Goal: Obtain resource: Download file/media

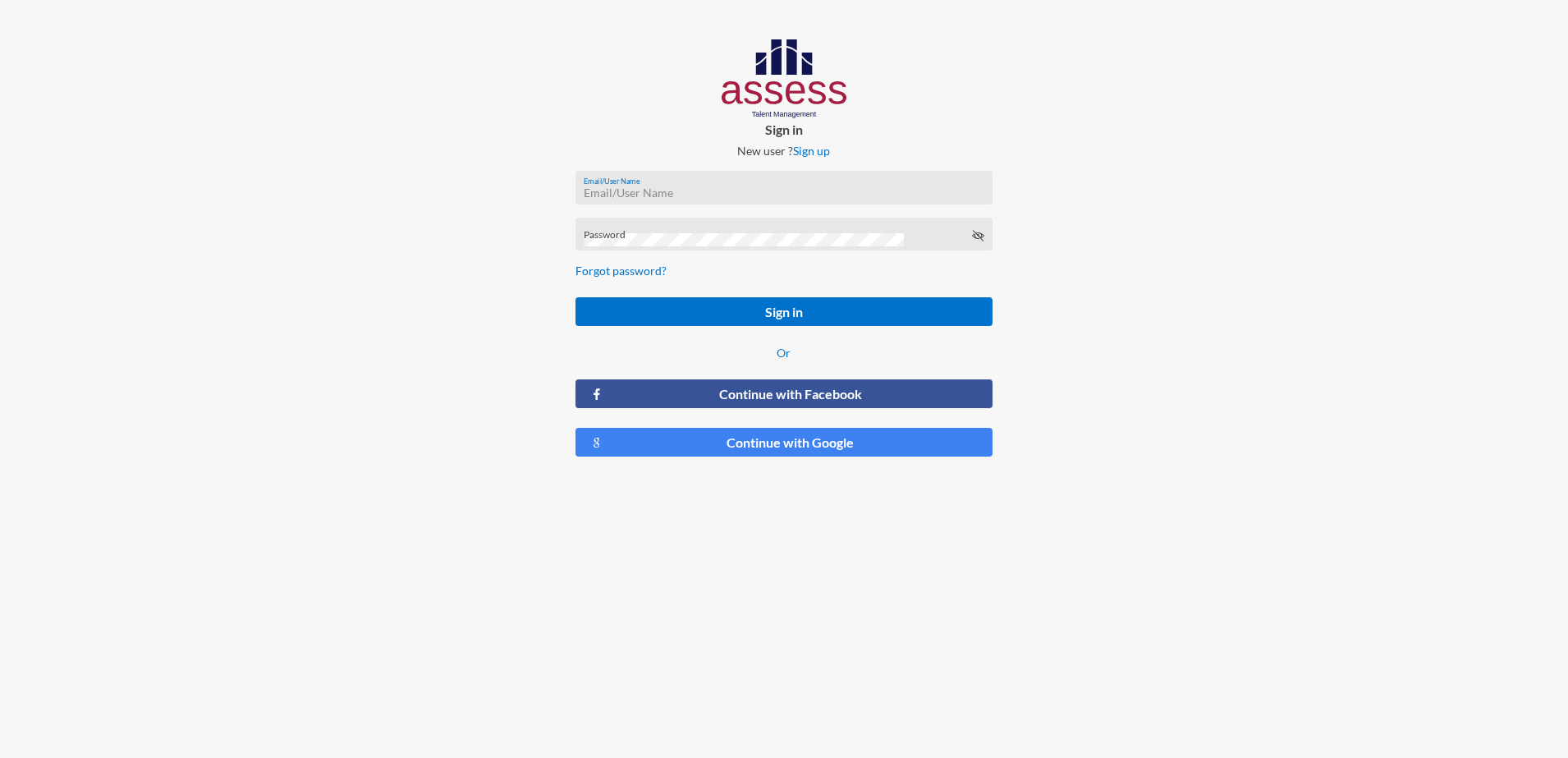
click at [636, 187] on input "Email/User Name" at bounding box center [784, 193] width 401 height 13
click at [740, 230] on div "Password" at bounding box center [784, 238] width 401 height 25
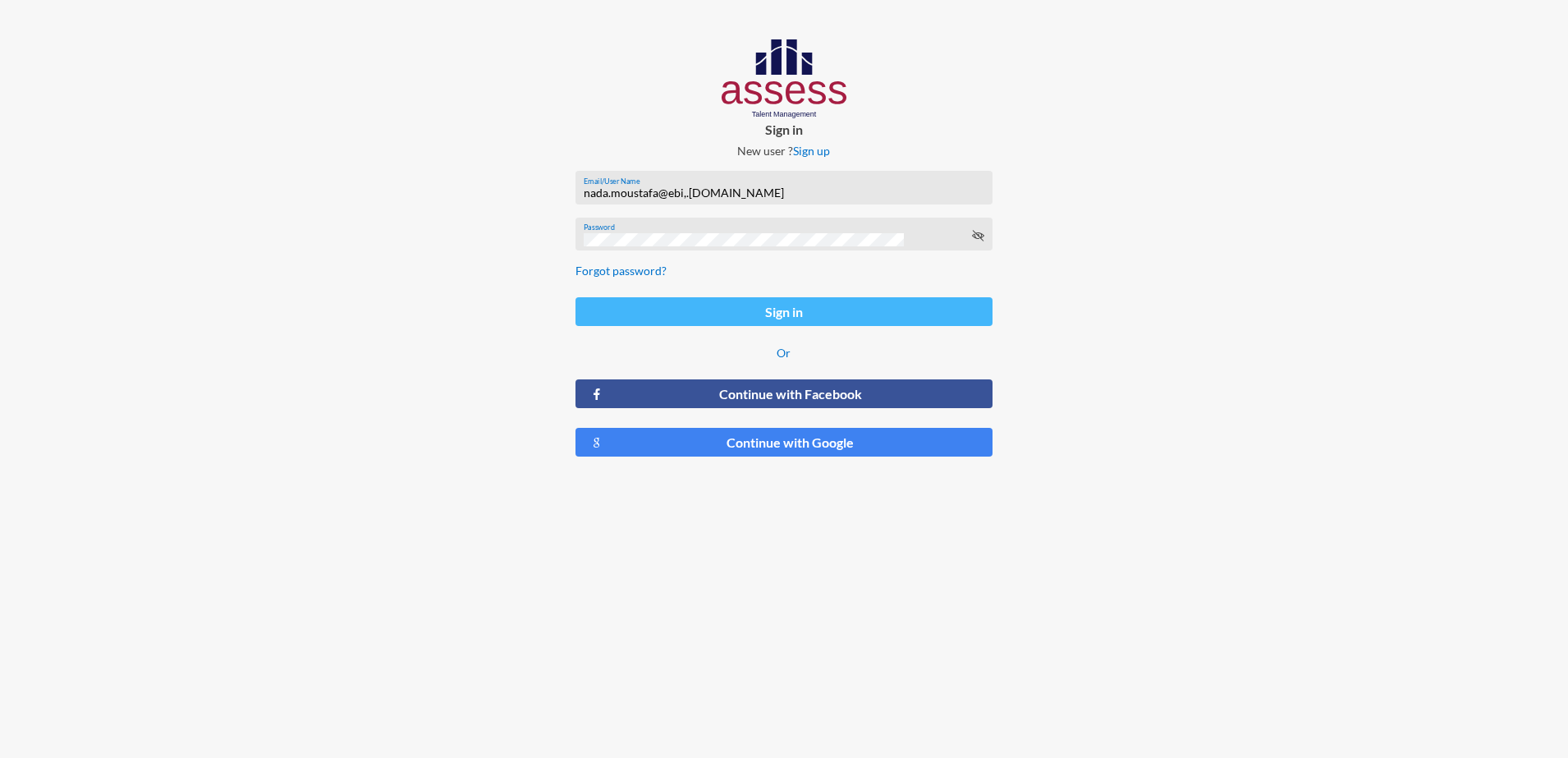
click at [733, 298] on button "Sign in" at bounding box center [784, 311] width 418 height 29
click at [688, 193] on input "nada.moustafa@ebi,.gov.eg" at bounding box center [784, 193] width 401 height 13
type input "nada.moustafa@ebi.gov.eg"
click at [835, 309] on button "Sign in" at bounding box center [784, 311] width 418 height 29
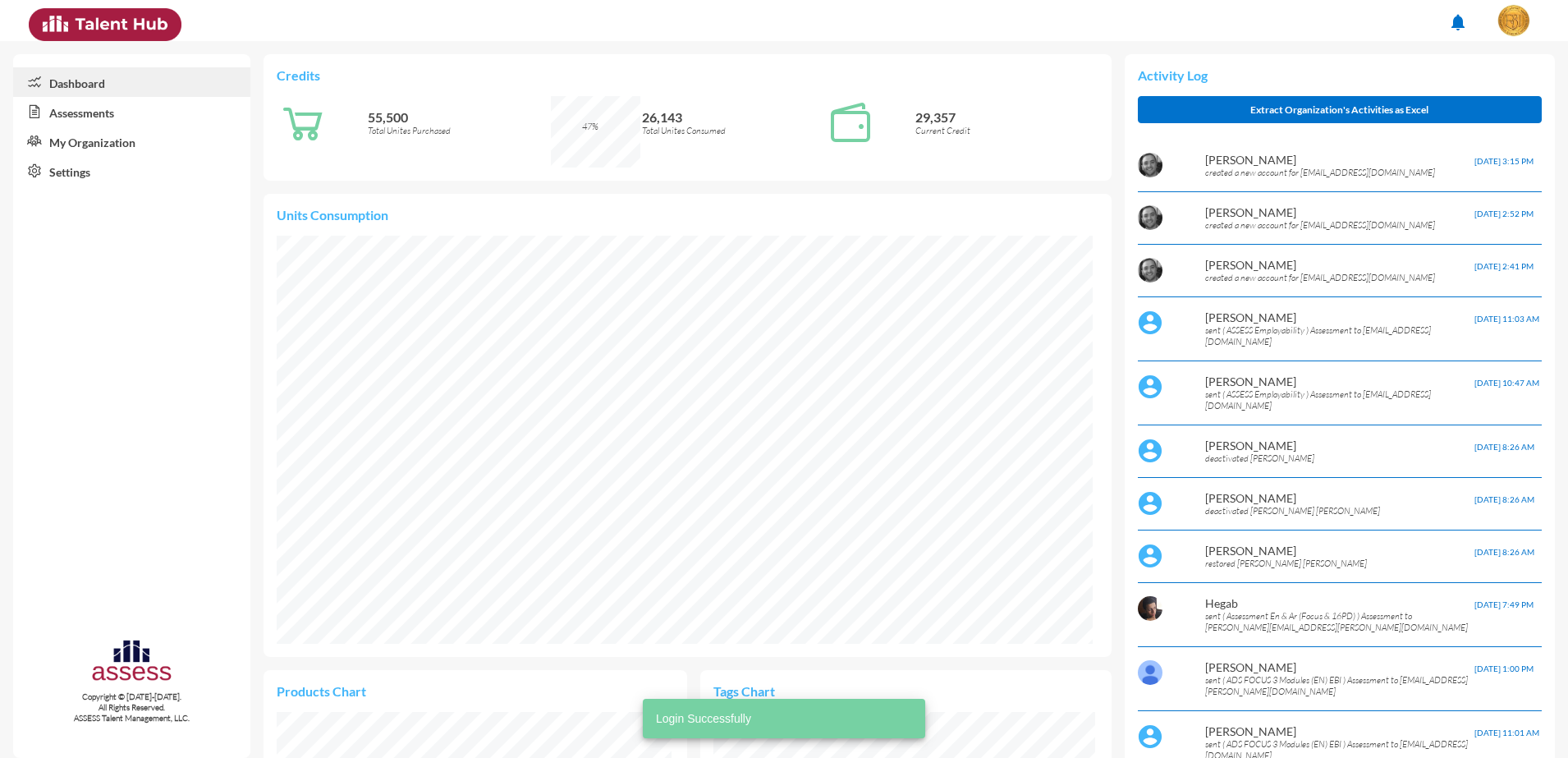
scroll to position [187, 395]
click at [157, 112] on link "Assessments" at bounding box center [131, 112] width 237 height 30
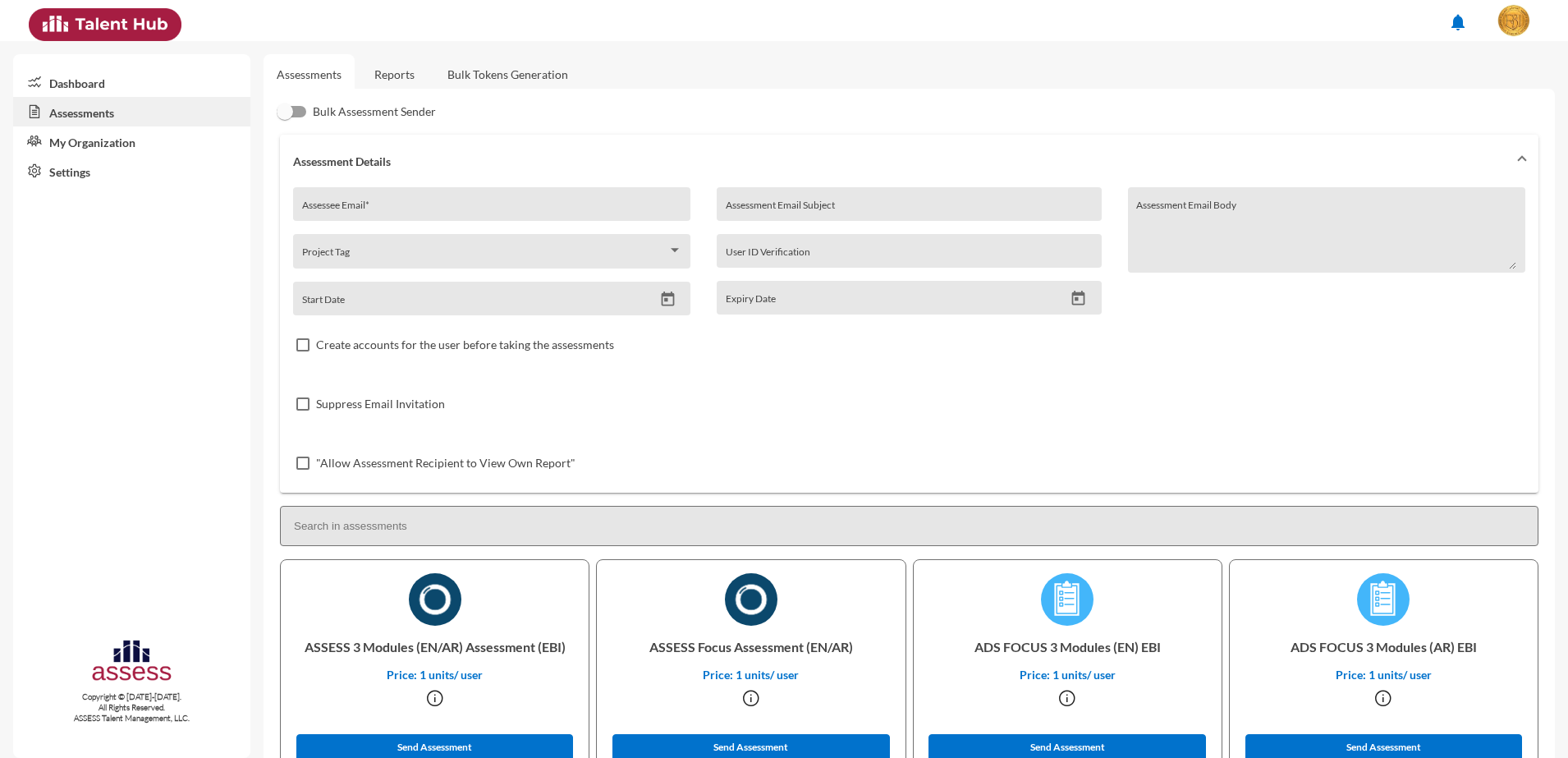
click at [407, 75] on link "Reports" at bounding box center [394, 74] width 66 height 41
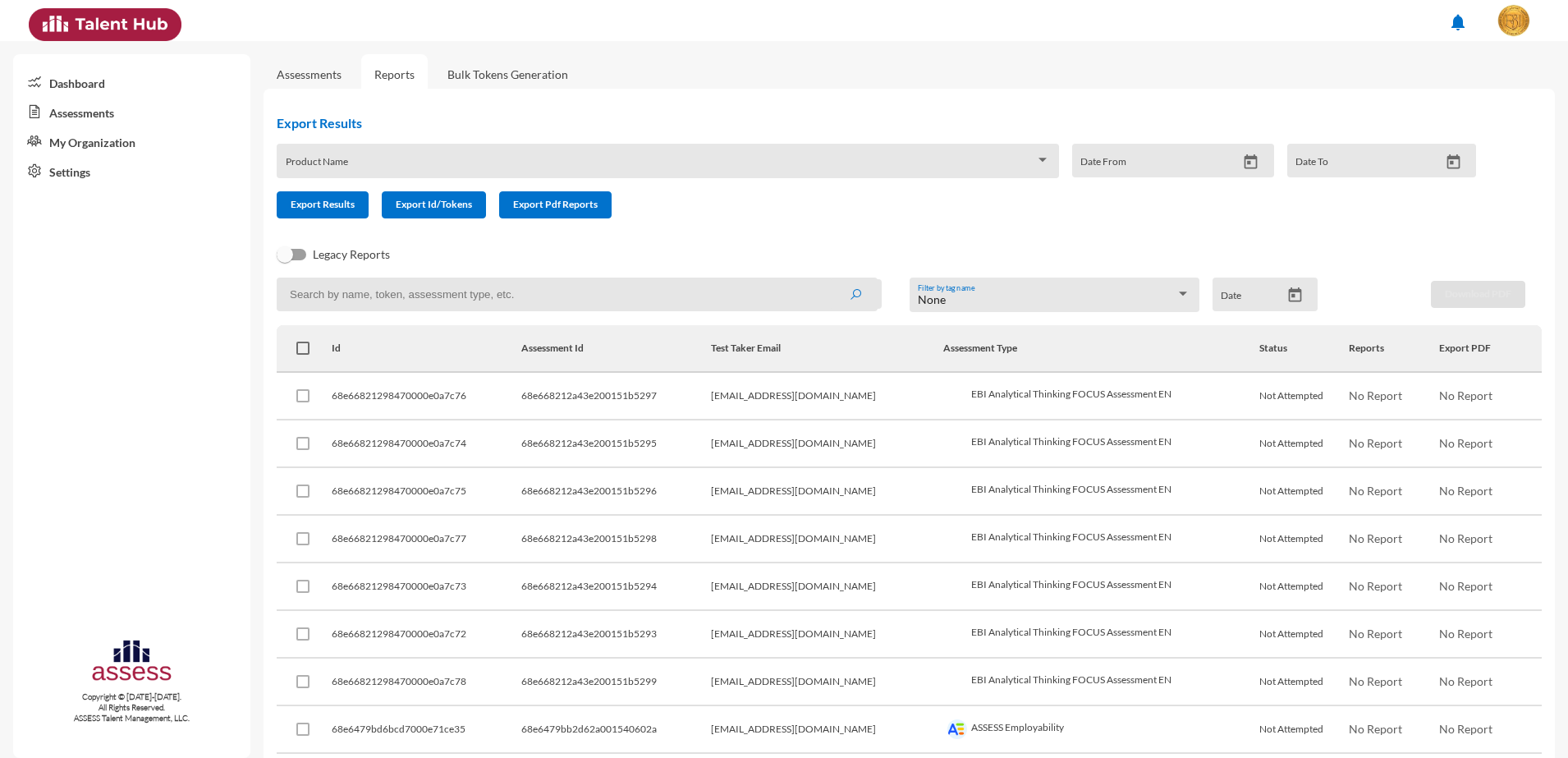
click at [498, 148] on div "Product Name" at bounding box center [668, 160] width 783 height 35
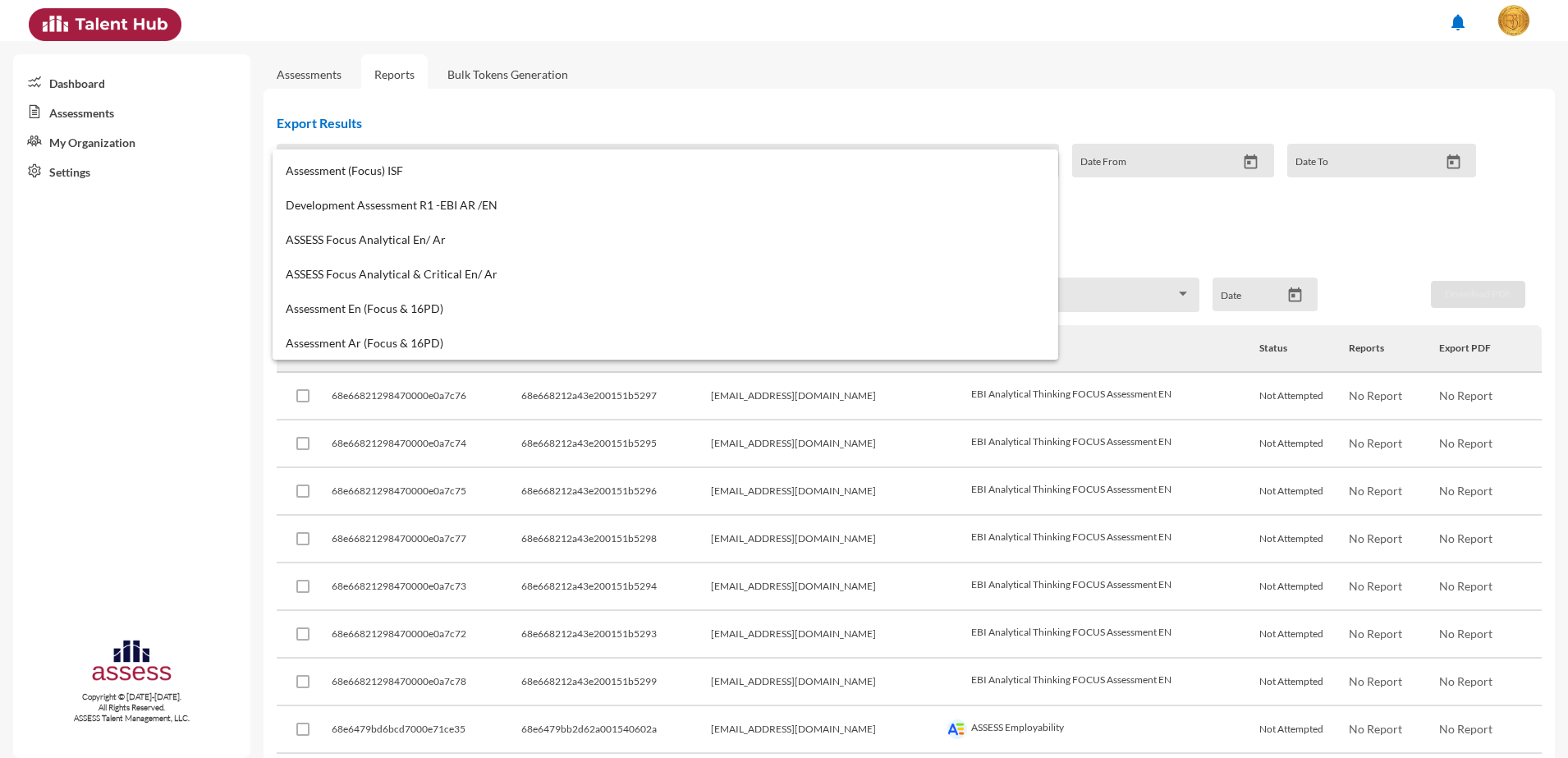
scroll to position [994, 0]
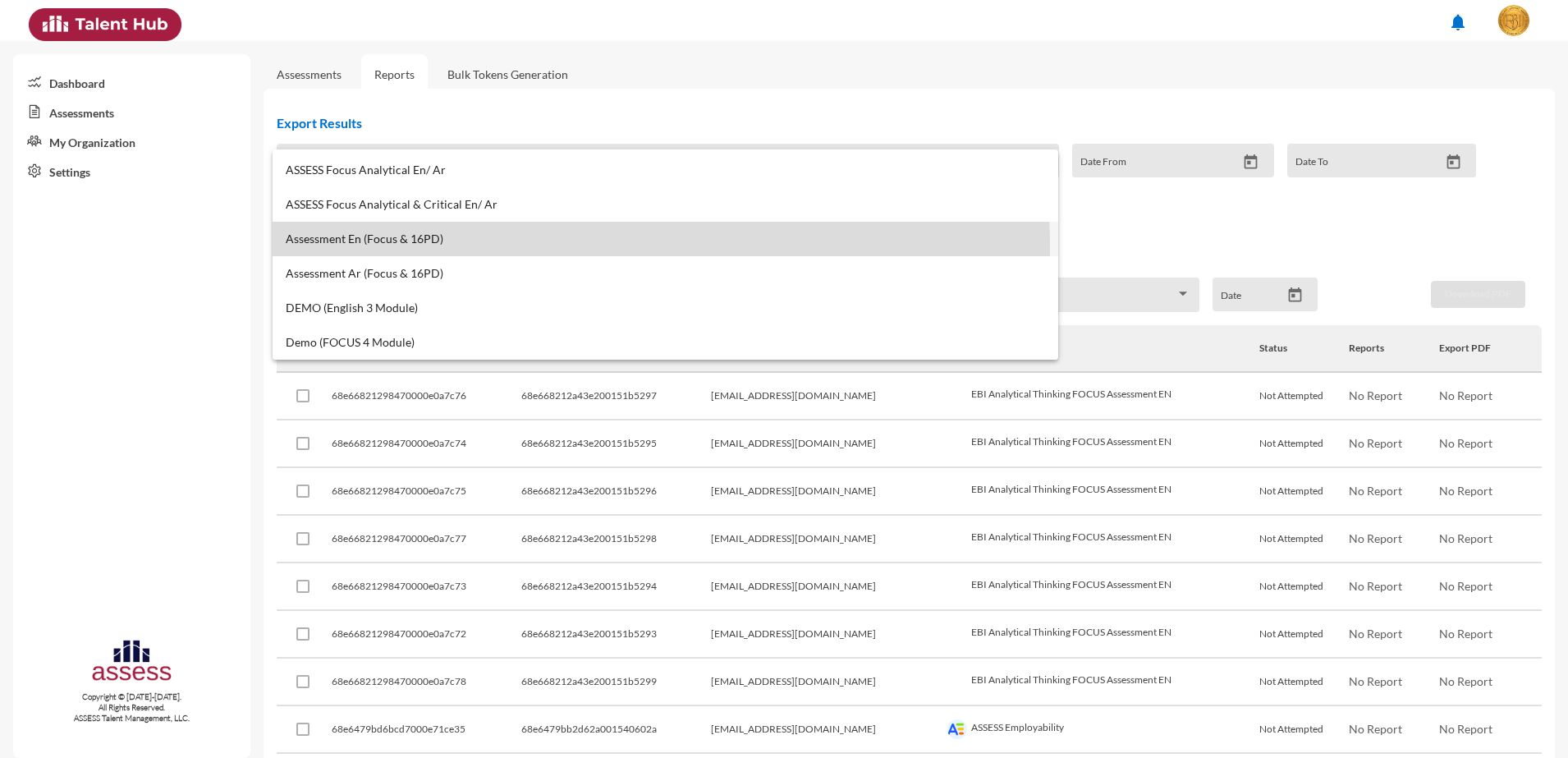
click at [335, 248] on mat-option "Assessment En (Focus & 16PD)" at bounding box center [665, 238] width 785 height 35
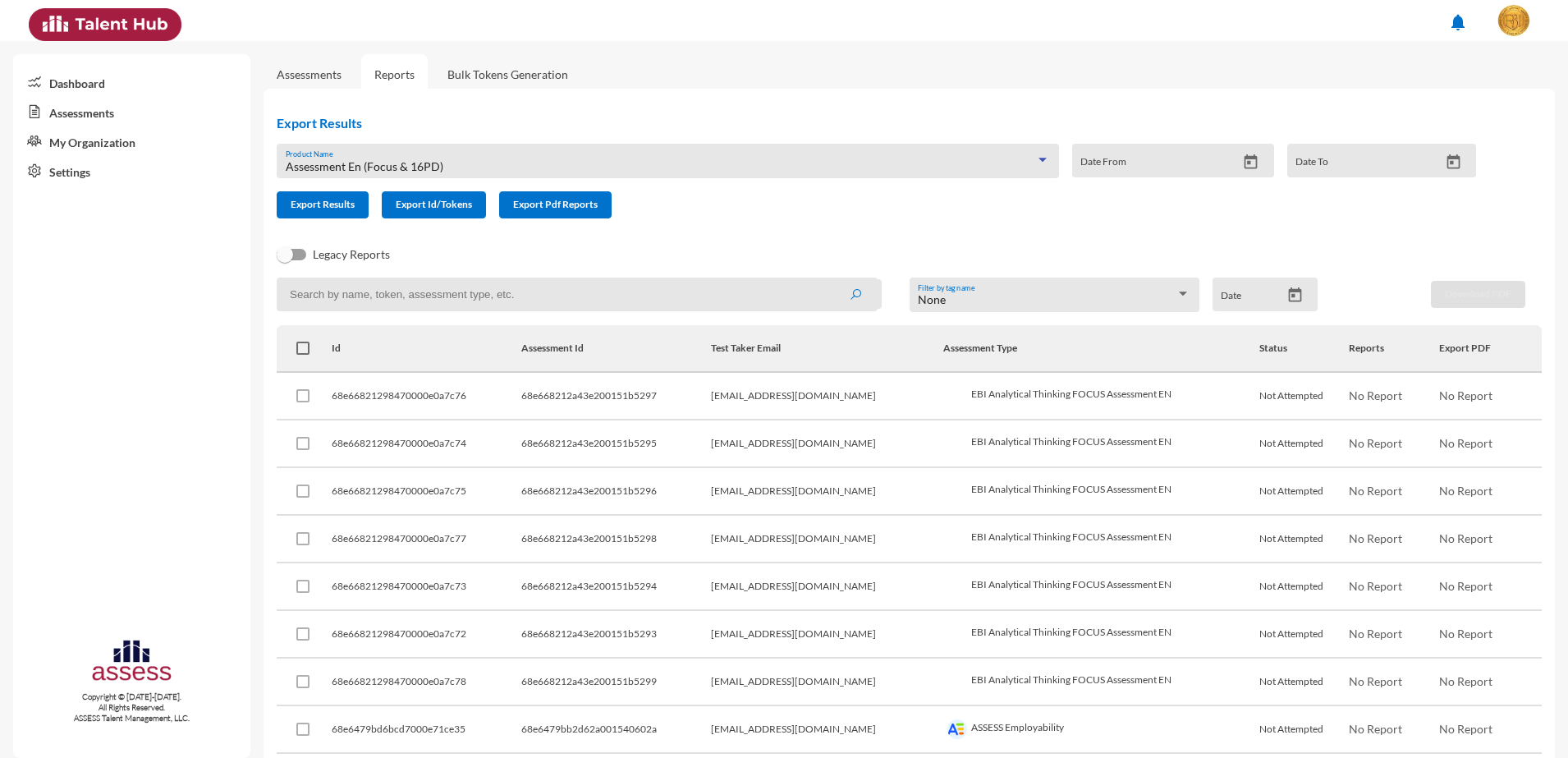
drag, startPoint x: 325, startPoint y: 213, endPoint x: 341, endPoint y: 226, distance: 20.6
click at [325, 213] on button "Export Results" at bounding box center [322, 205] width 92 height 27
click at [630, 147] on div "Assessment En (Focus & 16PD) Product Name" at bounding box center [668, 160] width 783 height 35
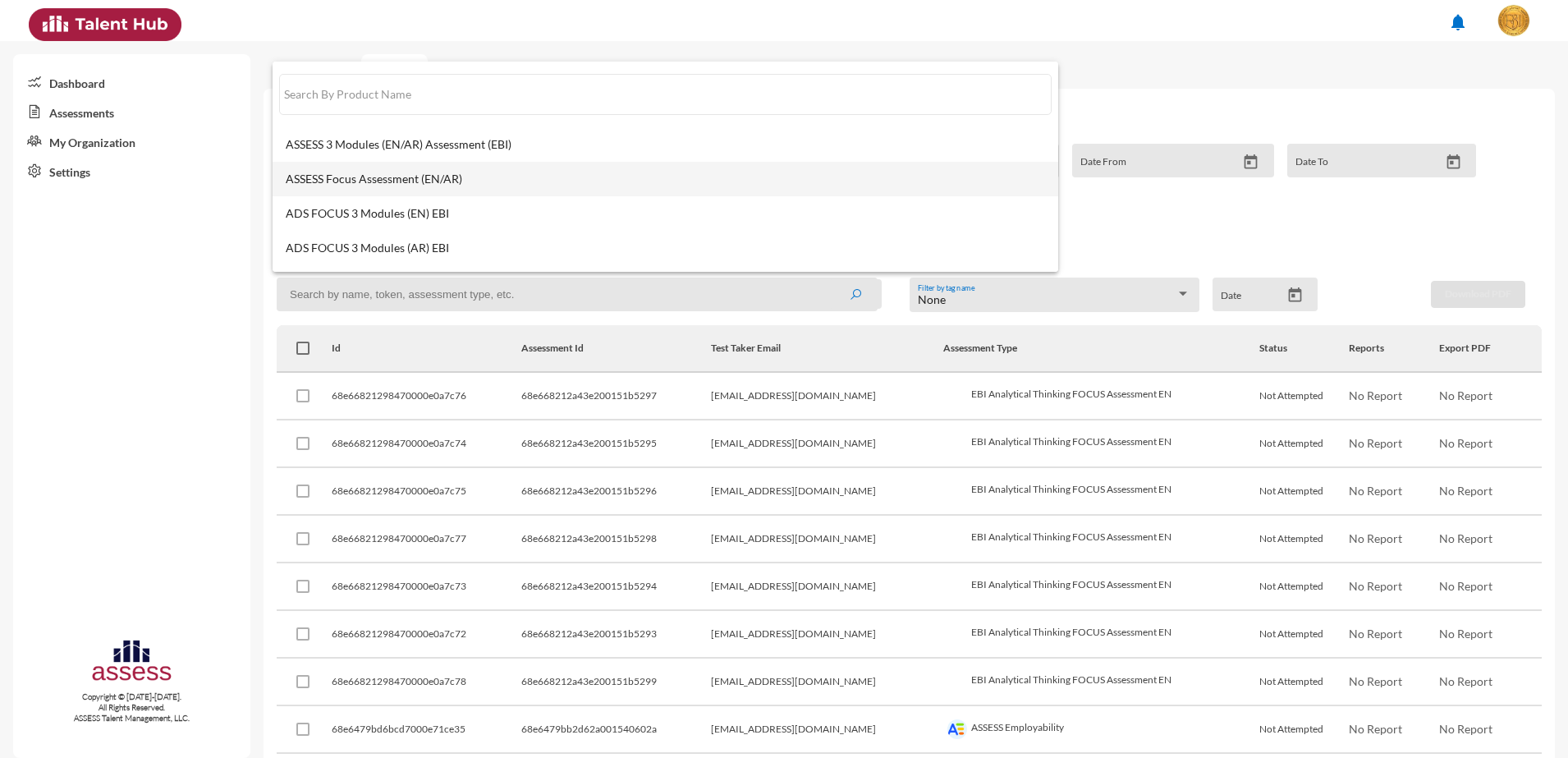
scroll to position [103, 0]
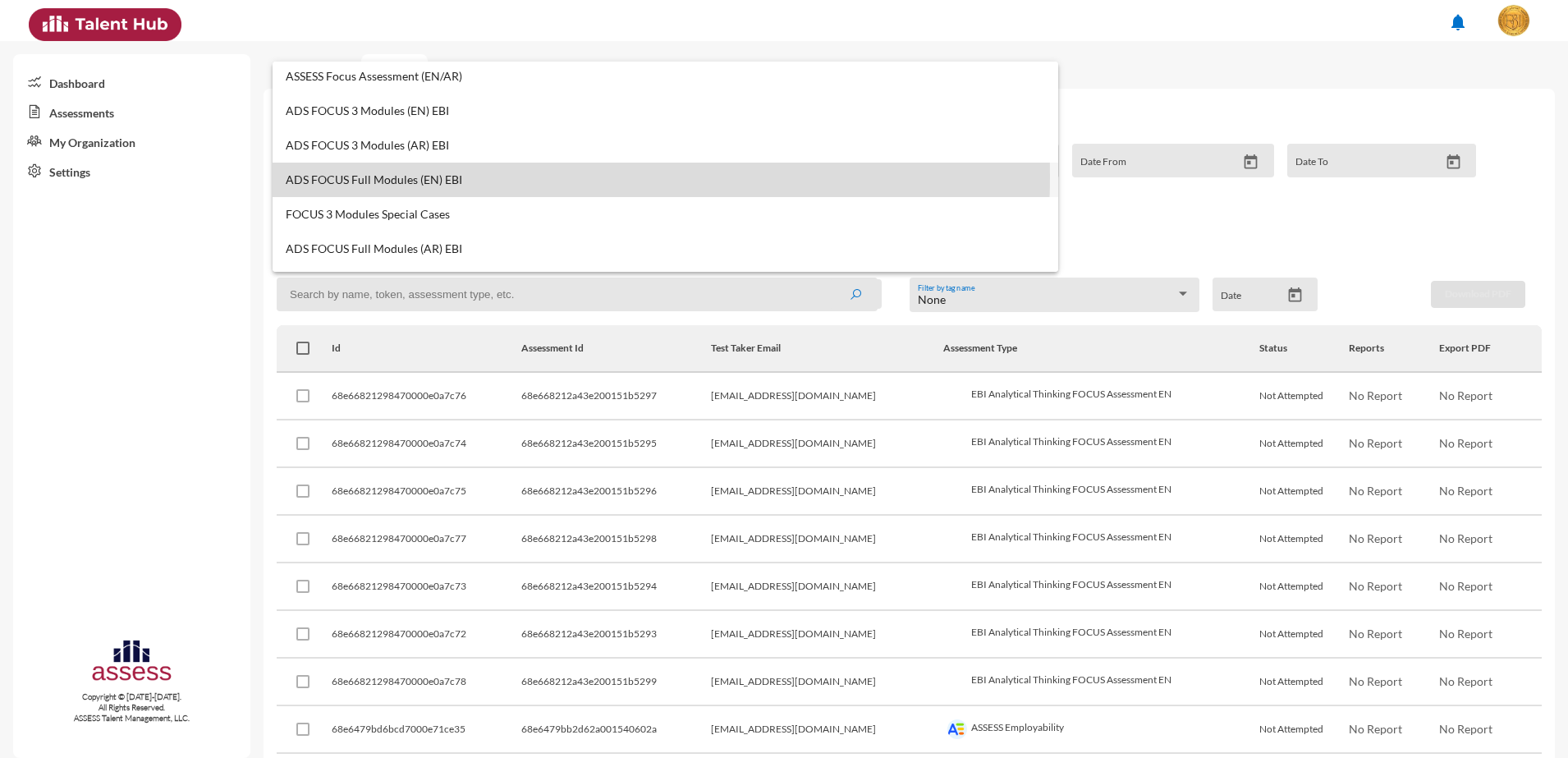
click at [493, 177] on span "ADS FOCUS Full Modules (EN) EBI" at bounding box center [665, 179] width 760 height 13
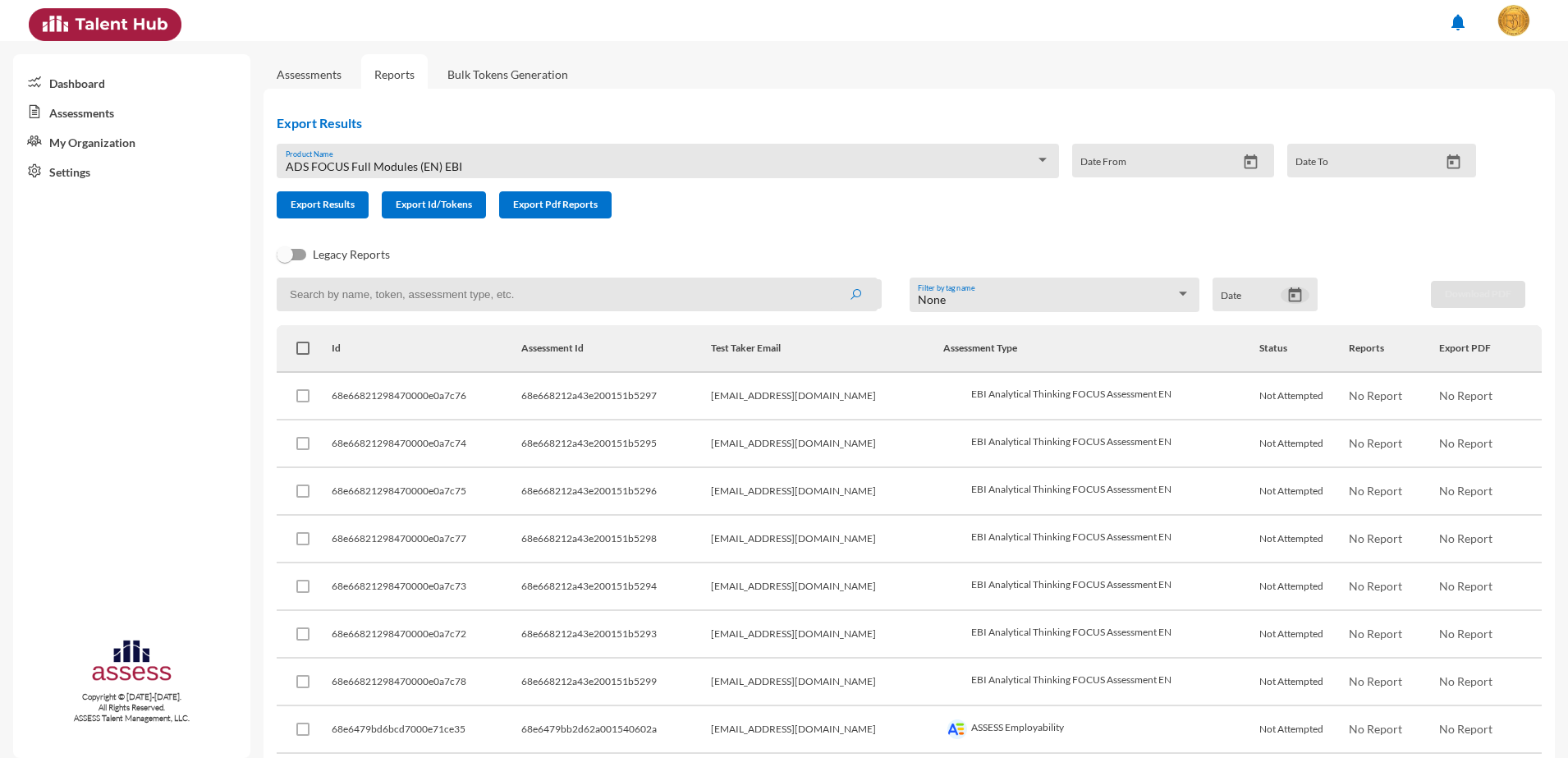
click at [1287, 299] on icon "Open calendar" at bounding box center [1294, 295] width 17 height 17
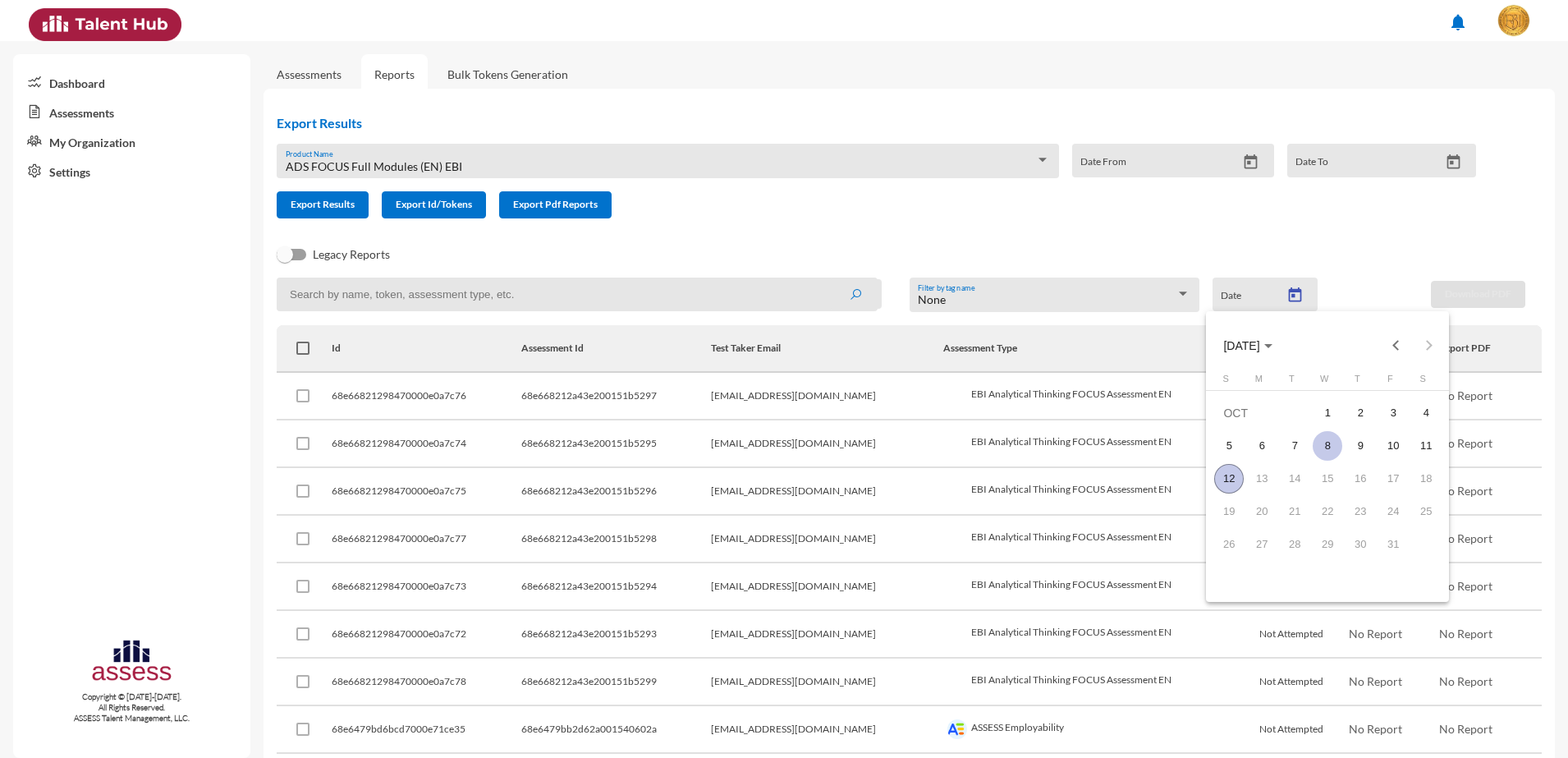
click at [1329, 446] on div "8" at bounding box center [1328, 446] width 30 height 30
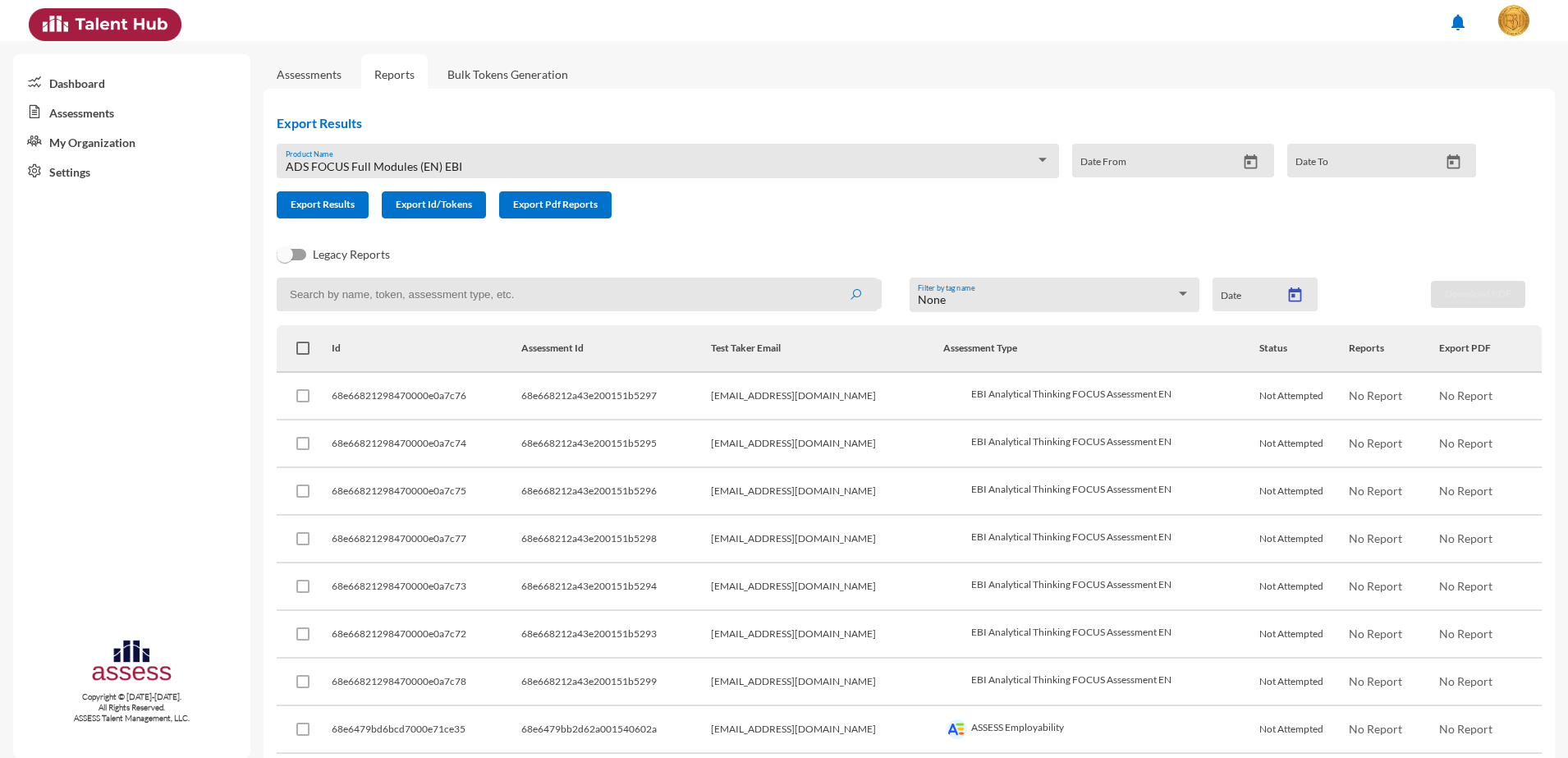
type input "10/8/2025"
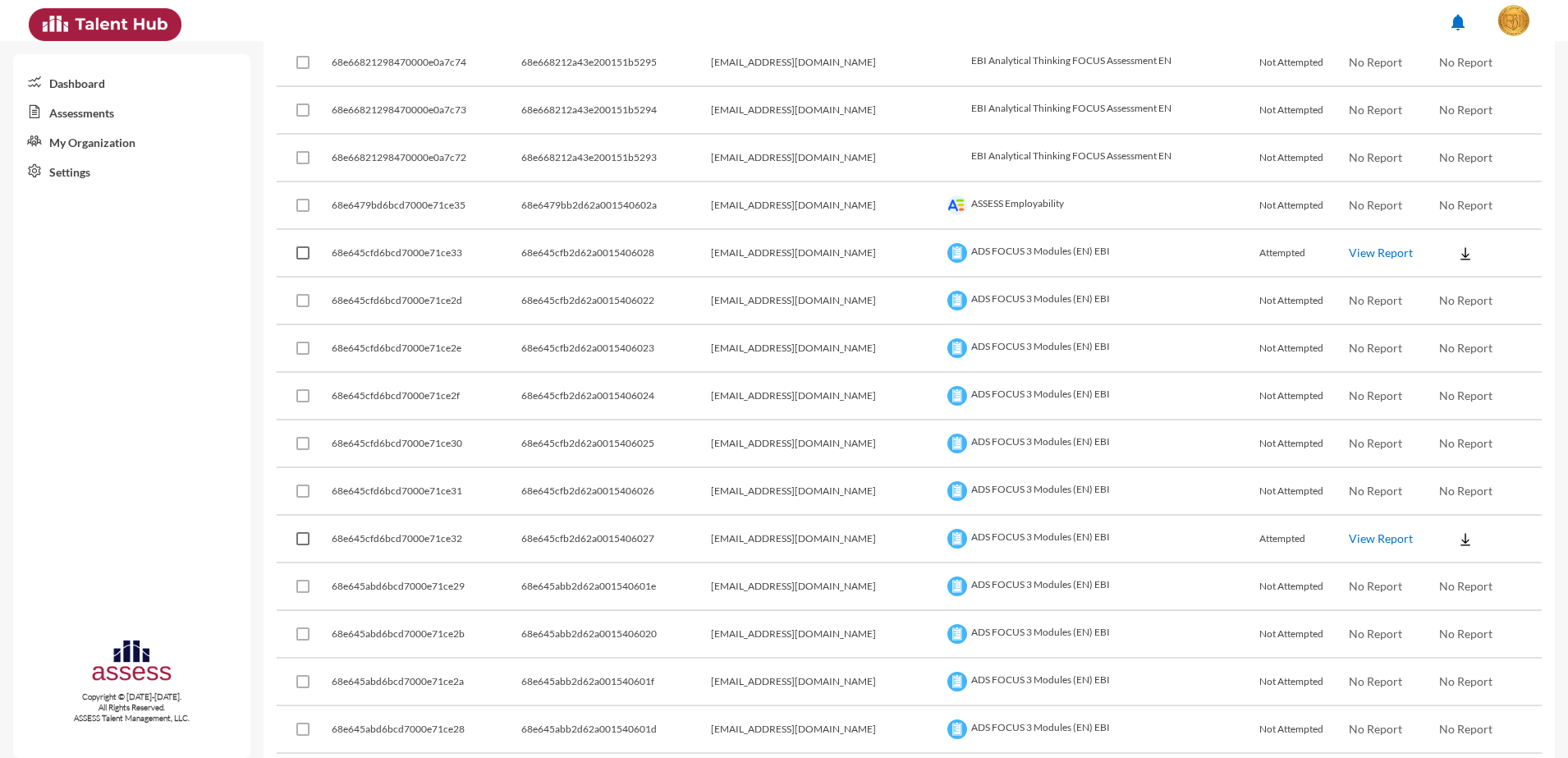
scroll to position [478, 0]
click at [1350, 295] on link "View Report" at bounding box center [1381, 298] width 64 height 14
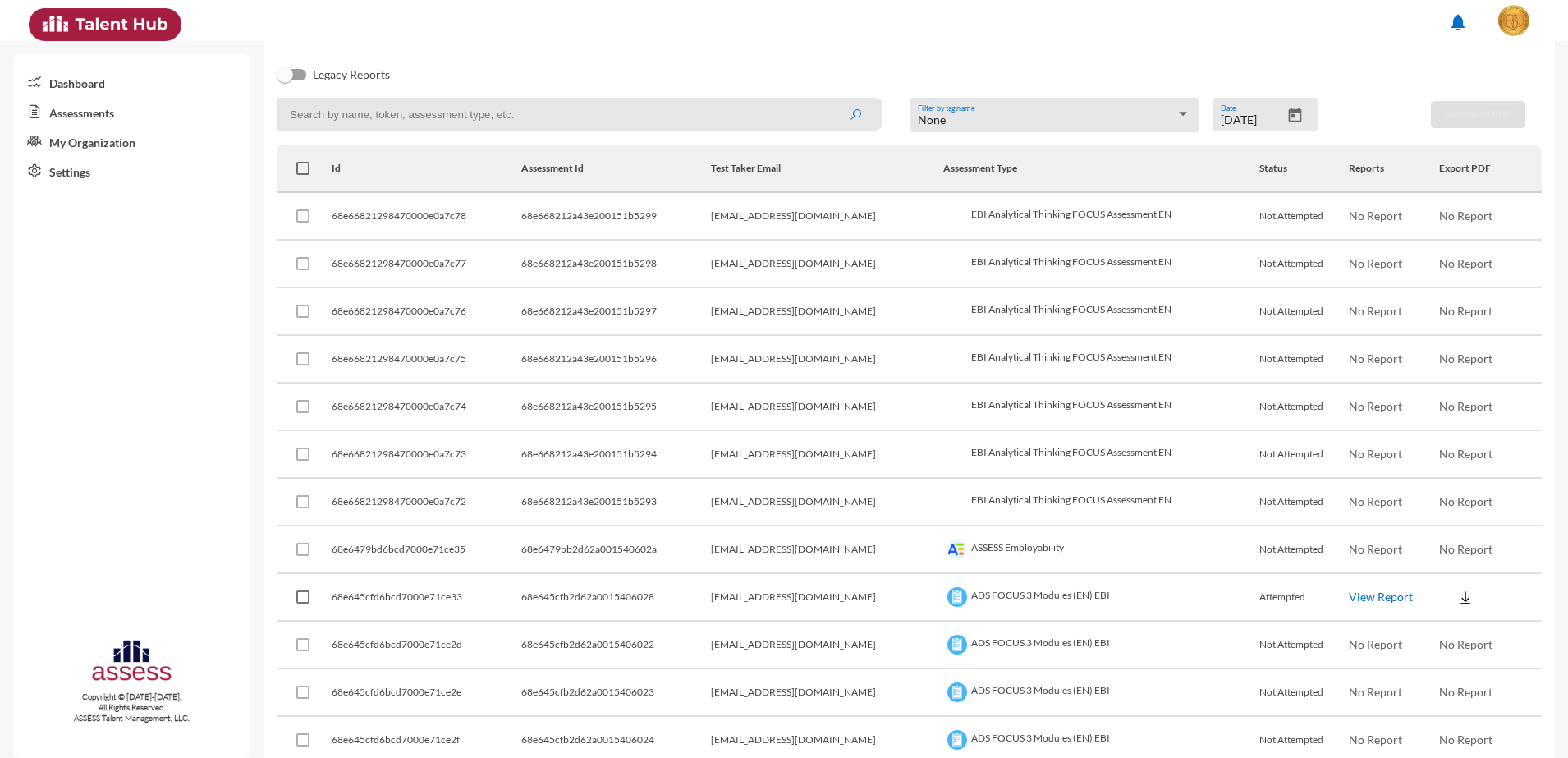
scroll to position [0, 0]
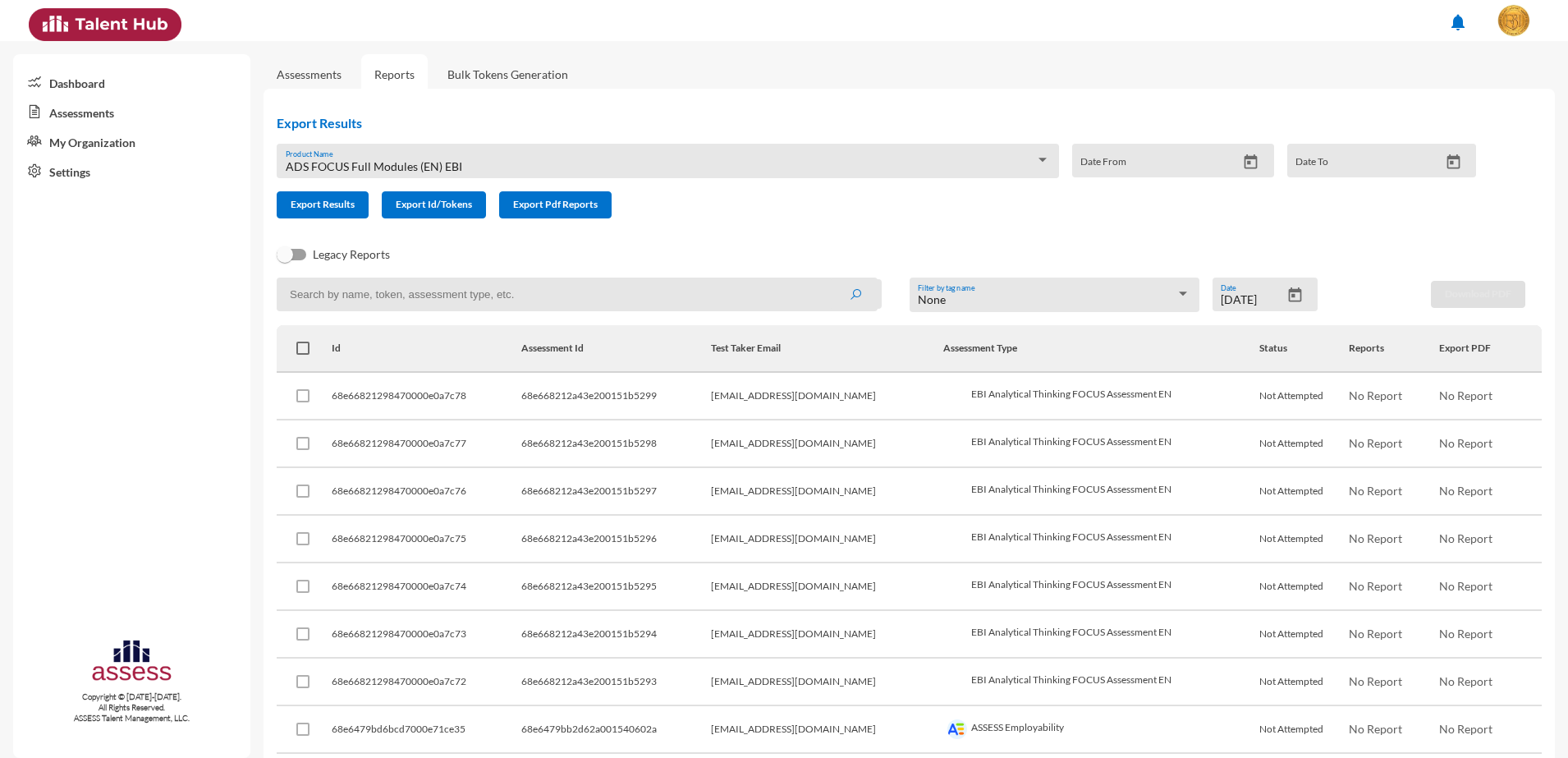
click at [523, 170] on div "ADS FOCUS Full Modules (EN) EBI" at bounding box center [661, 166] width 751 height 13
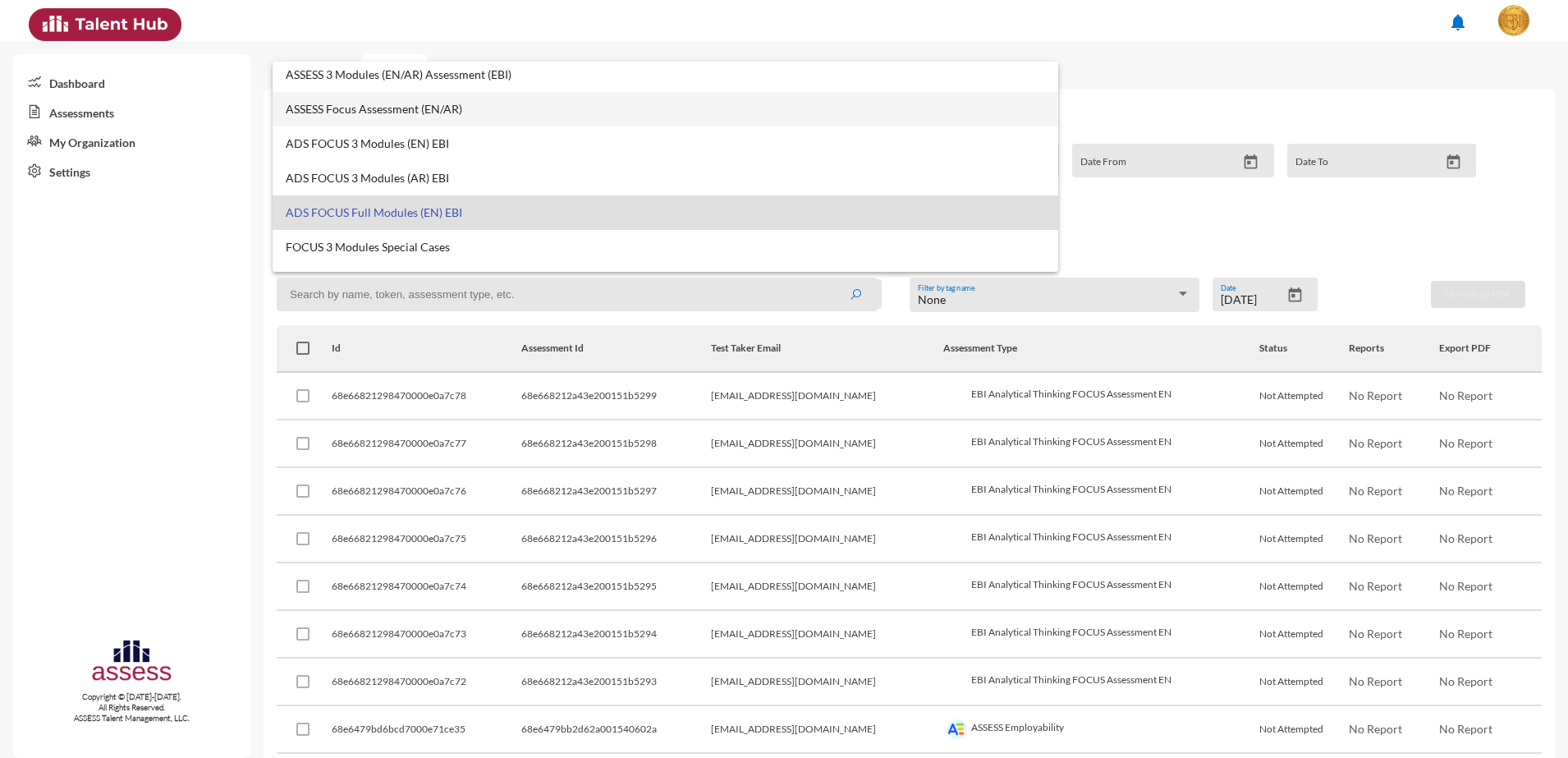
scroll to position [103, 0]
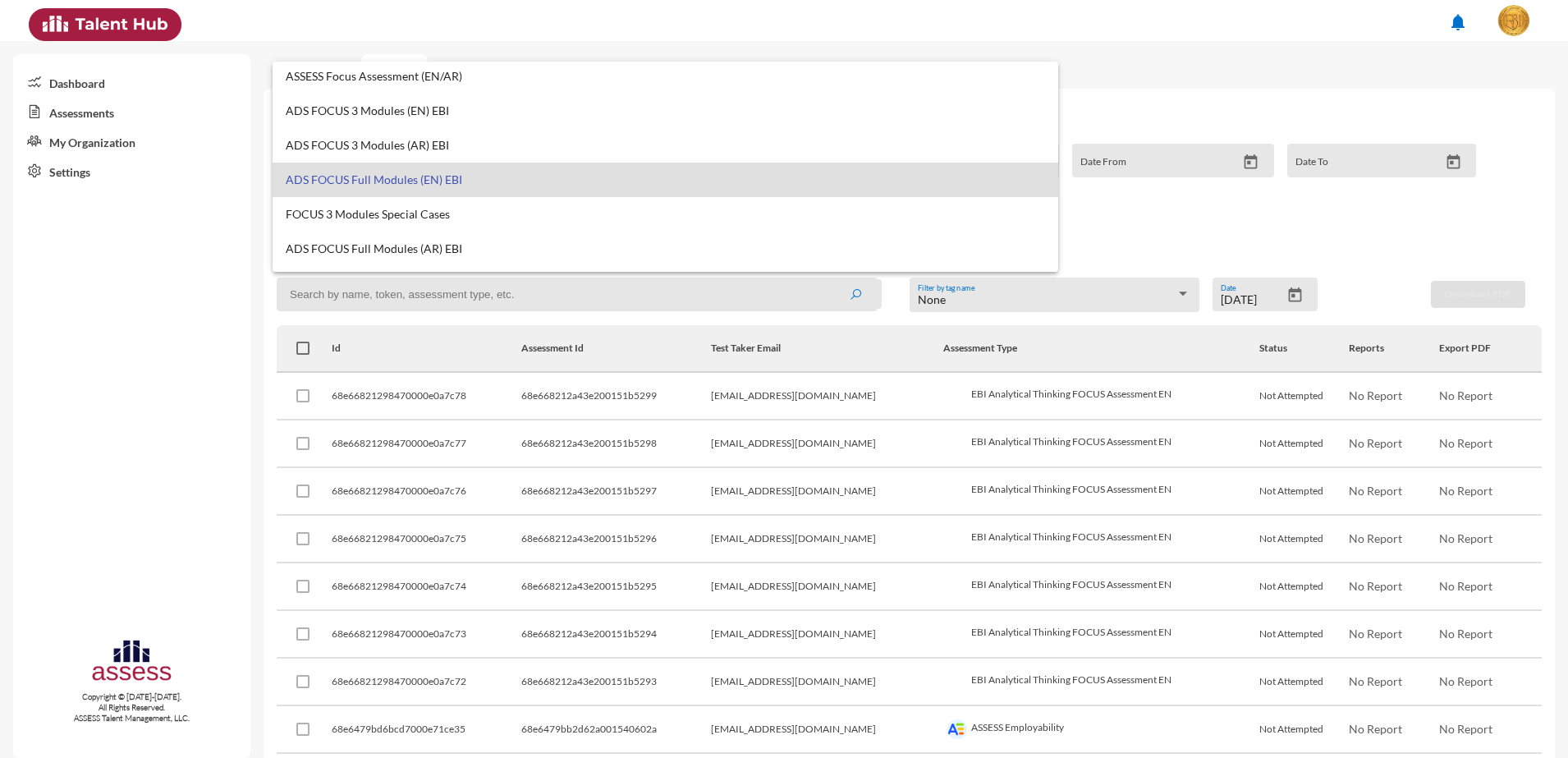
click at [391, 180] on span "ADS FOCUS Full Modules (EN) EBI" at bounding box center [665, 179] width 760 height 13
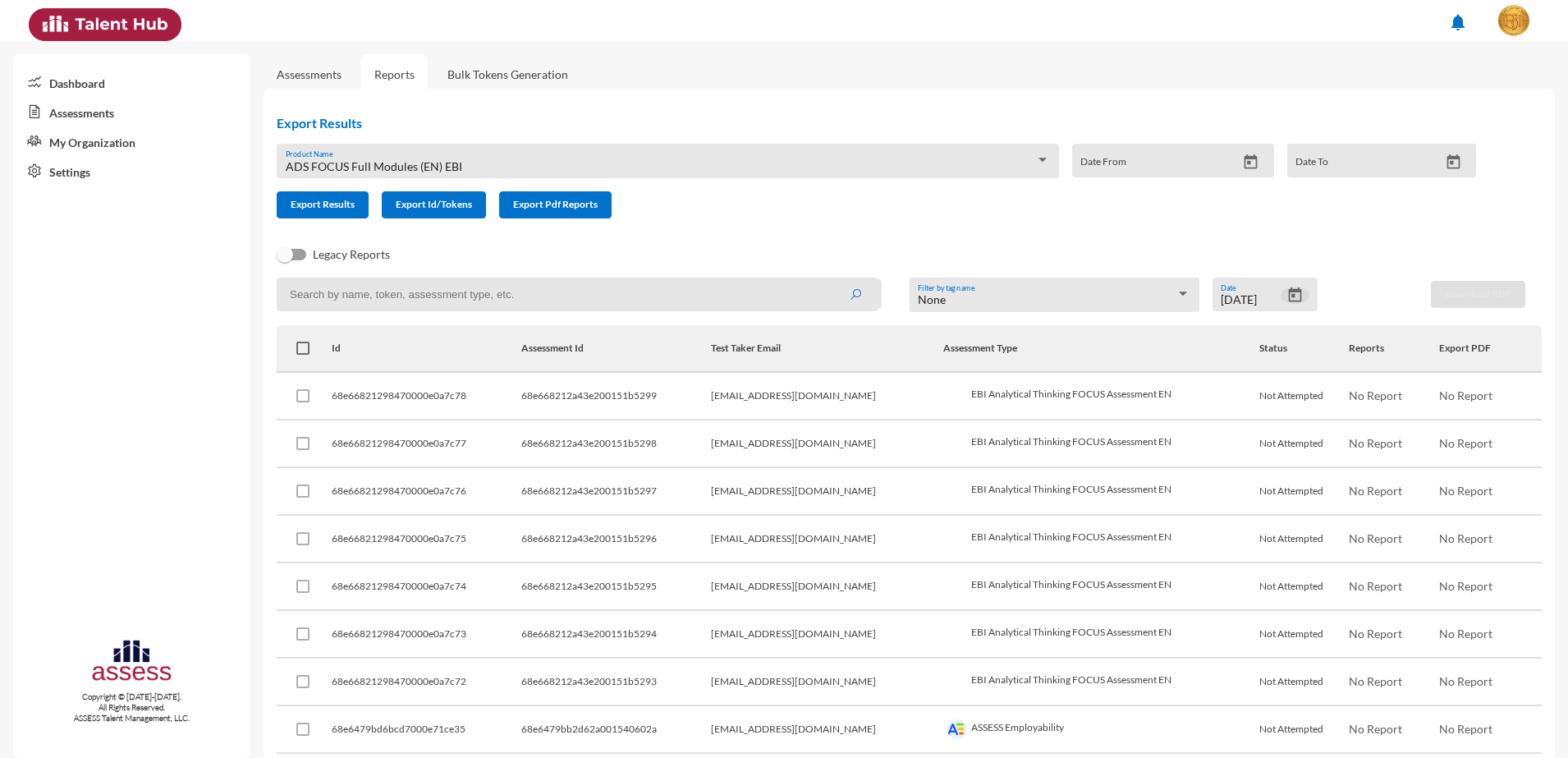
click at [1288, 295] on icon "Open calendar" at bounding box center [1294, 295] width 13 height 15
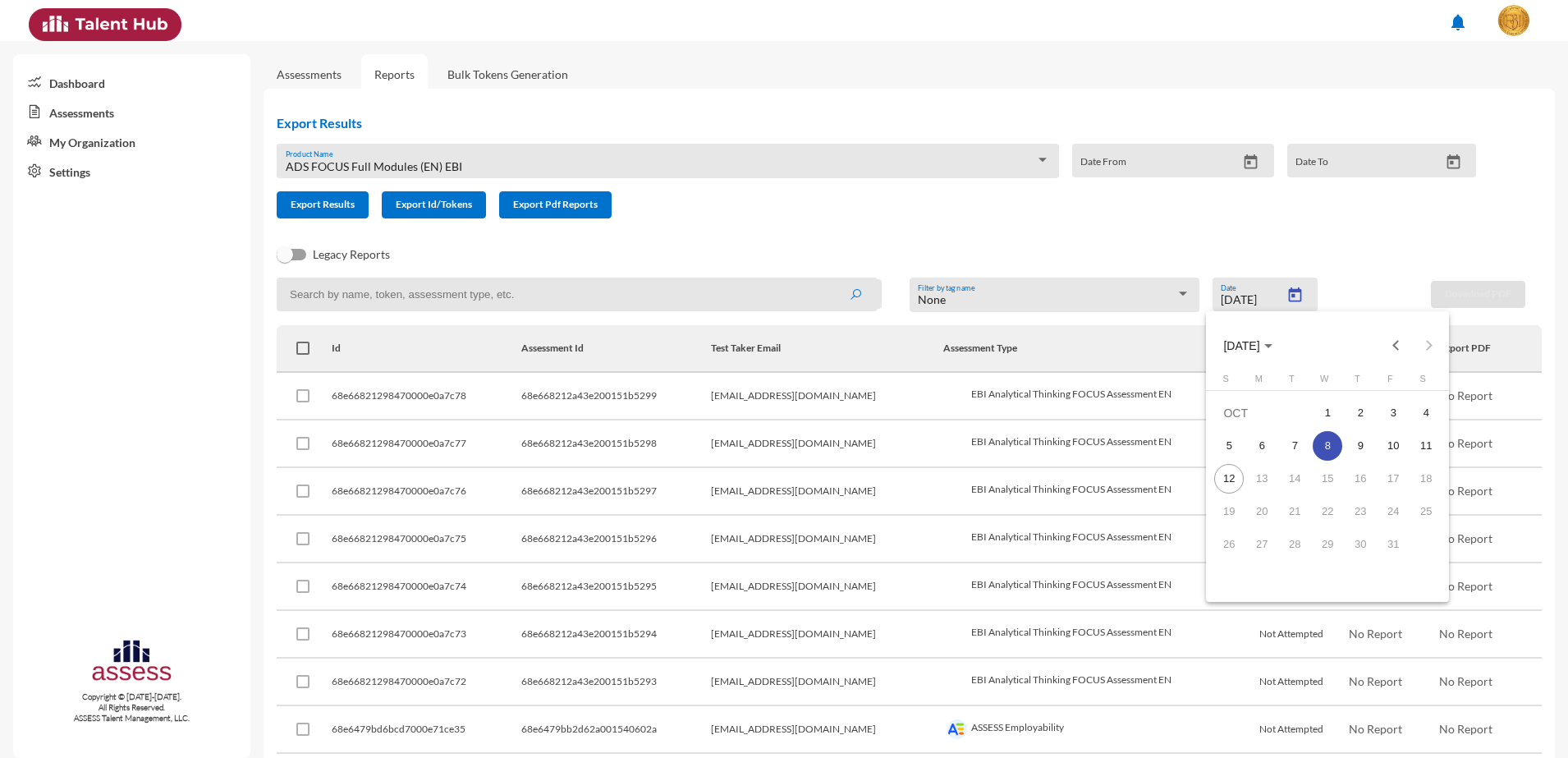
click at [1326, 440] on div "8" at bounding box center [1328, 446] width 30 height 30
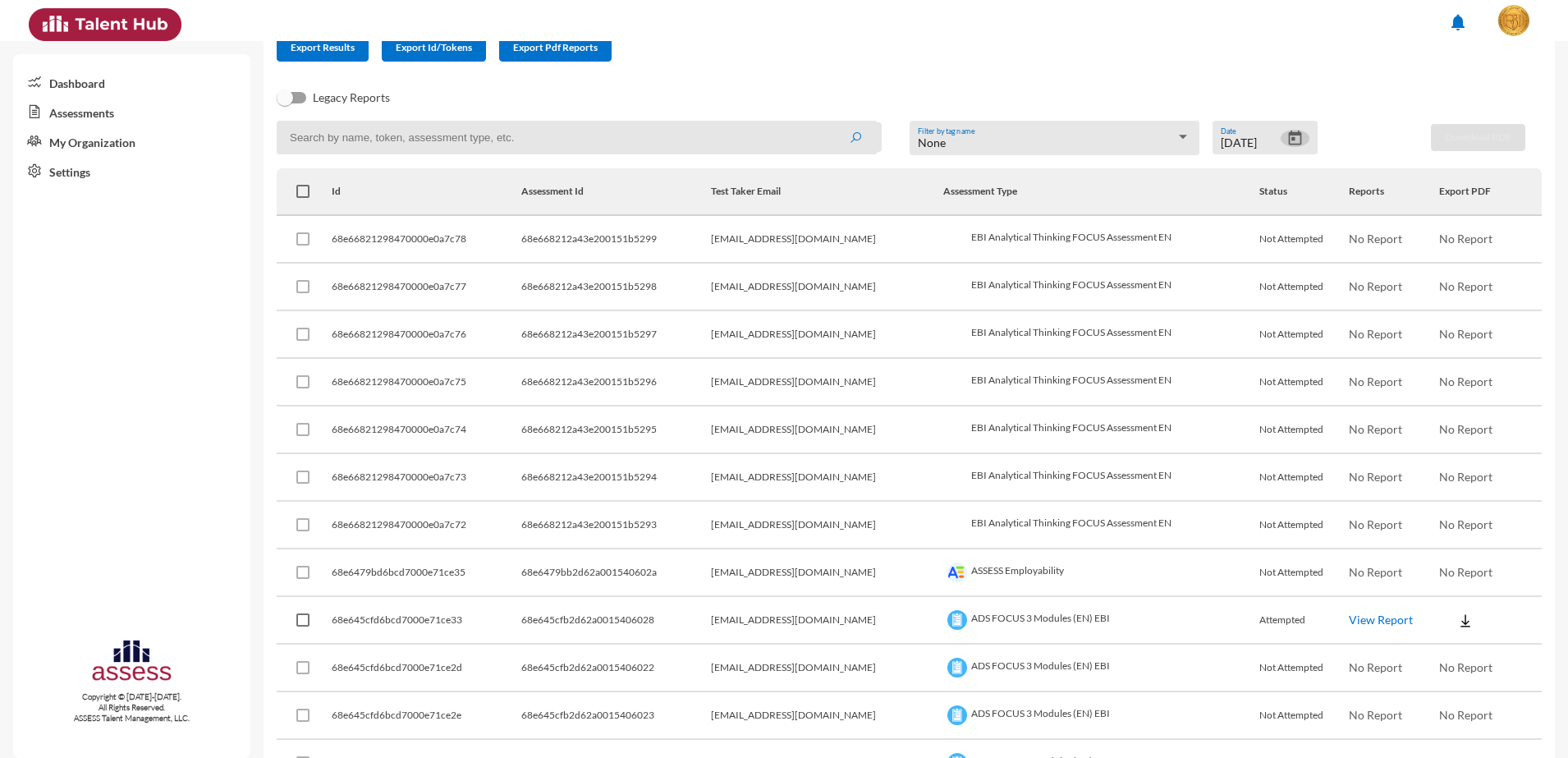
scroll to position [0, 0]
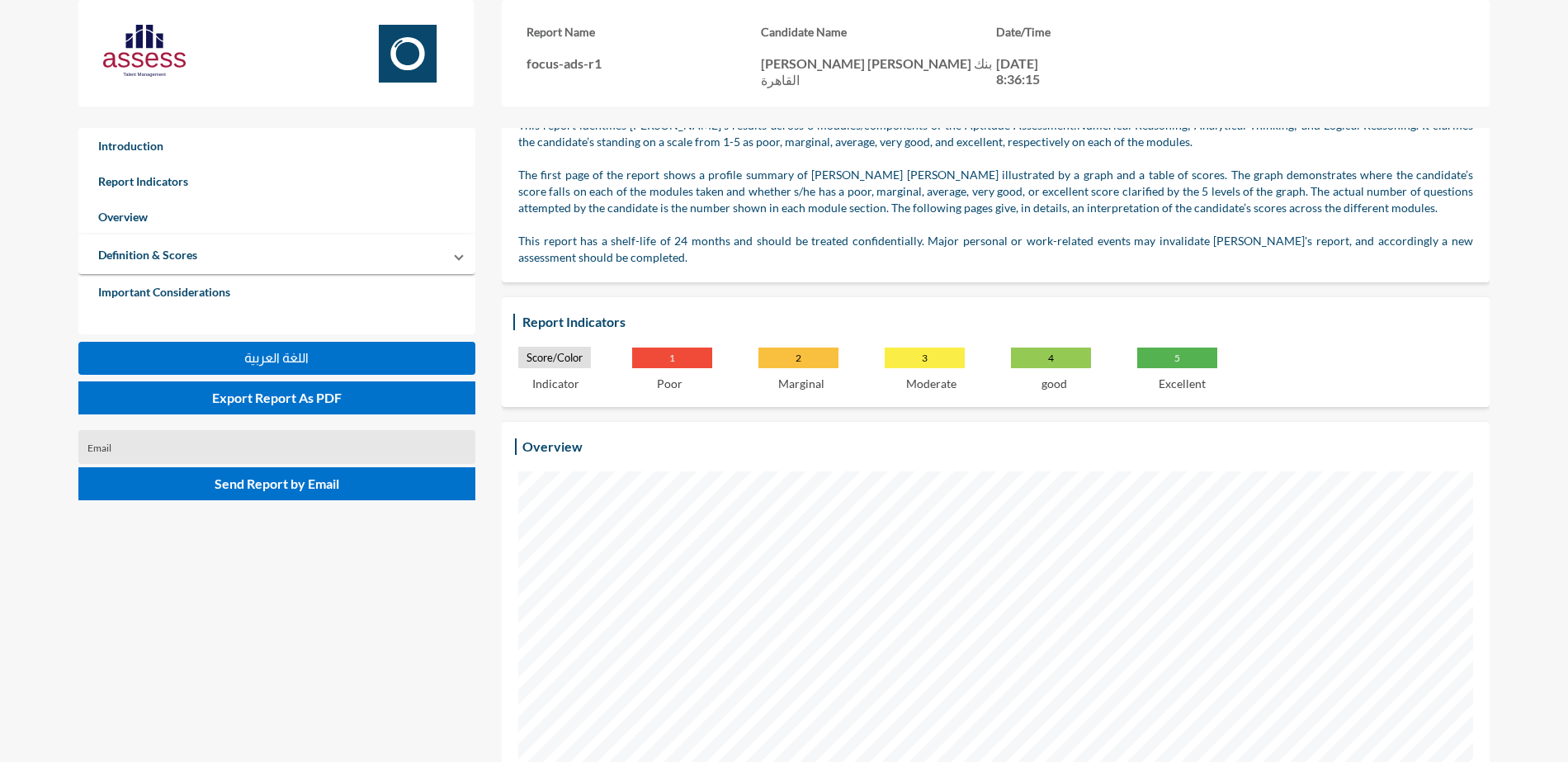
scroll to position [47, 0]
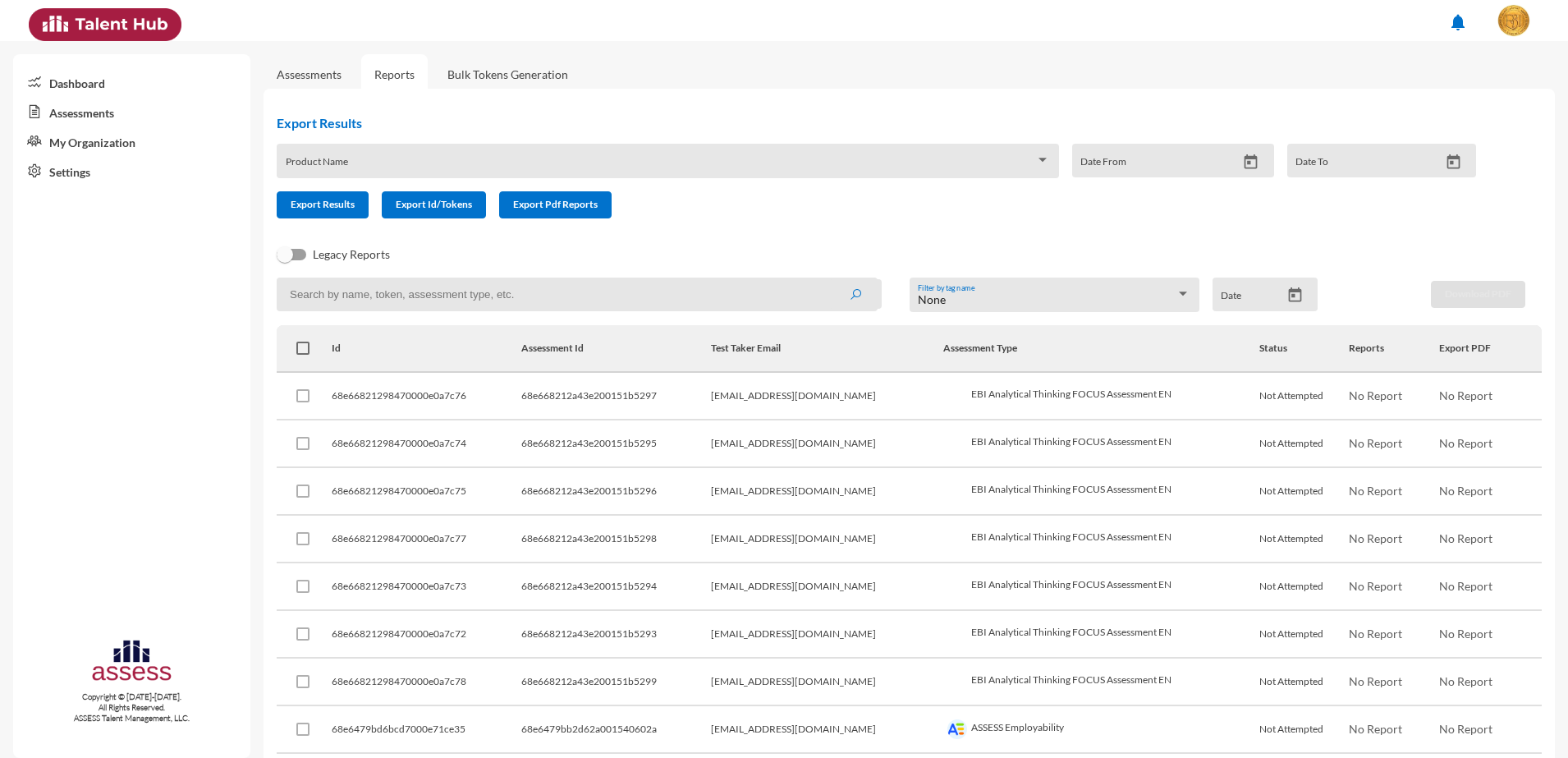
click at [831, 157] on div "Product Name" at bounding box center [668, 166] width 766 height 26
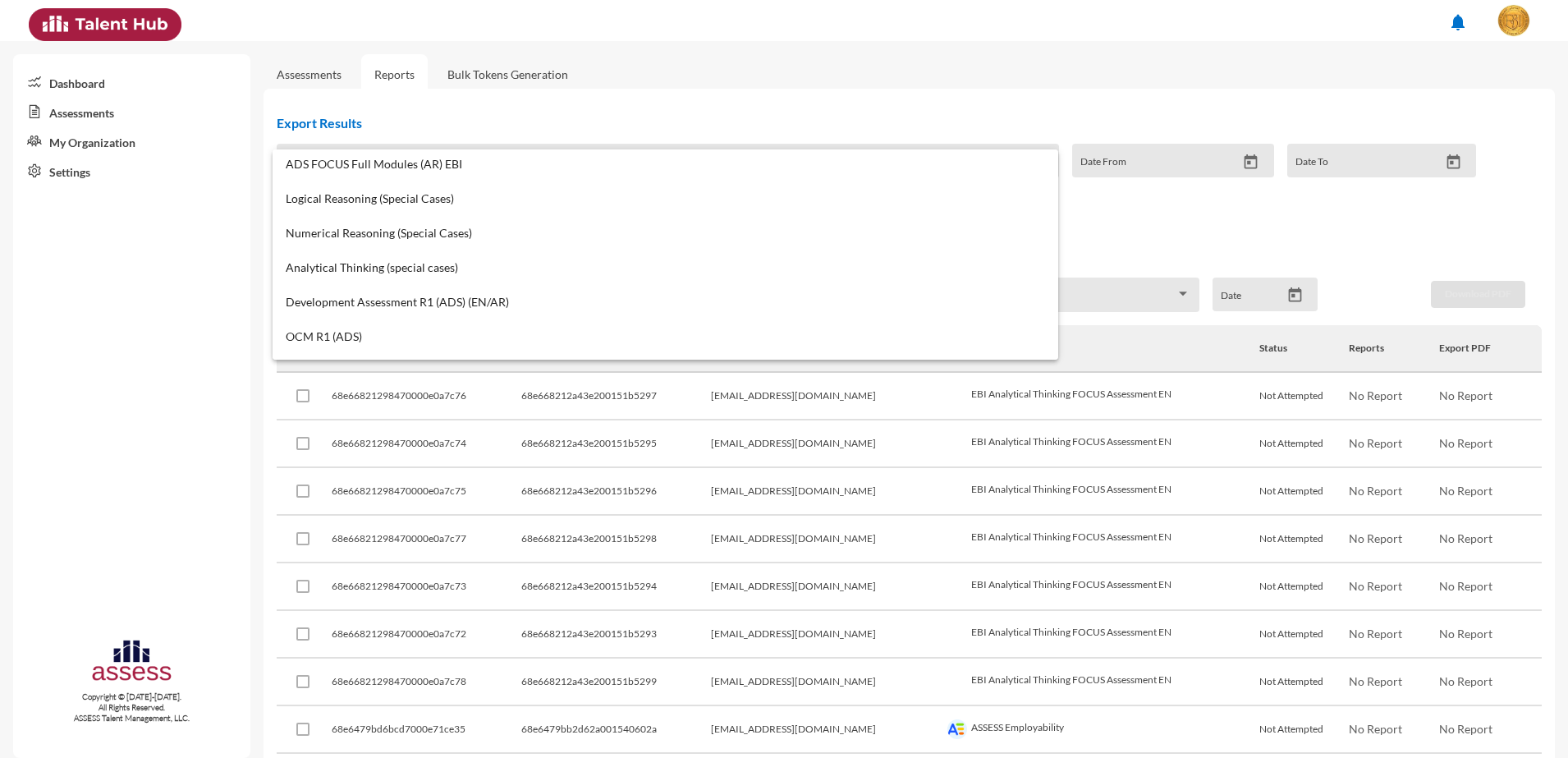
scroll to position [173, 0]
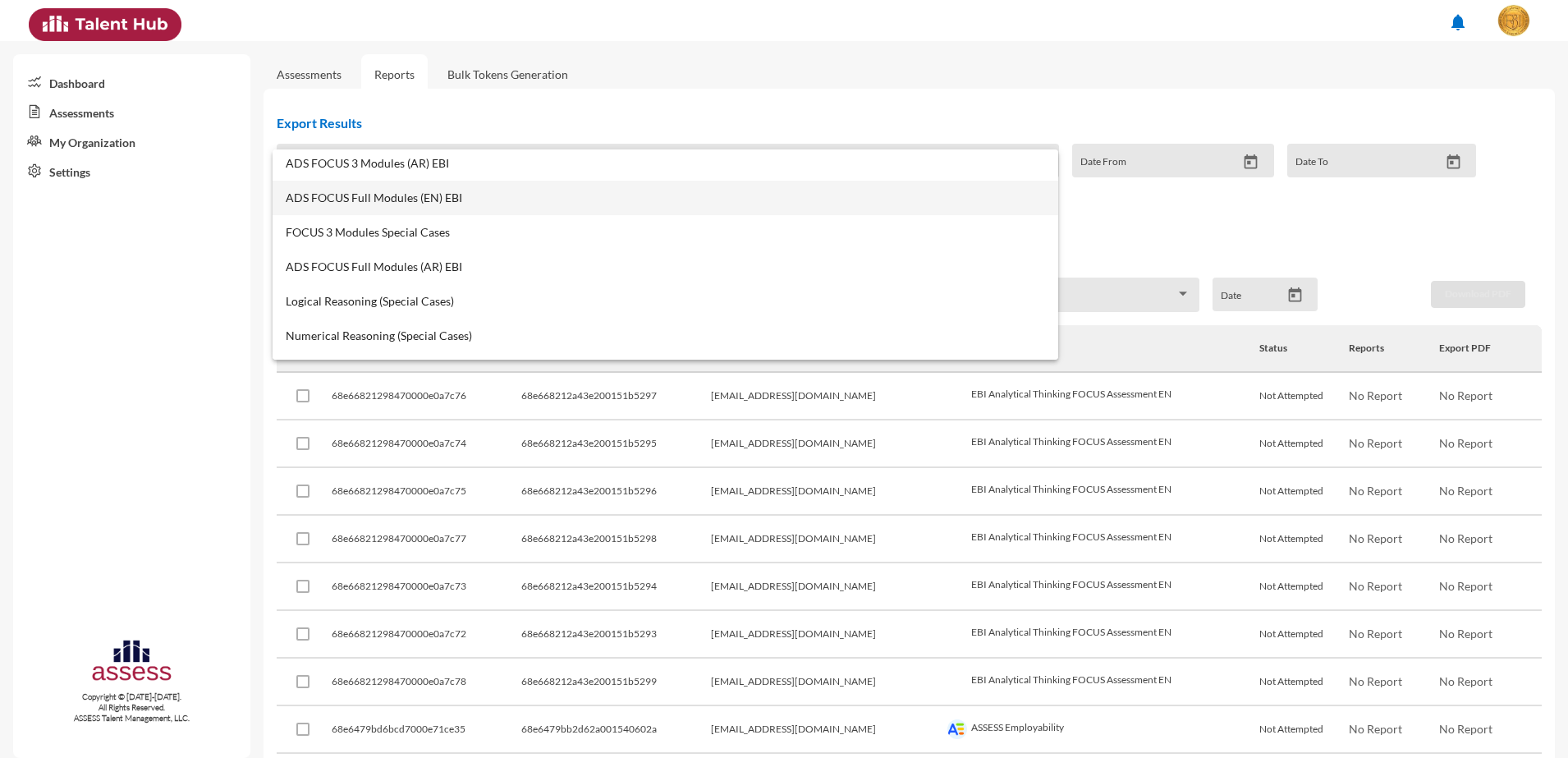
click at [386, 198] on span "ADS FOCUS Full Modules (EN) EBI" at bounding box center [665, 198] width 760 height 13
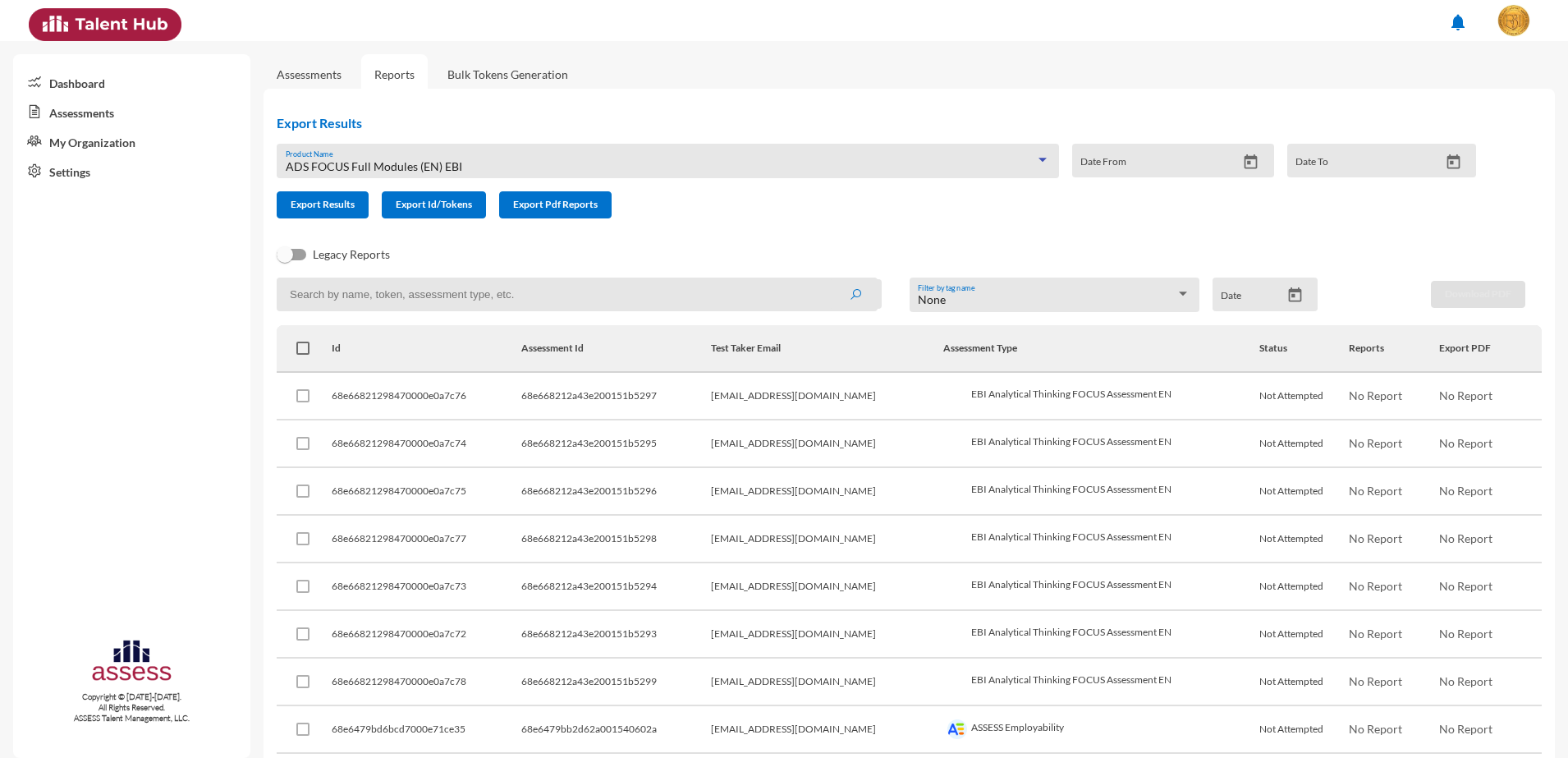
click at [1287, 294] on icon "Open calendar" at bounding box center [1294, 295] width 17 height 17
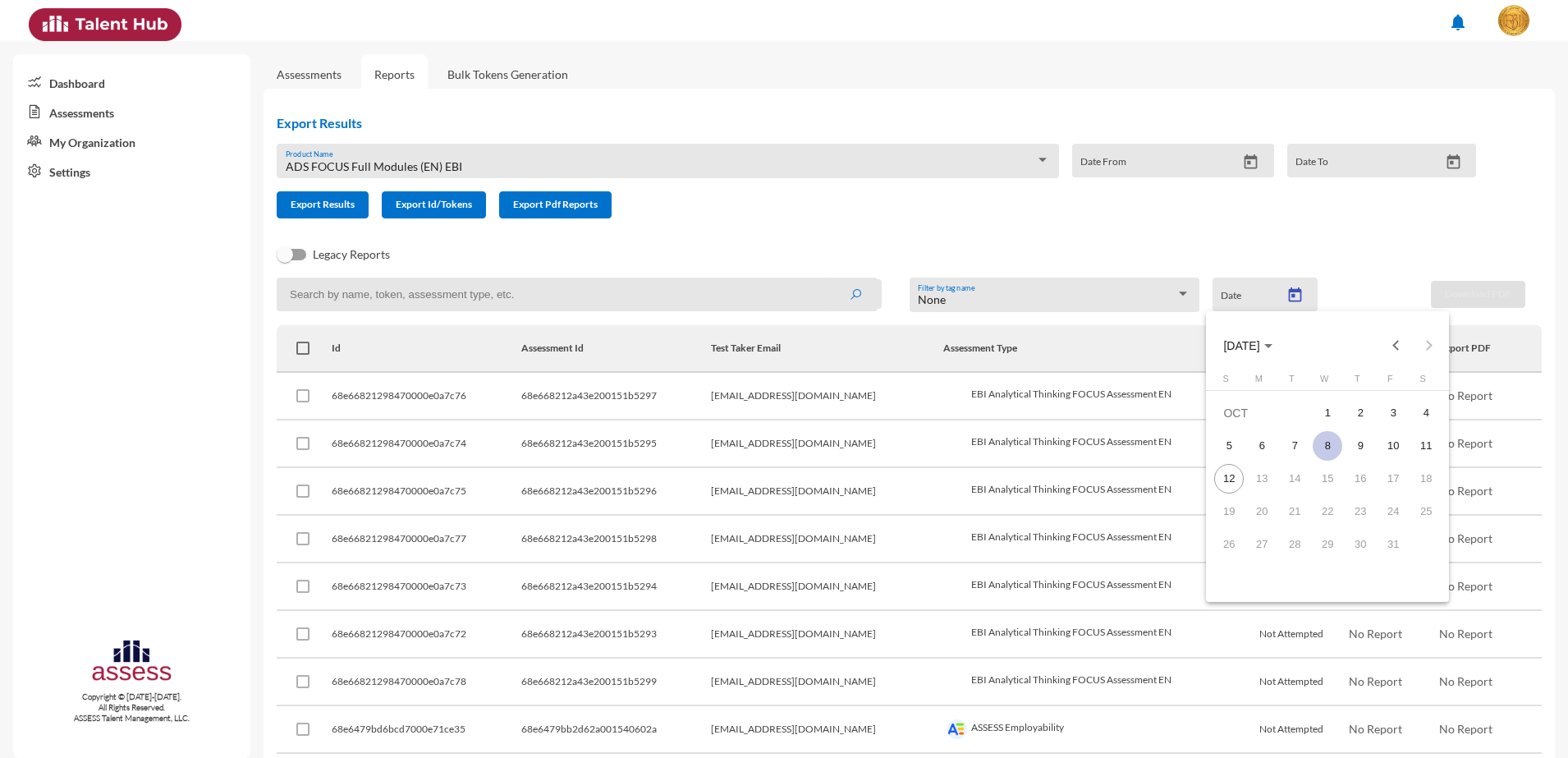
click at [1337, 441] on div "8" at bounding box center [1328, 446] width 30 height 30
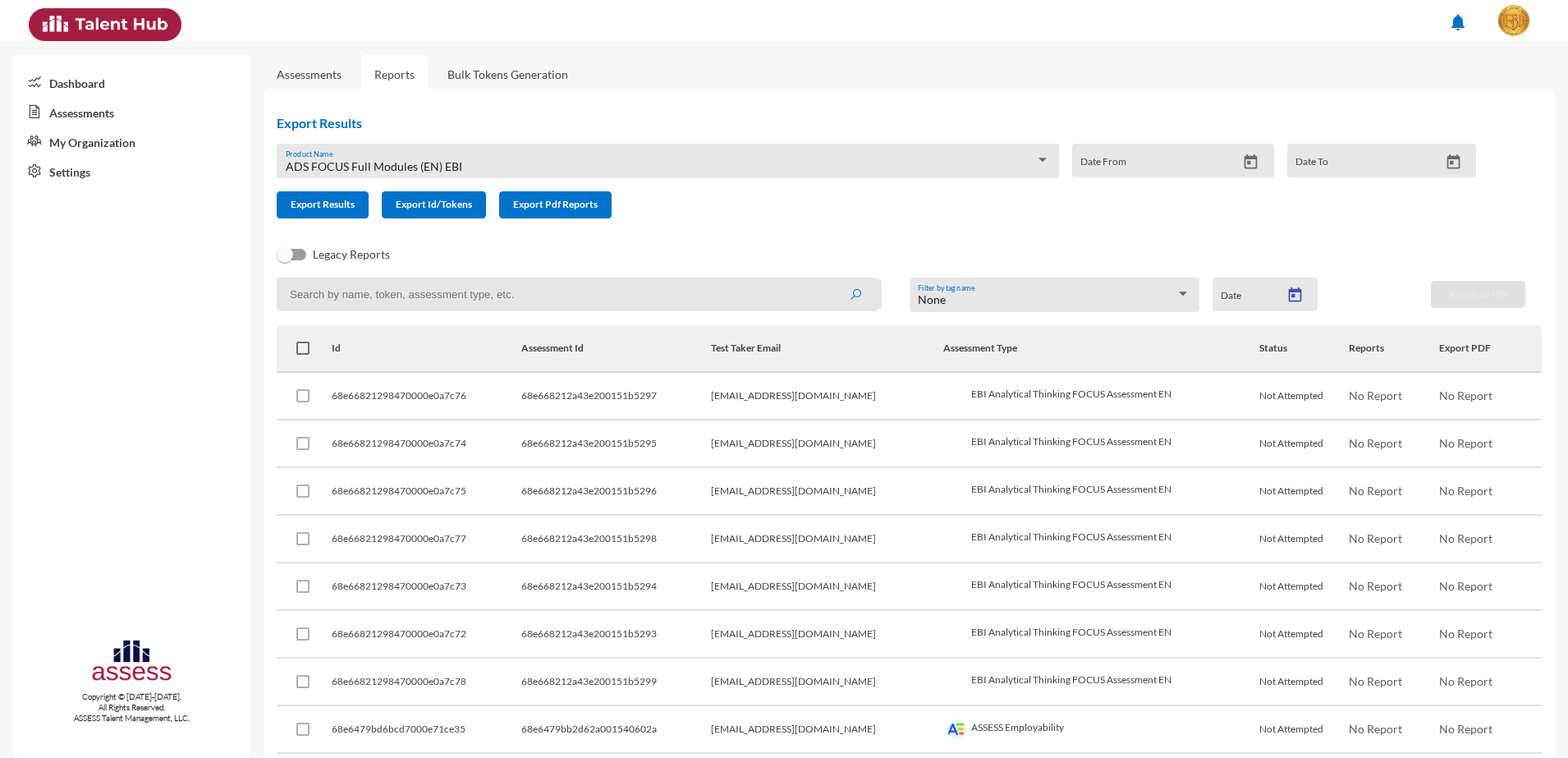
type input "10/8/2025"
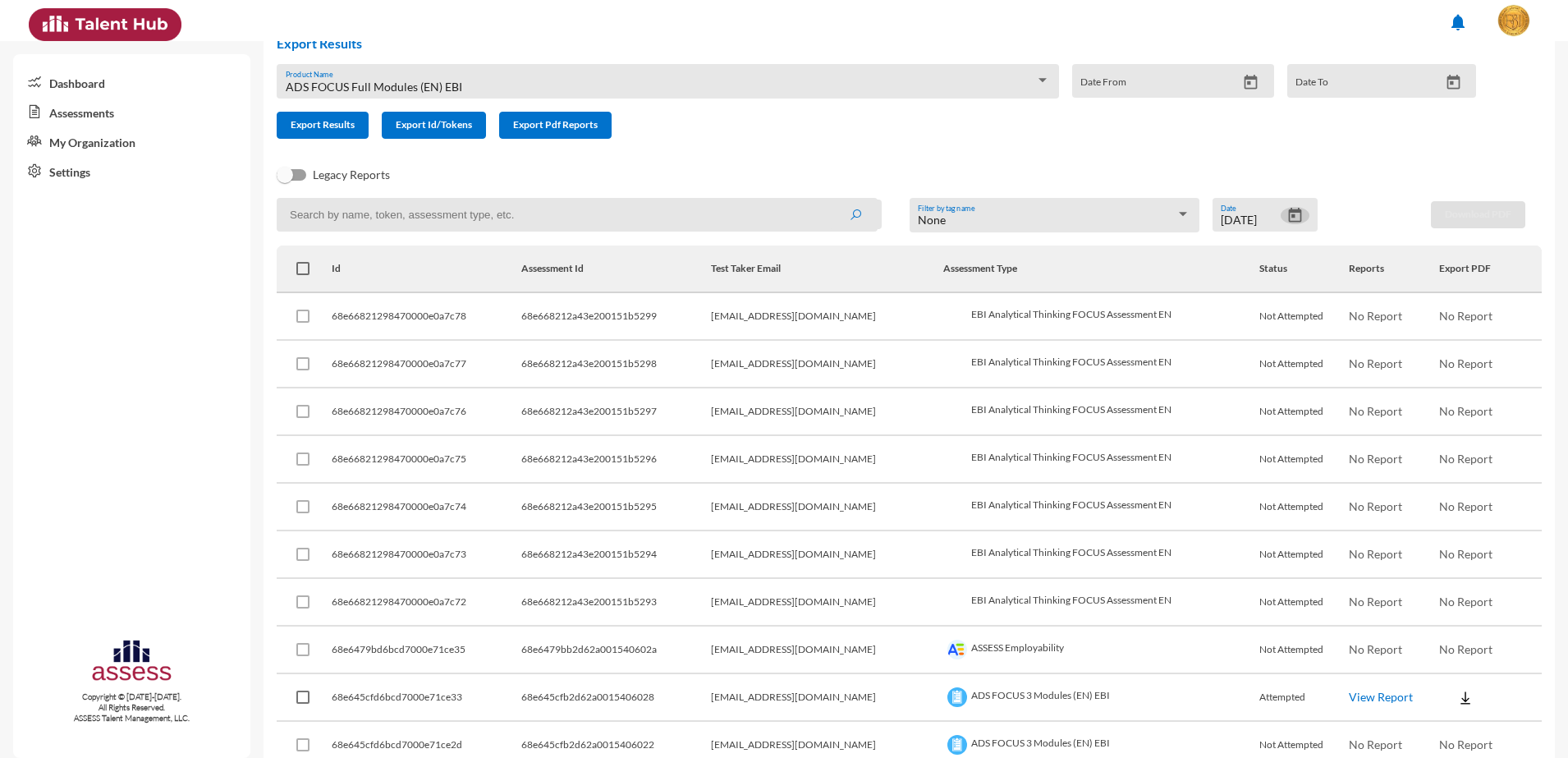
scroll to position [0, 0]
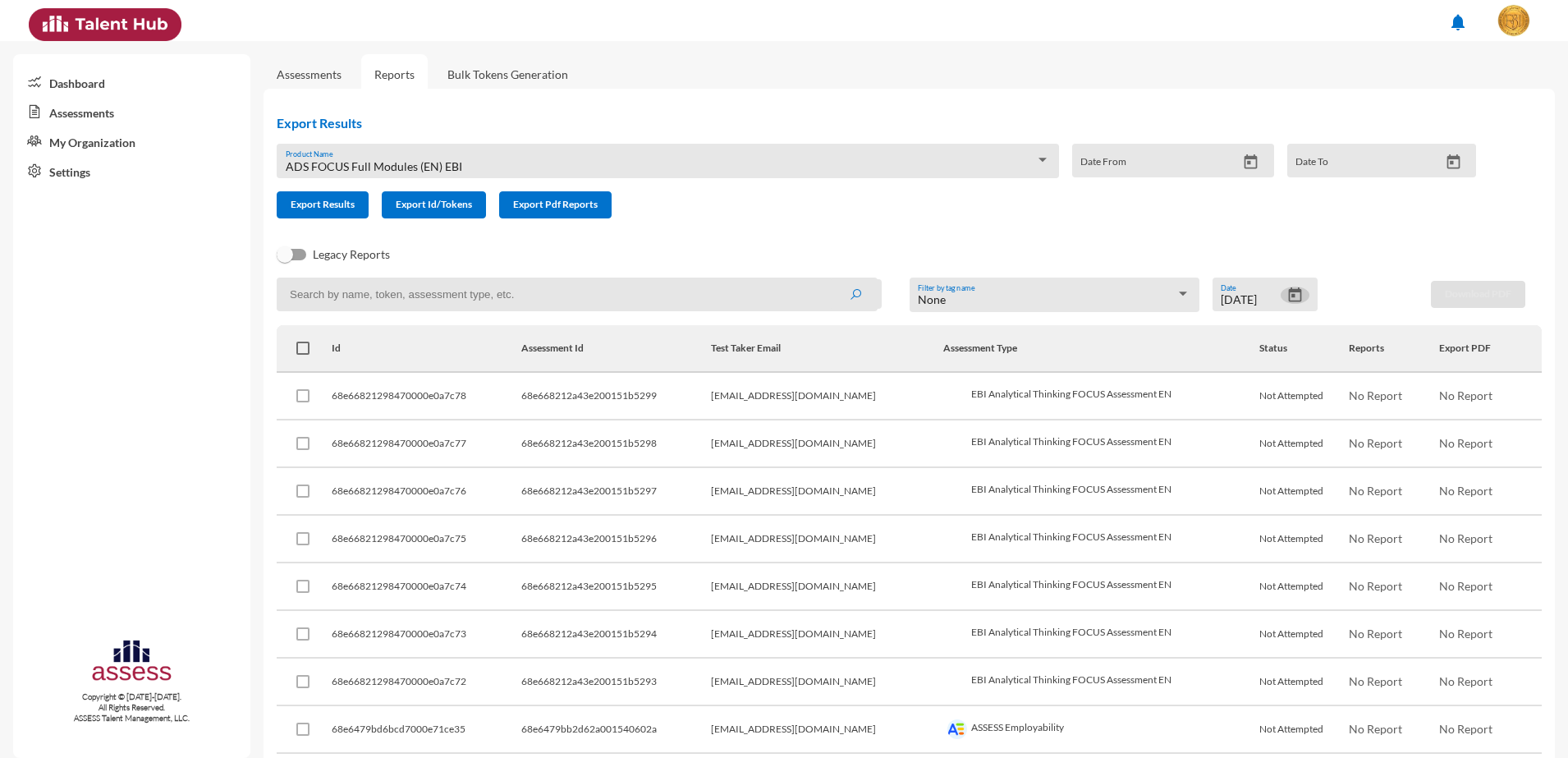
click at [428, 136] on div "Export Results ADS FOCUS Full Modules (EN) EBI Product Name Date From Date To E…" at bounding box center [883, 166] width 1239 height 129
click at [442, 164] on span "ADS FOCUS Full Modules (EN) EBI" at bounding box center [373, 166] width 177 height 14
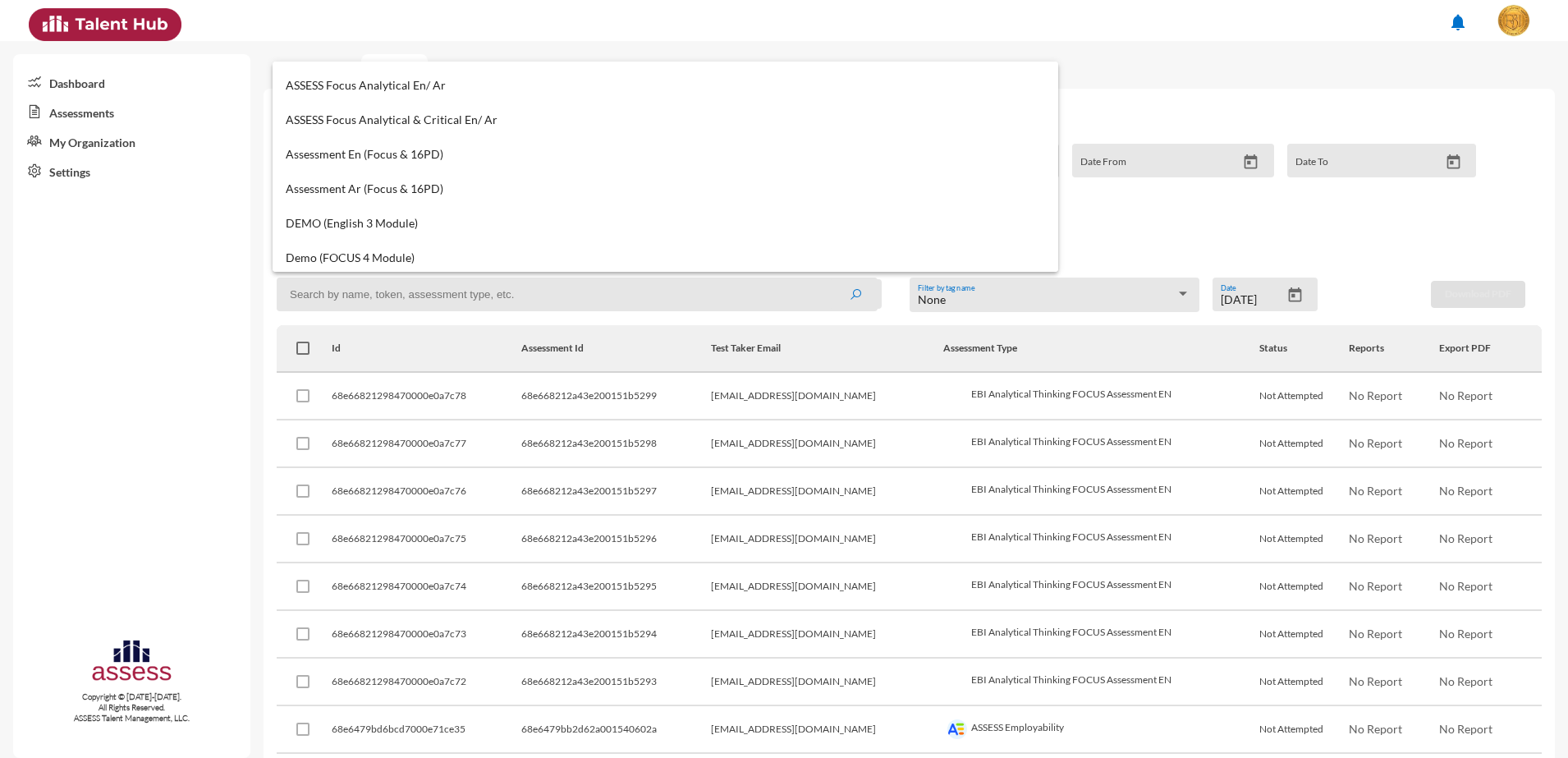
scroll to position [994, 0]
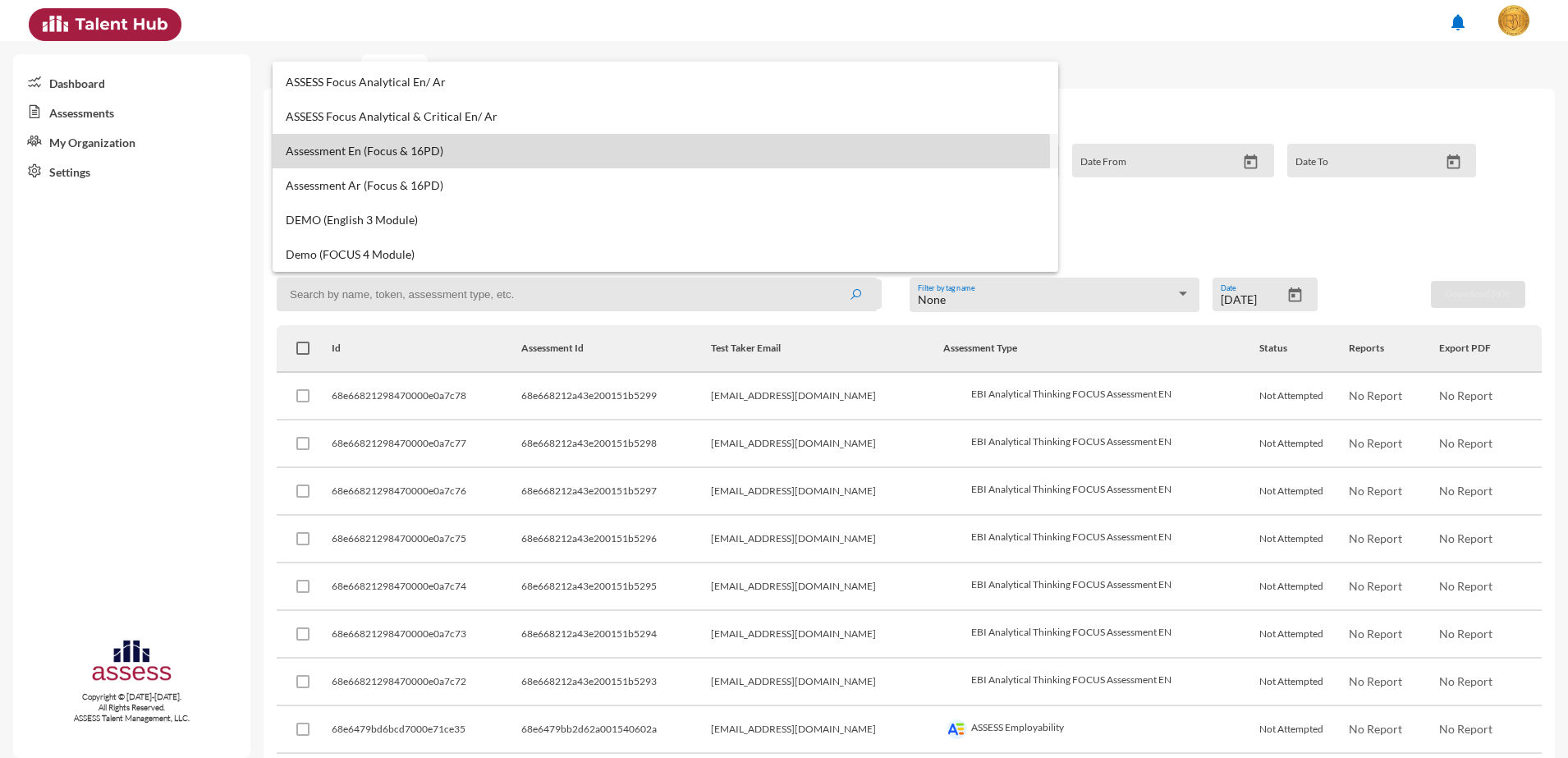
click at [368, 155] on span "Assessment En (Focus & 16PD)" at bounding box center [665, 150] width 760 height 13
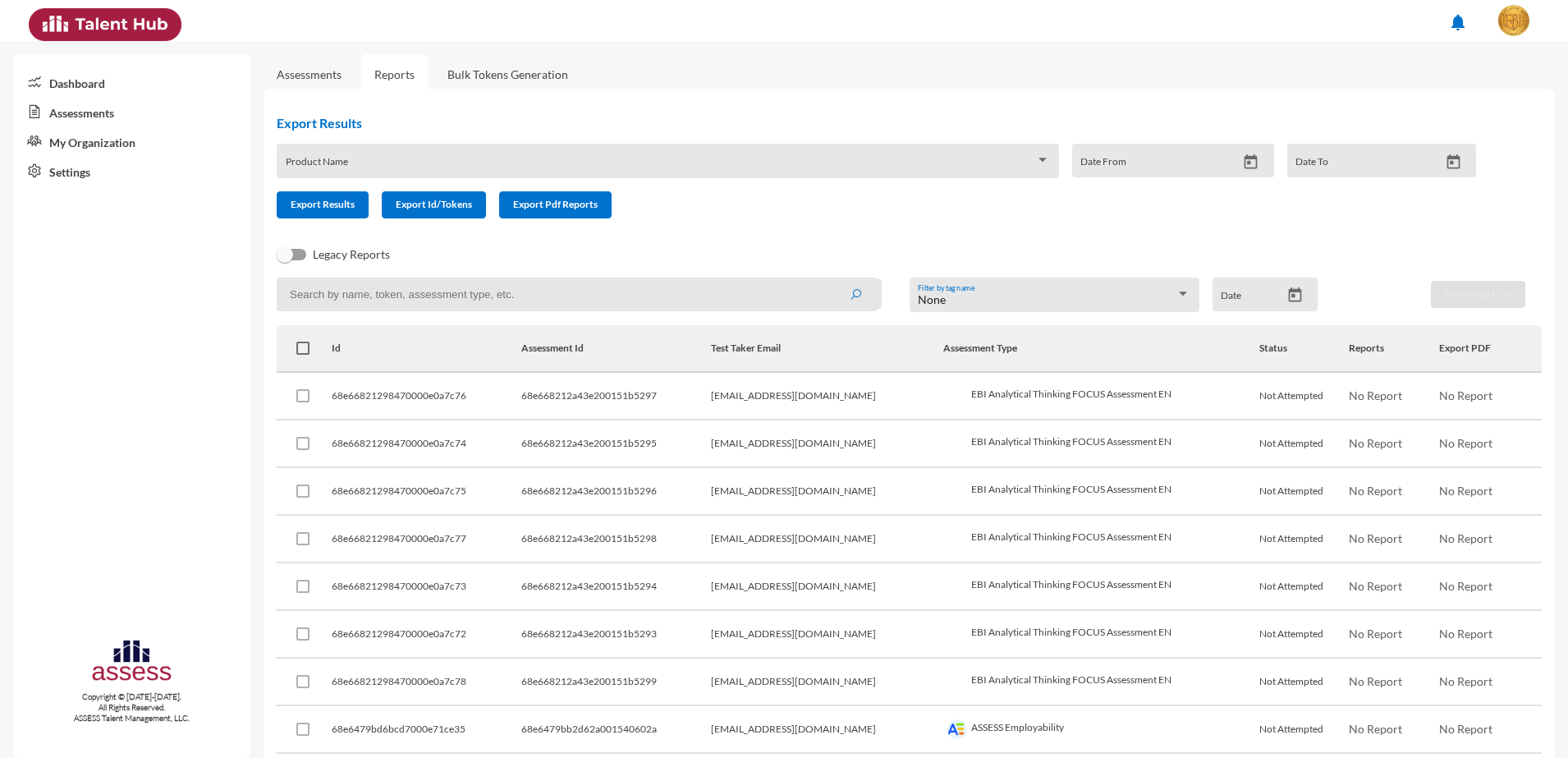
click at [768, 154] on div "Product Name" at bounding box center [668, 166] width 766 height 26
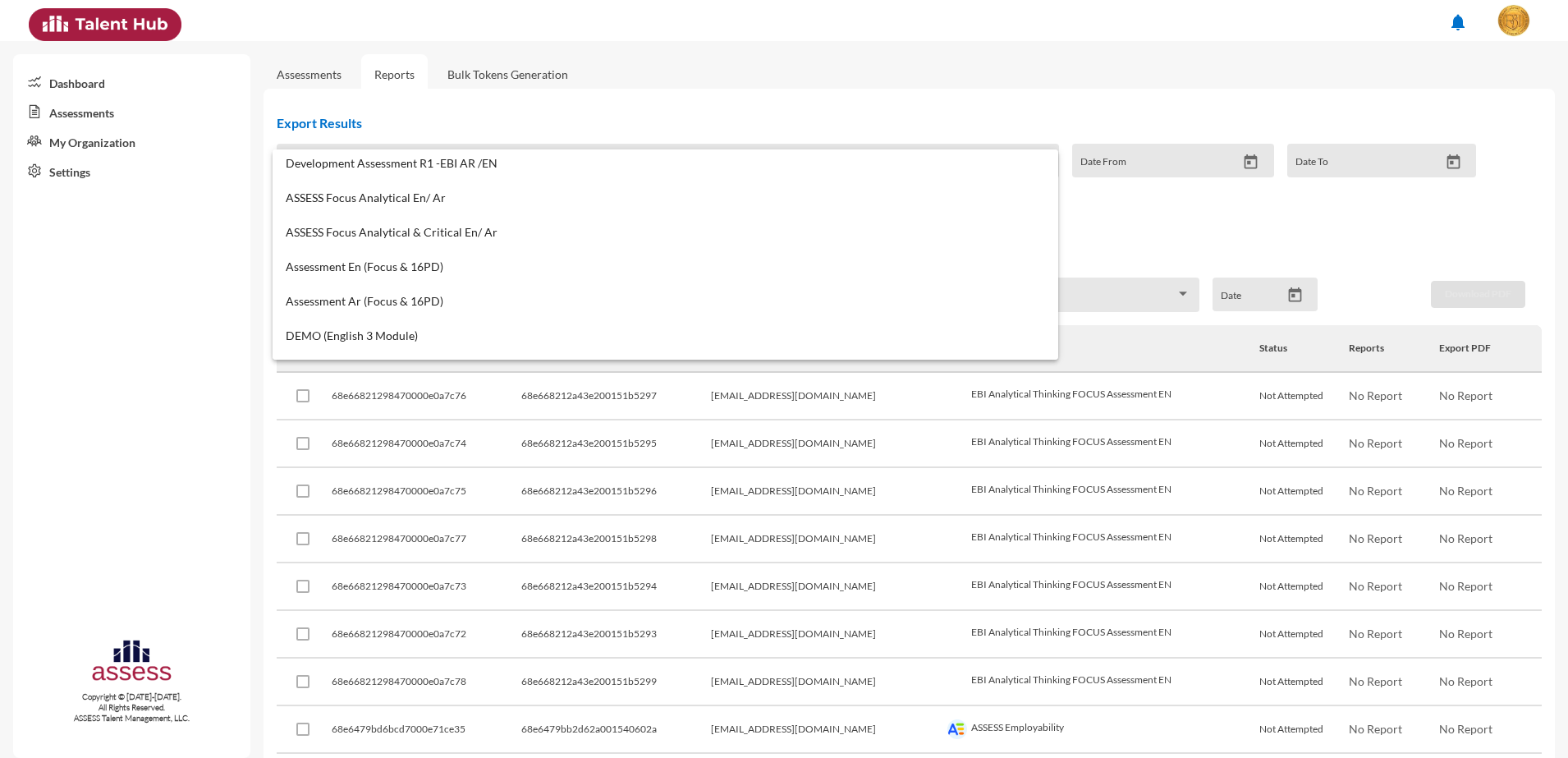
scroll to position [994, 0]
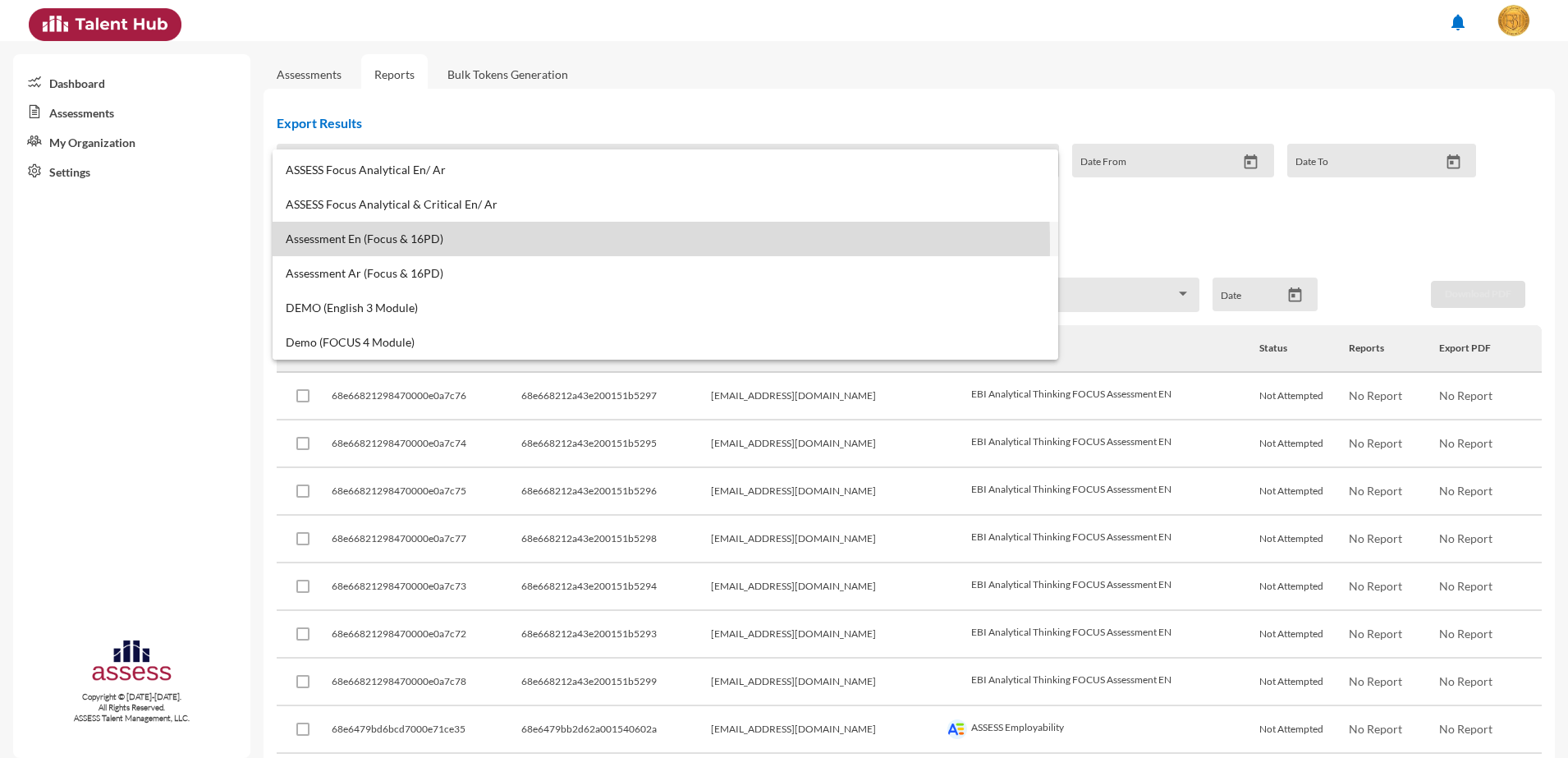
click at [397, 246] on mat-option "Assessment En (Focus & 16PD)" at bounding box center [665, 238] width 785 height 35
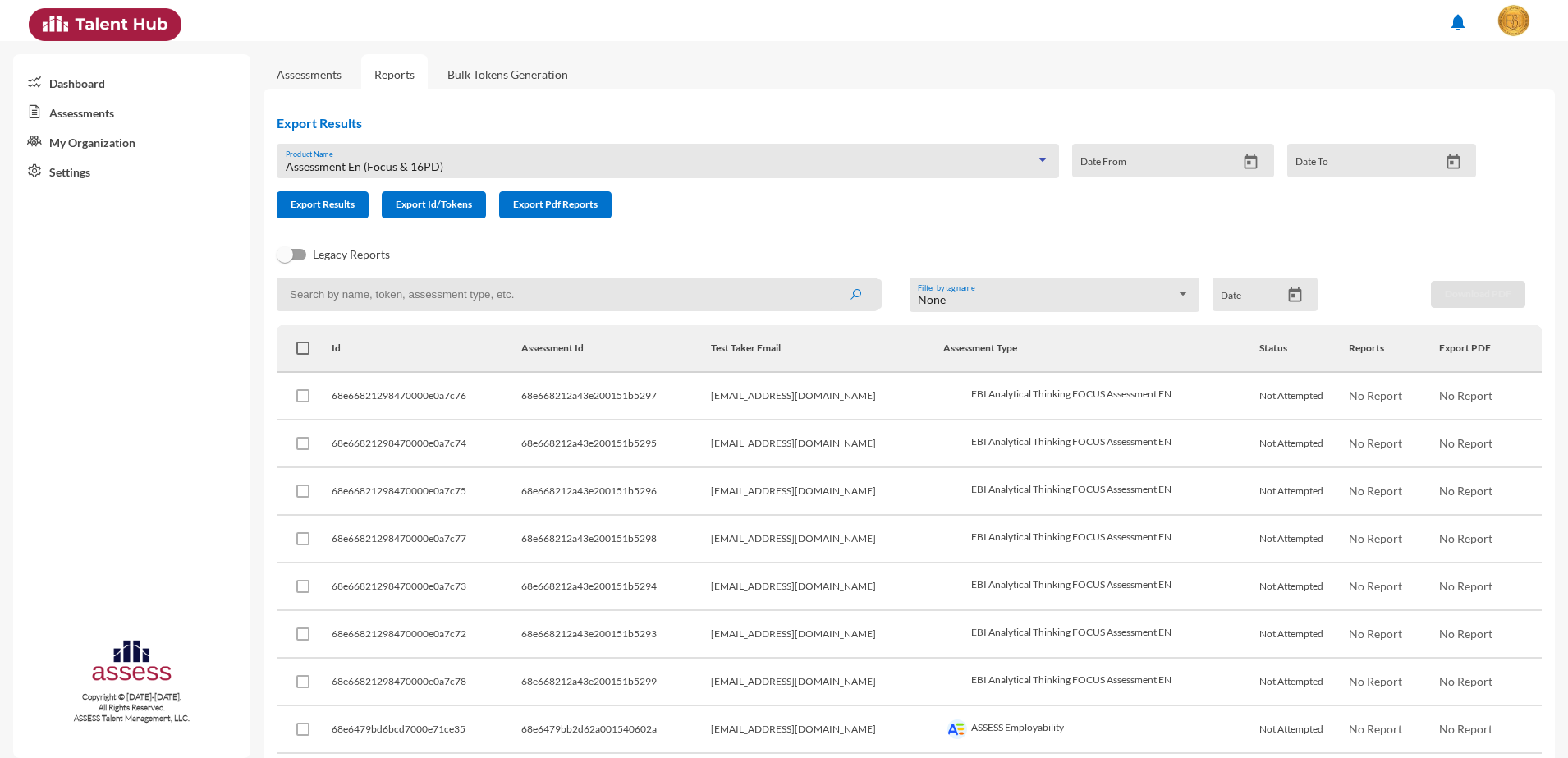
click at [1288, 295] on icon "Open calendar" at bounding box center [1294, 295] width 13 height 15
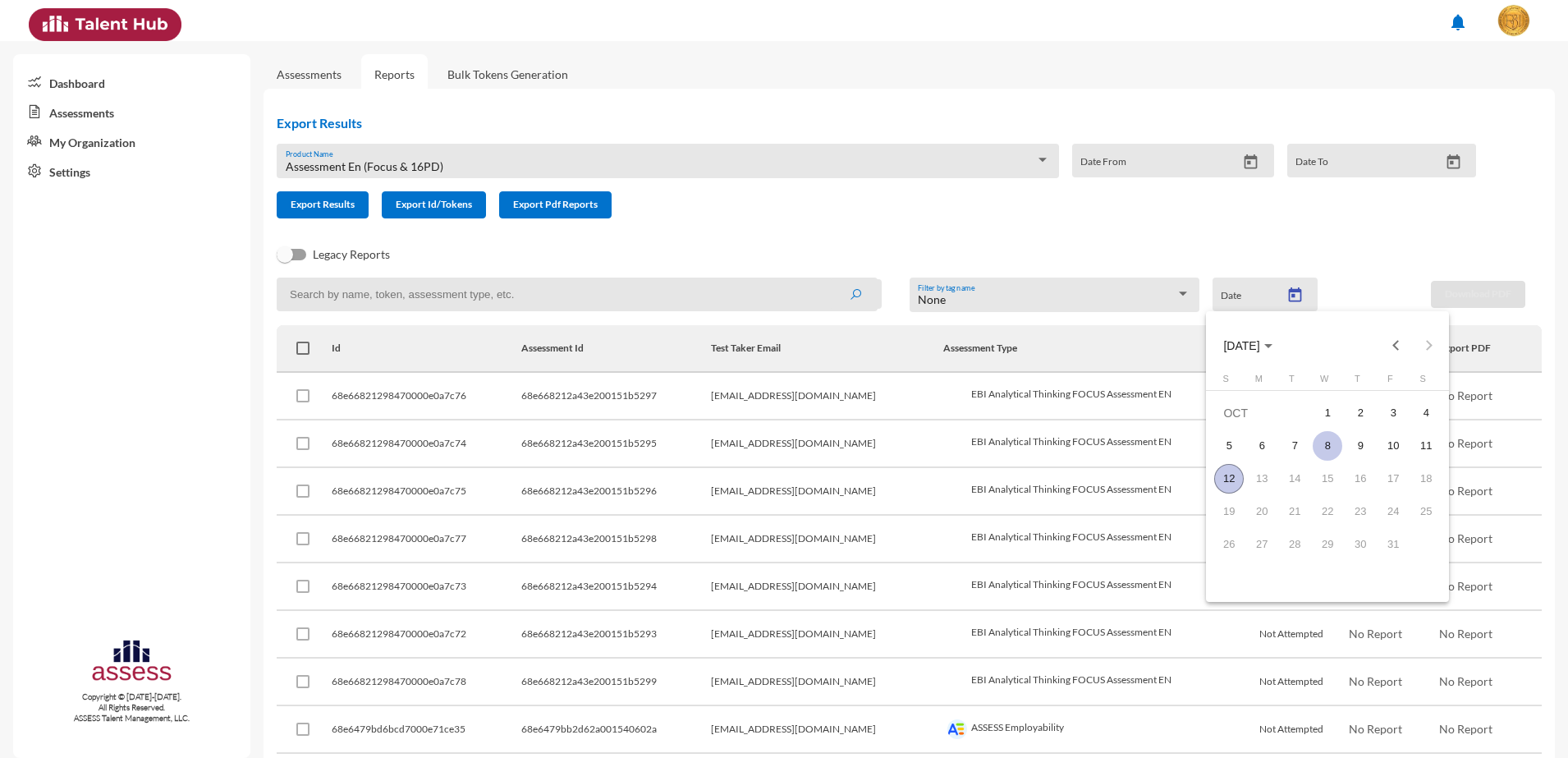
click at [1322, 446] on div "8" at bounding box center [1328, 446] width 30 height 30
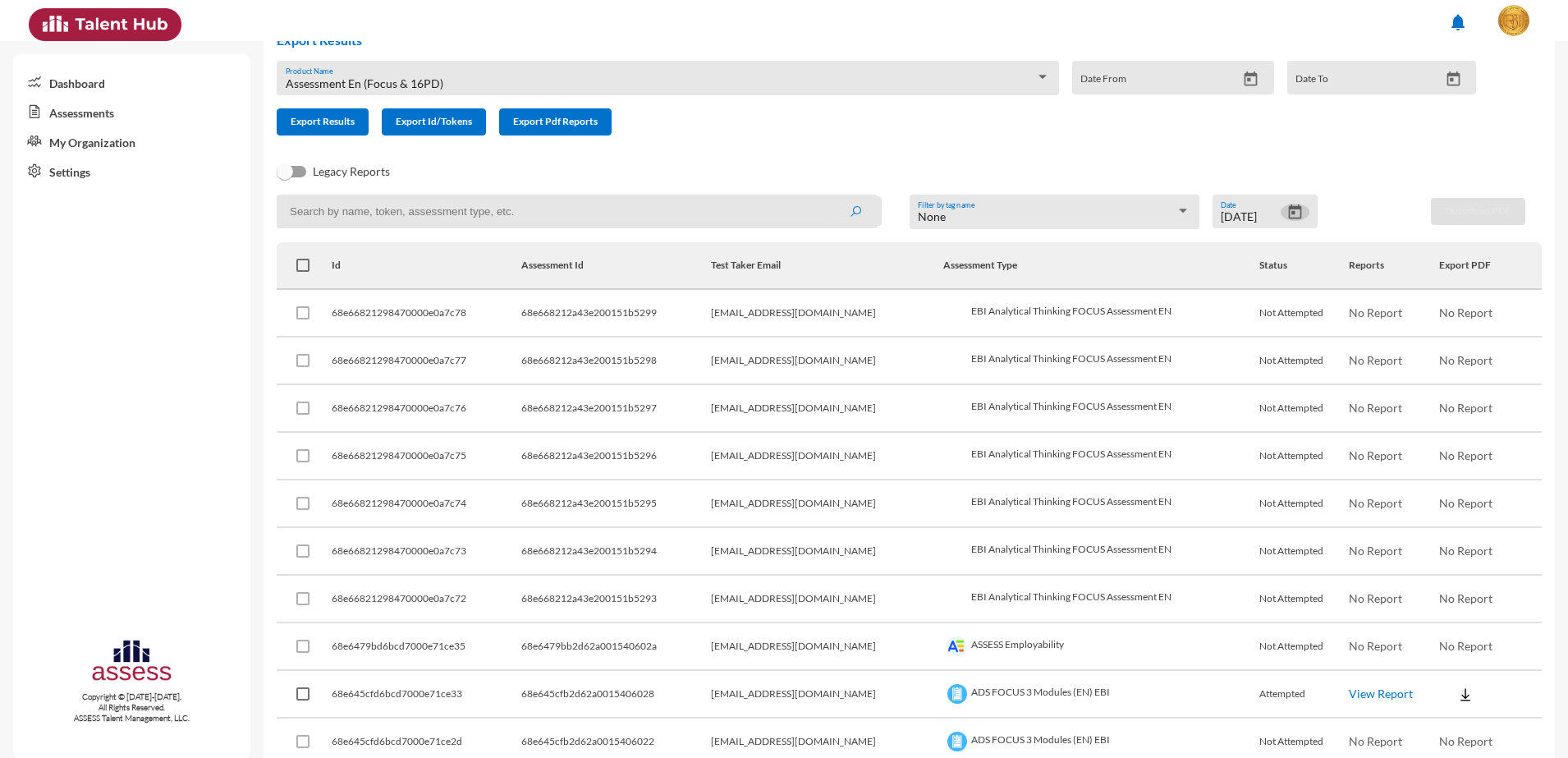
scroll to position [0, 0]
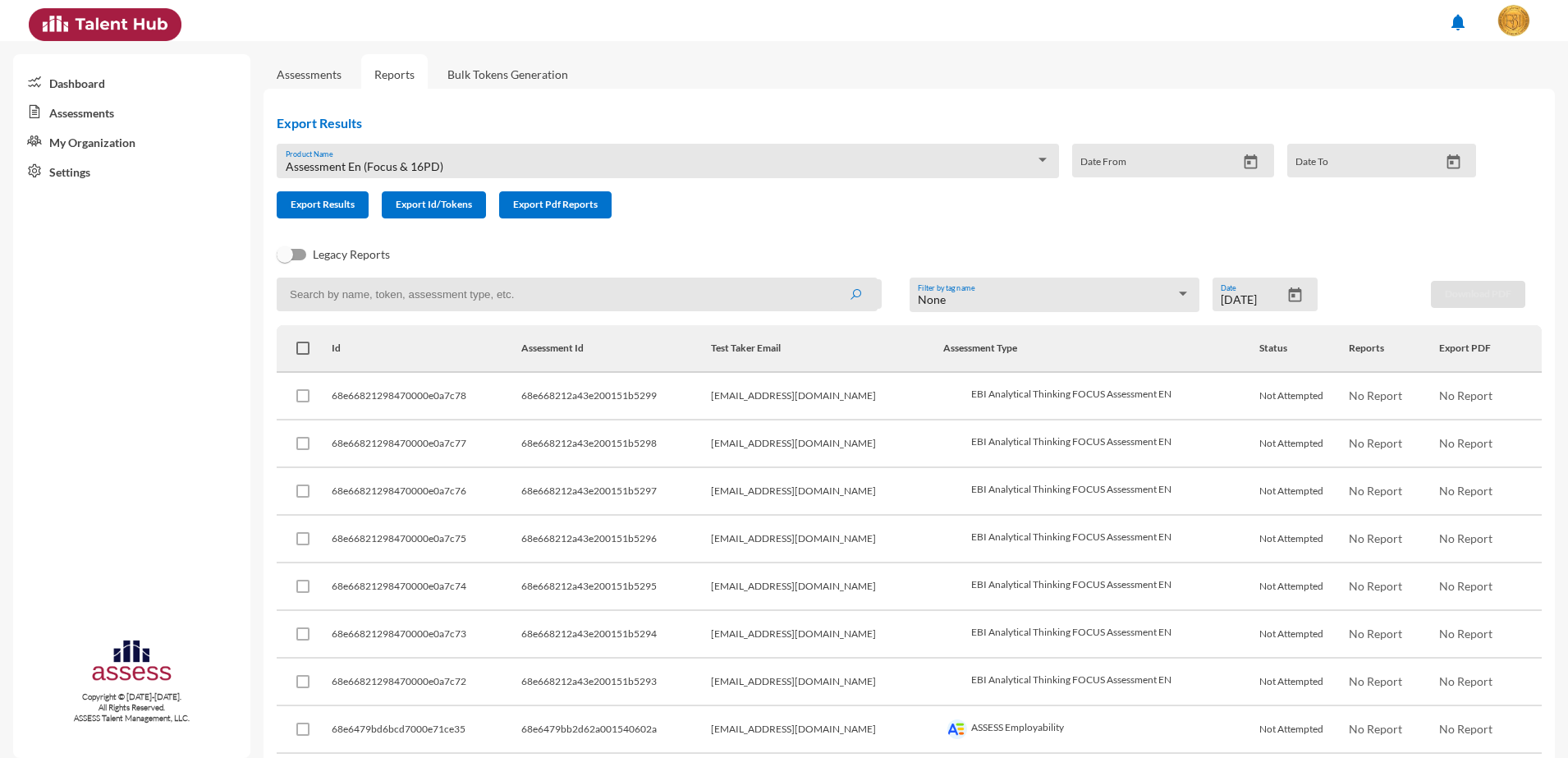
click at [446, 153] on div "Assessment En (Focus & 16PD) Product Name" at bounding box center [668, 166] width 766 height 26
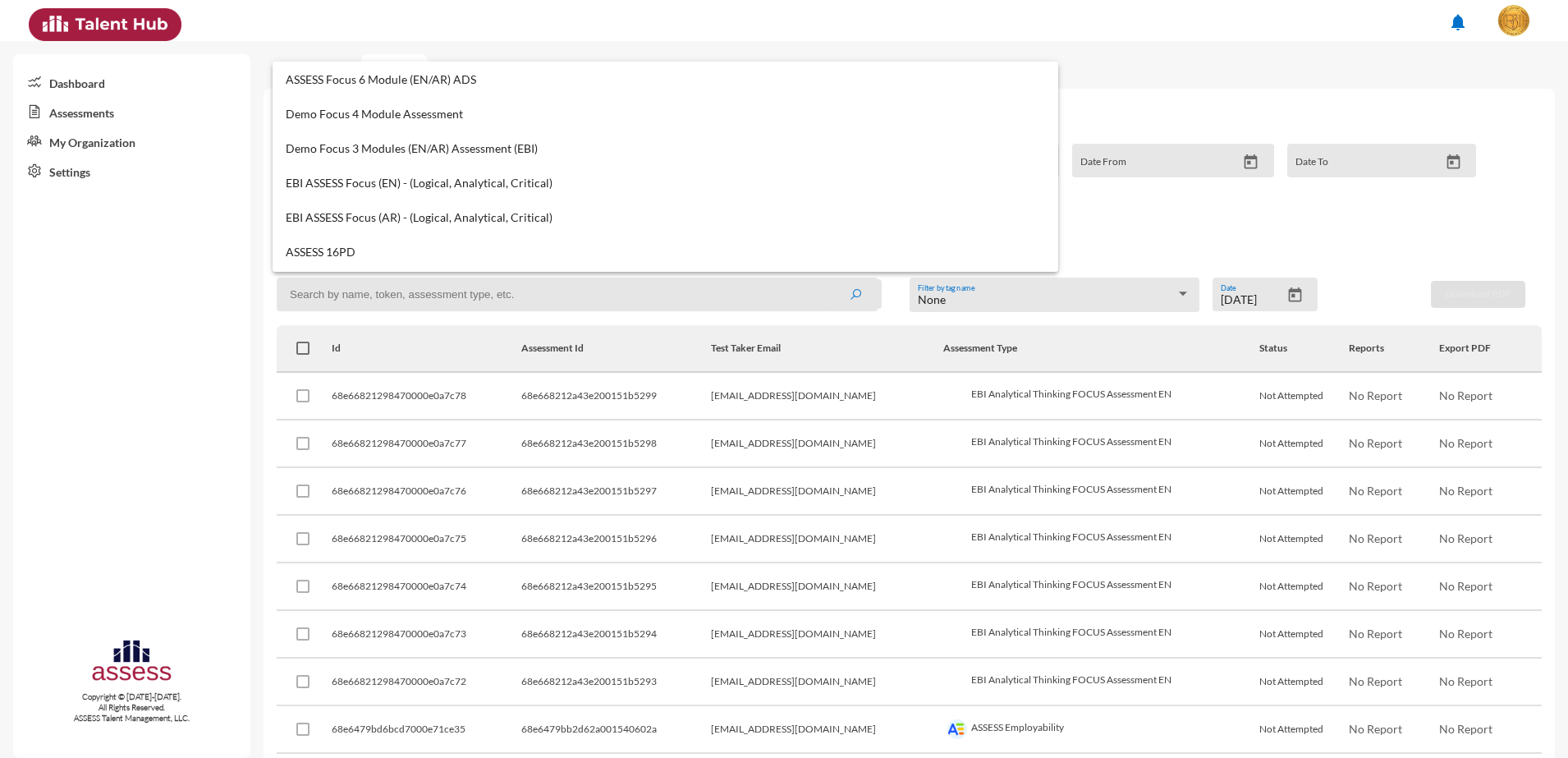
scroll to position [616, 0]
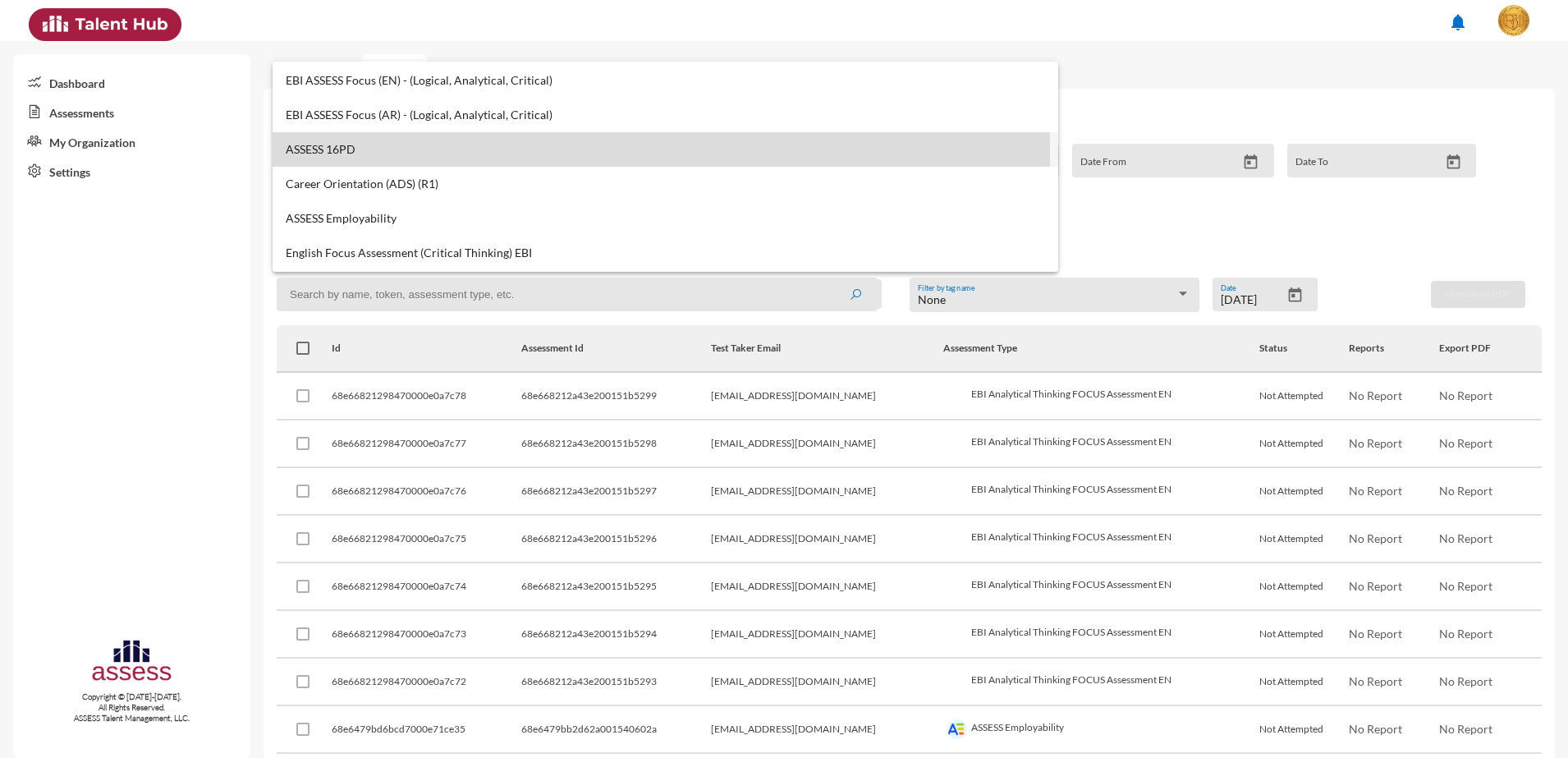
click at [393, 150] on span "ASSESS 16PD" at bounding box center [665, 149] width 760 height 13
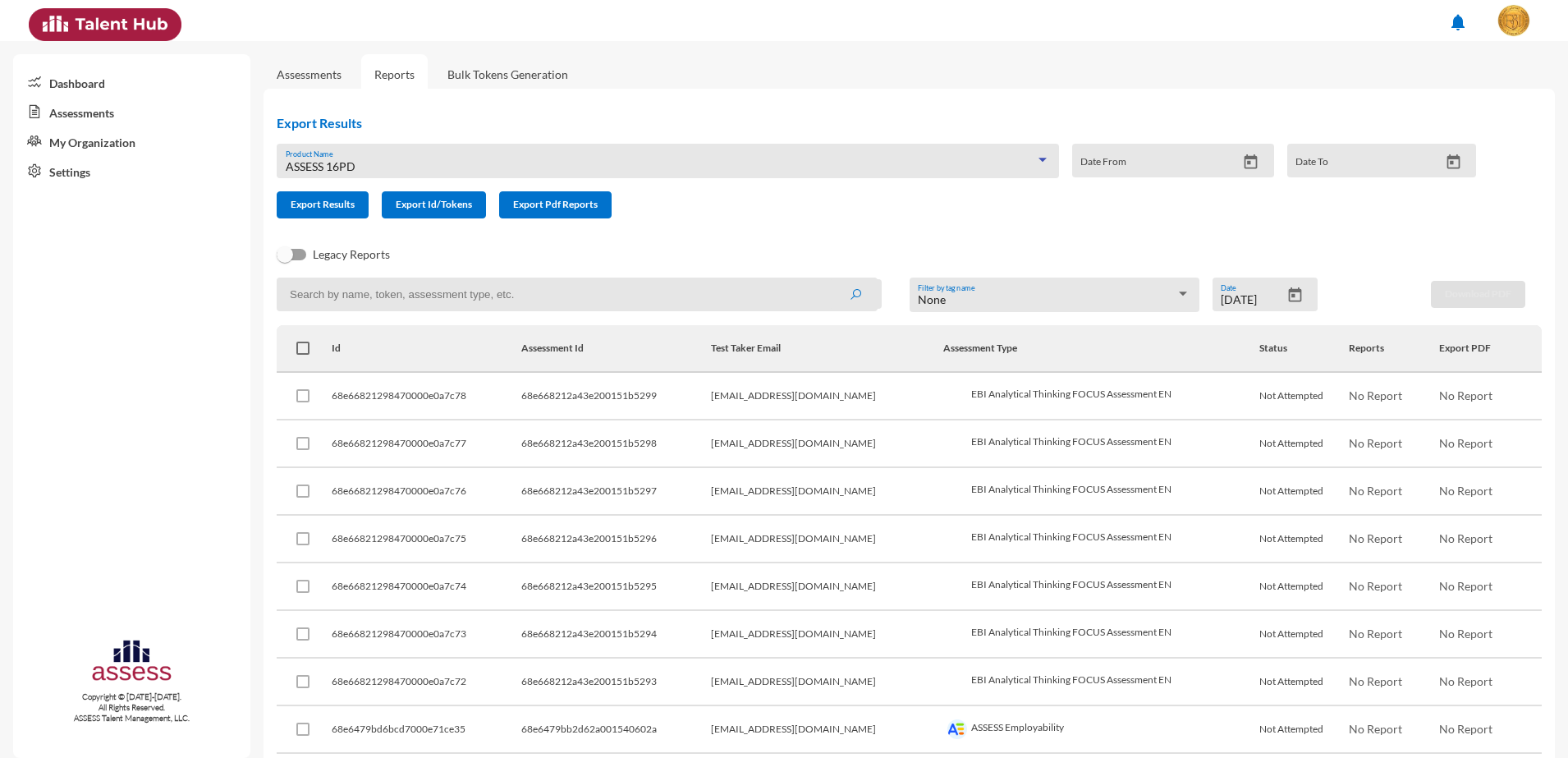
click at [1288, 299] on icon "Open calendar" at bounding box center [1294, 295] width 13 height 15
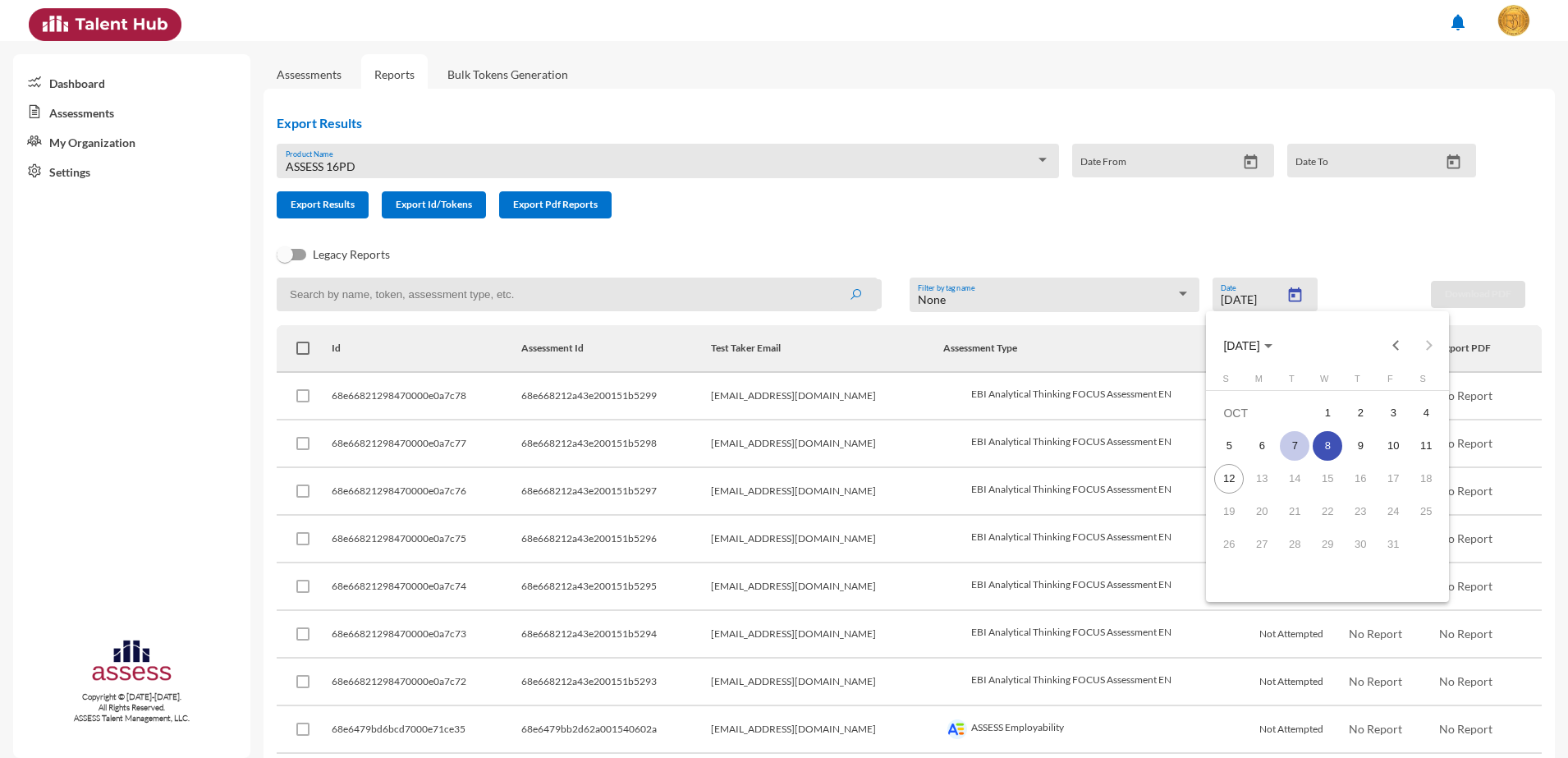
click at [1310, 442] on td "7" at bounding box center [1294, 446] width 33 height 33
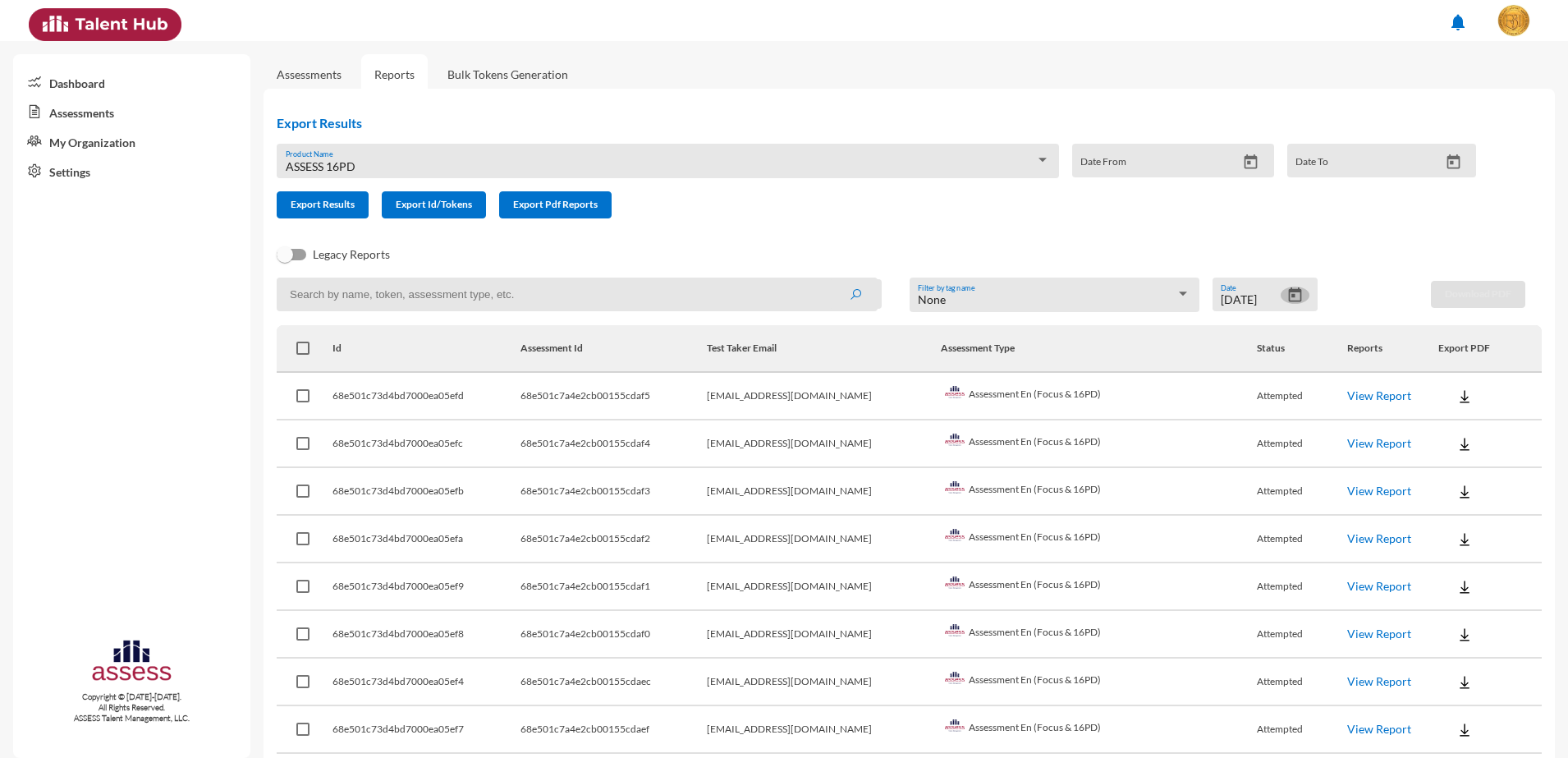
click at [1298, 293] on button "Open calendar" at bounding box center [1295, 295] width 29 height 17
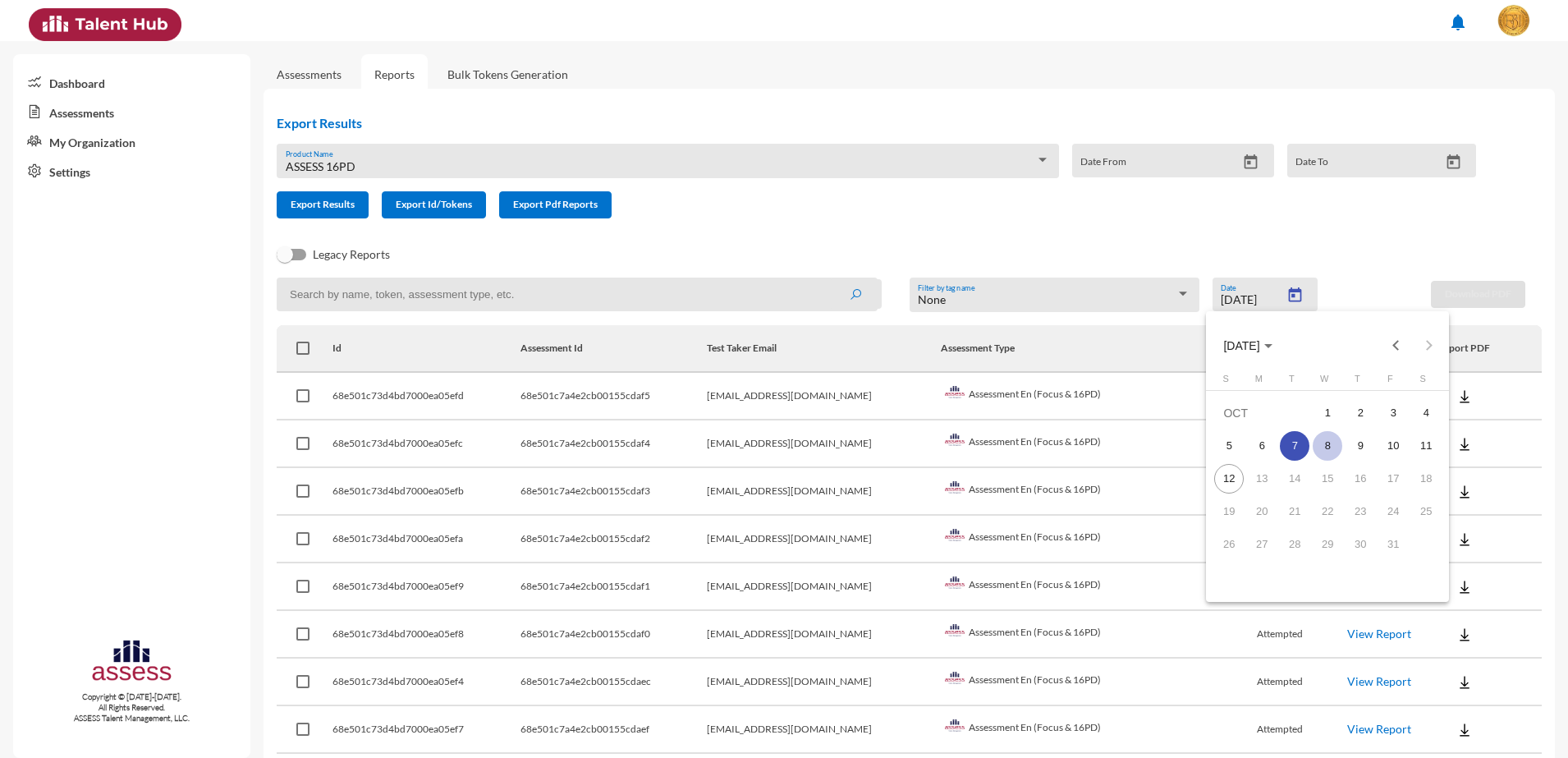
click at [1336, 442] on div "8" at bounding box center [1328, 446] width 30 height 30
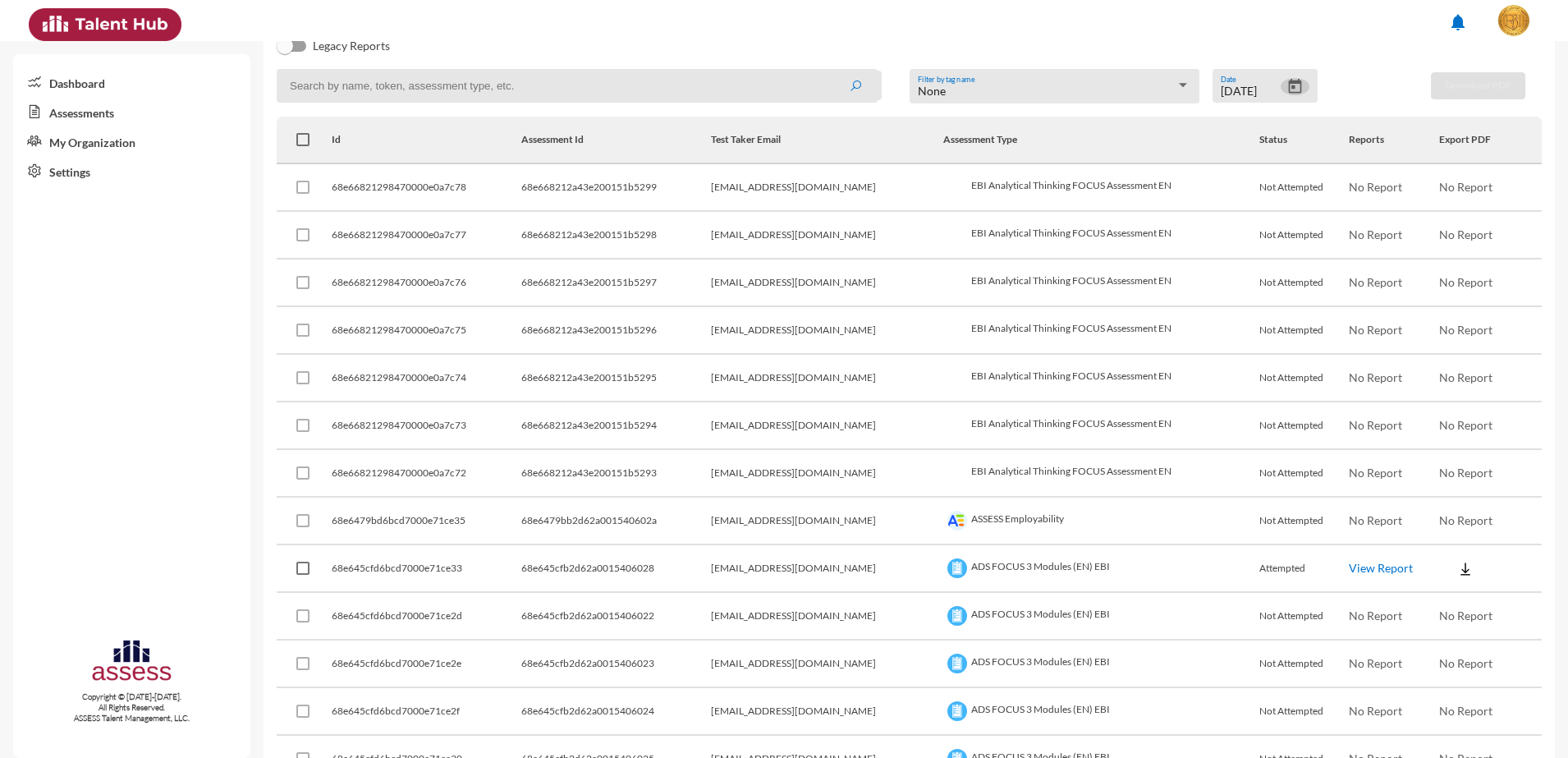
scroll to position [0, 0]
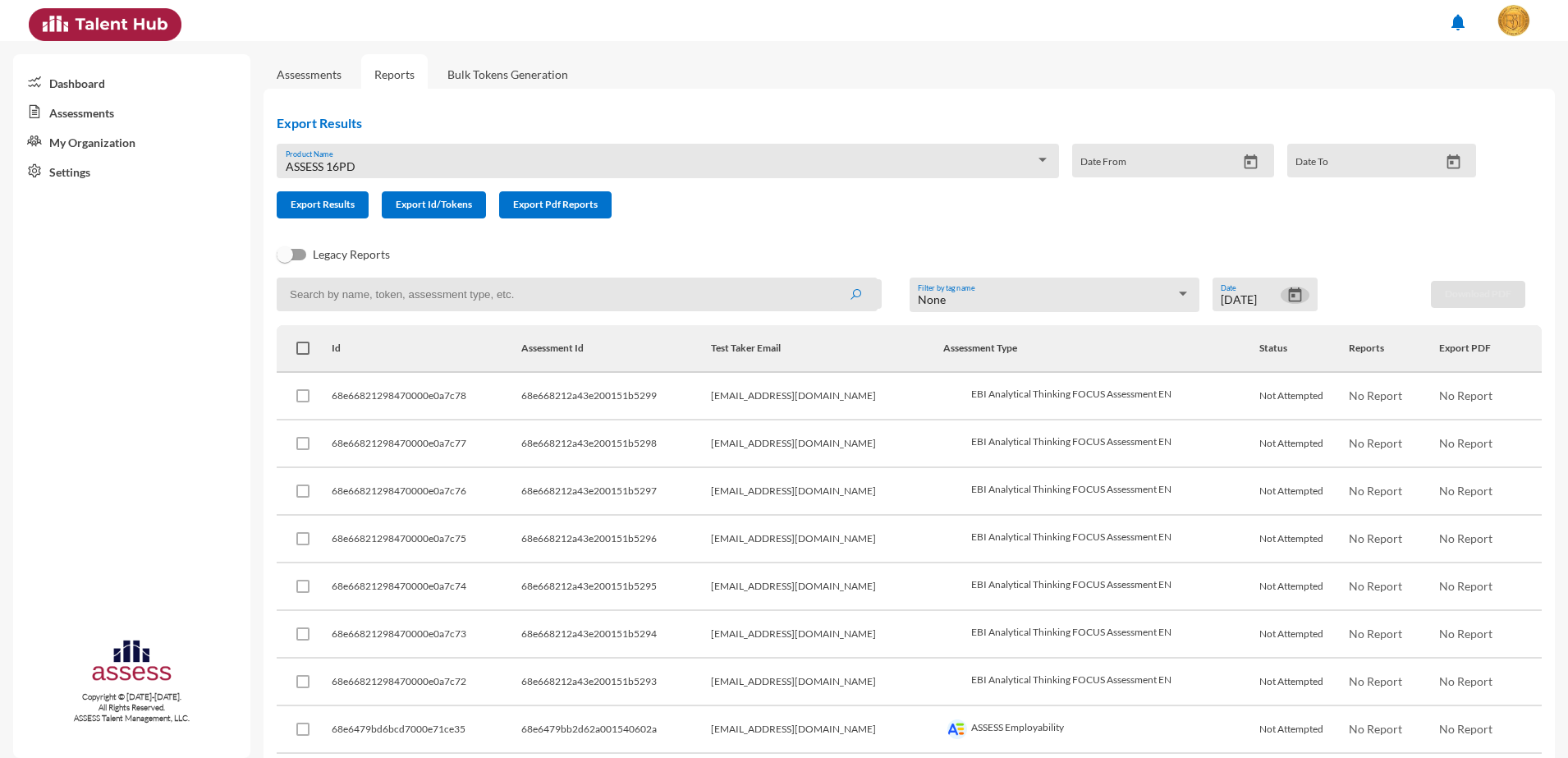
click at [1290, 299] on icon "Open calendar" at bounding box center [1294, 295] width 17 height 17
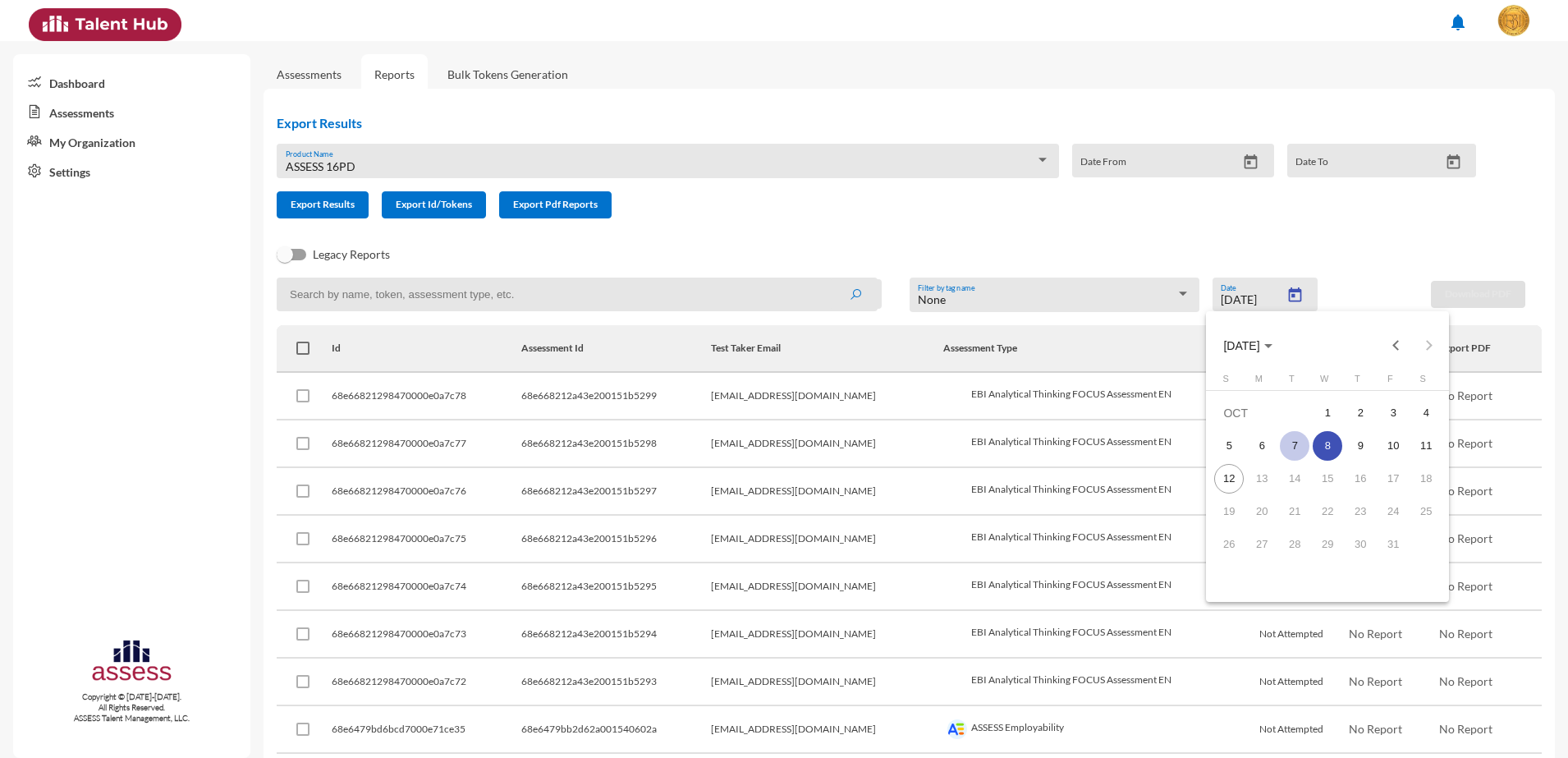
click at [1288, 453] on div "7" at bounding box center [1295, 446] width 30 height 30
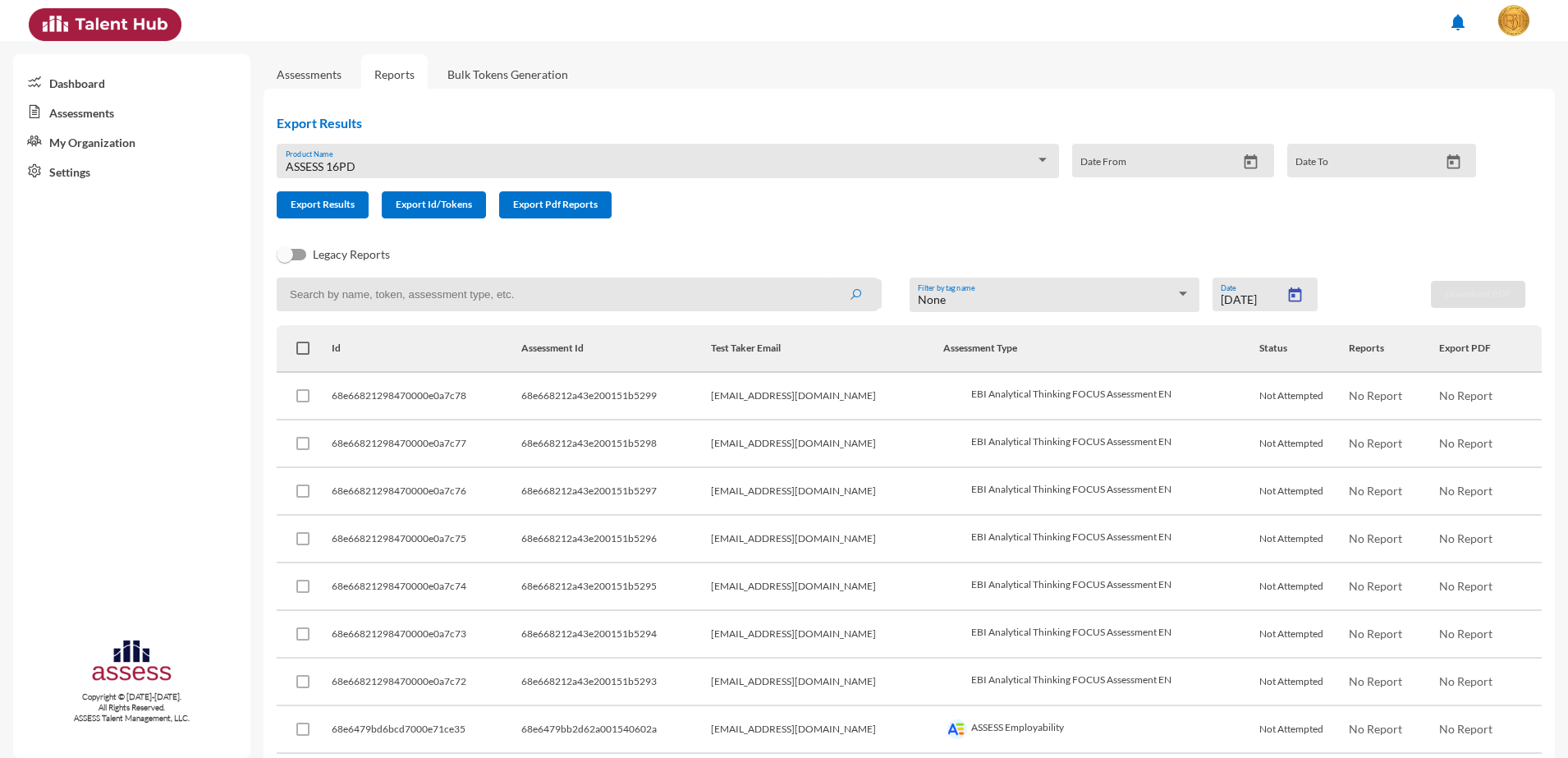
type input "10/7/2025"
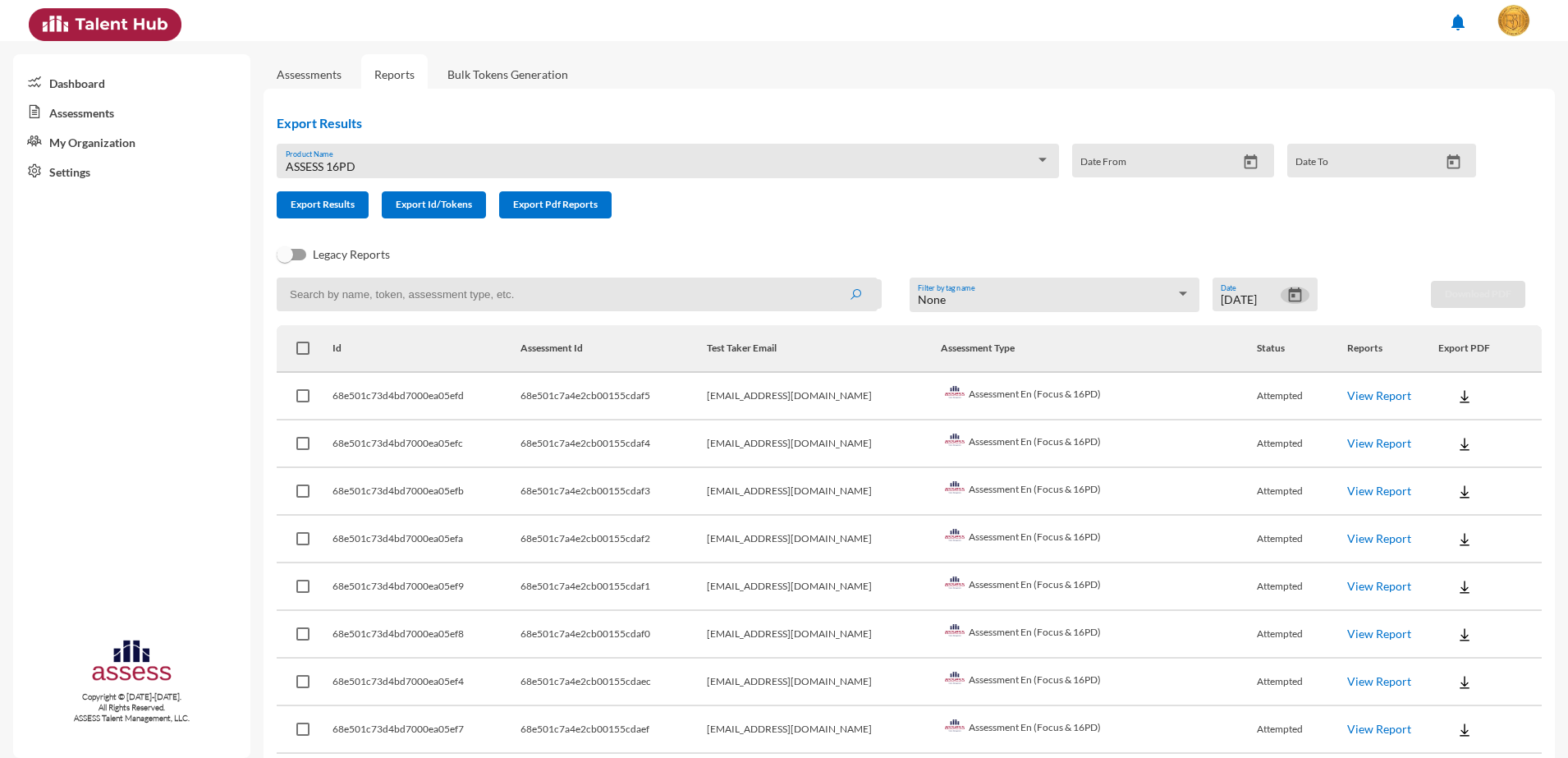
click at [1360, 397] on link "View Report" at bounding box center [1379, 395] width 64 height 14
click at [1349, 399] on link "View Report" at bounding box center [1379, 395] width 64 height 14
click at [1348, 440] on link "View Report" at bounding box center [1379, 443] width 64 height 14
click at [1348, 486] on link "View Report" at bounding box center [1379, 491] width 64 height 14
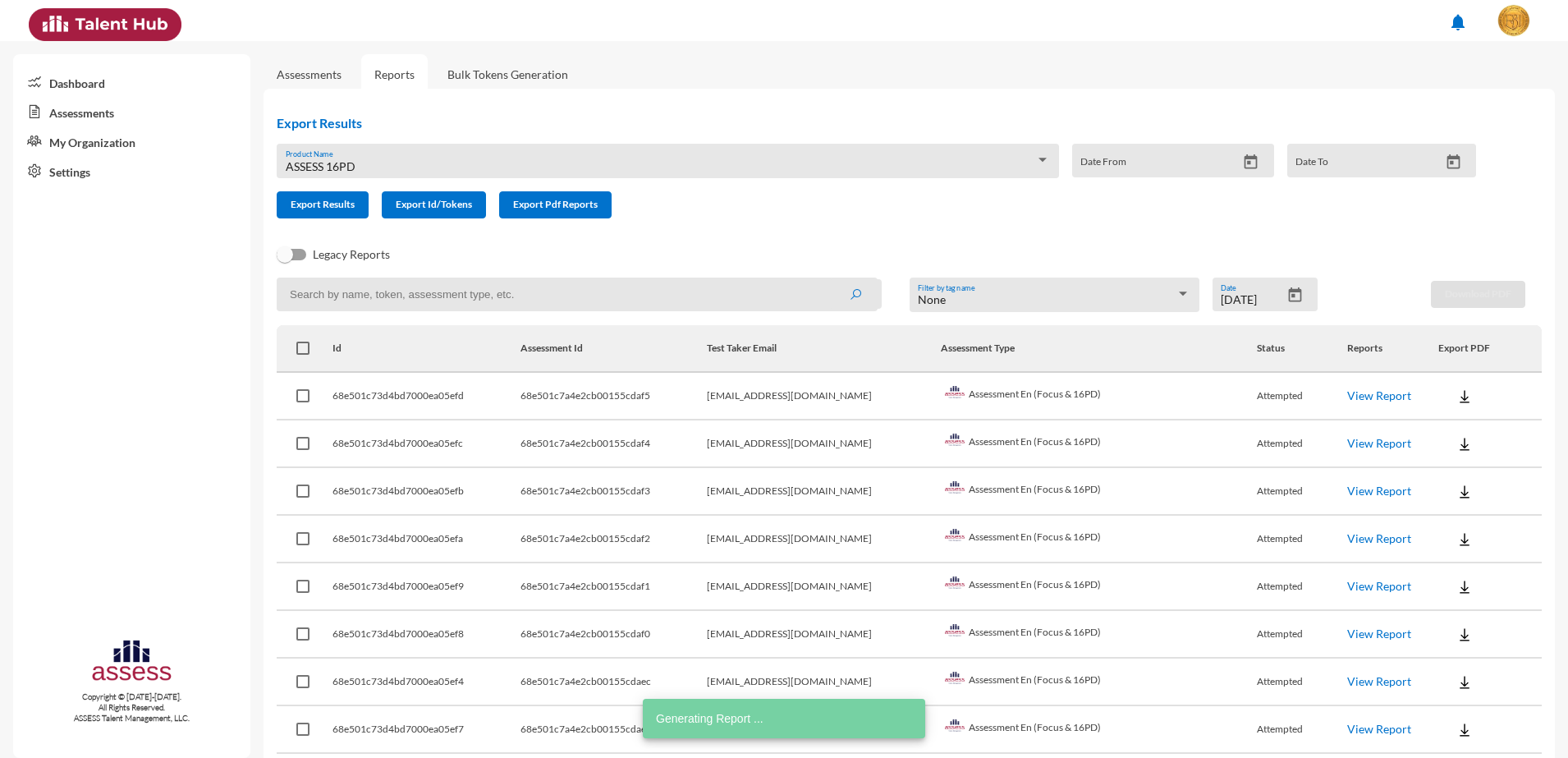
click at [1359, 539] on link "View Report" at bounding box center [1379, 539] width 64 height 14
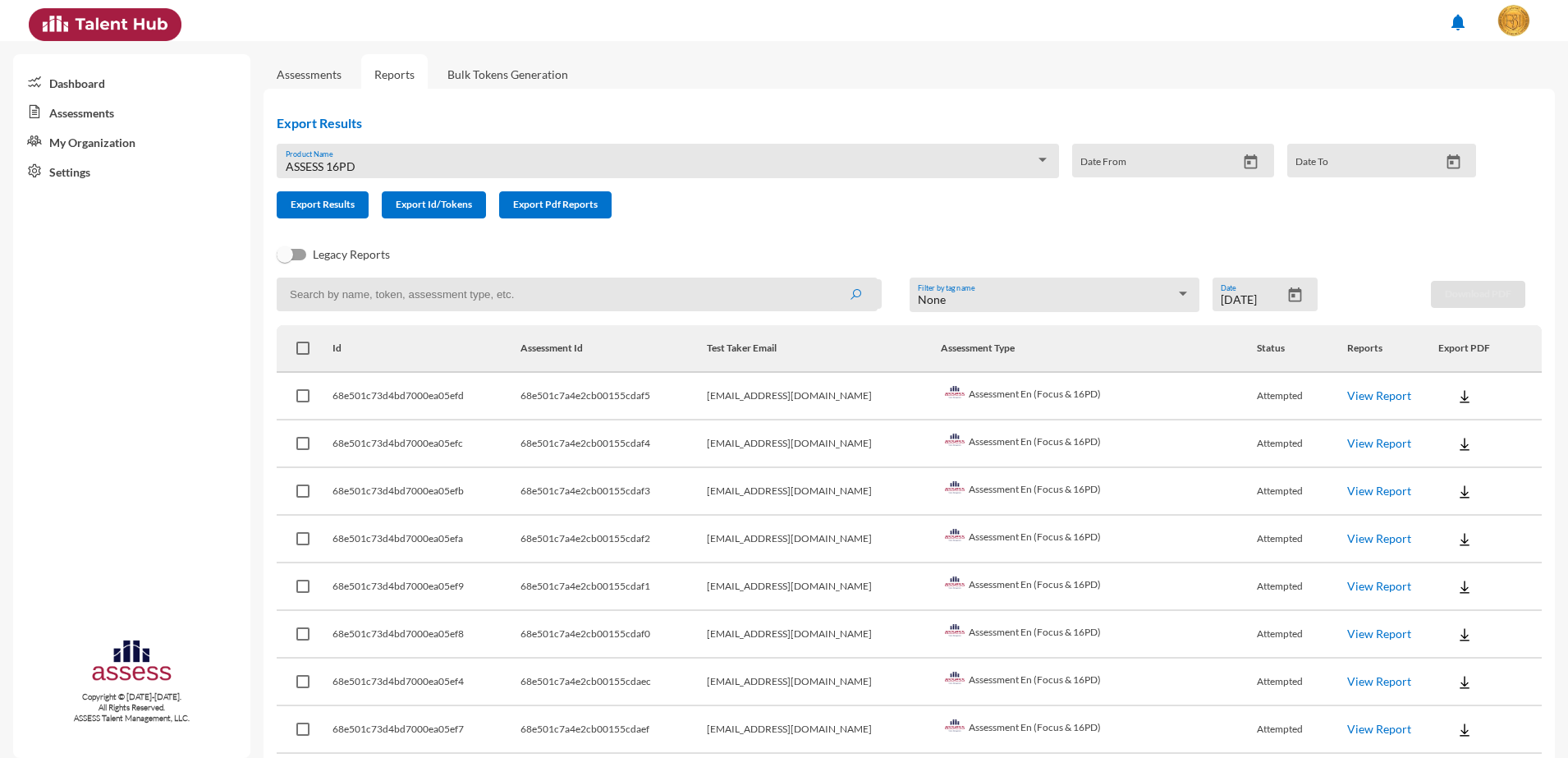
click at [1350, 582] on link "View Report" at bounding box center [1379, 586] width 64 height 14
click at [1348, 632] on link "View Report" at bounding box center [1379, 633] width 64 height 14
click at [1359, 632] on link "View Report" at bounding box center [1379, 633] width 64 height 14
click at [1350, 631] on link "View Report" at bounding box center [1379, 633] width 64 height 14
click at [1348, 686] on link "View Report" at bounding box center [1379, 681] width 64 height 14
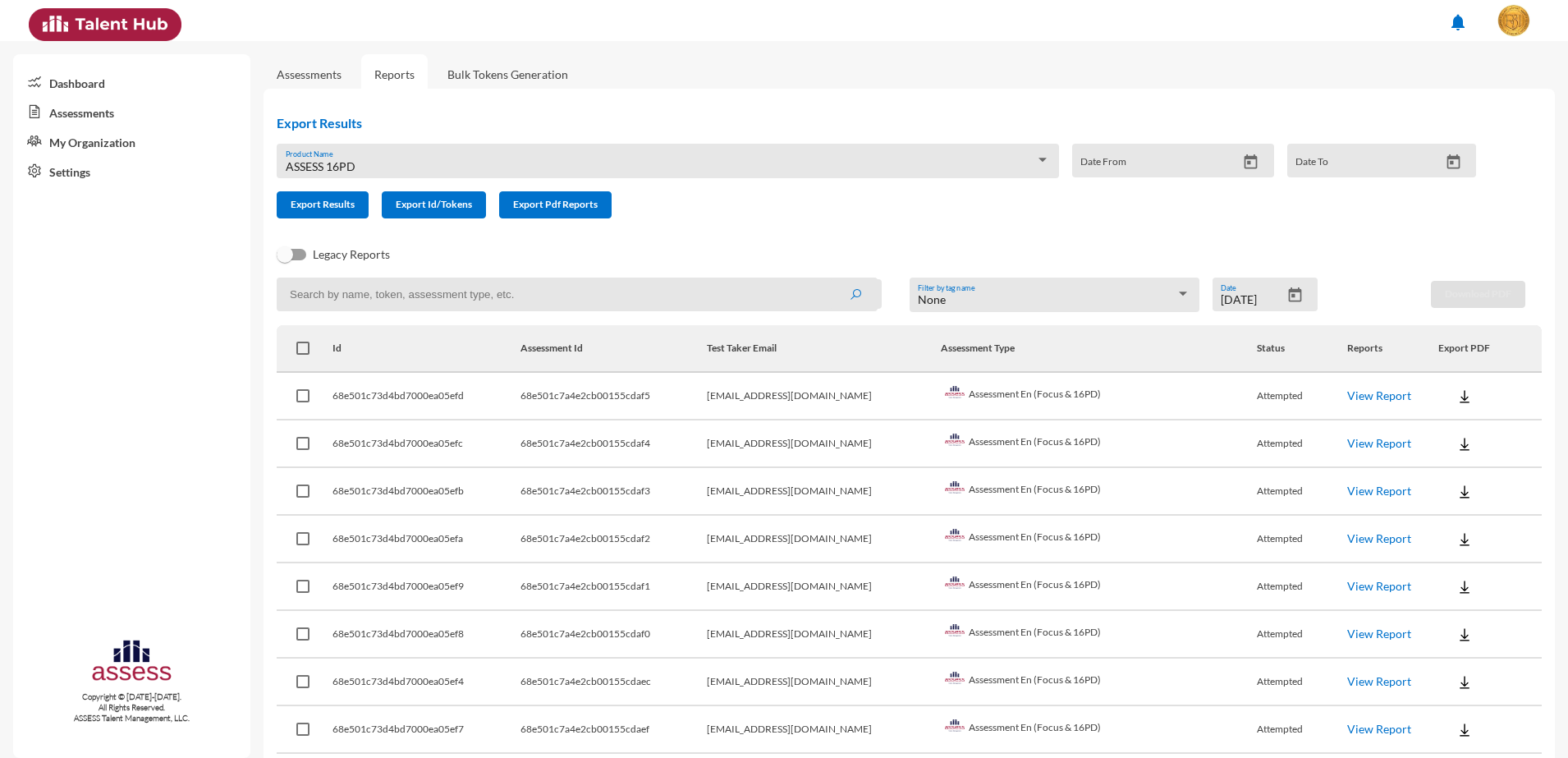
click at [1359, 731] on link "View Report" at bounding box center [1379, 729] width 64 height 14
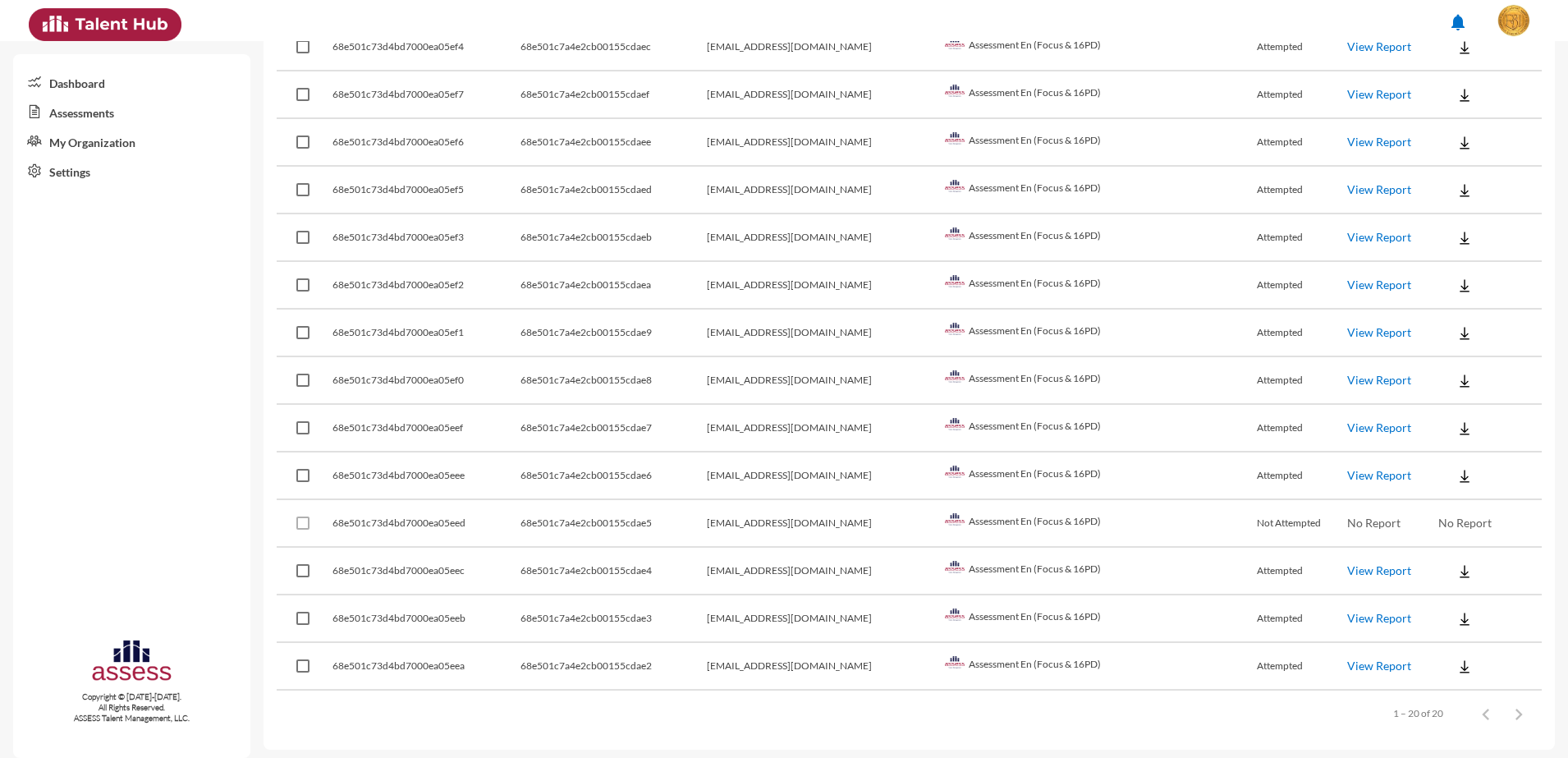
scroll to position [639, 0]
click at [1348, 90] on link "View Report" at bounding box center [1379, 89] width 64 height 14
click at [1350, 137] on link "View Report" at bounding box center [1379, 136] width 64 height 14
click at [1348, 183] on link "View Report" at bounding box center [1379, 185] width 64 height 14
click at [1348, 187] on link "View Report" at bounding box center [1379, 185] width 64 height 14
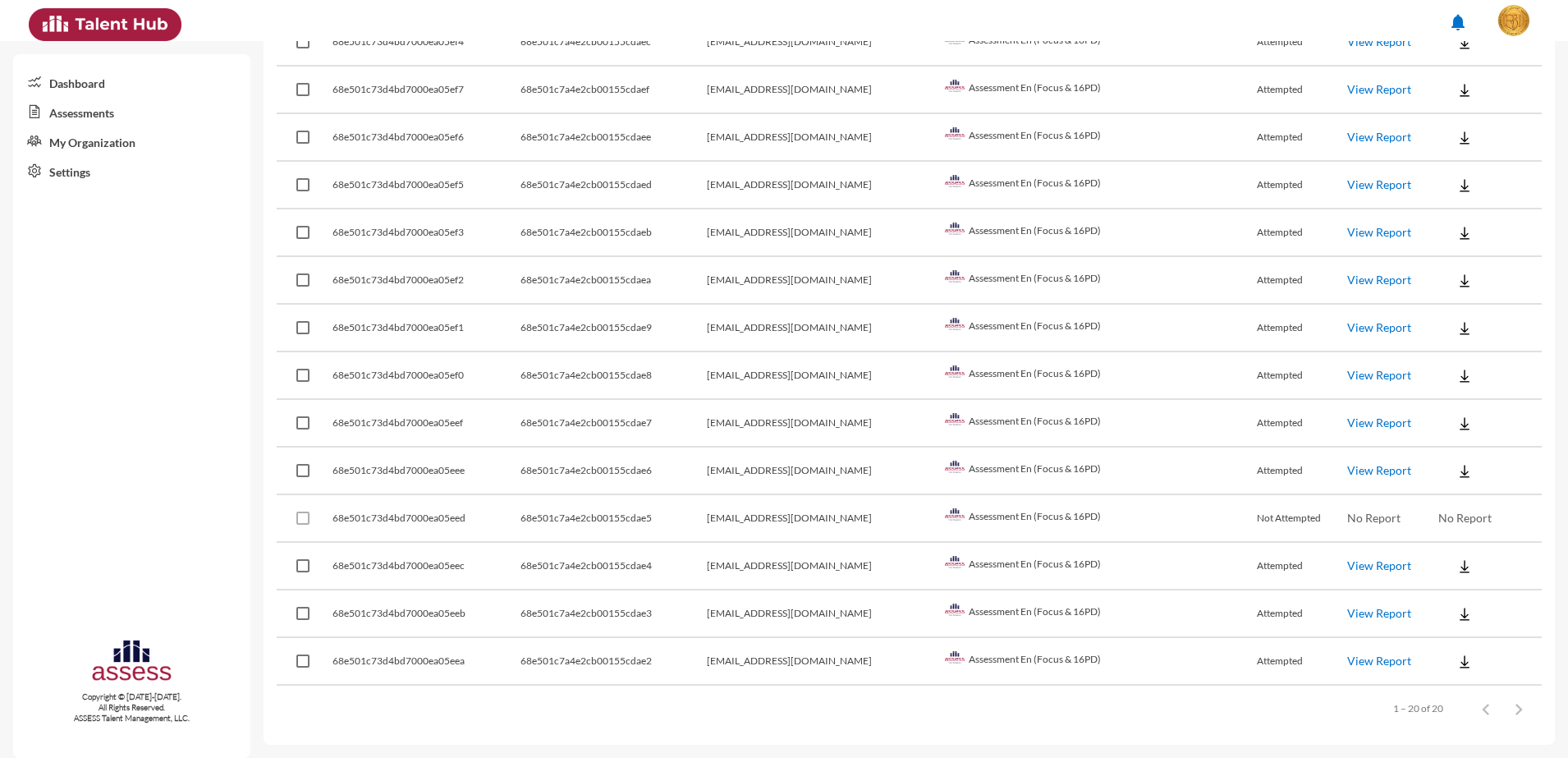
click at [1355, 236] on link "View Report" at bounding box center [1379, 232] width 64 height 14
click at [1359, 276] on link "View Report" at bounding box center [1379, 280] width 64 height 14
click at [1372, 285] on link "View Report" at bounding box center [1379, 280] width 64 height 14
click at [1348, 327] on link "View Report" at bounding box center [1379, 327] width 64 height 14
click at [1348, 330] on link "View Report" at bounding box center [1379, 327] width 64 height 14
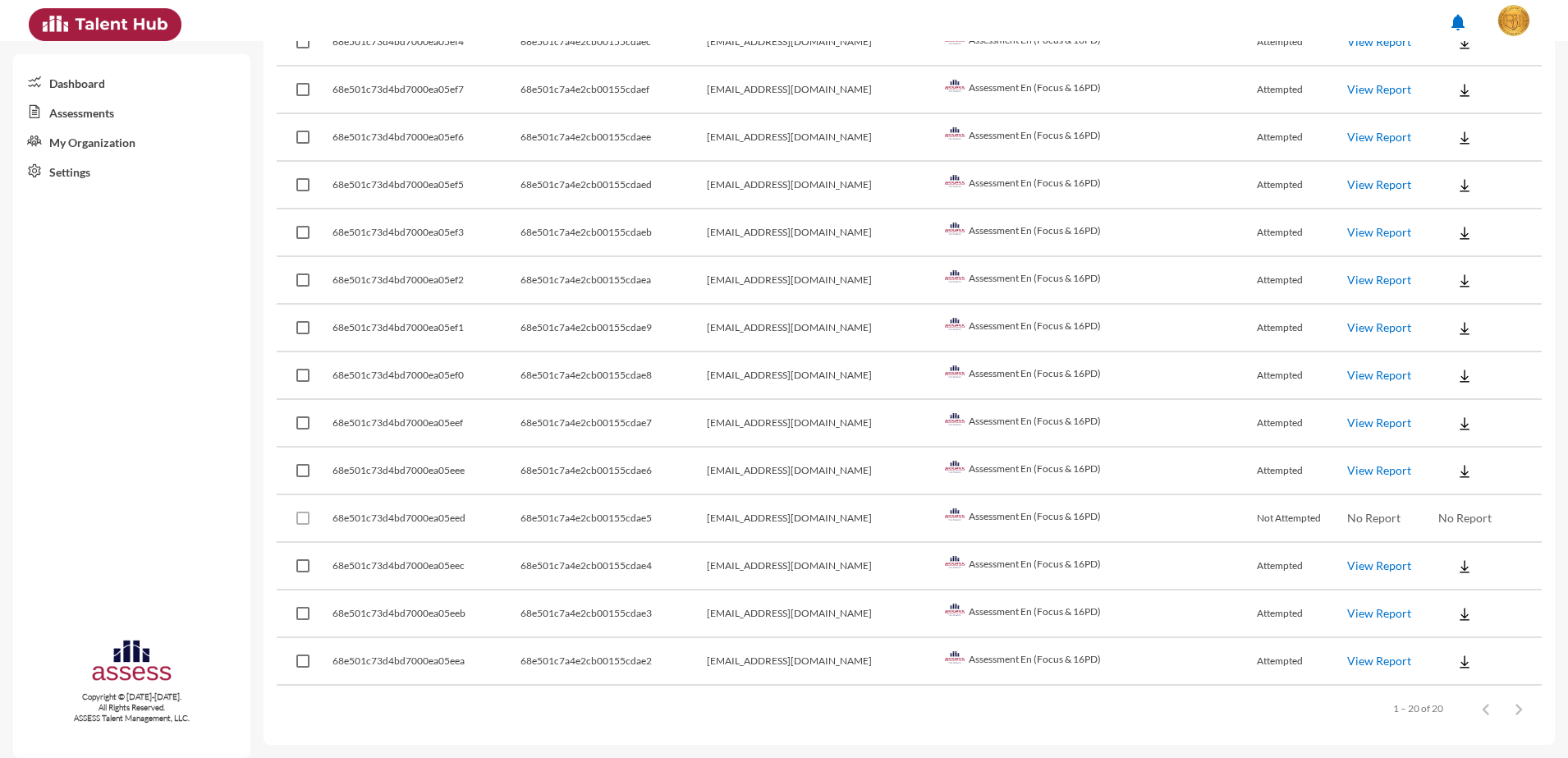
click at [1348, 382] on td "View Report" at bounding box center [1392, 377] width 90 height 47
click at [1348, 369] on link "View Report" at bounding box center [1379, 375] width 64 height 14
click at [1348, 421] on link "View Report" at bounding box center [1379, 423] width 64 height 14
click at [1372, 469] on link "View Report" at bounding box center [1379, 470] width 64 height 14
click at [1348, 414] on td "View Report" at bounding box center [1392, 424] width 90 height 47
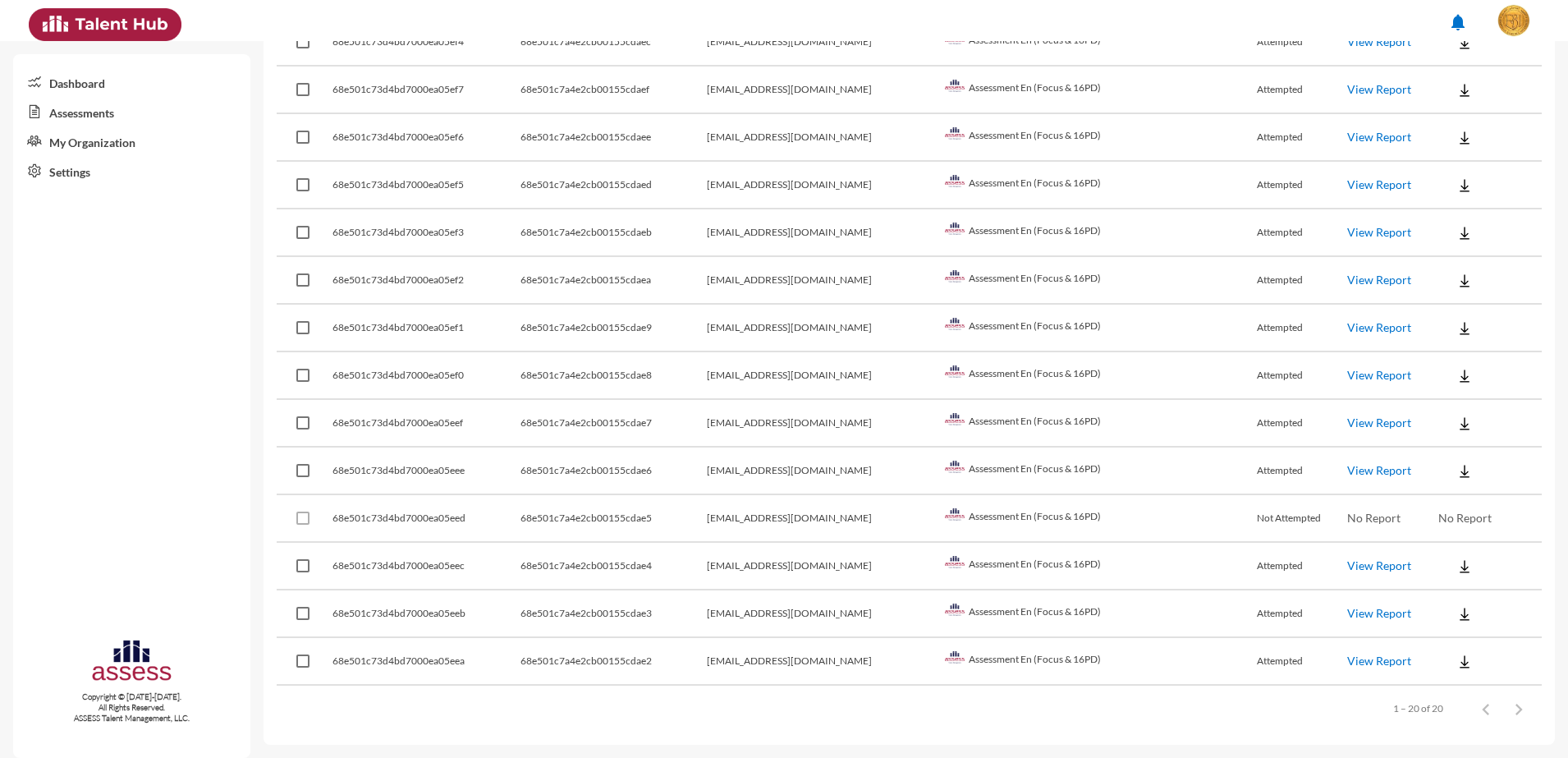
click at [1348, 420] on link "View Report" at bounding box center [1379, 423] width 64 height 14
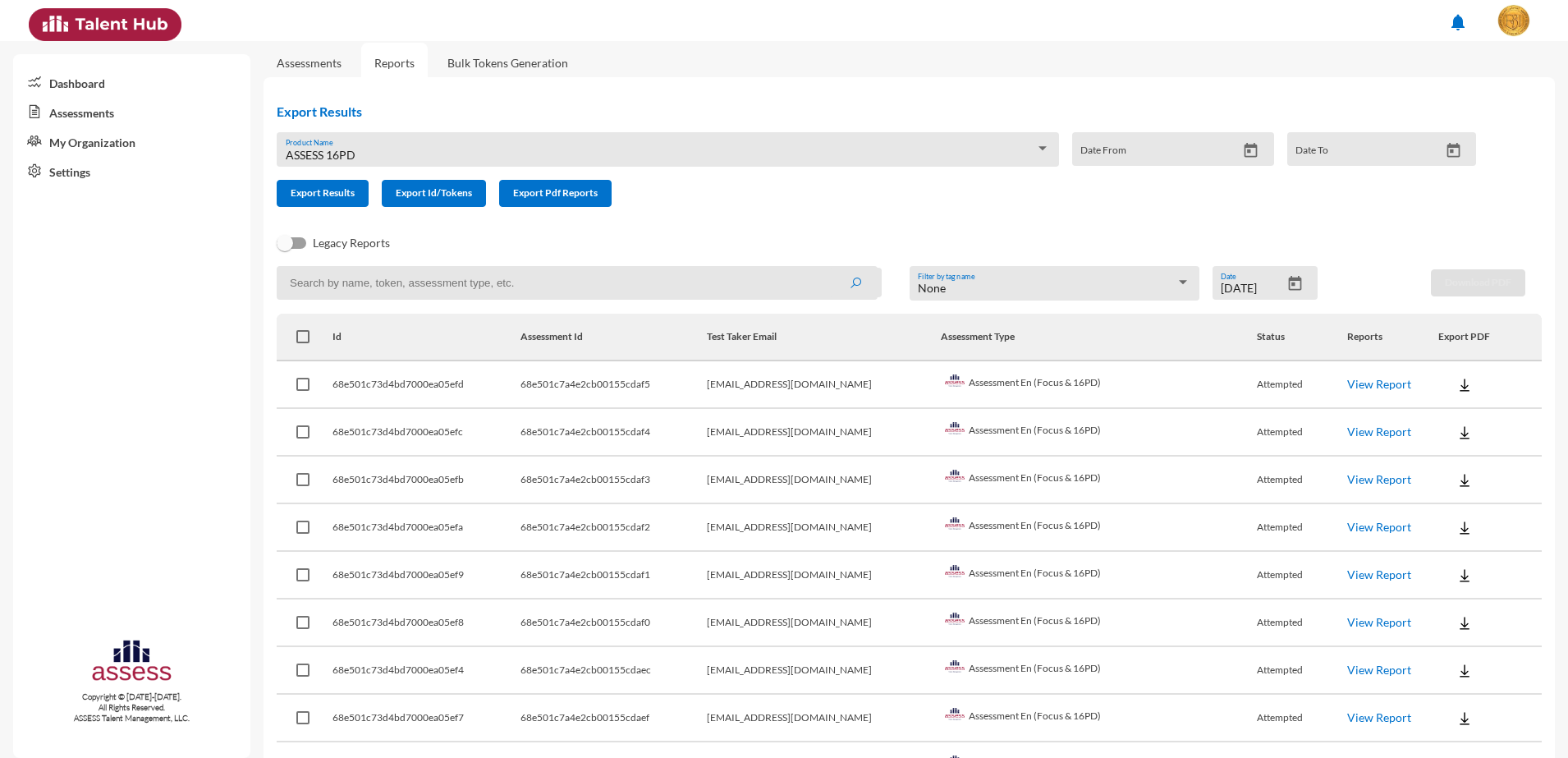
scroll to position [0, 0]
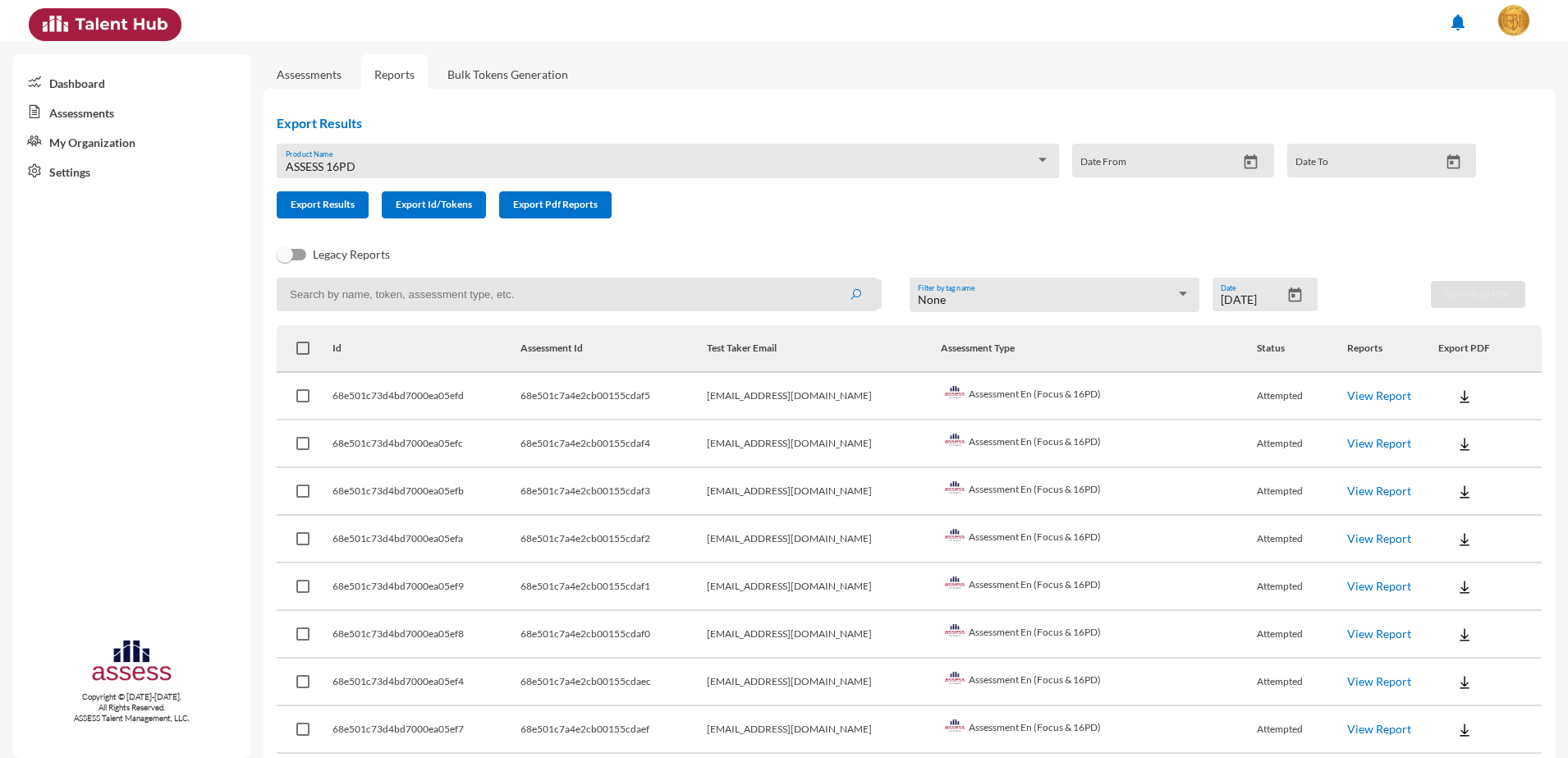
click at [542, 151] on div "ASSESS 16PD Product Name" at bounding box center [668, 160] width 783 height 35
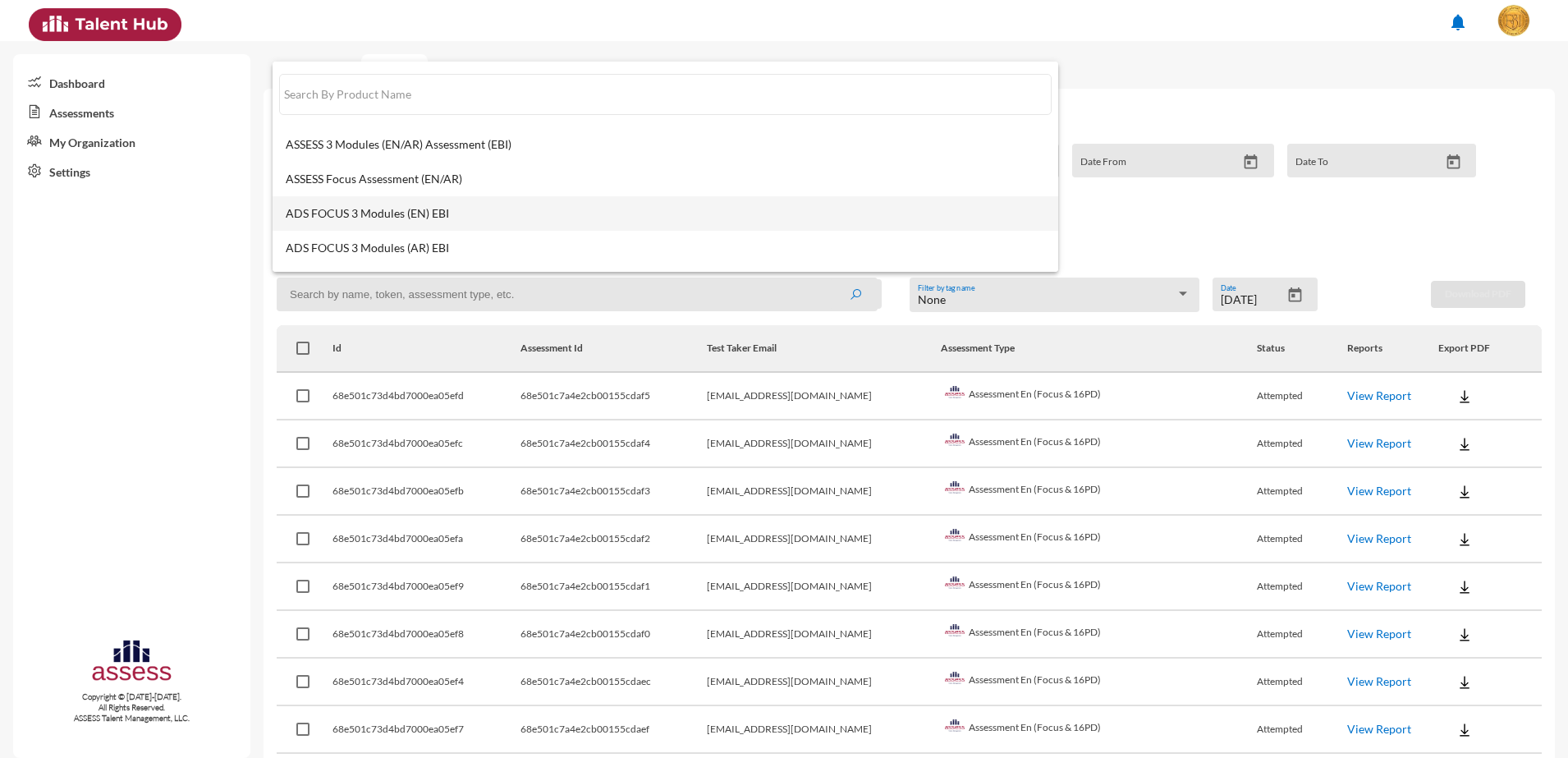
click at [405, 216] on span "ADS FOCUS 3 Modules (EN) EBI" at bounding box center [665, 212] width 760 height 13
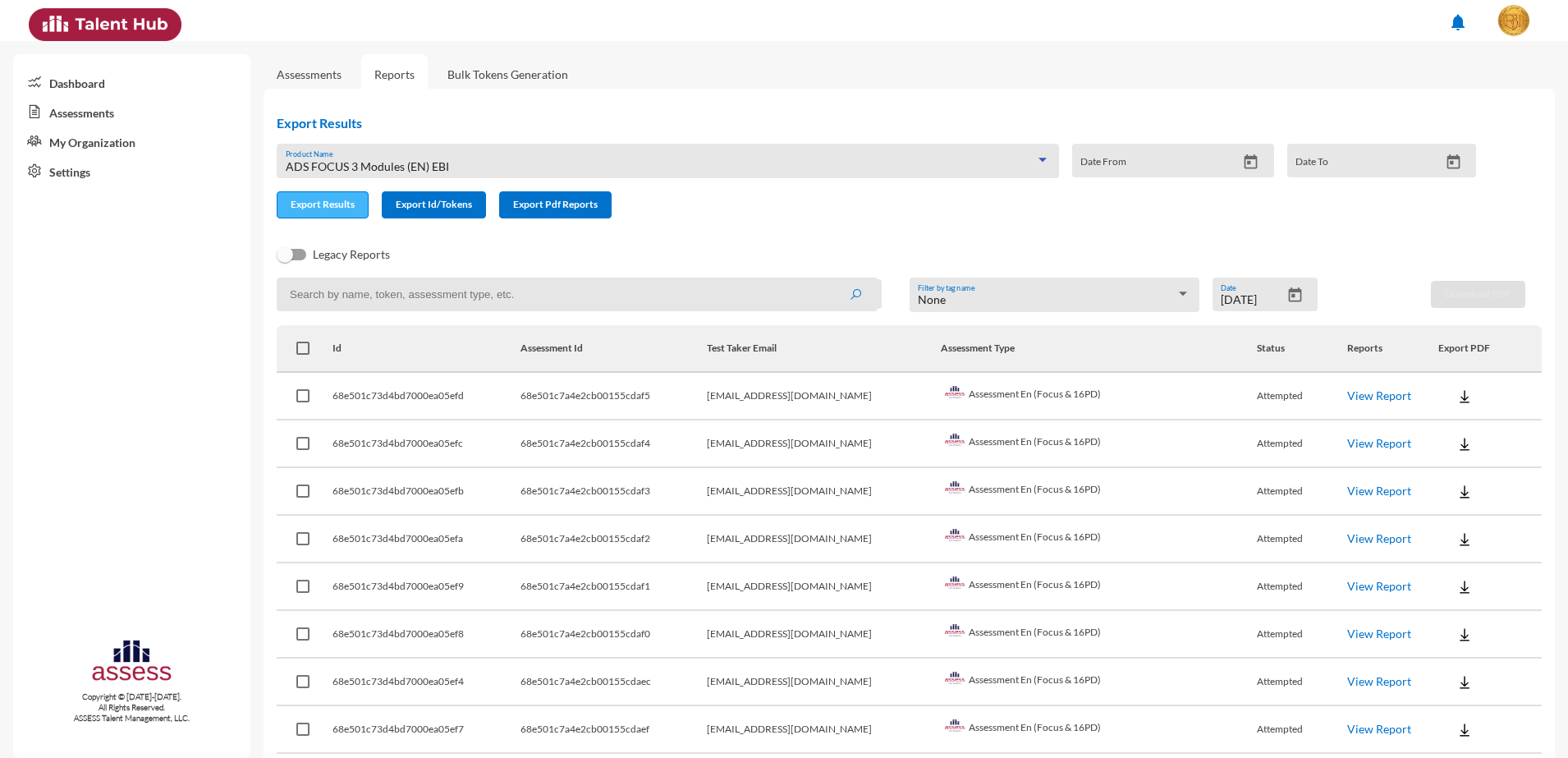
click at [306, 199] on span "Export Results" at bounding box center [322, 204] width 64 height 12
click at [371, 200] on mat-spinner "button" at bounding box center [379, 206] width 17 height 17
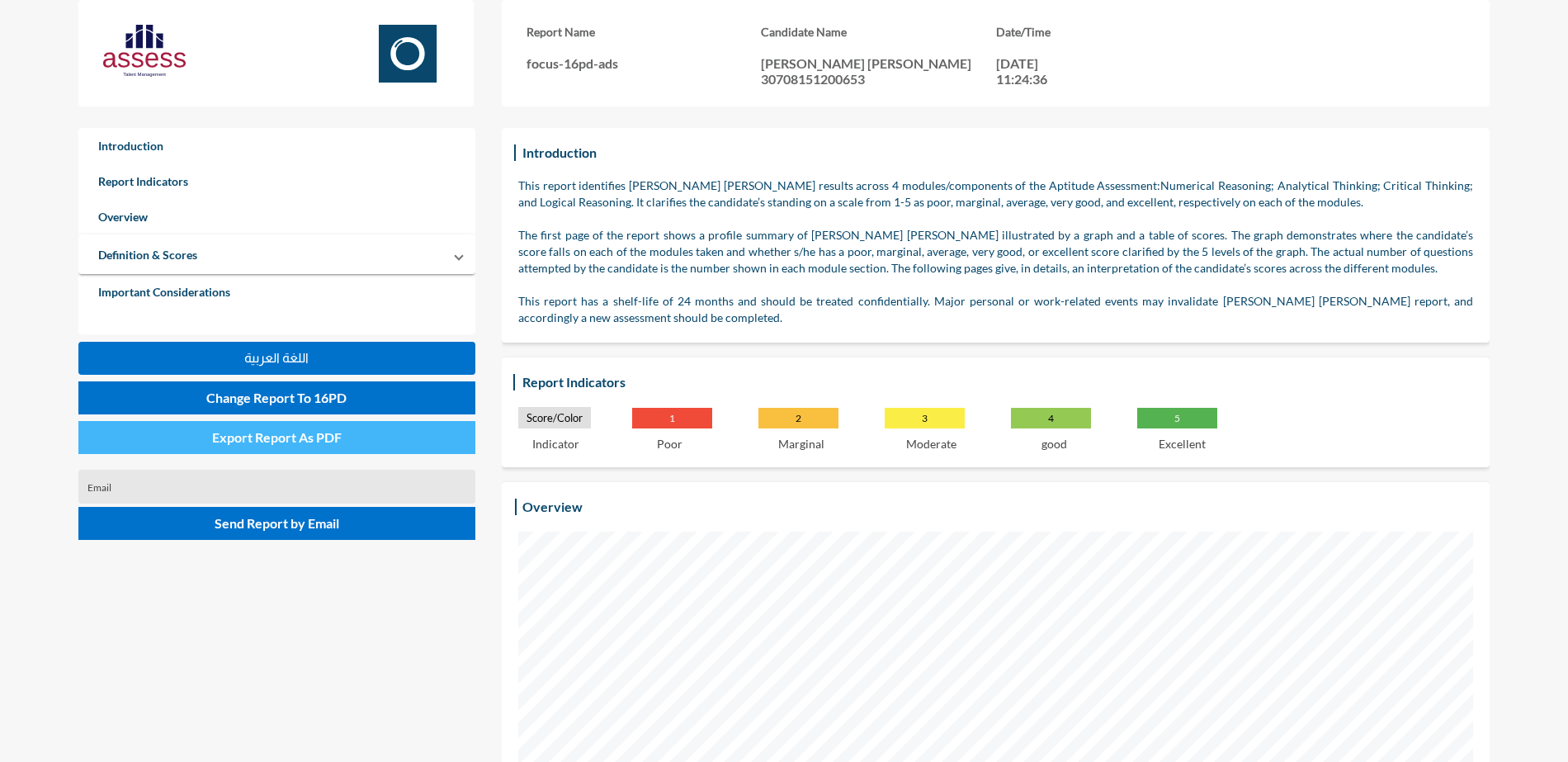
click at [297, 440] on span "Export Report As PDF" at bounding box center [277, 437] width 129 height 16
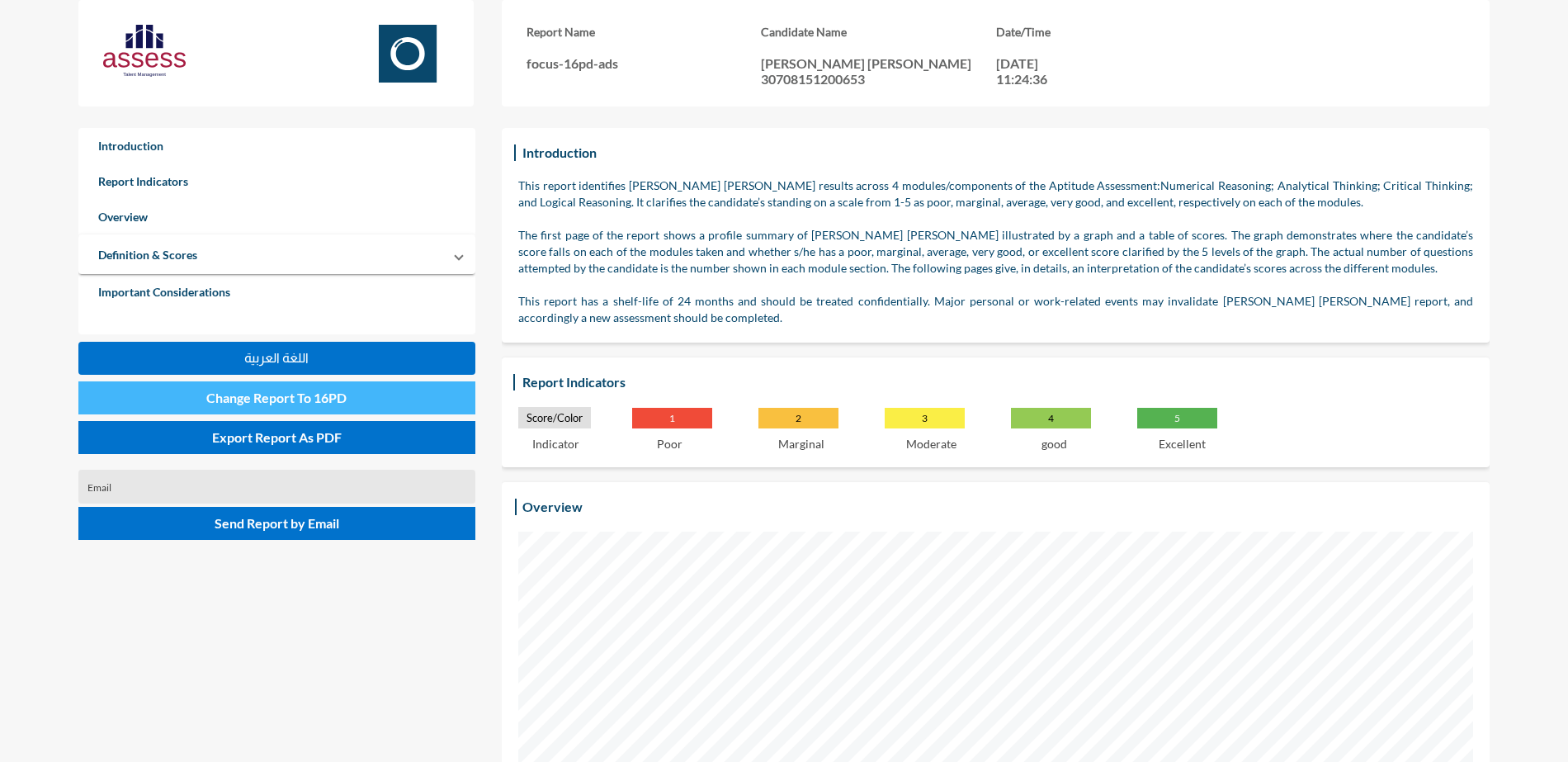
click at [296, 391] on span "Change Report To 16PD" at bounding box center [276, 397] width 140 height 16
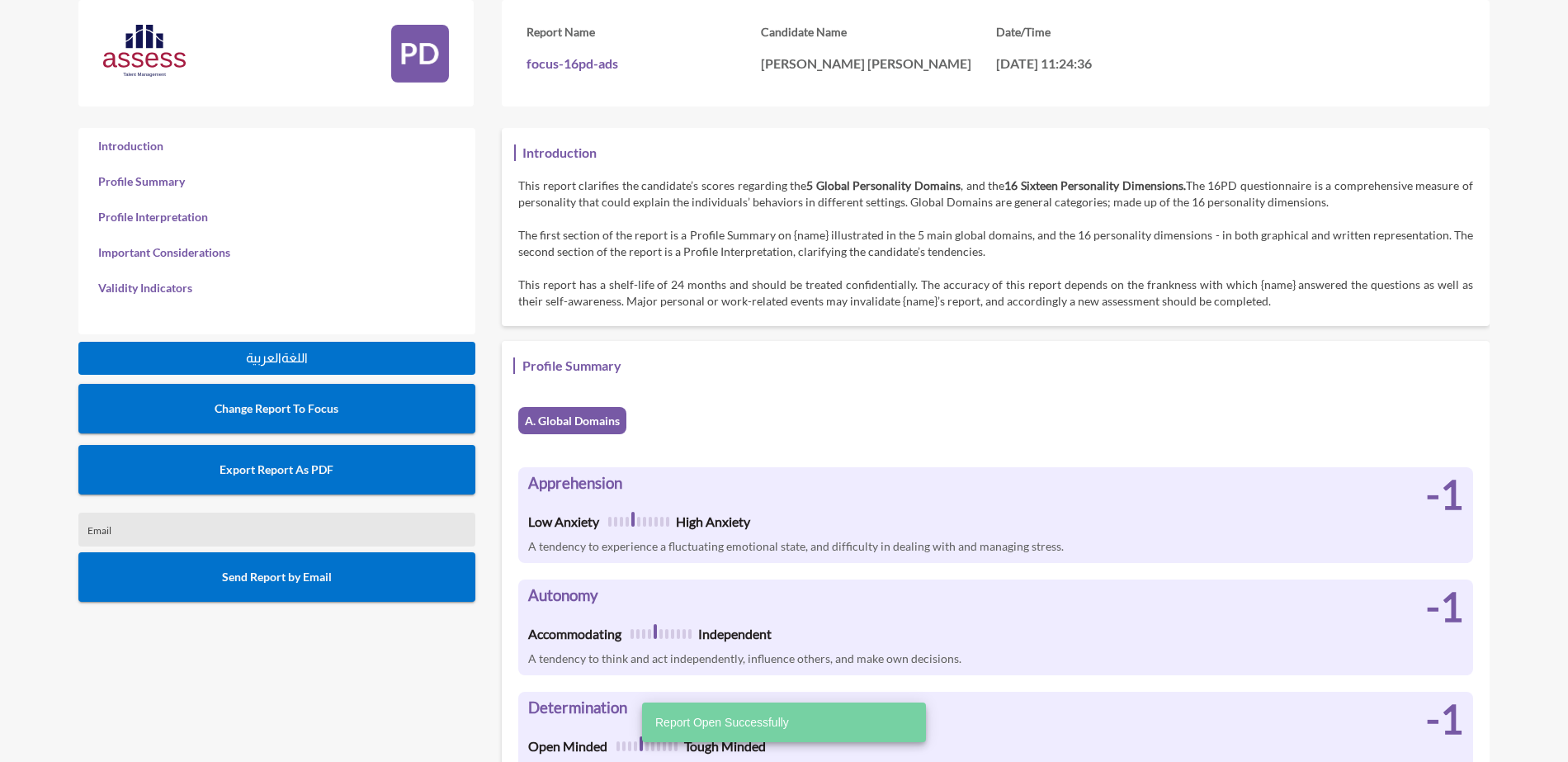
scroll to position [762, 1568]
click at [383, 471] on button "Export Report As PDF" at bounding box center [277, 470] width 397 height 50
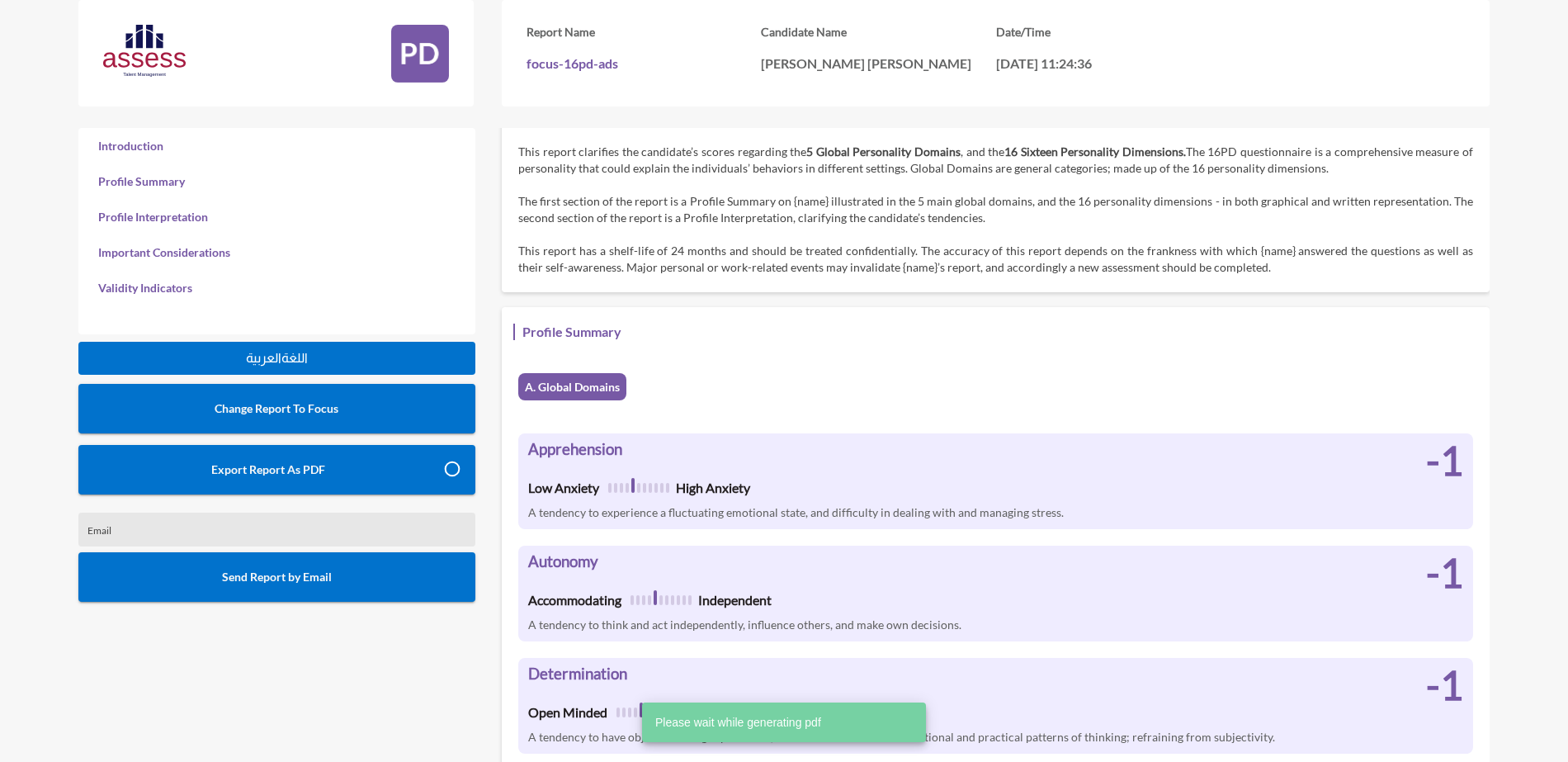
scroll to position [0, 0]
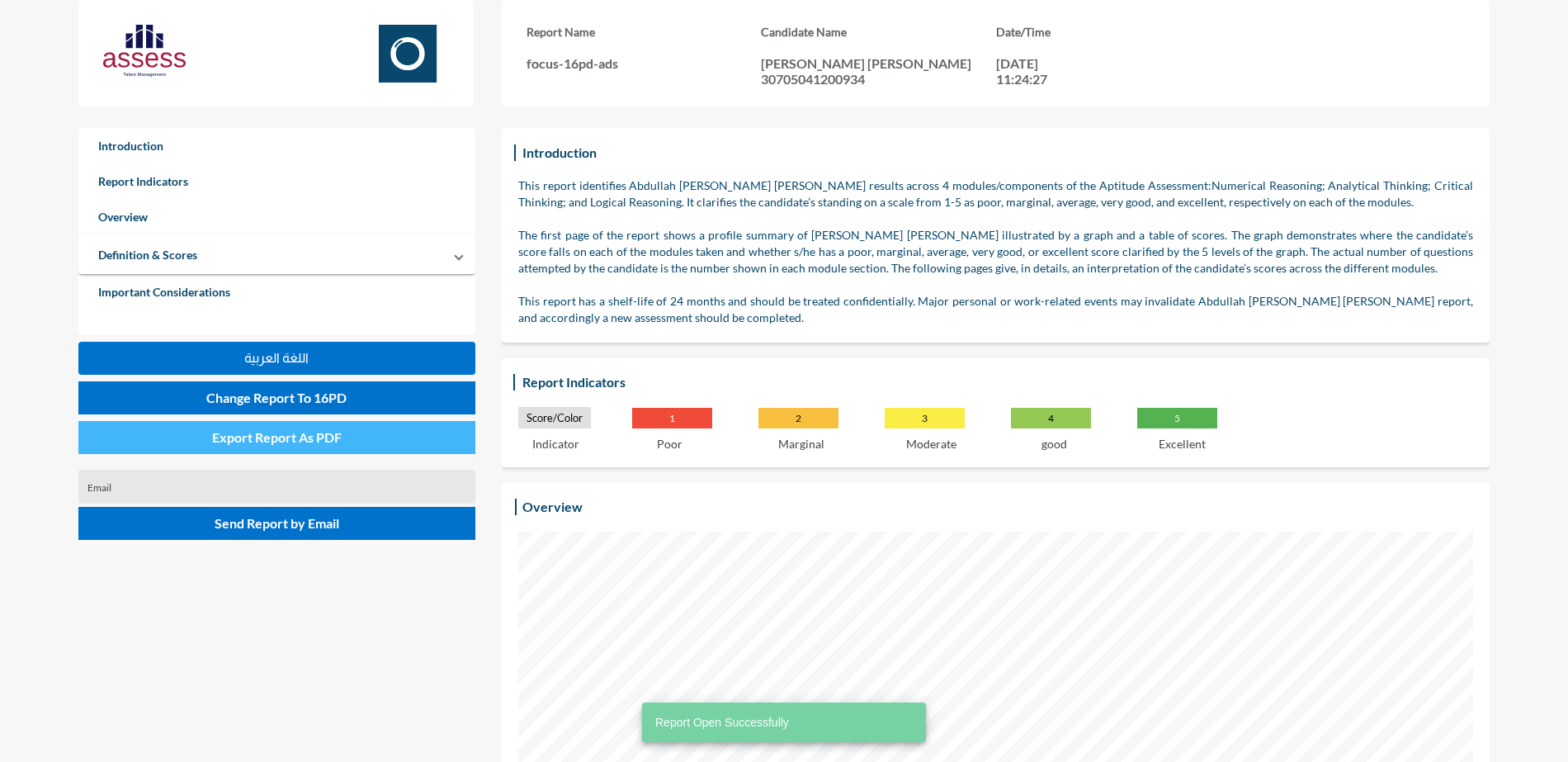
click at [306, 431] on span "Export Report As PDF" at bounding box center [277, 437] width 129 height 16
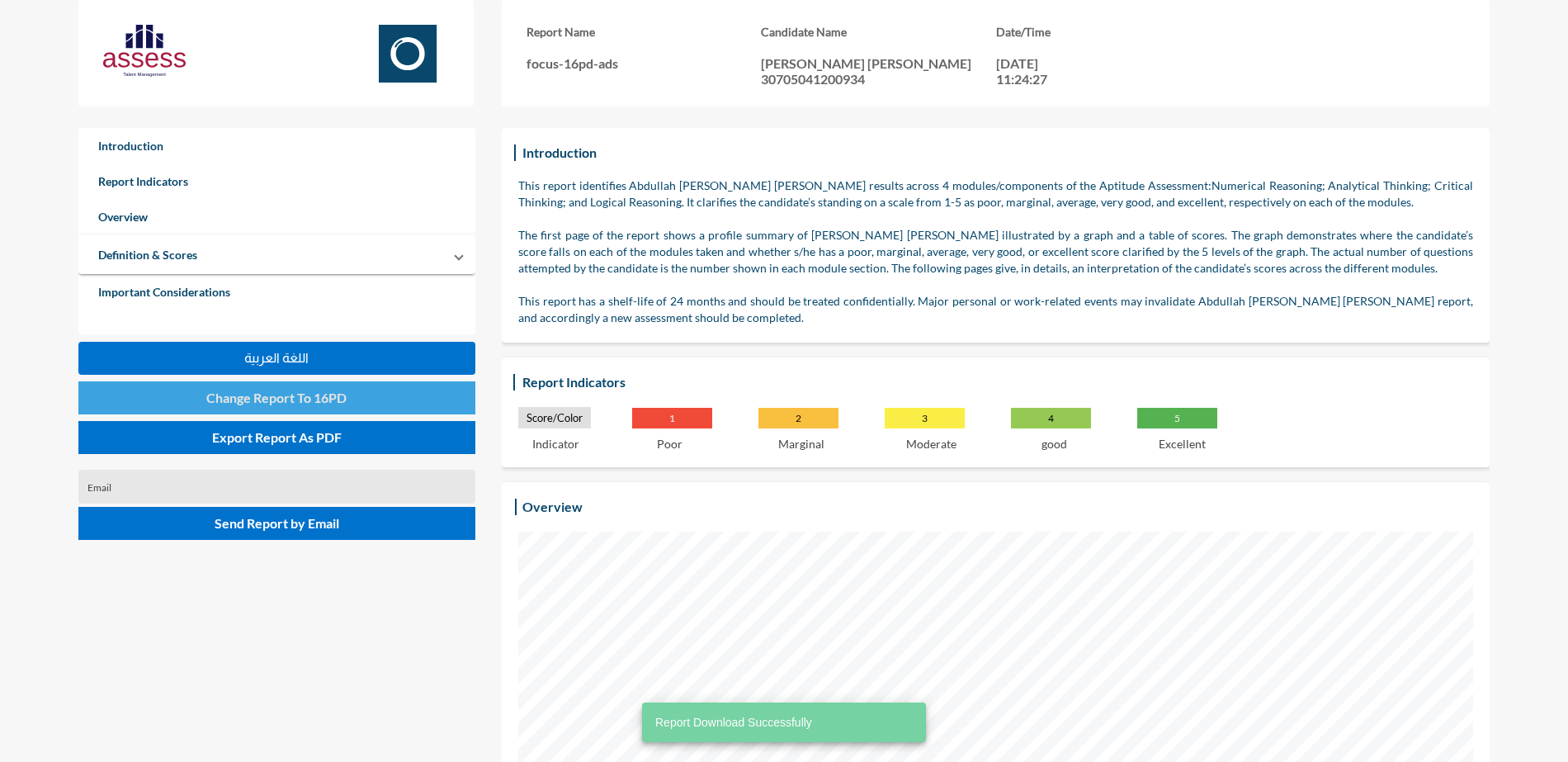
click at [302, 403] on span "Change Report To 16PD" at bounding box center [276, 397] width 140 height 16
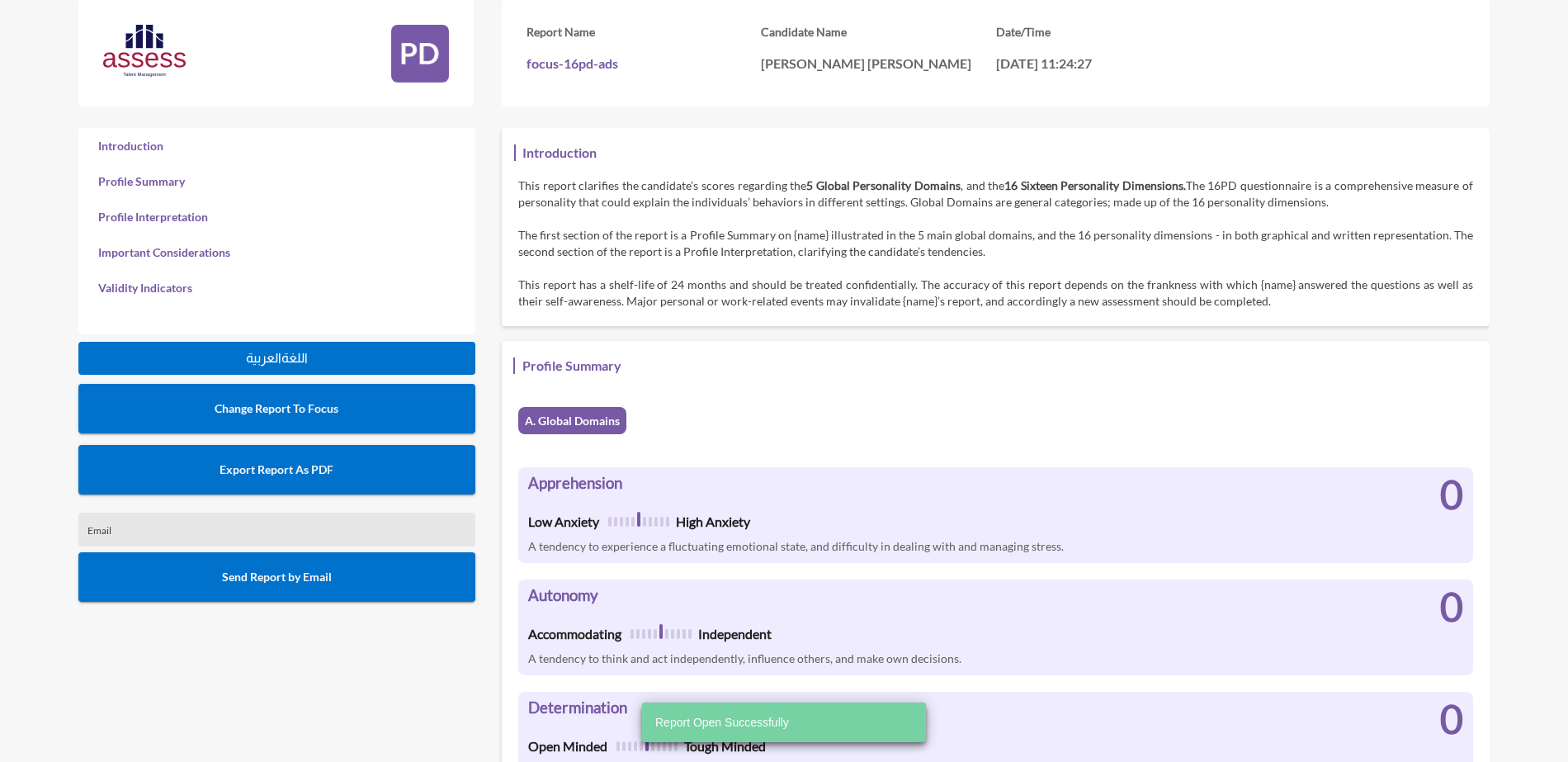
scroll to position [762, 1568]
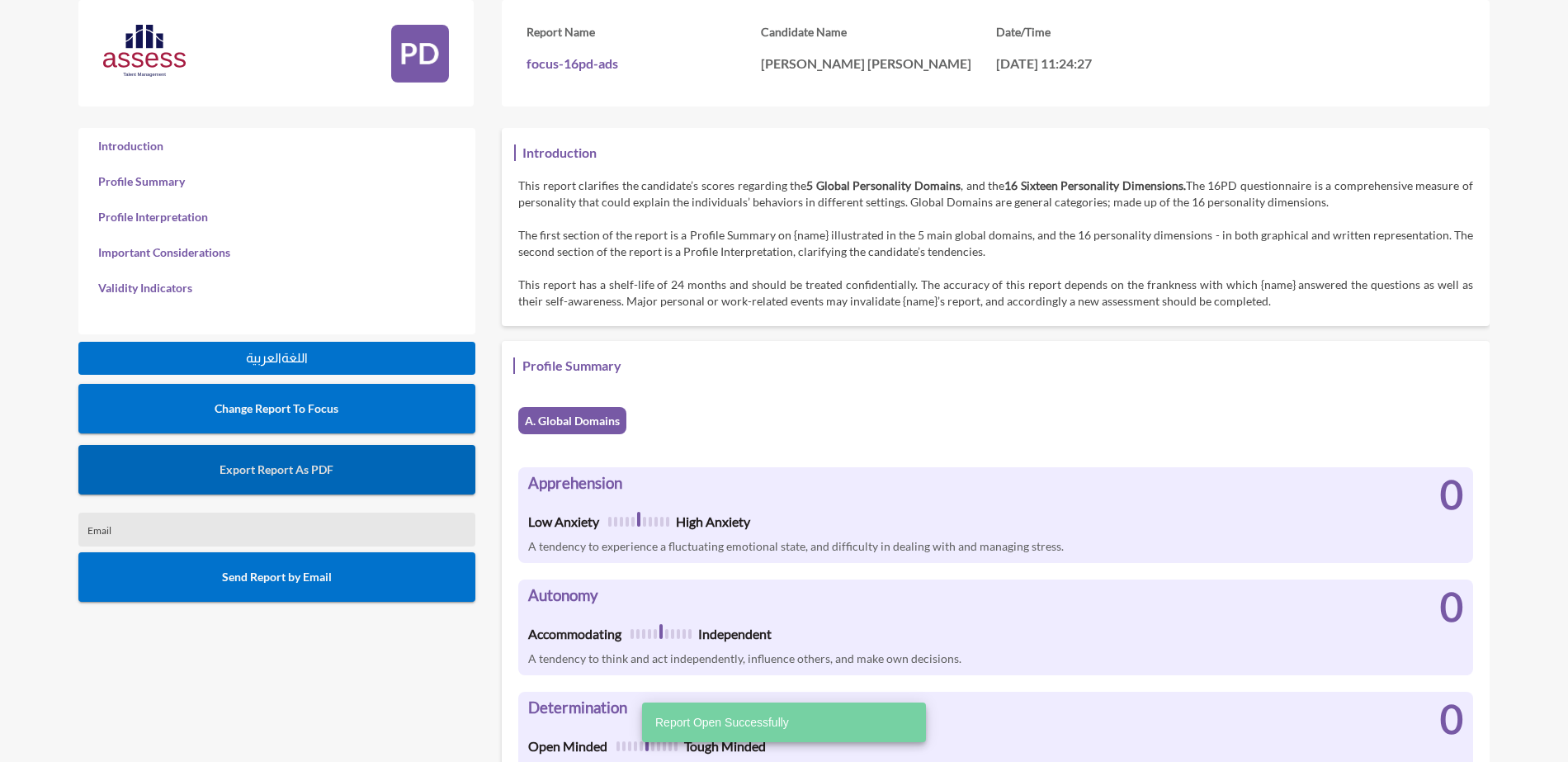
click at [290, 456] on button "Export Report As PDF" at bounding box center [277, 470] width 397 height 50
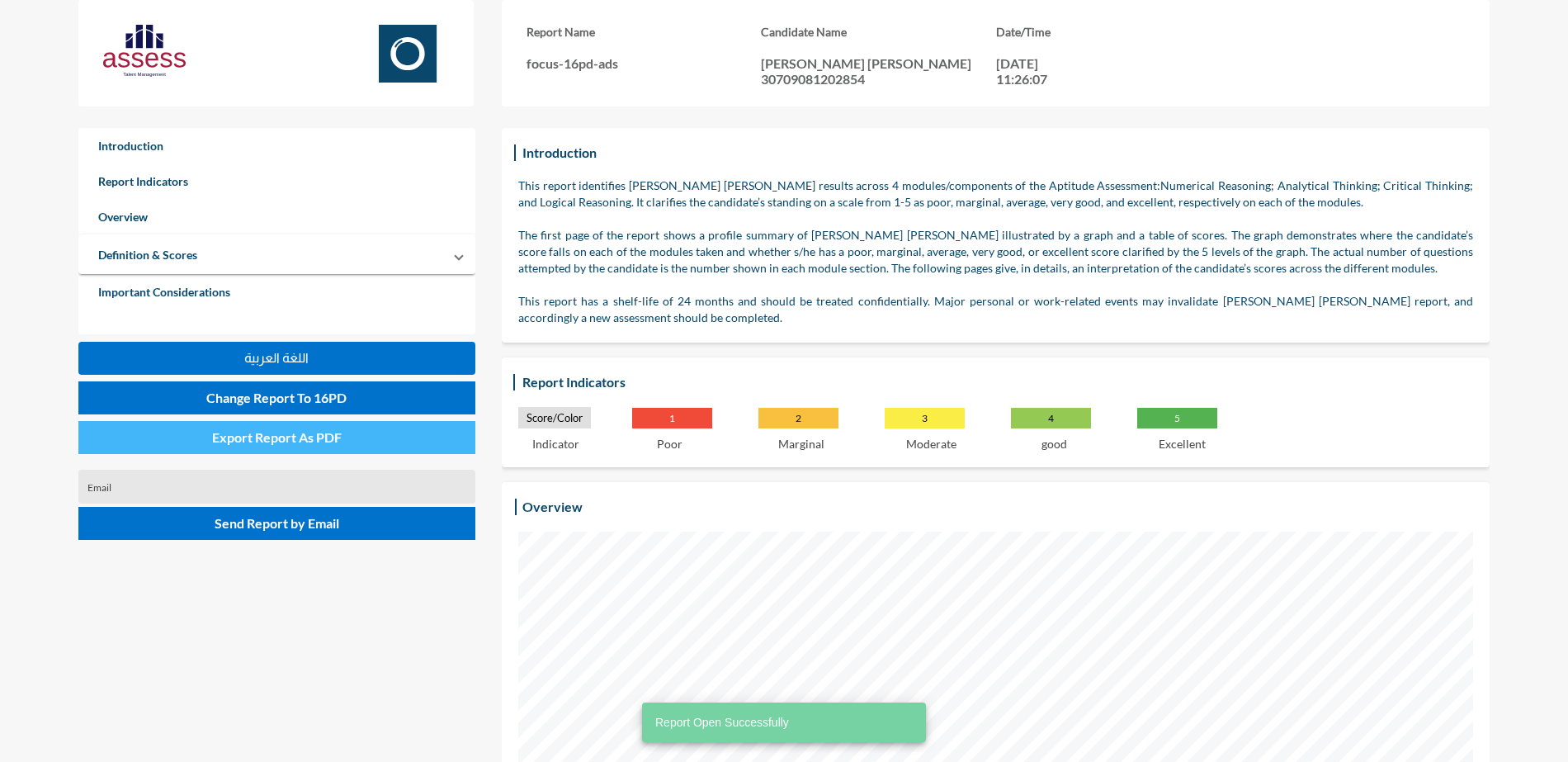
click at [227, 432] on span "Export Report As PDF" at bounding box center [277, 437] width 129 height 16
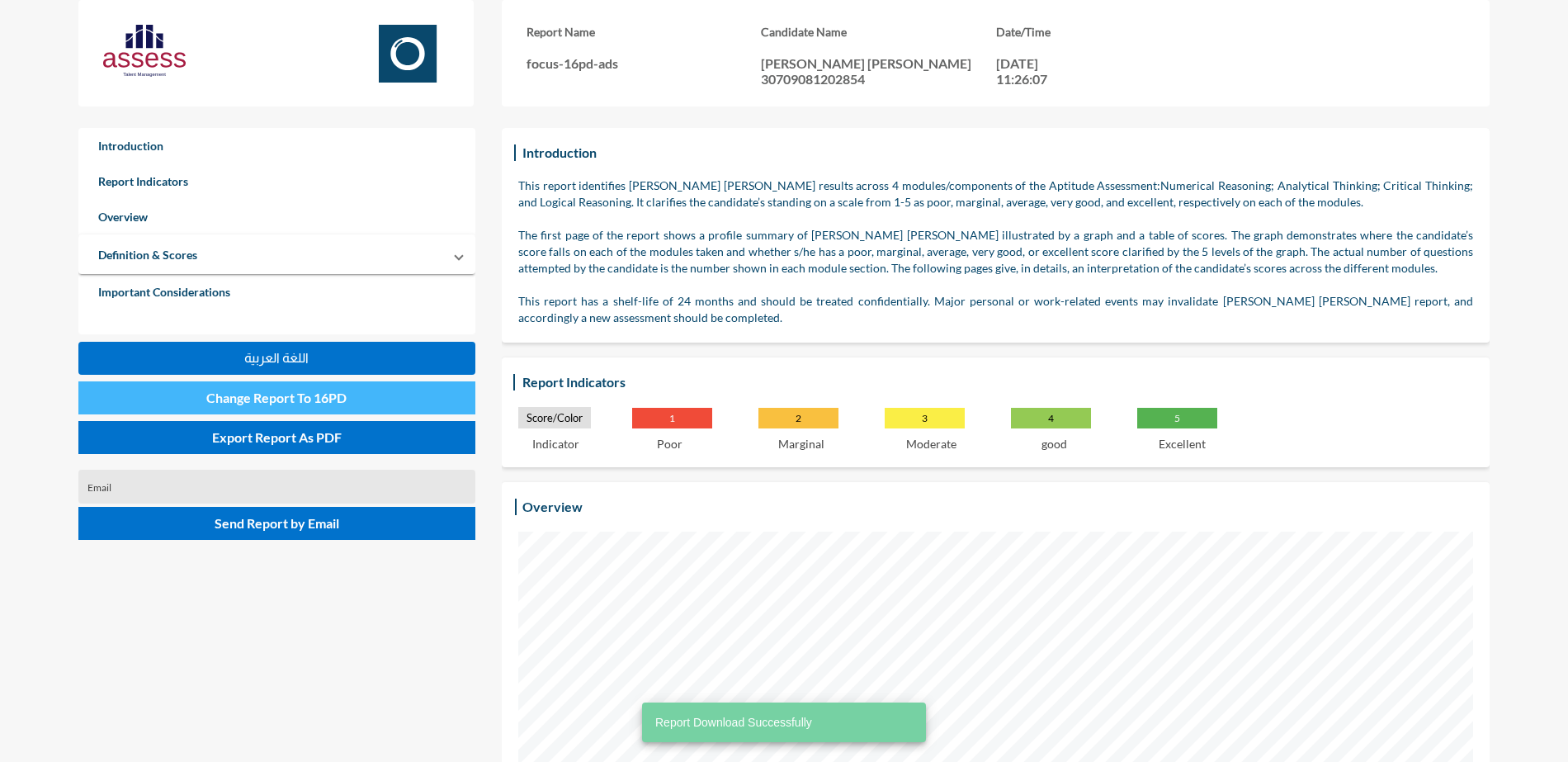
click at [342, 400] on span "Change Report To 16PD" at bounding box center [276, 397] width 140 height 16
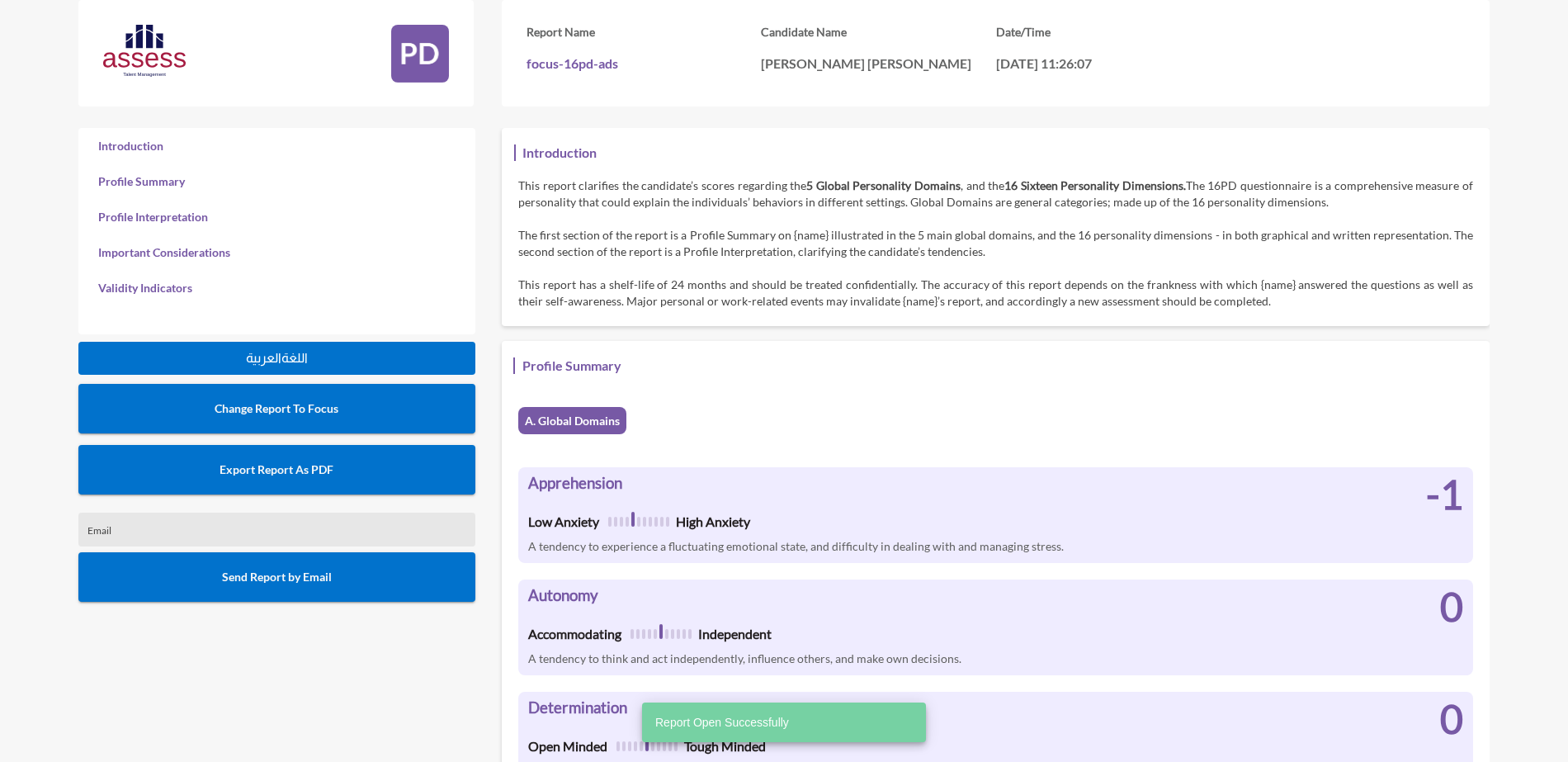
scroll to position [762, 1568]
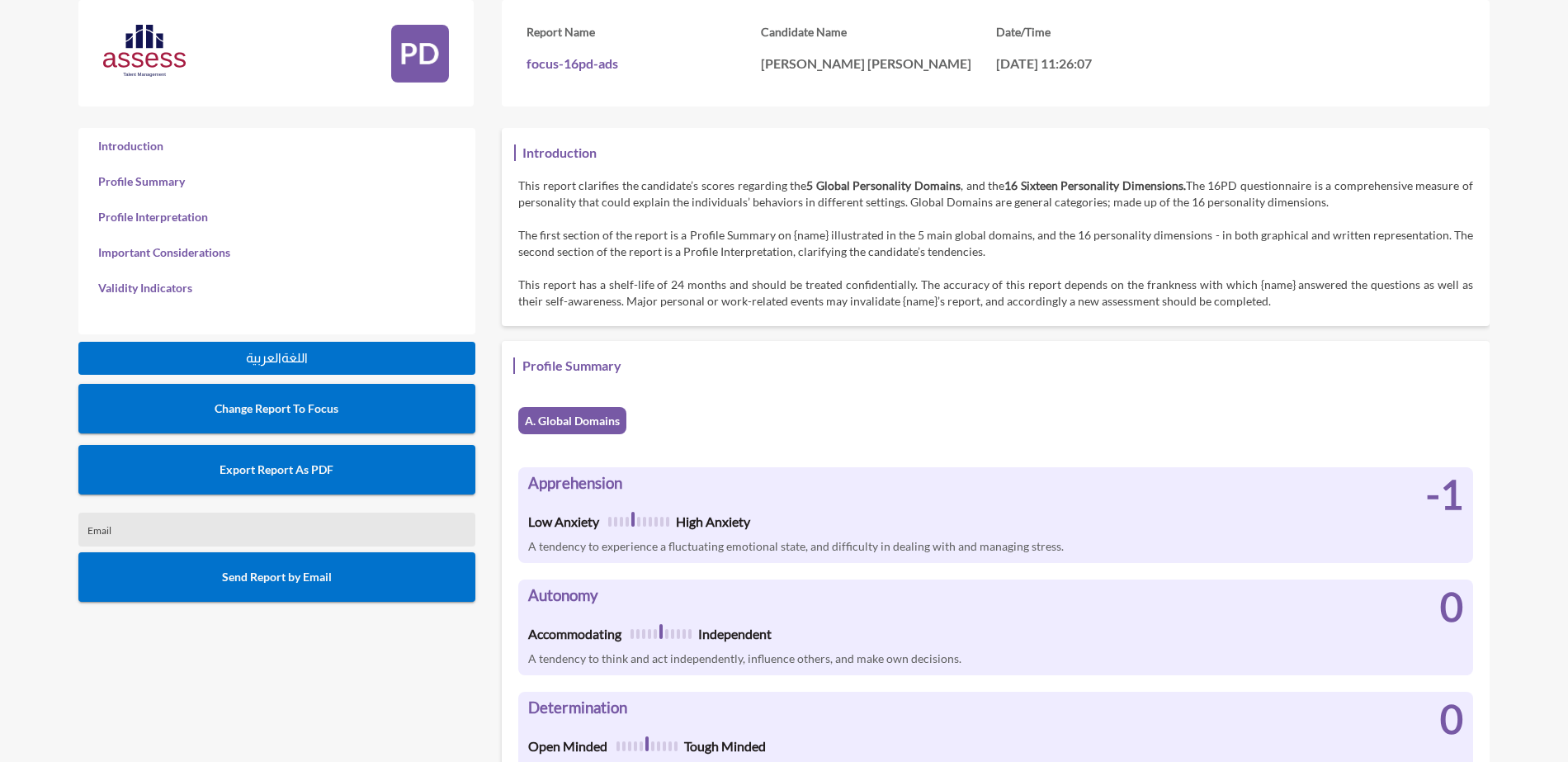
click at [342, 482] on button "Export Report As PDF" at bounding box center [277, 470] width 397 height 50
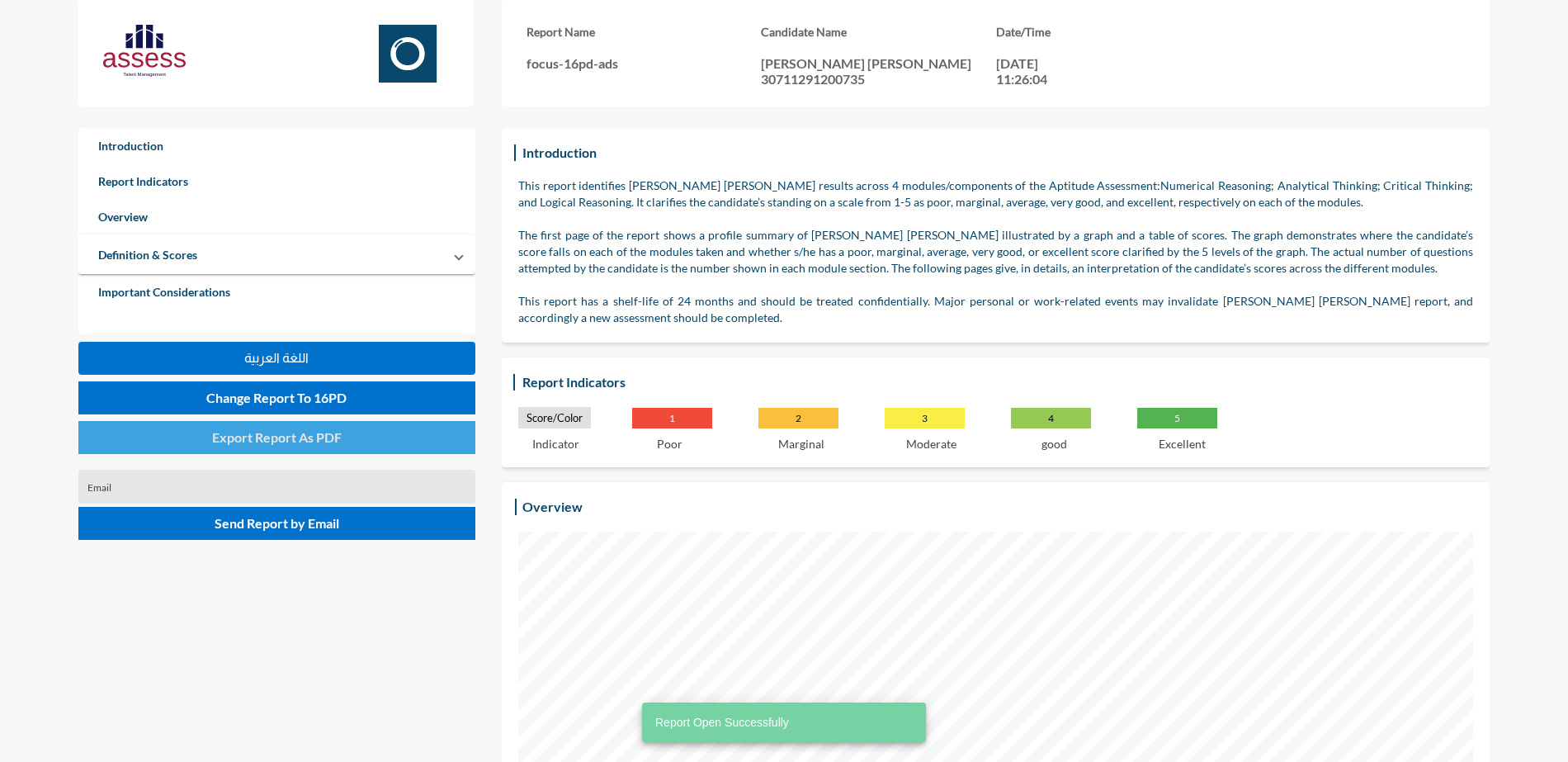
click at [306, 433] on span "Export Report As PDF" at bounding box center [277, 437] width 129 height 16
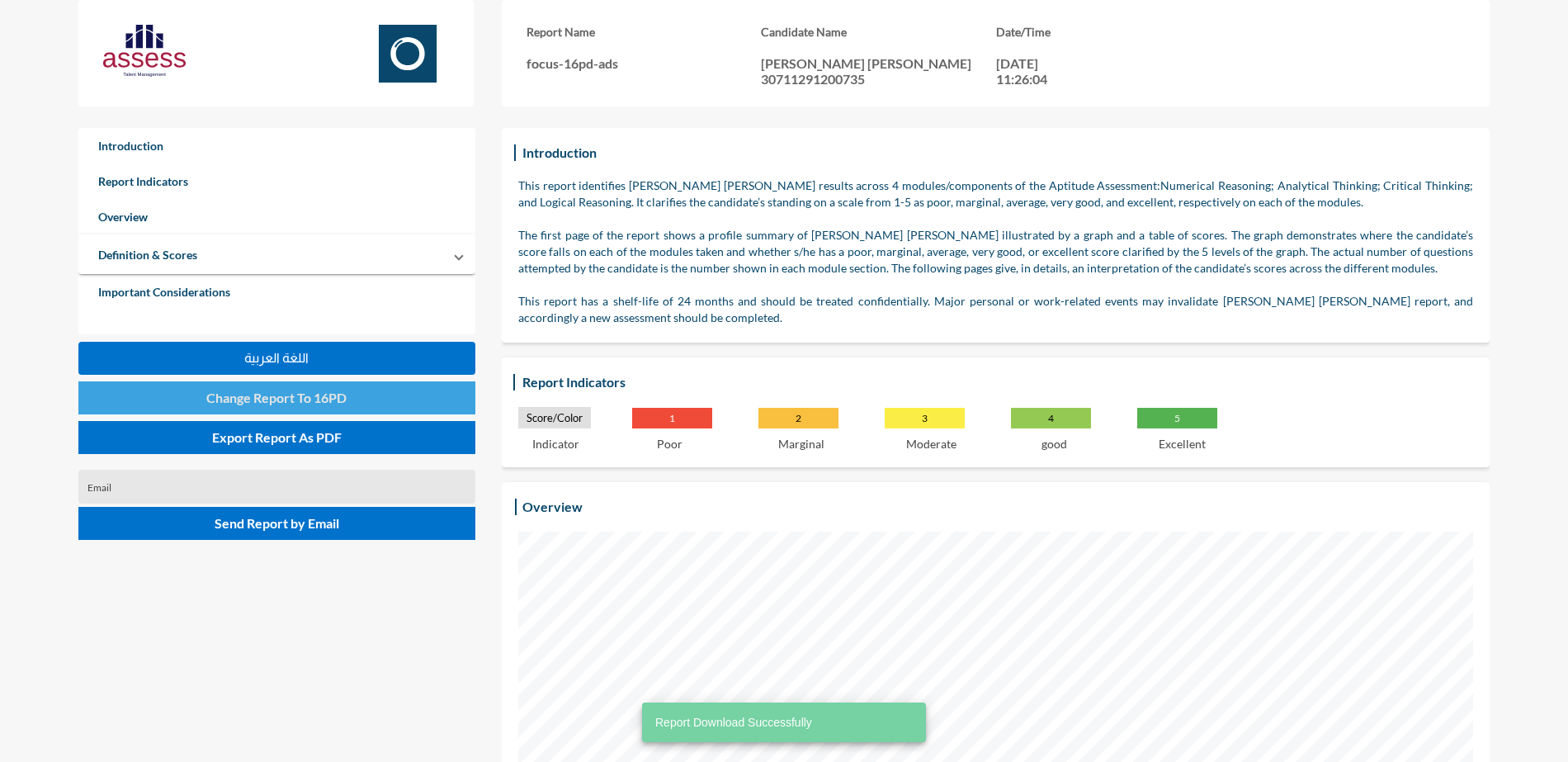
click at [320, 392] on span "Change Report To 16PD" at bounding box center [276, 397] width 140 height 16
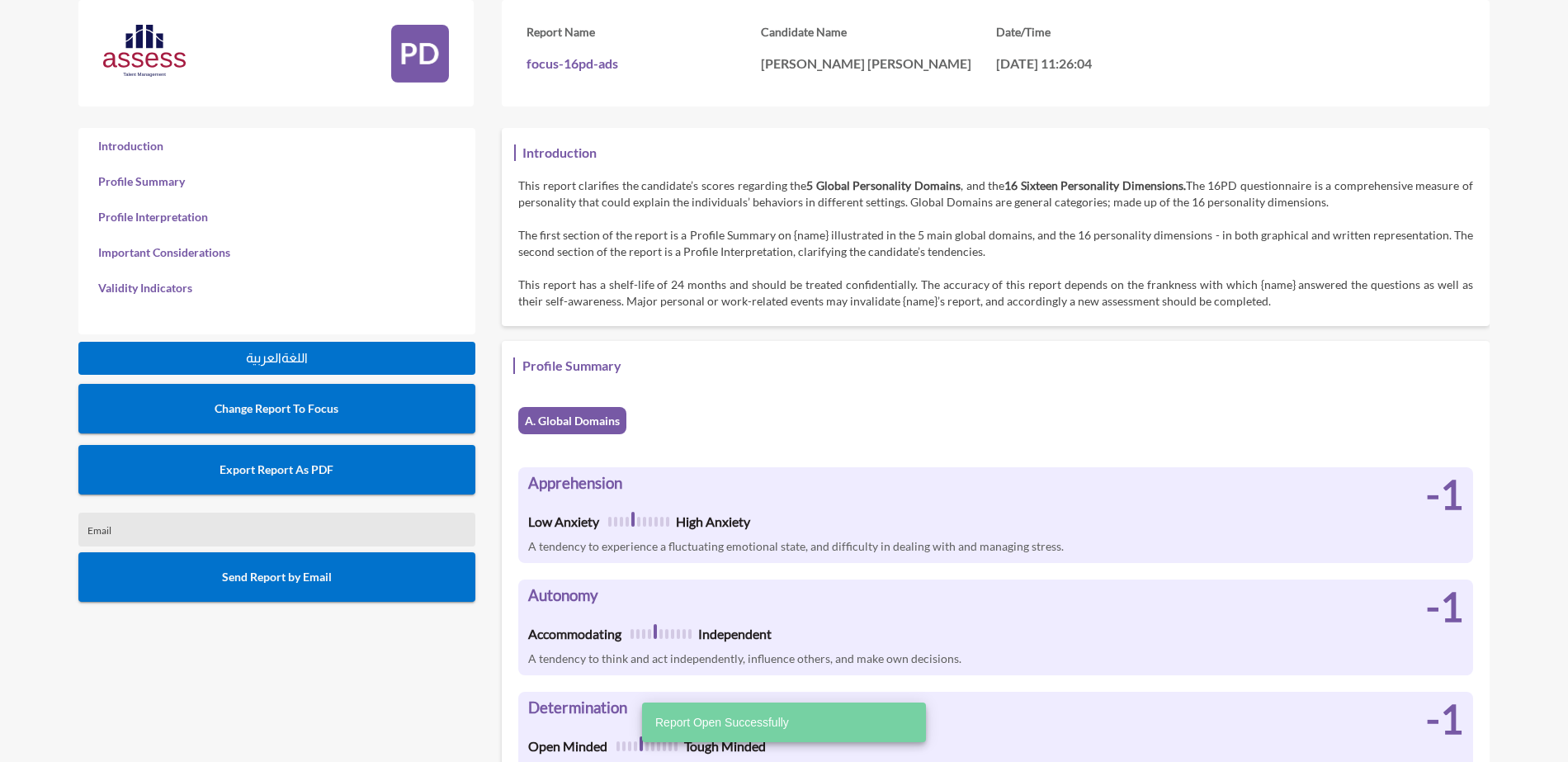
scroll to position [762, 1568]
click at [296, 477] on button "Export Report As PDF" at bounding box center [277, 470] width 397 height 50
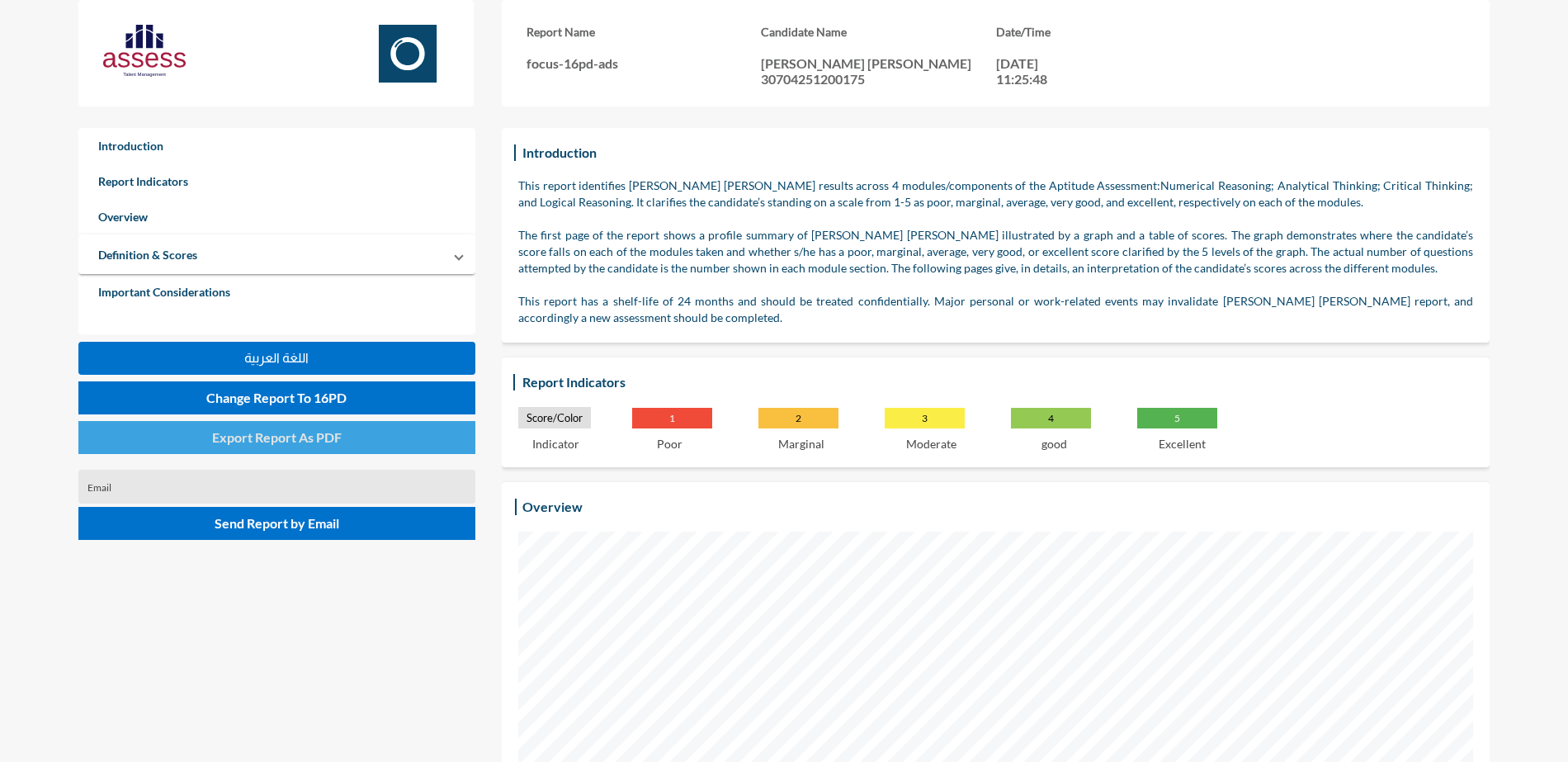
click at [163, 448] on button "Export Report As PDF" at bounding box center [277, 437] width 397 height 33
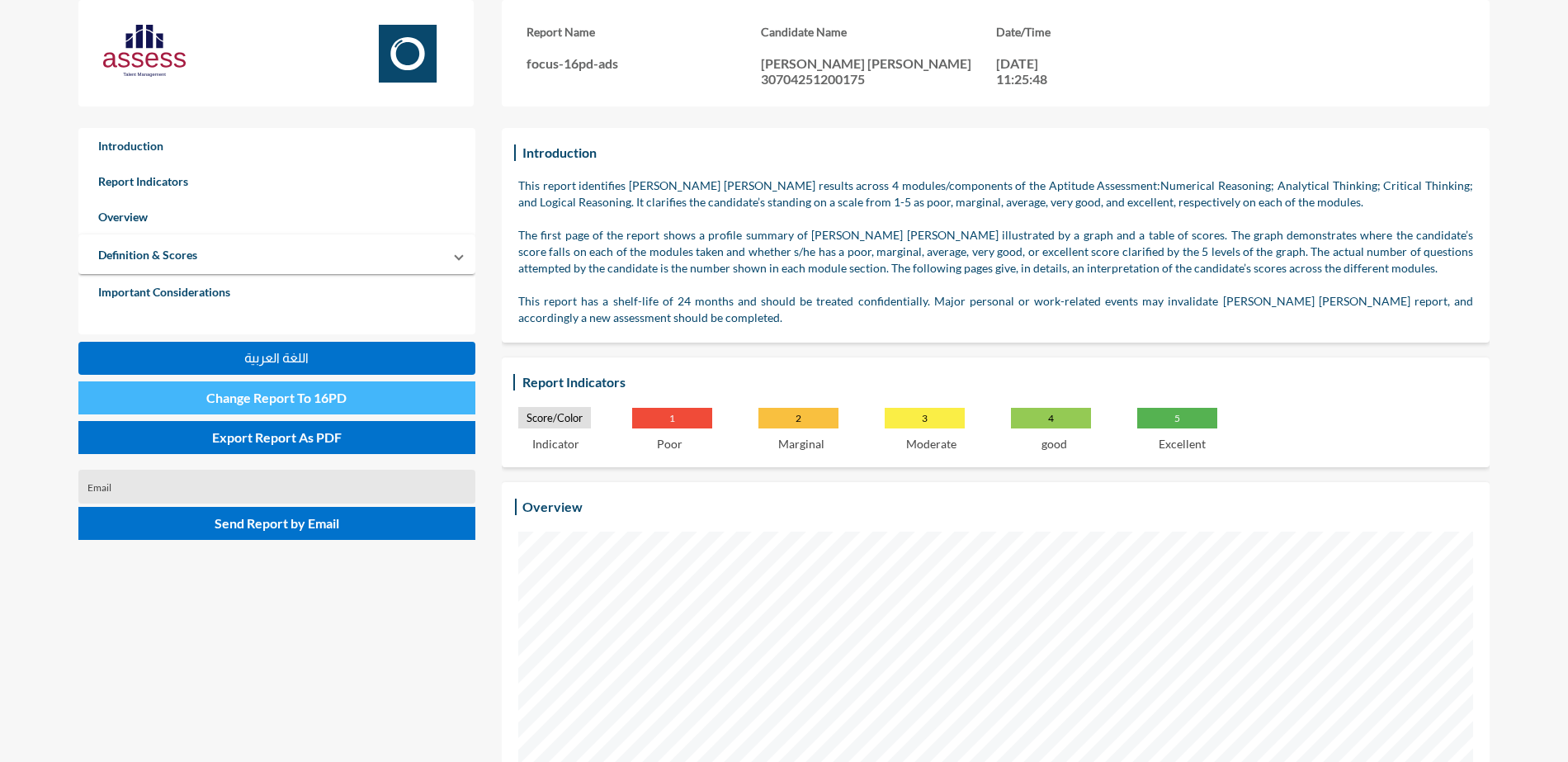
click at [326, 396] on span "Change Report To 16PD" at bounding box center [276, 397] width 140 height 16
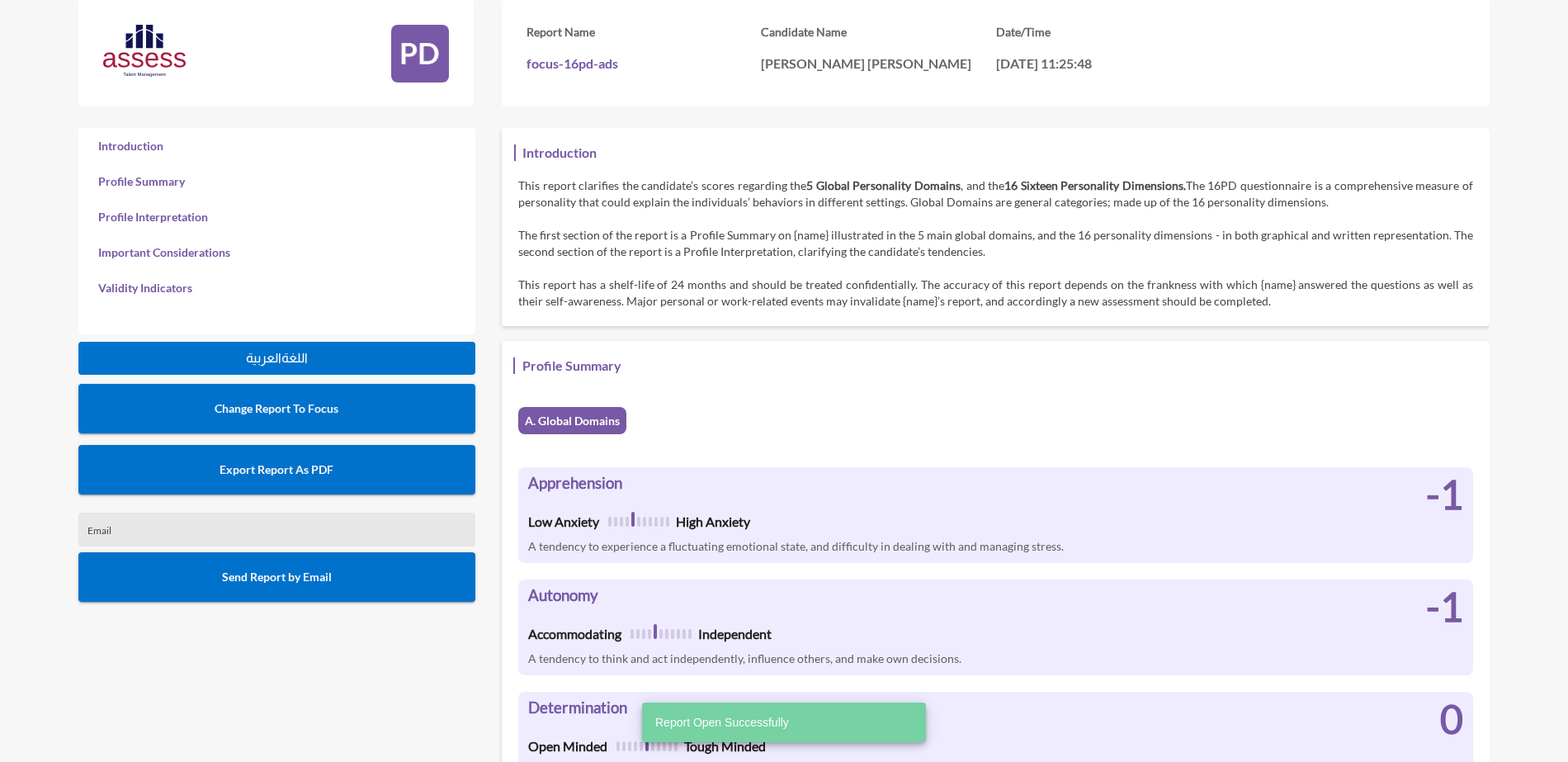
scroll to position [762, 1568]
click at [318, 465] on span "Export Report As PDF" at bounding box center [276, 469] width 114 height 14
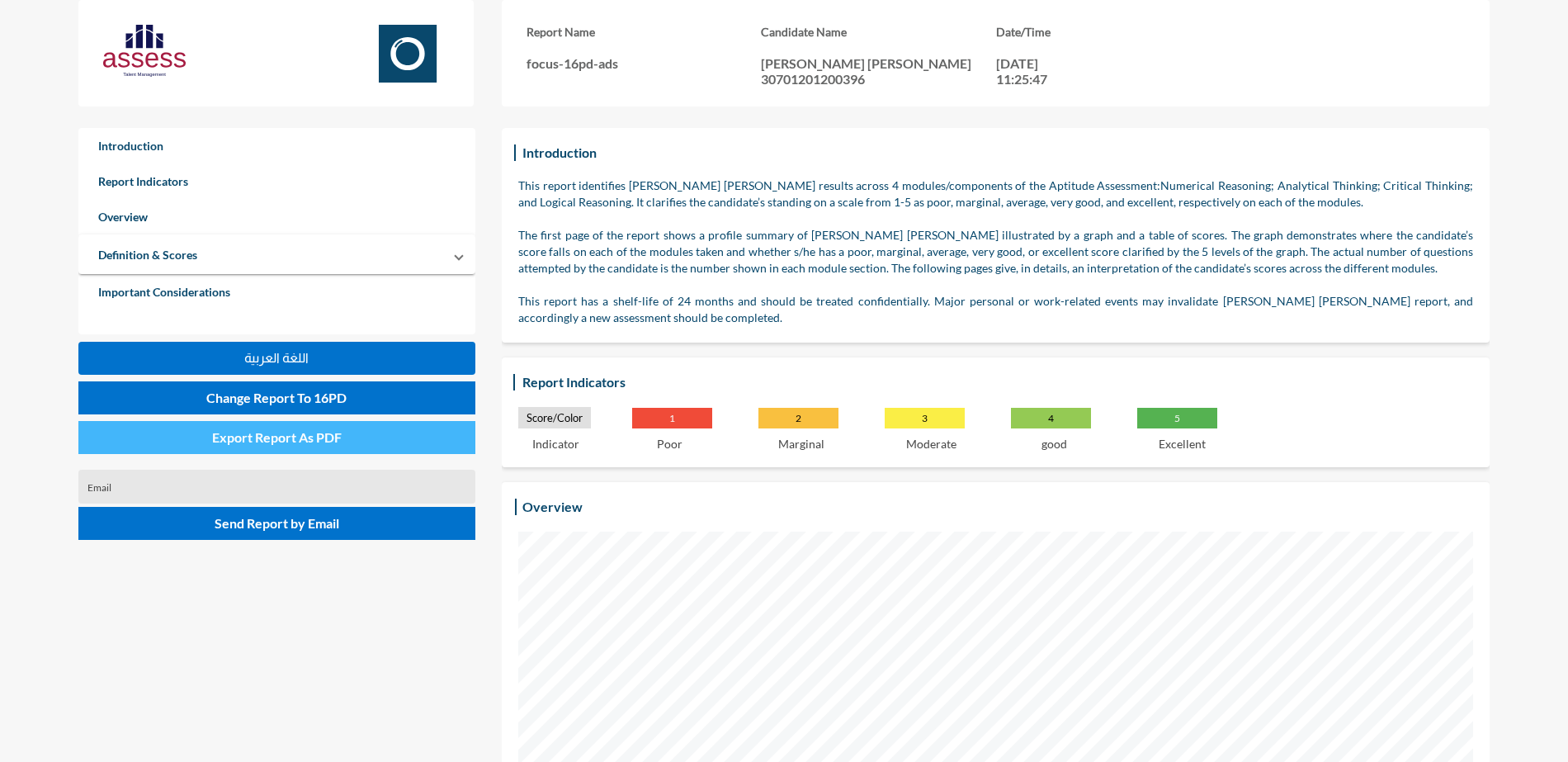
click at [350, 431] on button "Export Report As PDF" at bounding box center [277, 437] width 397 height 33
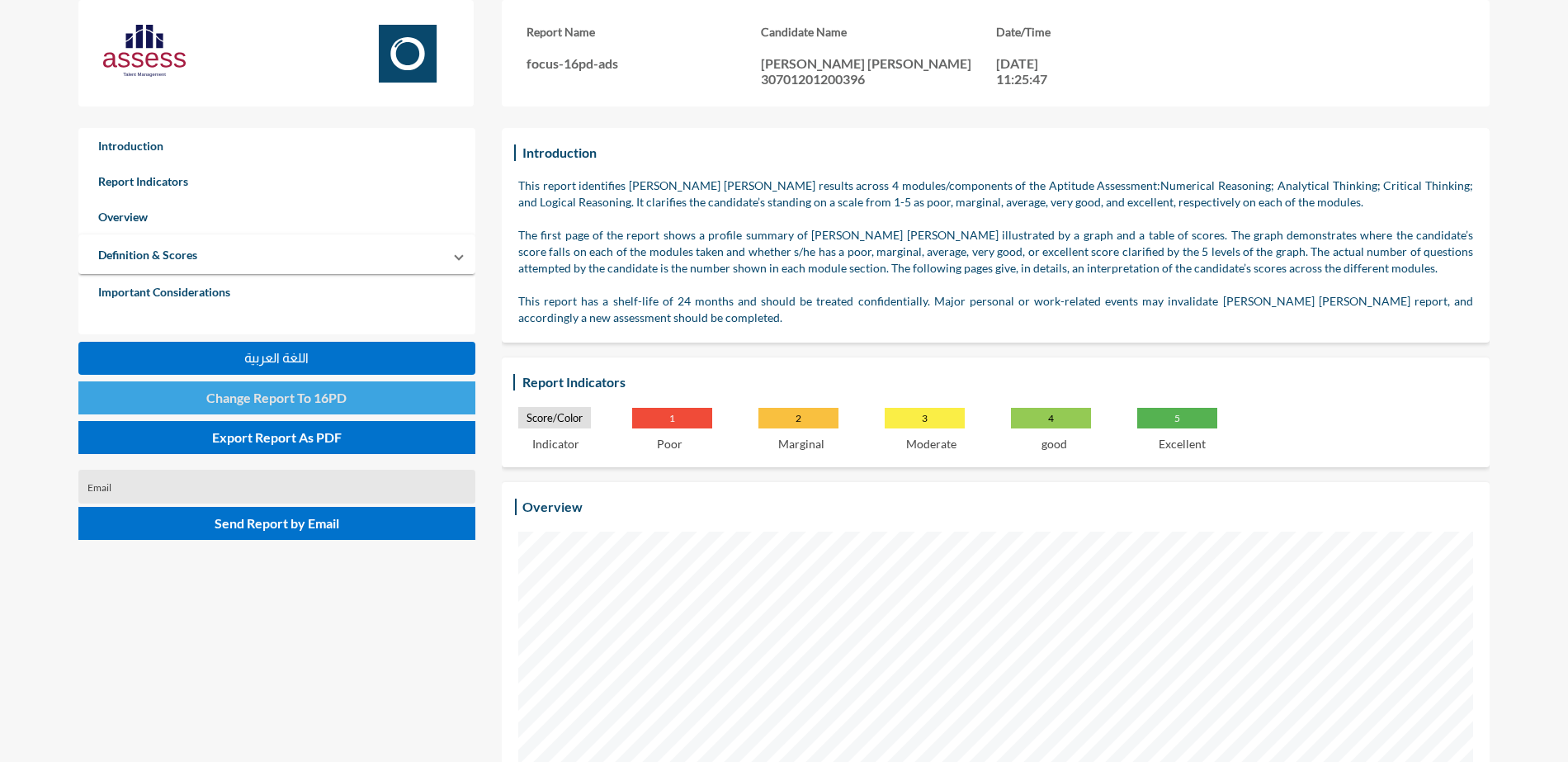
click at [299, 396] on span "Change Report To 16PD" at bounding box center [276, 397] width 140 height 16
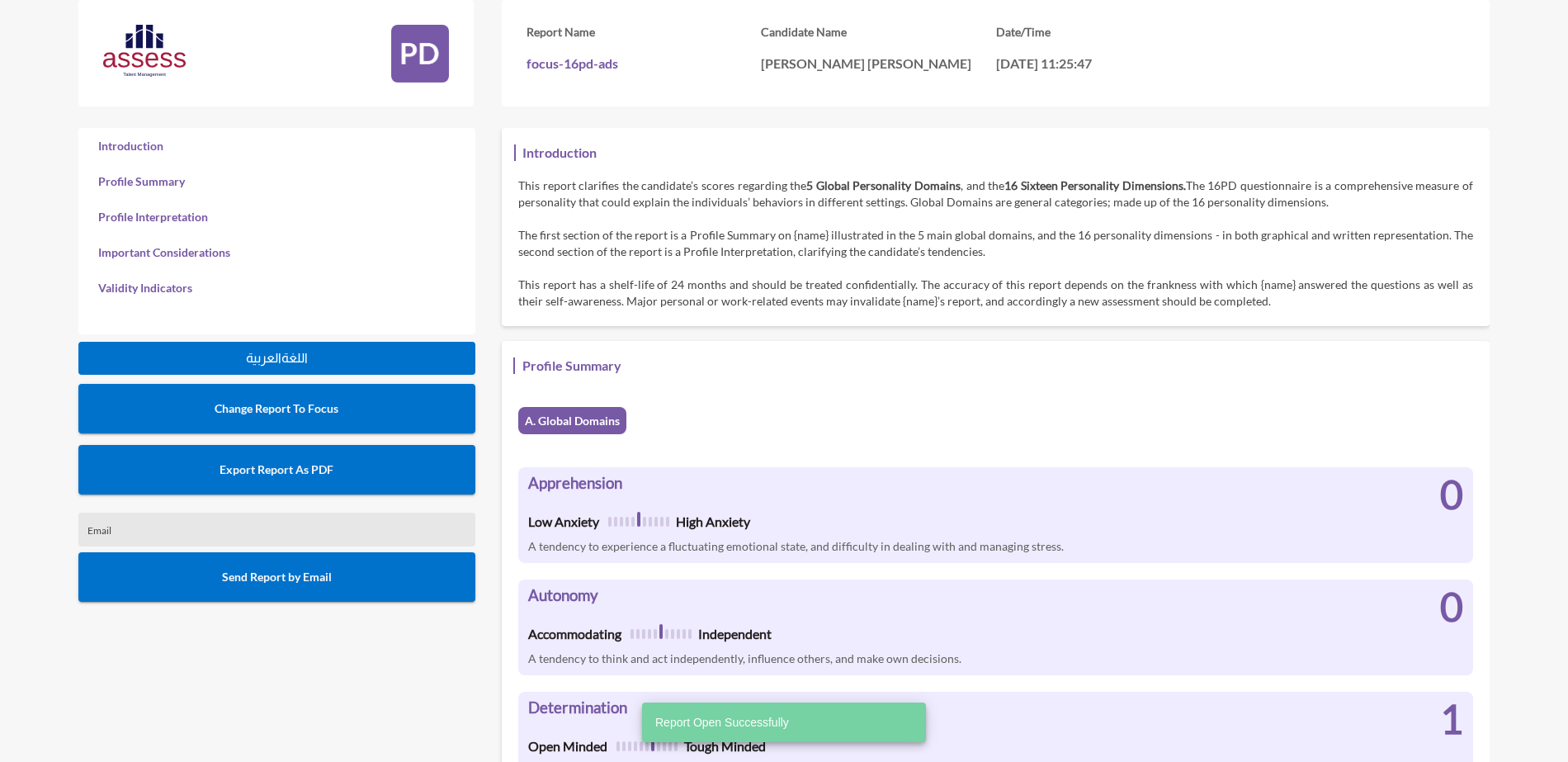
scroll to position [762, 1568]
click at [362, 477] on button "Export Report As PDF" at bounding box center [277, 470] width 397 height 50
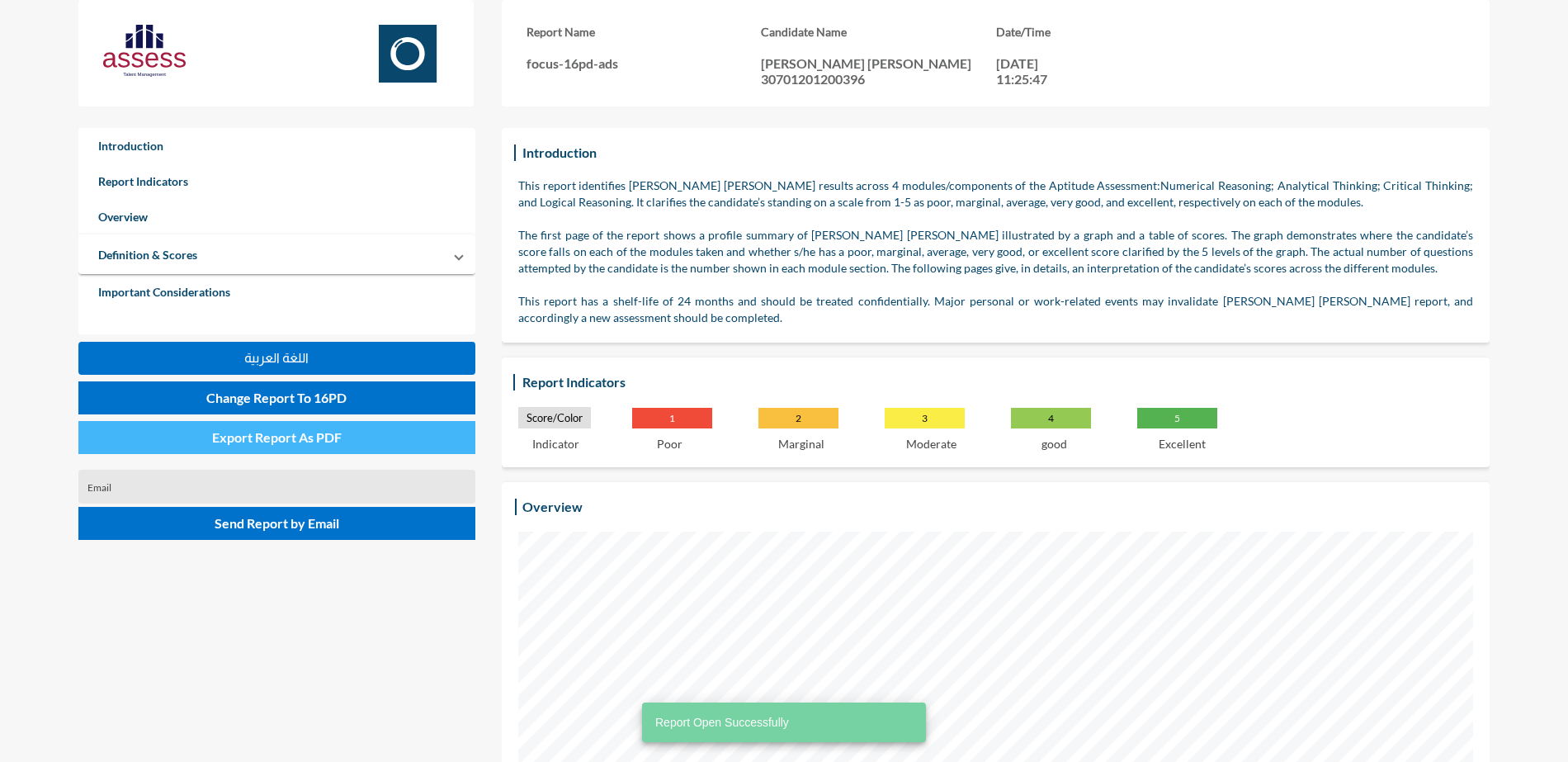
click at [345, 441] on button "Export Report As PDF" at bounding box center [277, 437] width 397 height 33
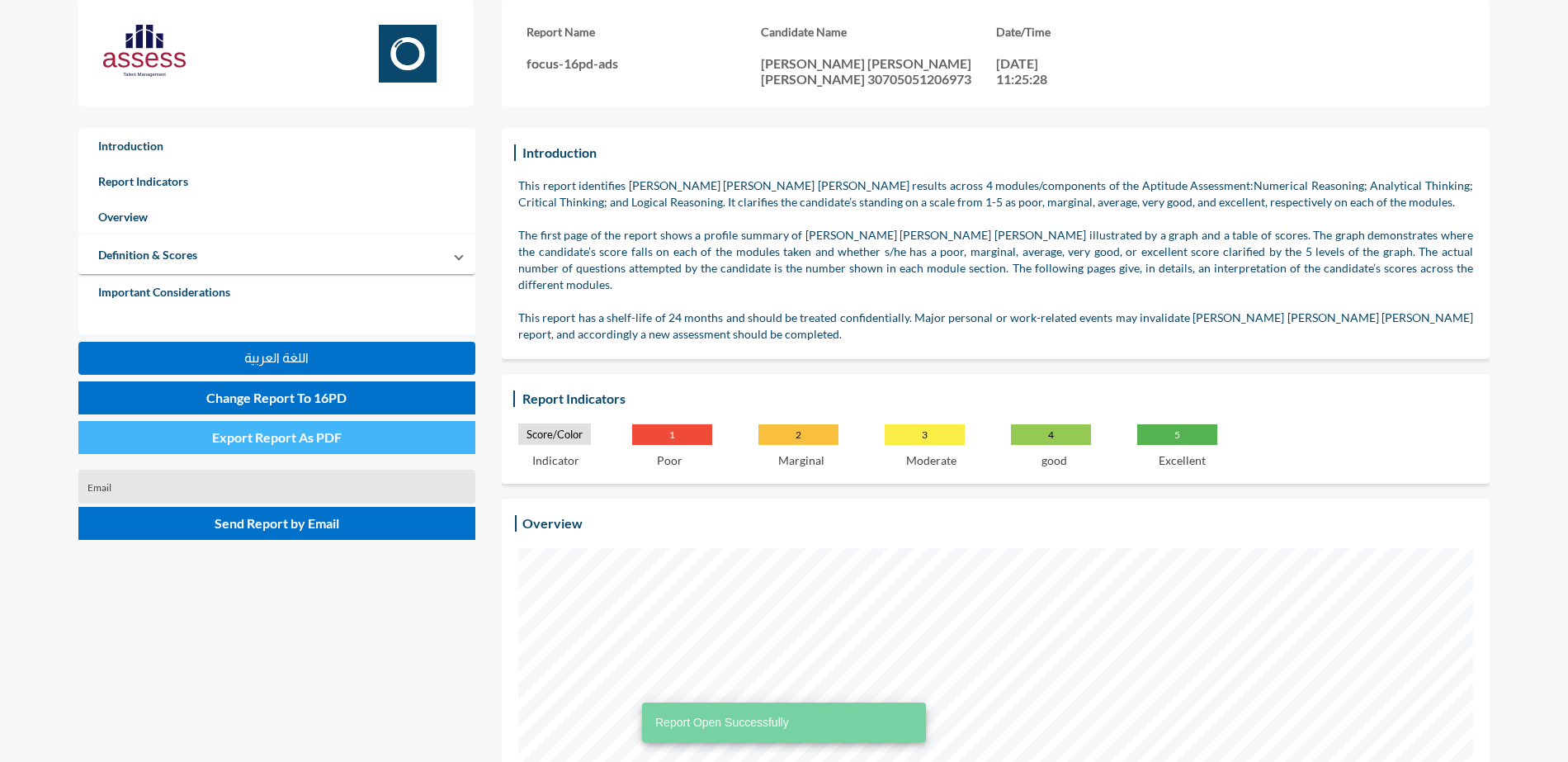
click at [373, 429] on button "Export Report As PDF" at bounding box center [277, 437] width 397 height 33
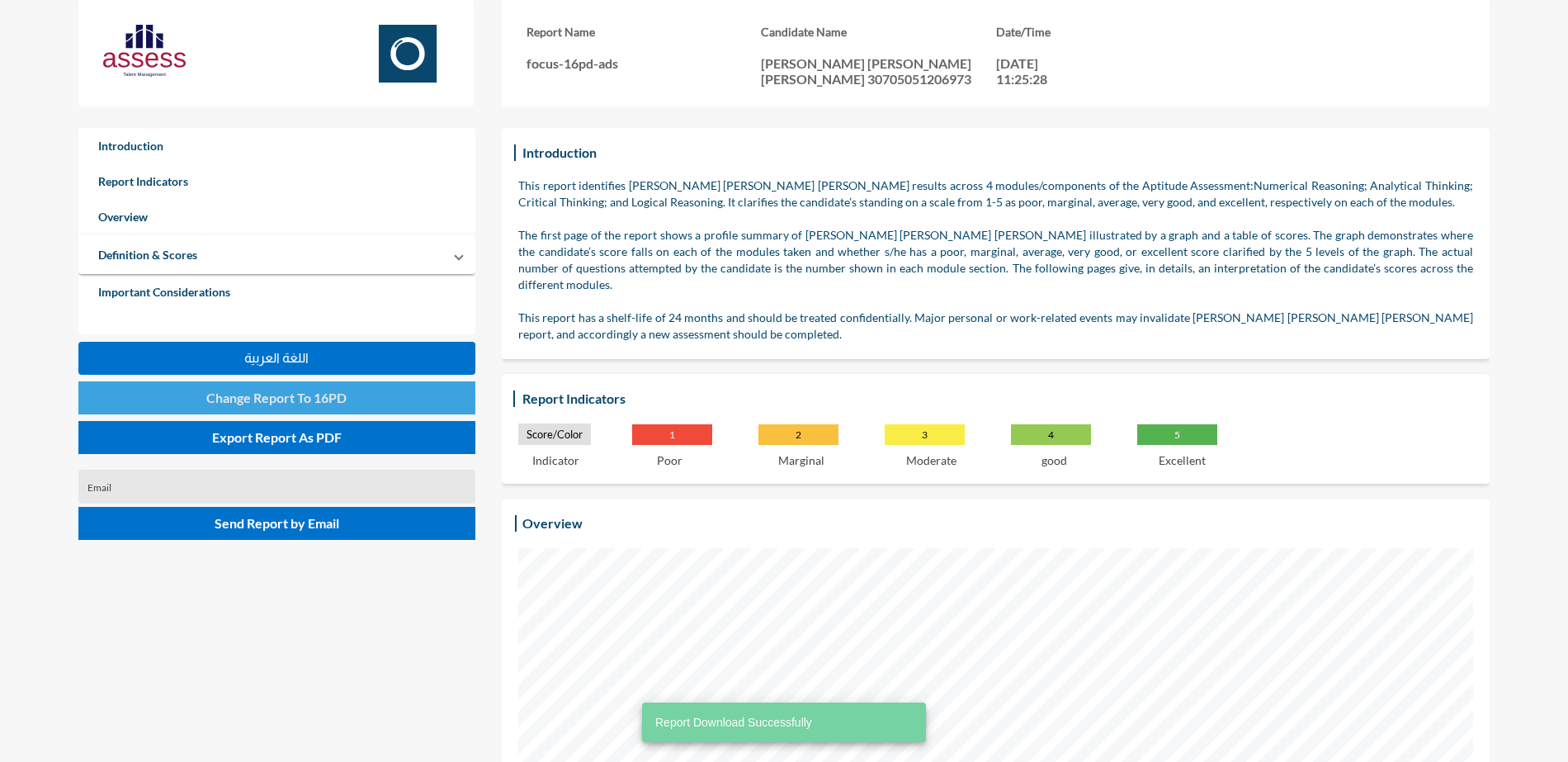
click at [162, 398] on button "Change Report To 16PD" at bounding box center [277, 397] width 397 height 33
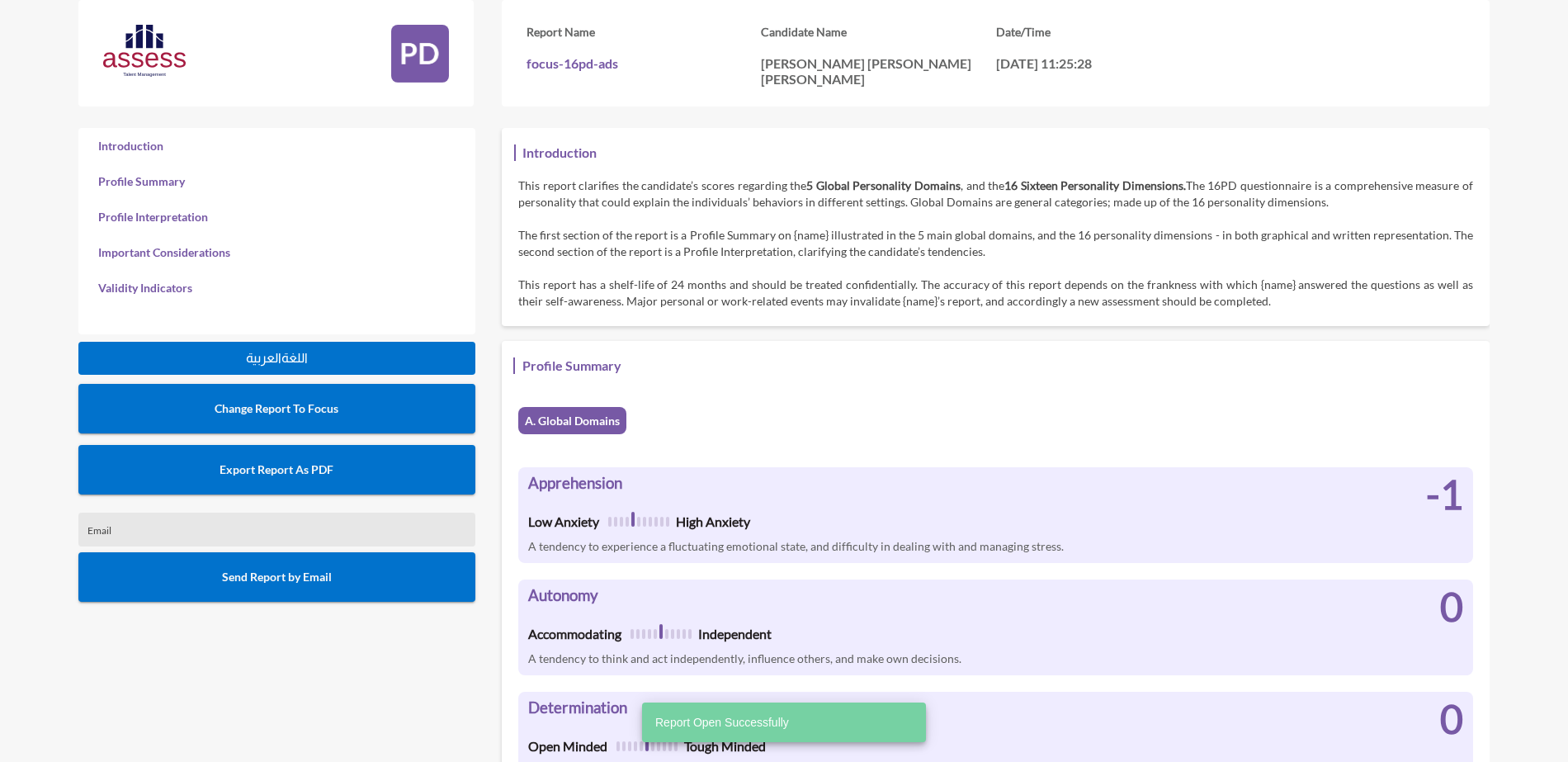
scroll to position [762, 1568]
click at [328, 499] on div "Introduction Profile Summary Profile Interpretation Important Considerations Va…" at bounding box center [277, 368] width 397 height 480
click at [328, 483] on button "Export Report As PDF" at bounding box center [277, 470] width 397 height 50
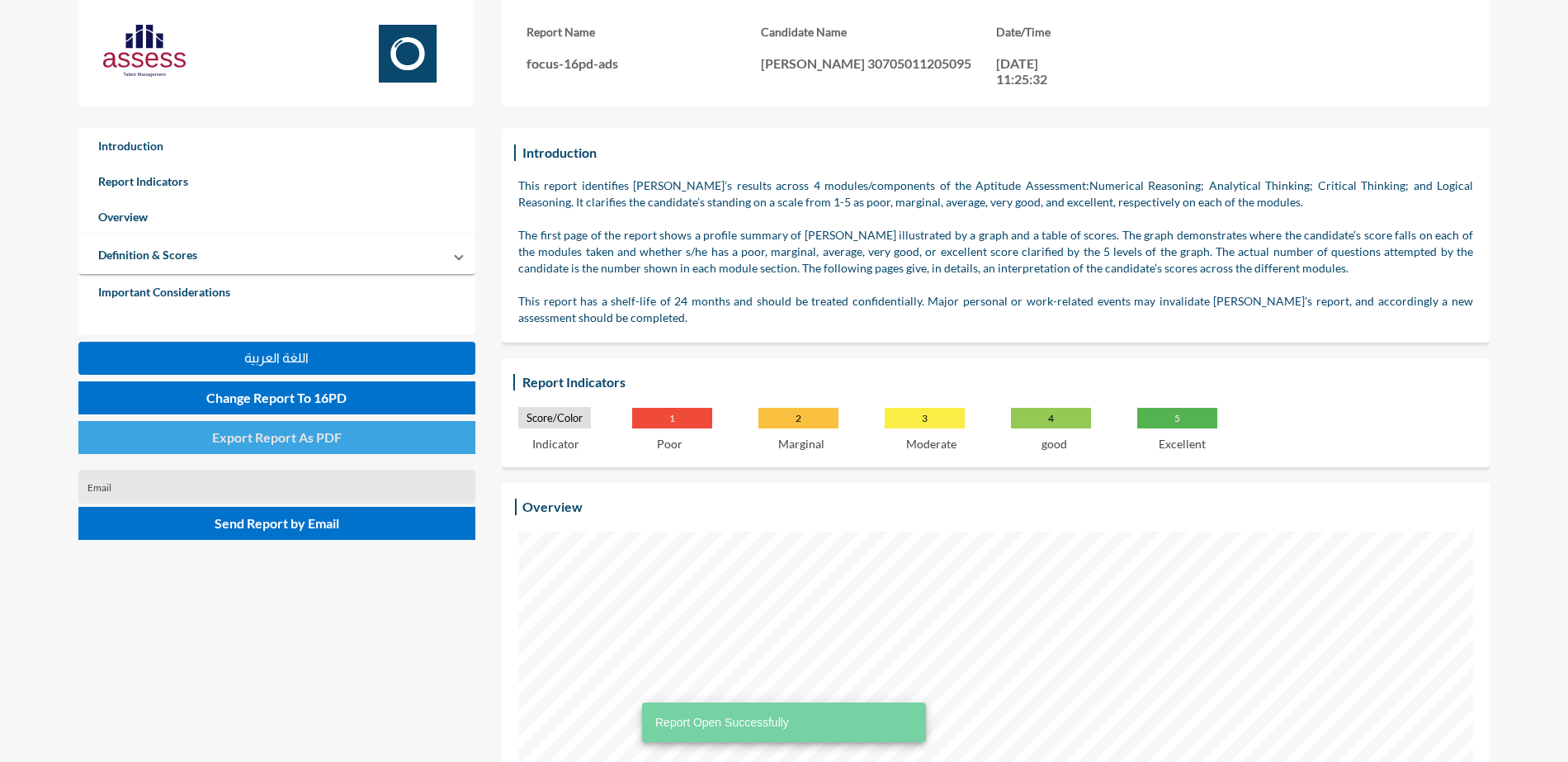
click at [327, 427] on button "Export Report As PDF" at bounding box center [277, 437] width 397 height 33
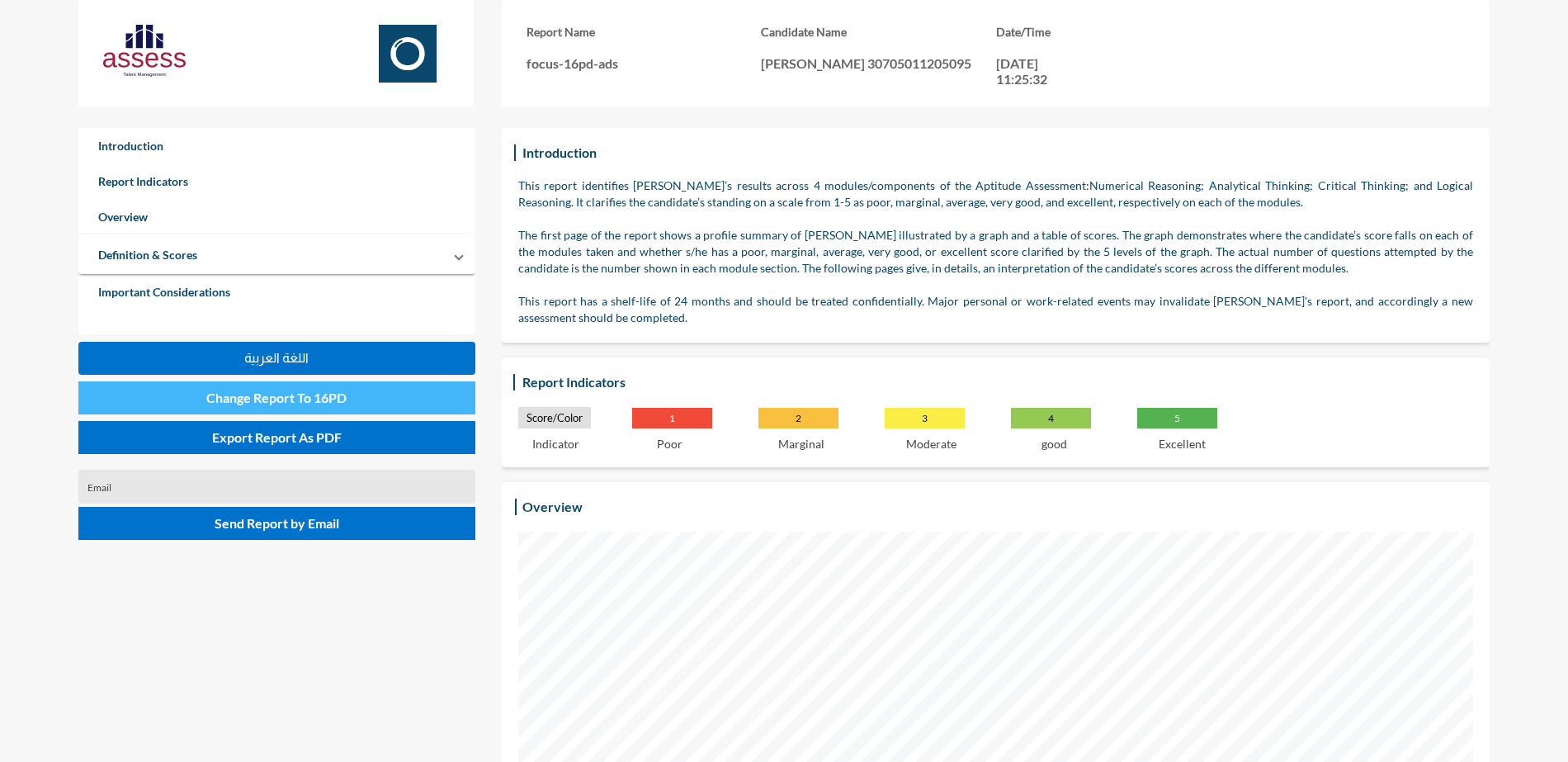
click at [347, 387] on button "Change Report To 16PD" at bounding box center [277, 397] width 397 height 33
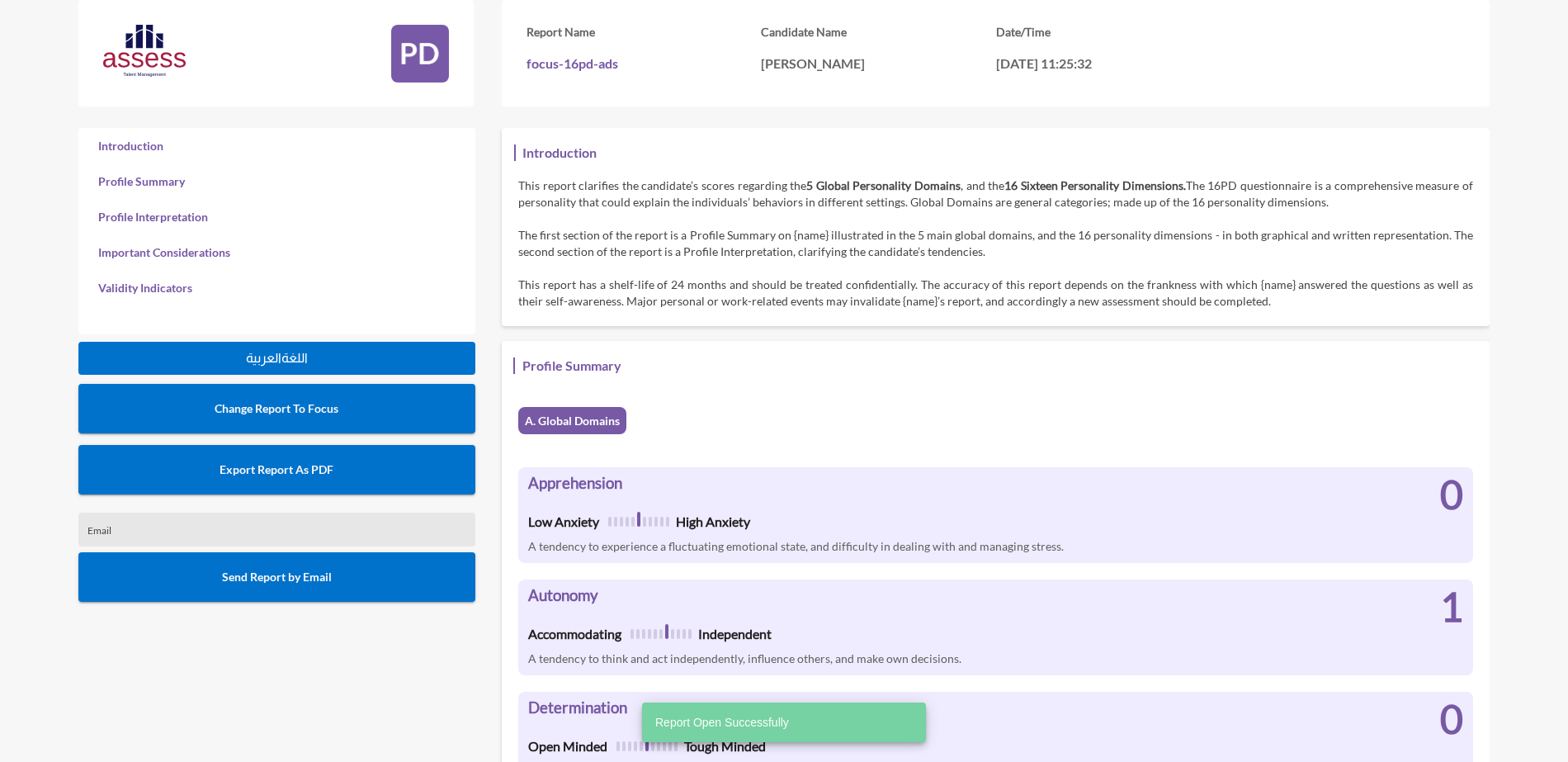
scroll to position [762, 1568]
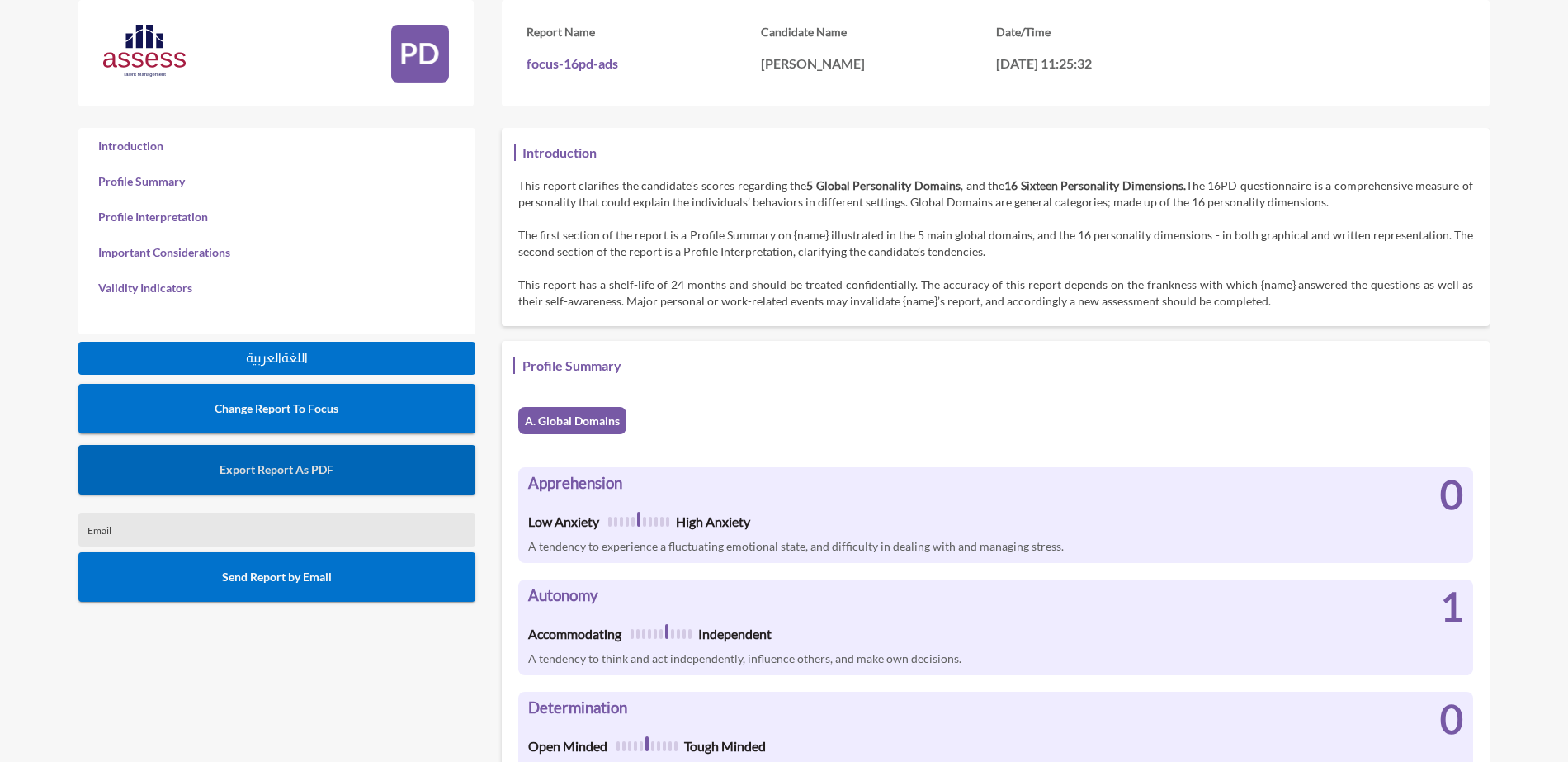
click at [269, 468] on span "Export Report As PDF" at bounding box center [276, 469] width 114 height 14
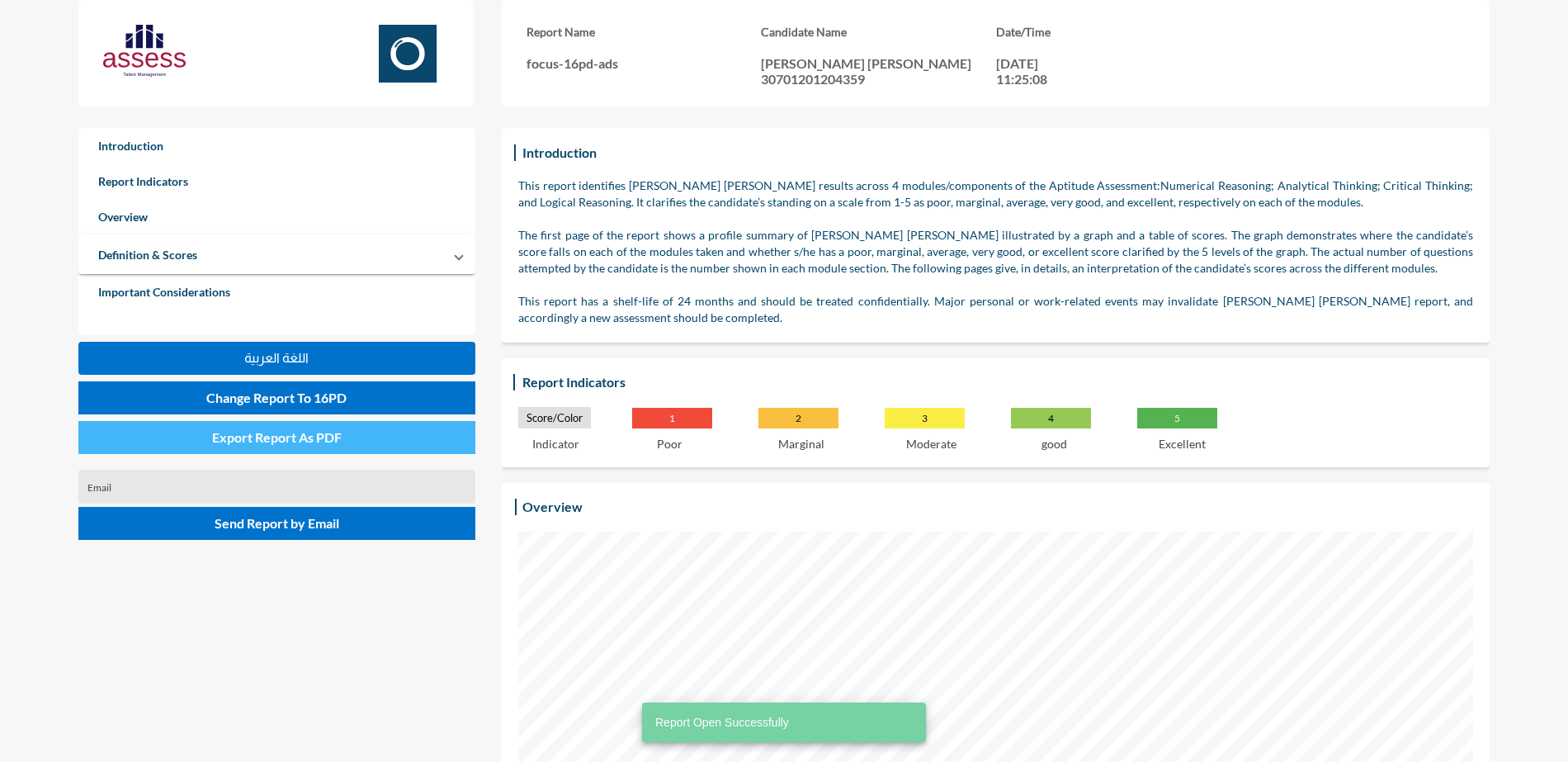
click at [286, 435] on span "Export Report As PDF" at bounding box center [277, 437] width 129 height 16
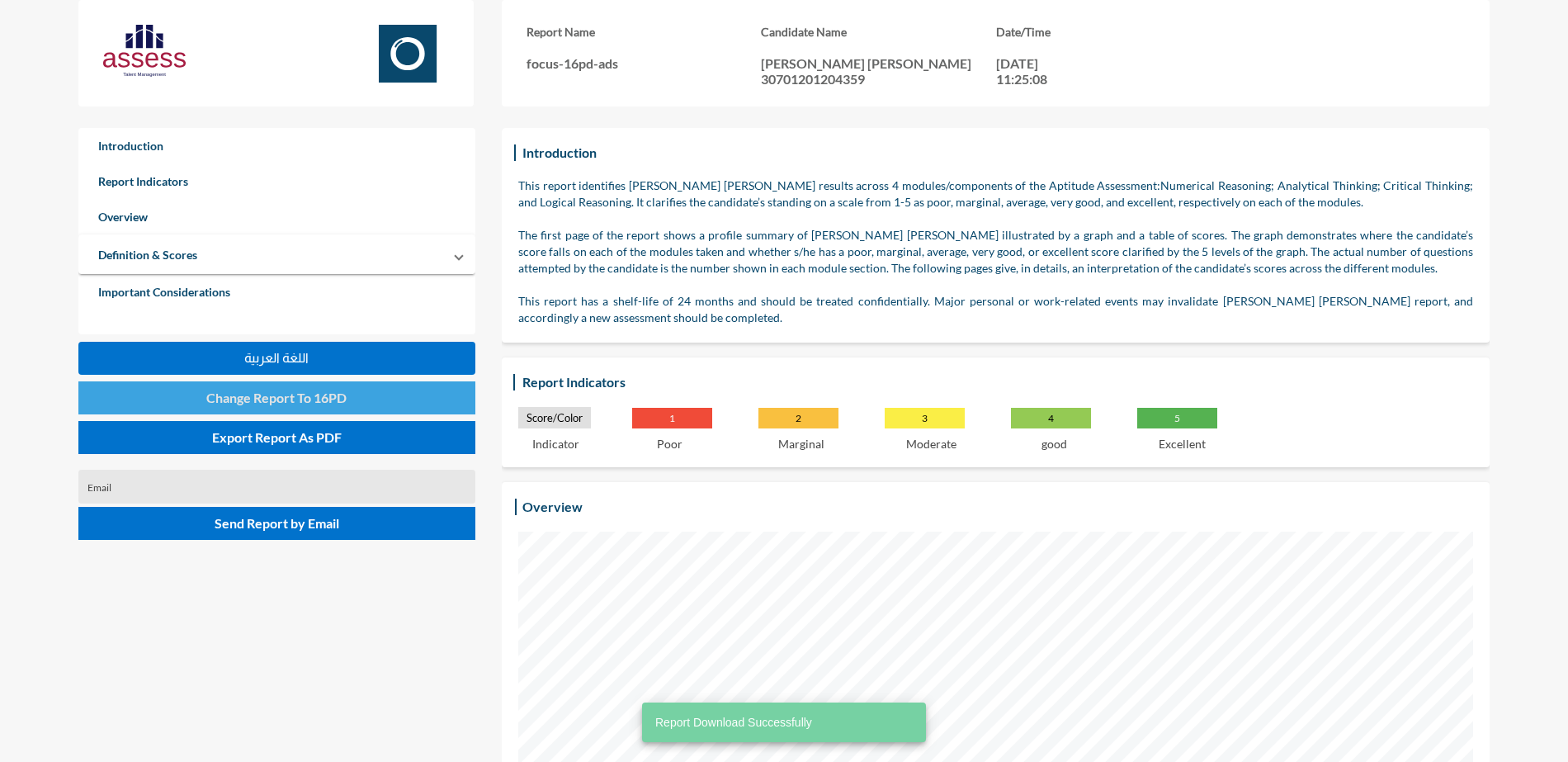
click at [402, 388] on button "Change Report To 16PD" at bounding box center [277, 397] width 397 height 33
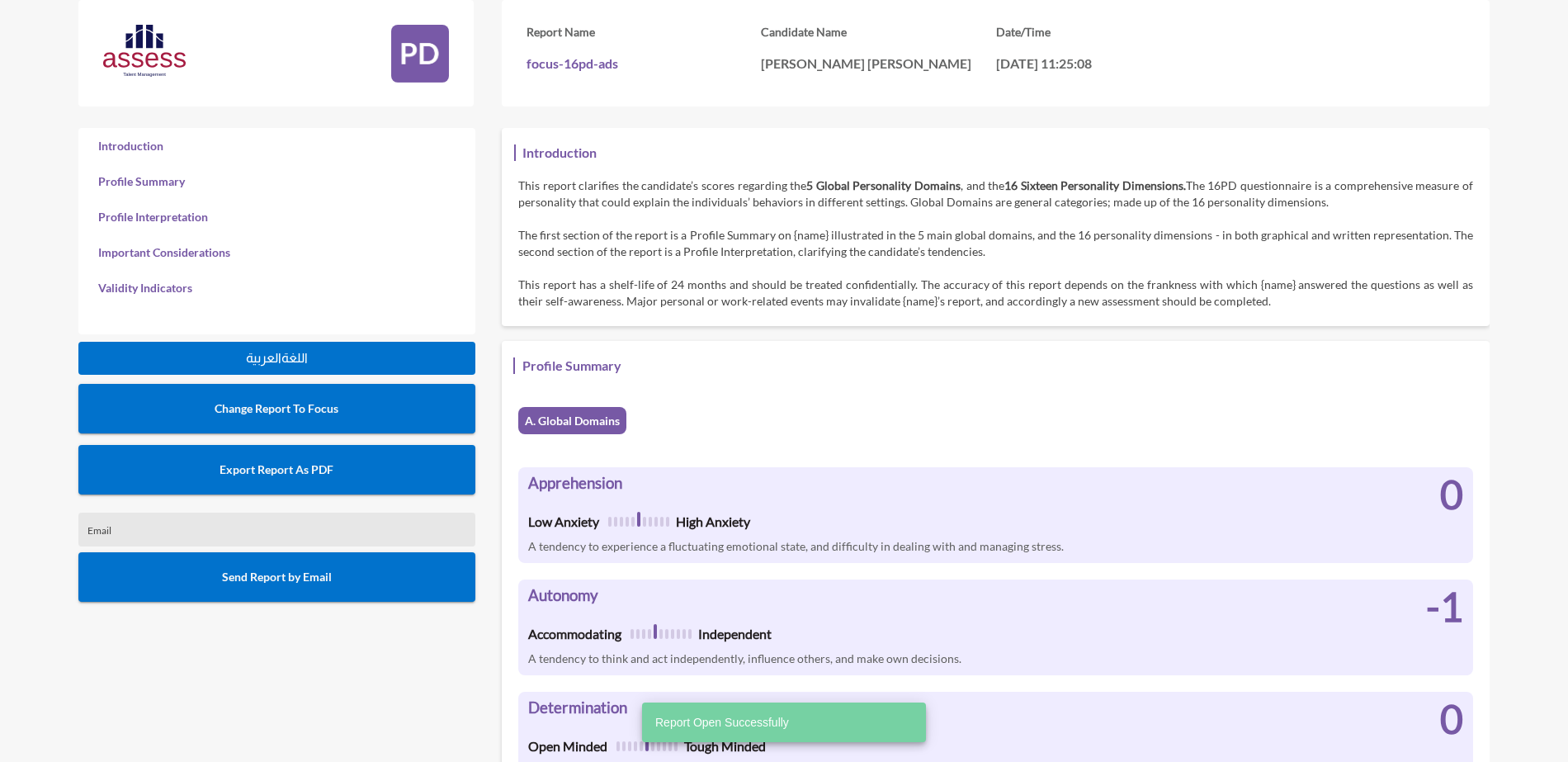
scroll to position [762, 1568]
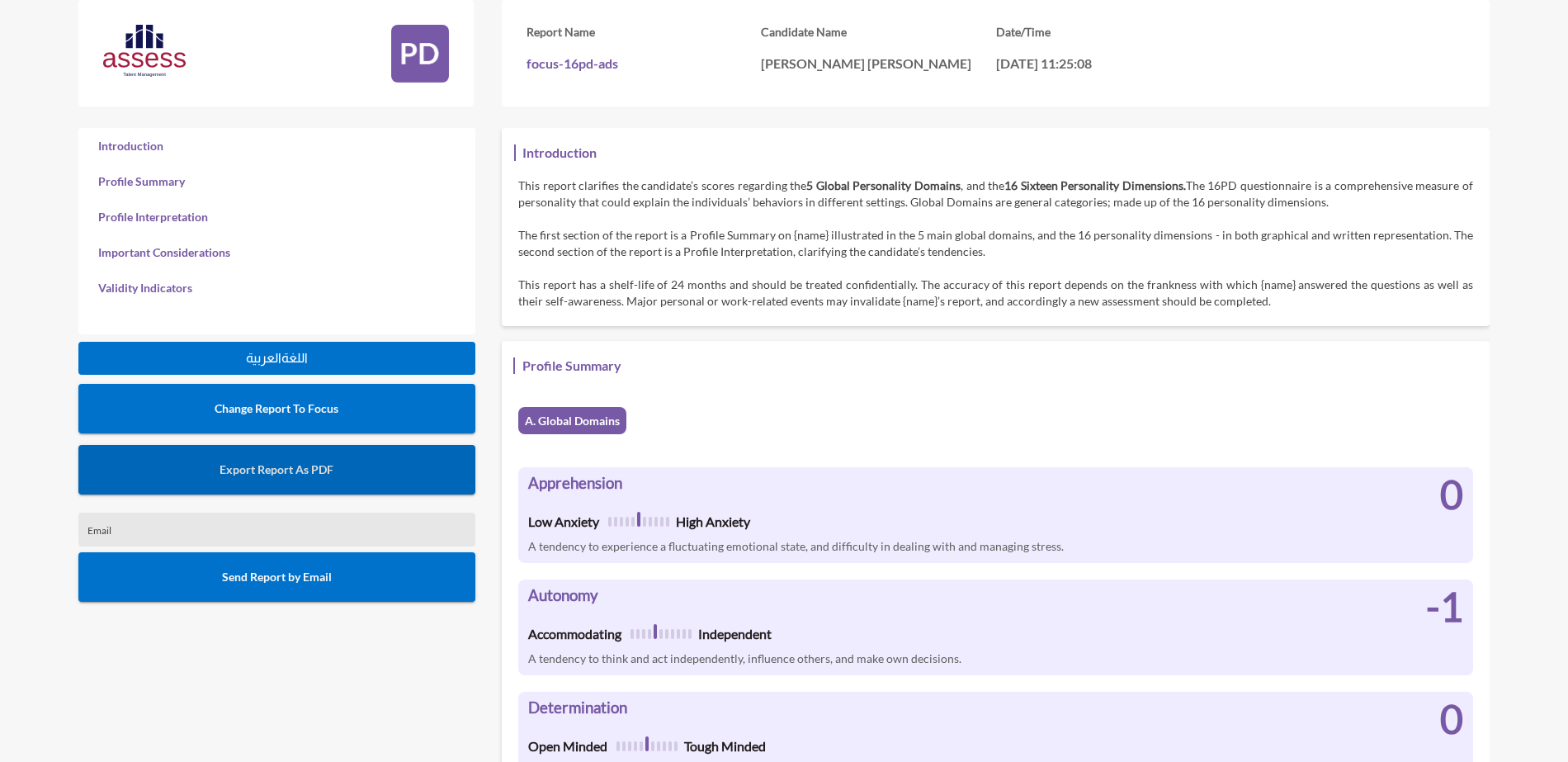
click at [265, 463] on span "Export Report As PDF" at bounding box center [276, 469] width 114 height 14
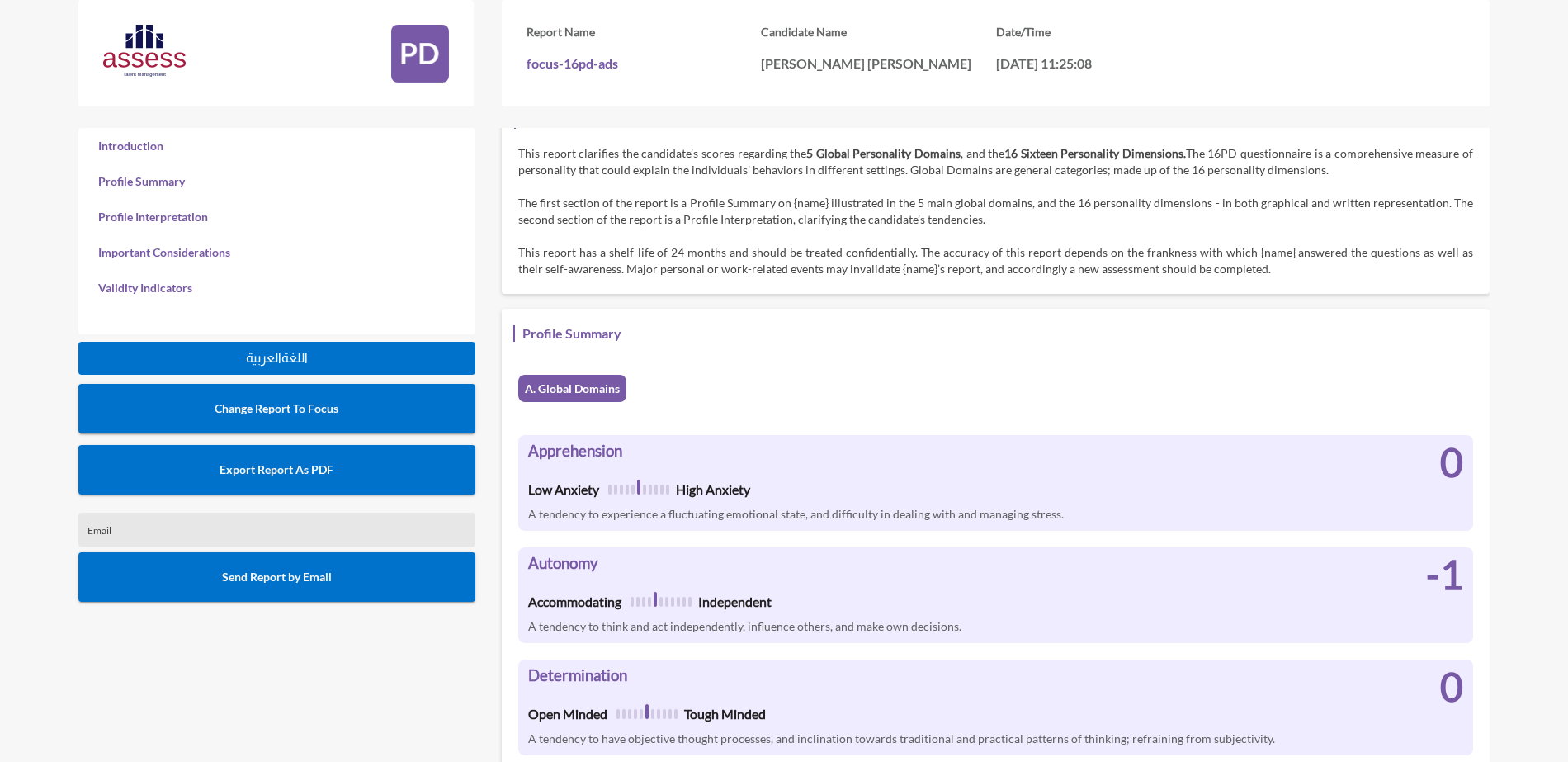
scroll to position [0, 0]
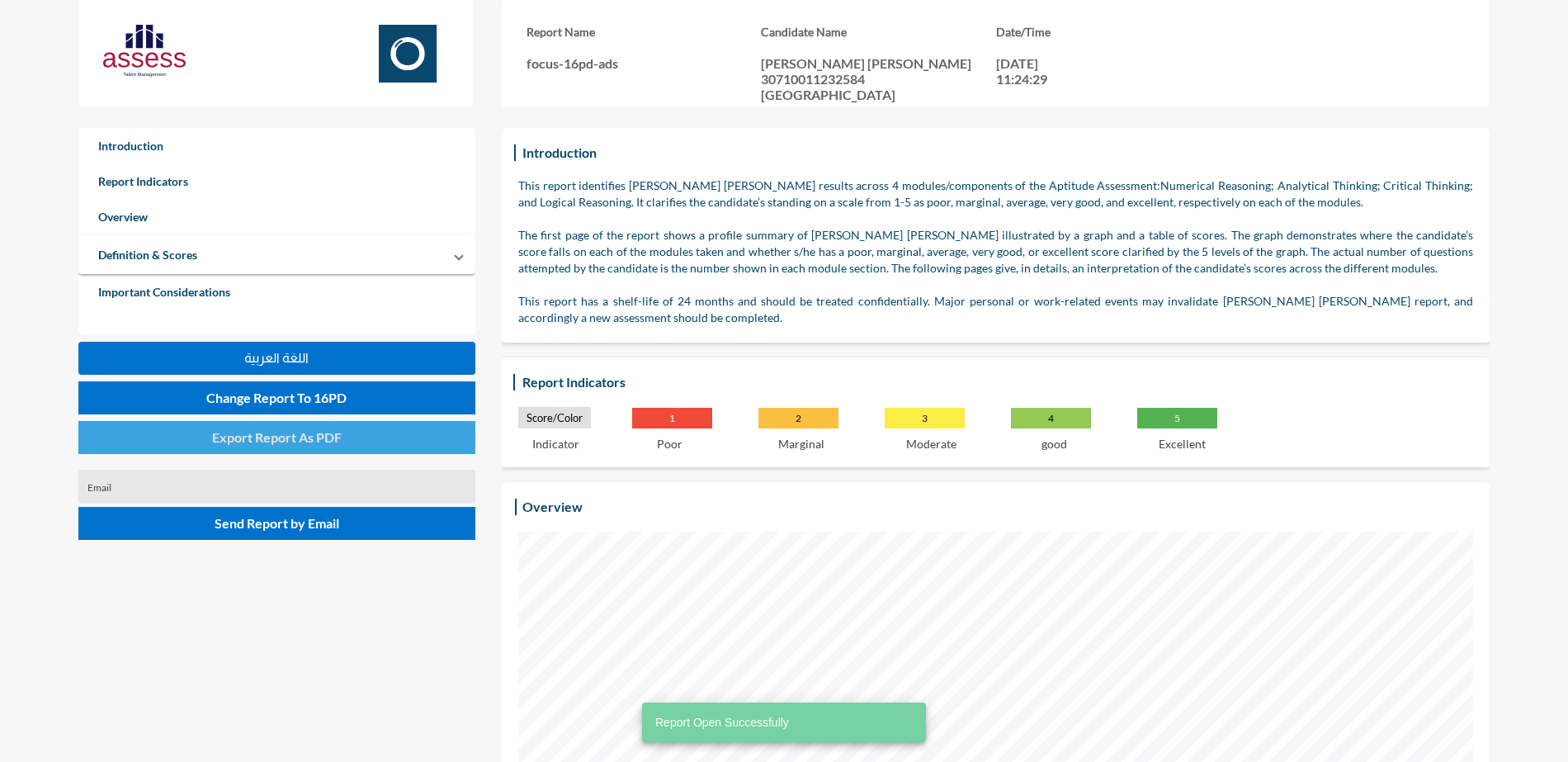
click at [152, 437] on button "Export Report As PDF" at bounding box center [277, 437] width 397 height 33
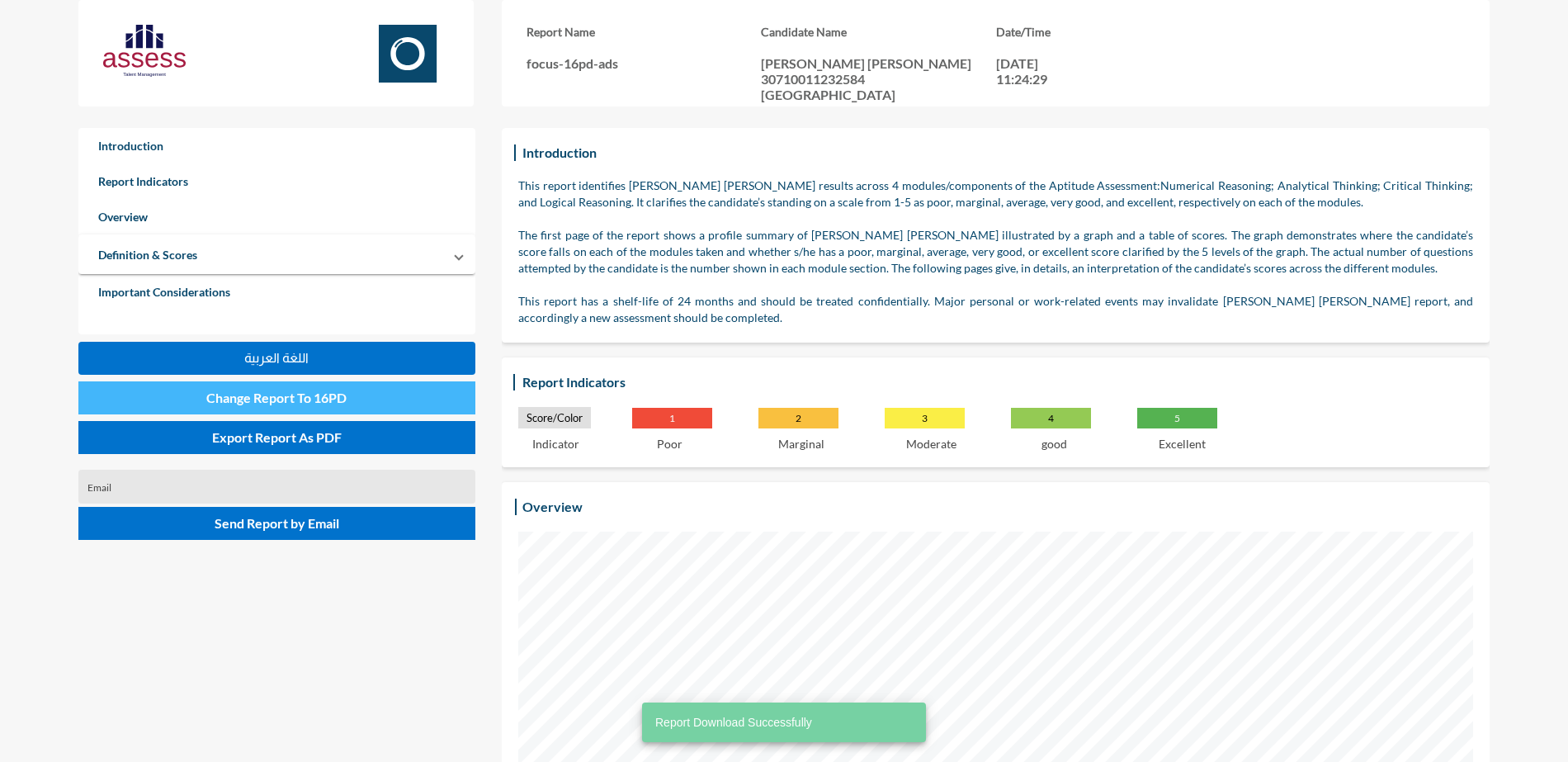
click at [281, 388] on button "Change Report To 16PD" at bounding box center [277, 397] width 397 height 33
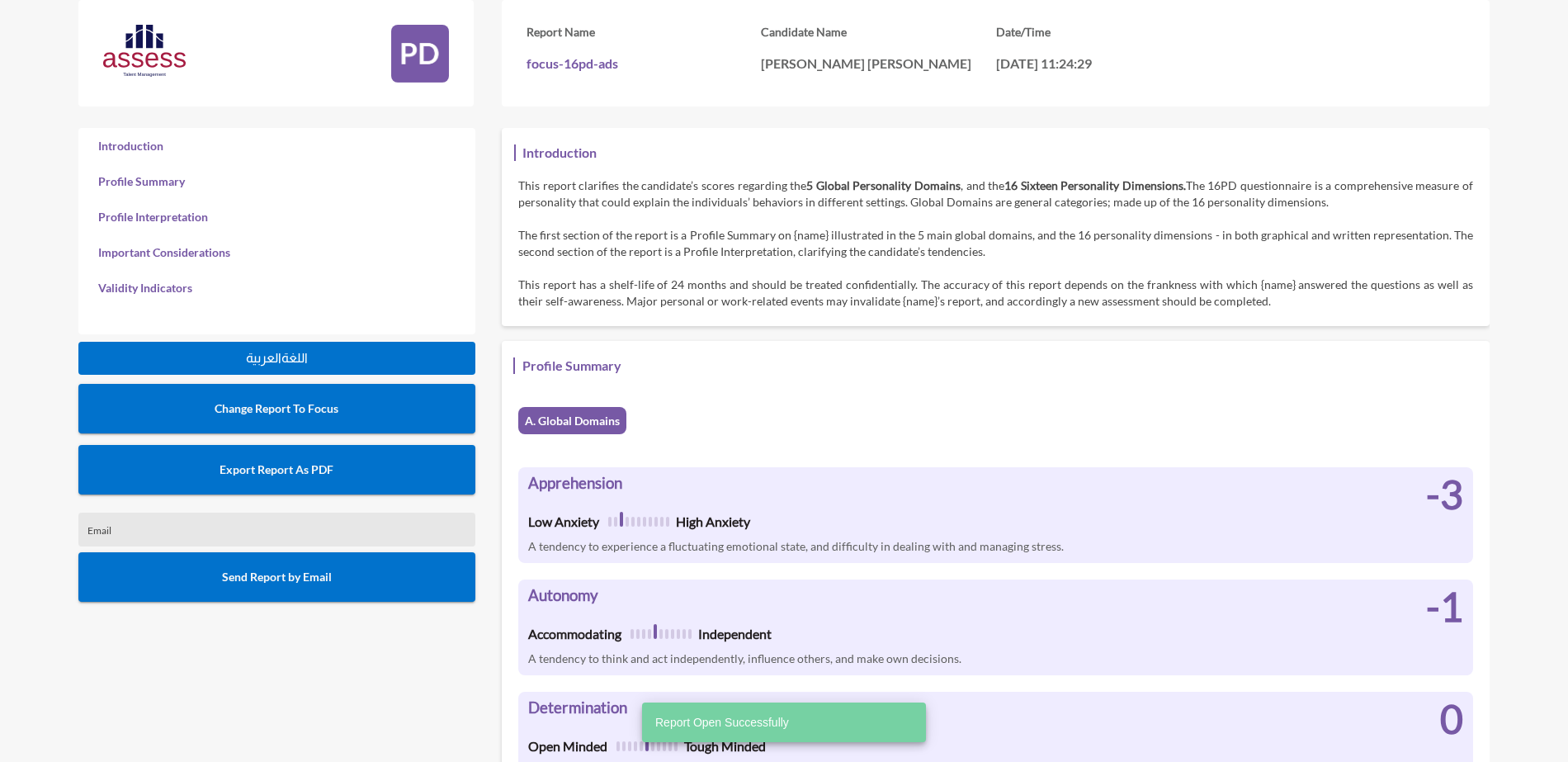
scroll to position [762, 1568]
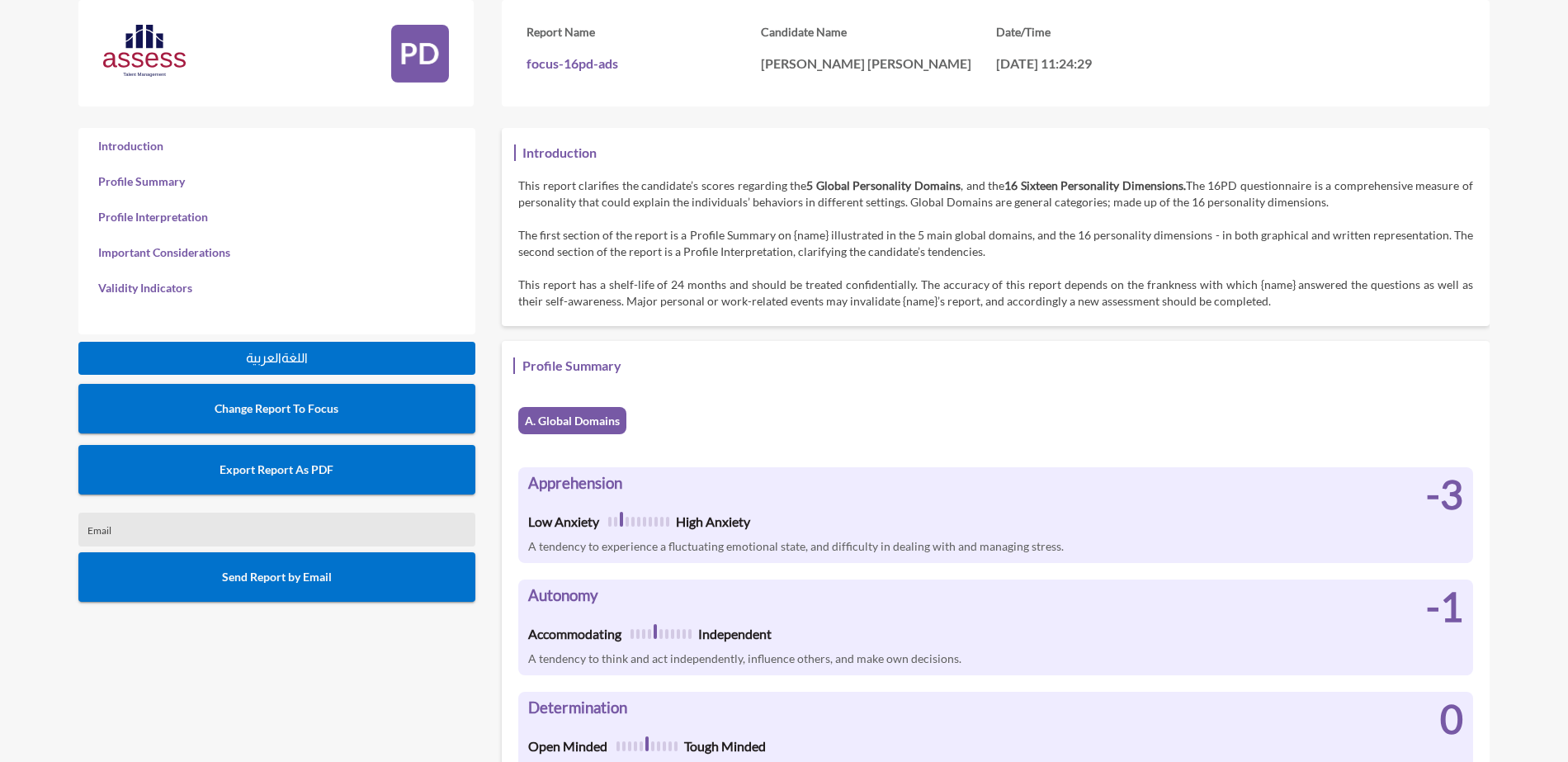
click at [386, 482] on button "Export Report As PDF" at bounding box center [277, 470] width 397 height 50
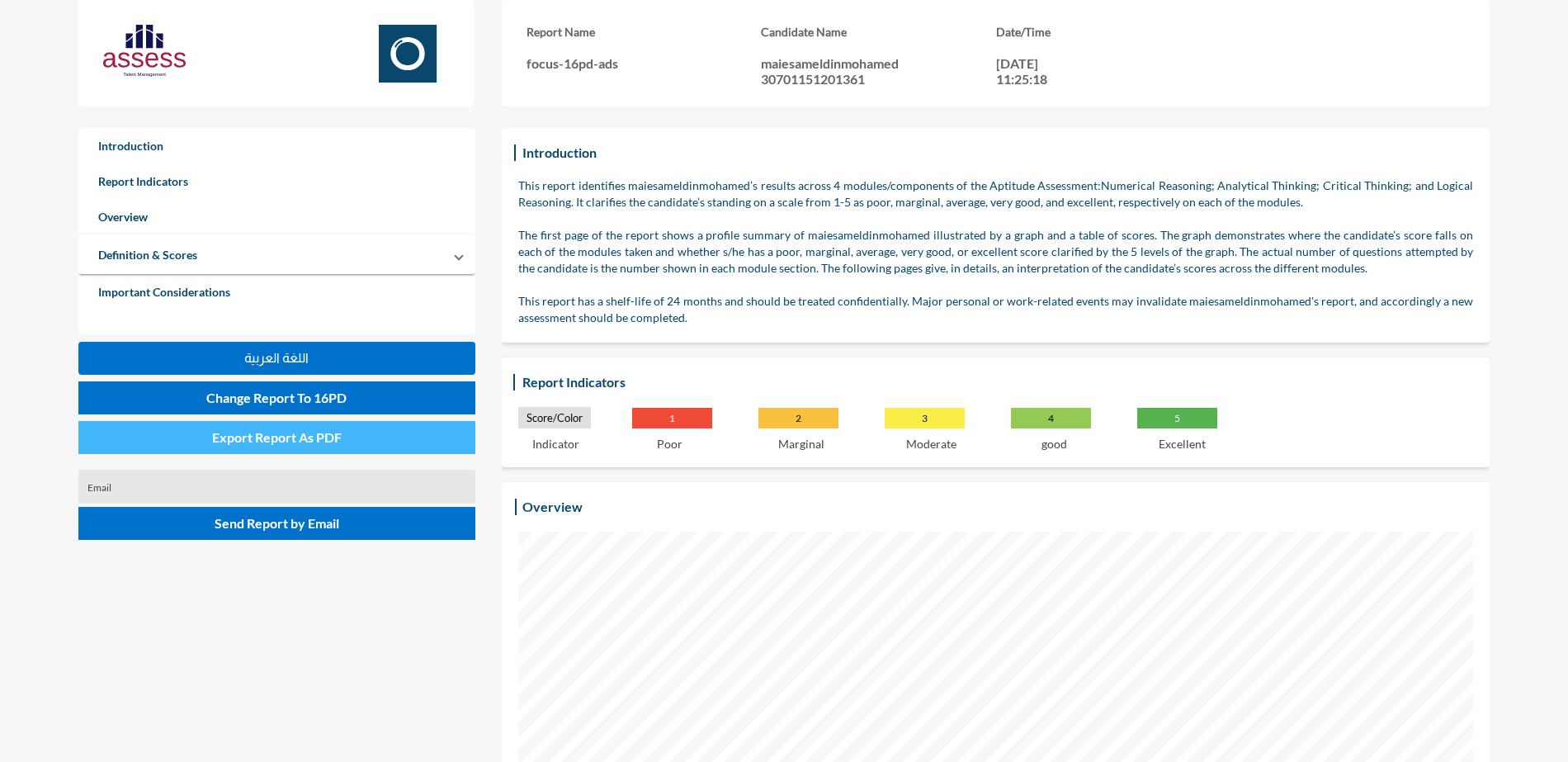
click at [301, 431] on span "Export Report As PDF" at bounding box center [277, 437] width 129 height 16
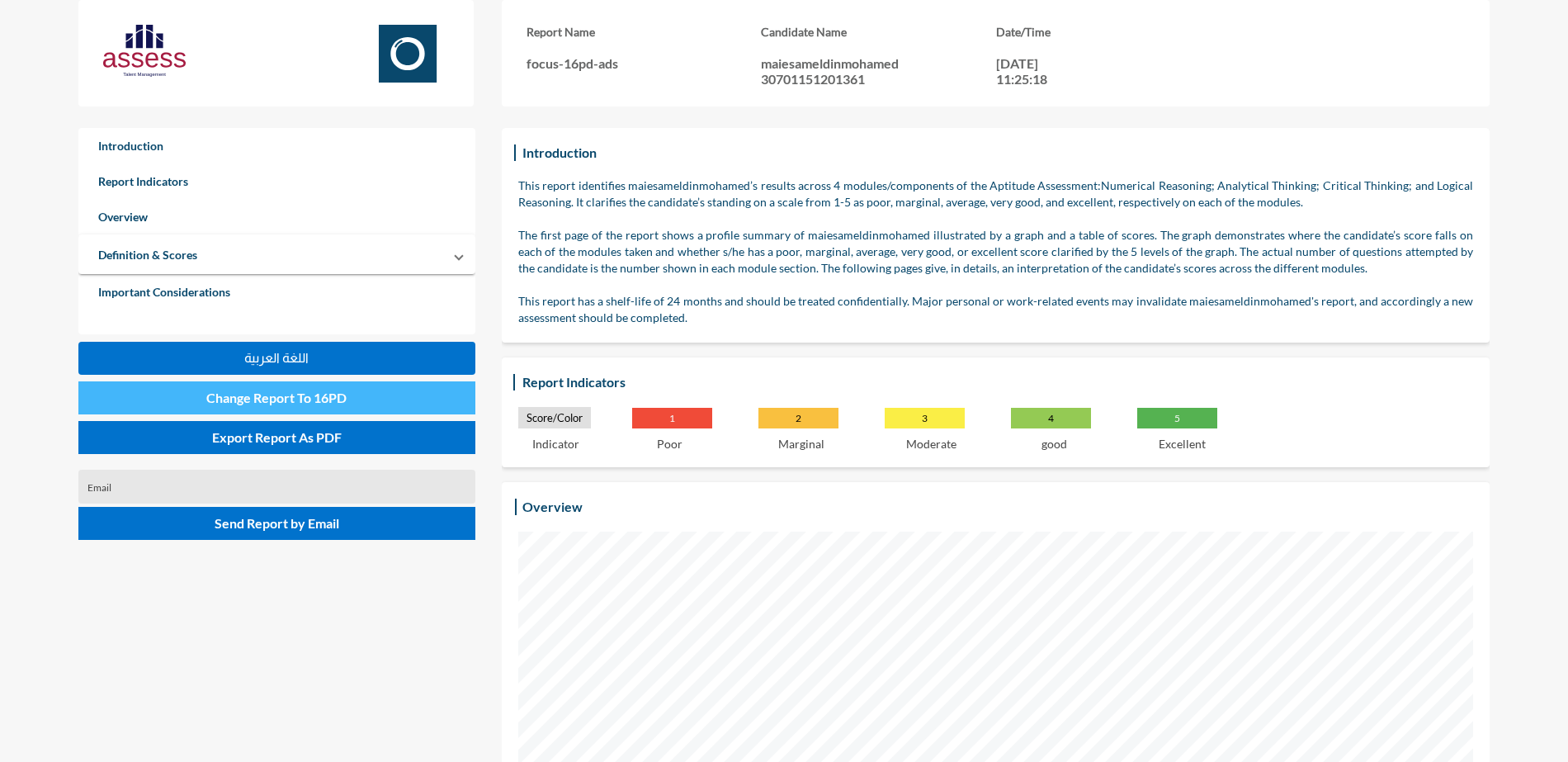
click at [368, 395] on button "Change Report To 16PD" at bounding box center [277, 397] width 397 height 33
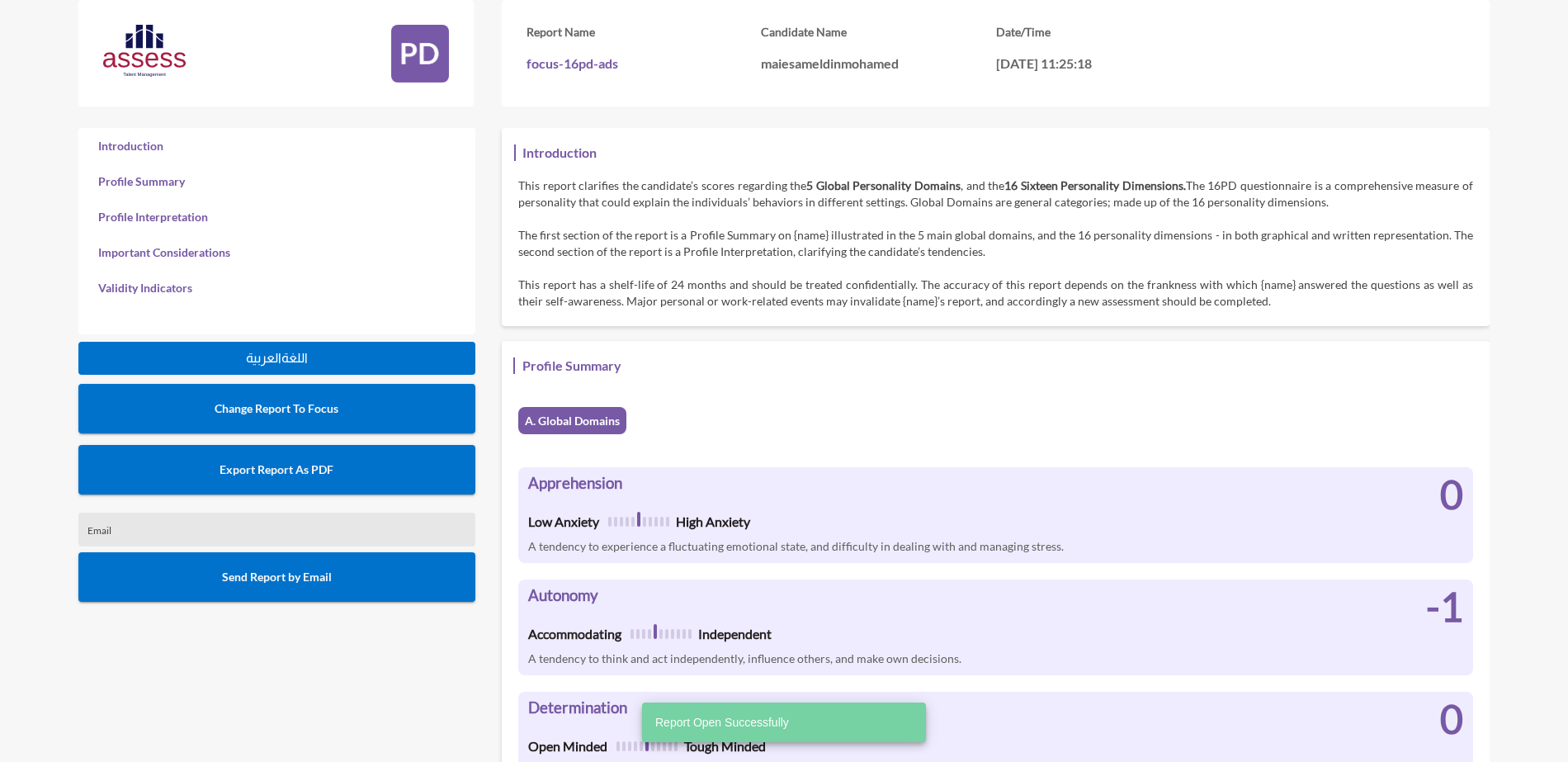
scroll to position [762, 1568]
click at [367, 480] on button "Export Report As PDF" at bounding box center [277, 470] width 397 height 50
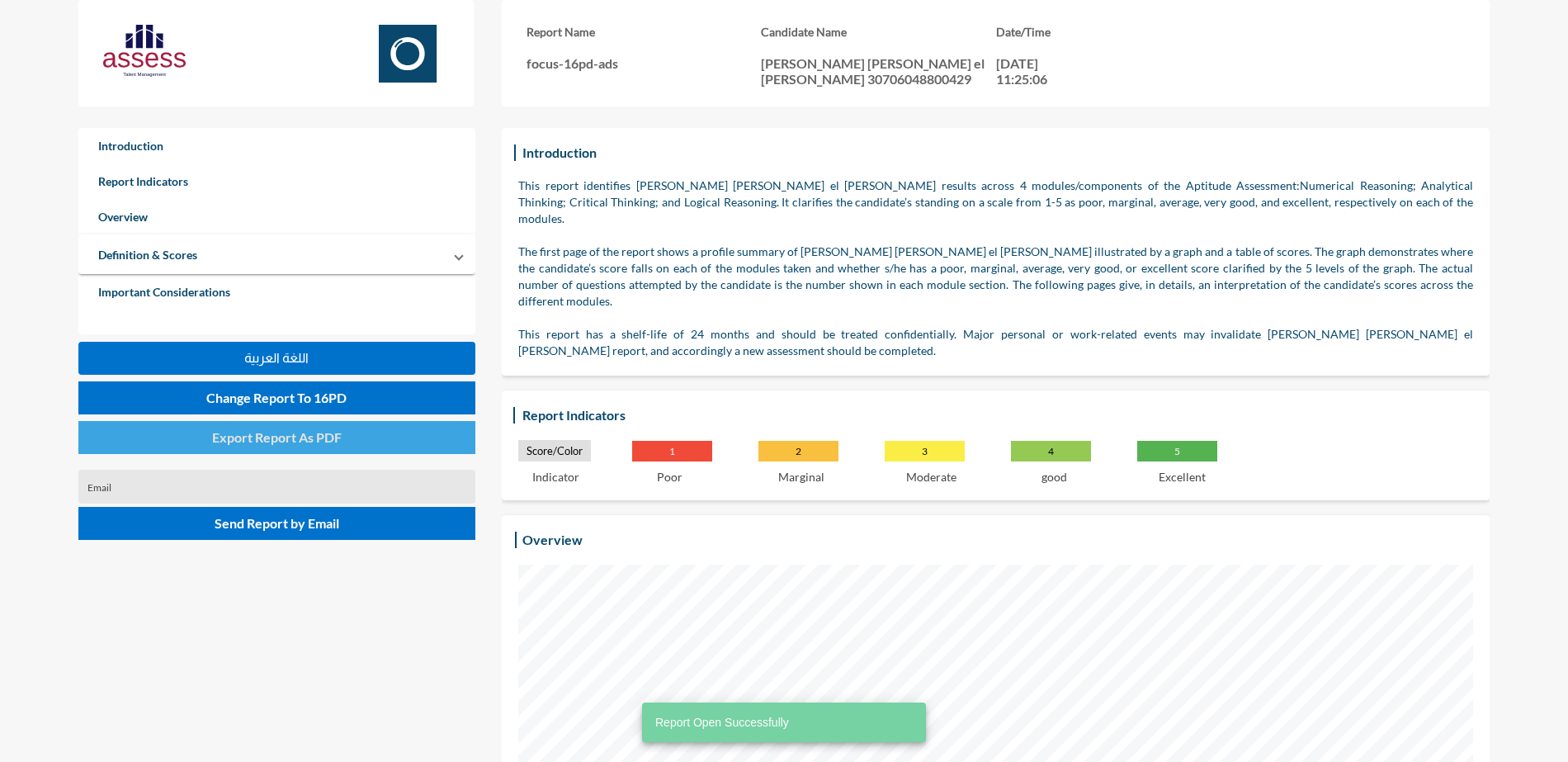
click at [360, 433] on button "Export Report As PDF" at bounding box center [277, 437] width 397 height 33
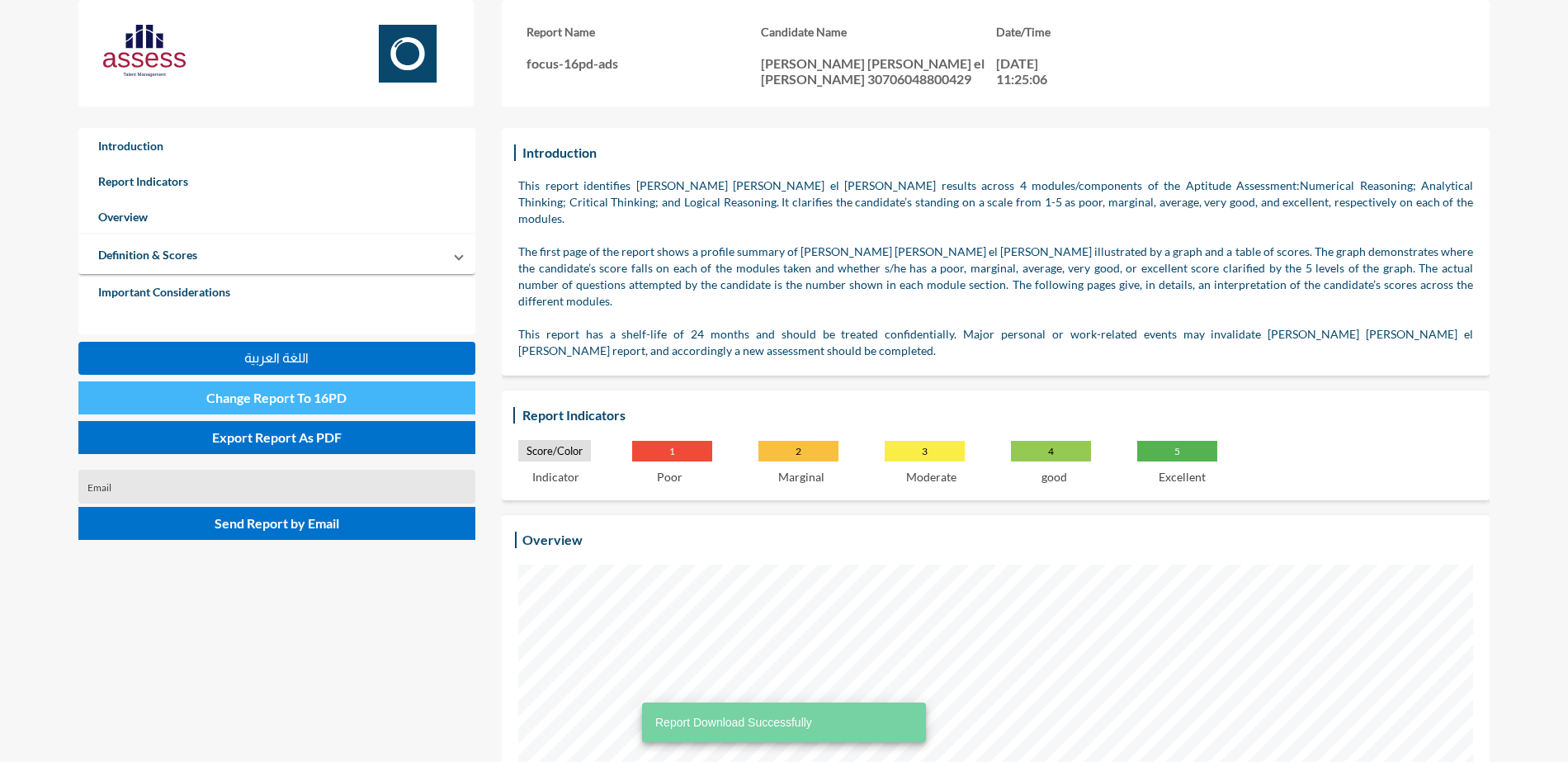
click at [294, 383] on button "Change Report To 16PD" at bounding box center [277, 397] width 397 height 33
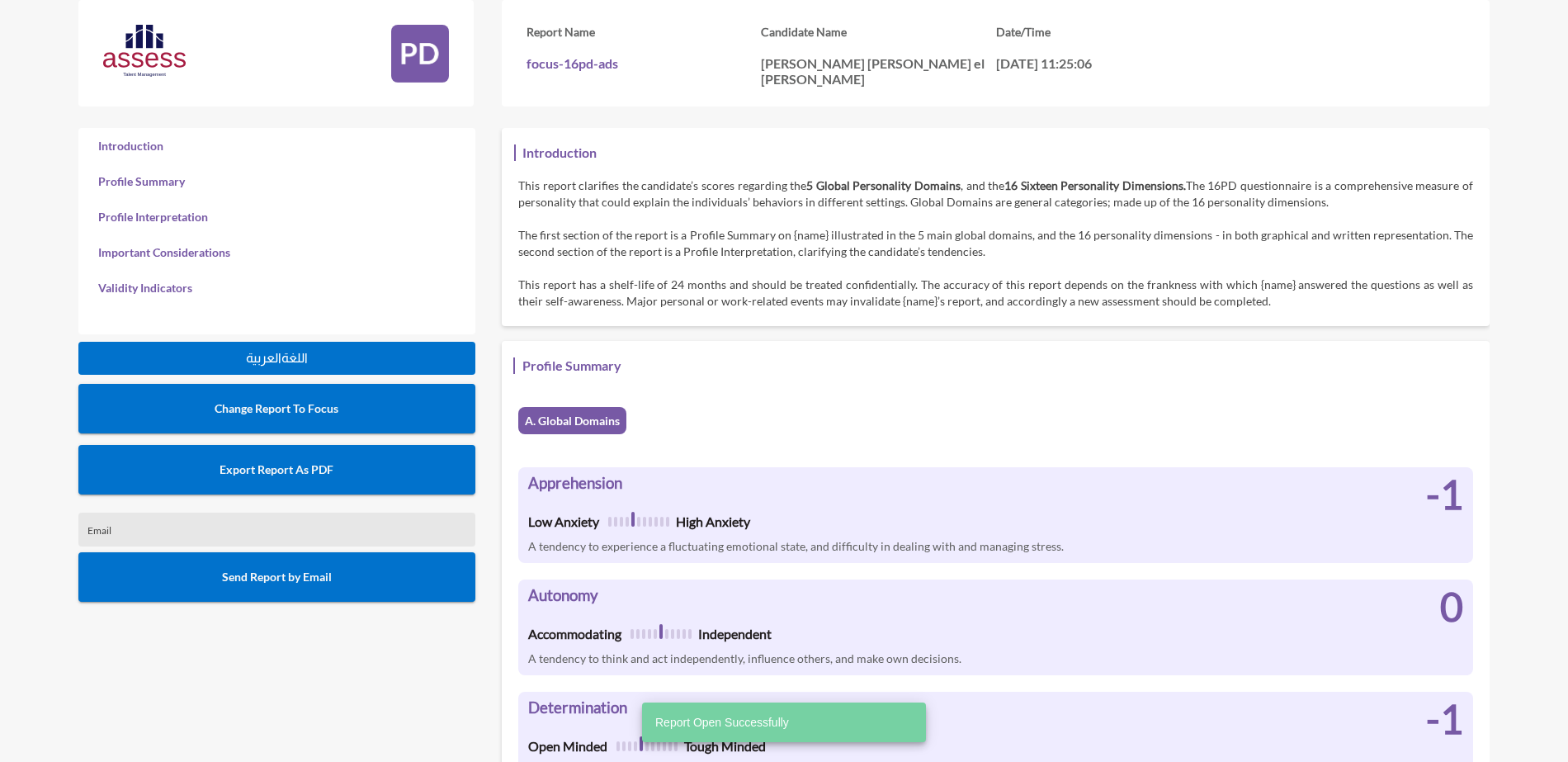
scroll to position [762, 1568]
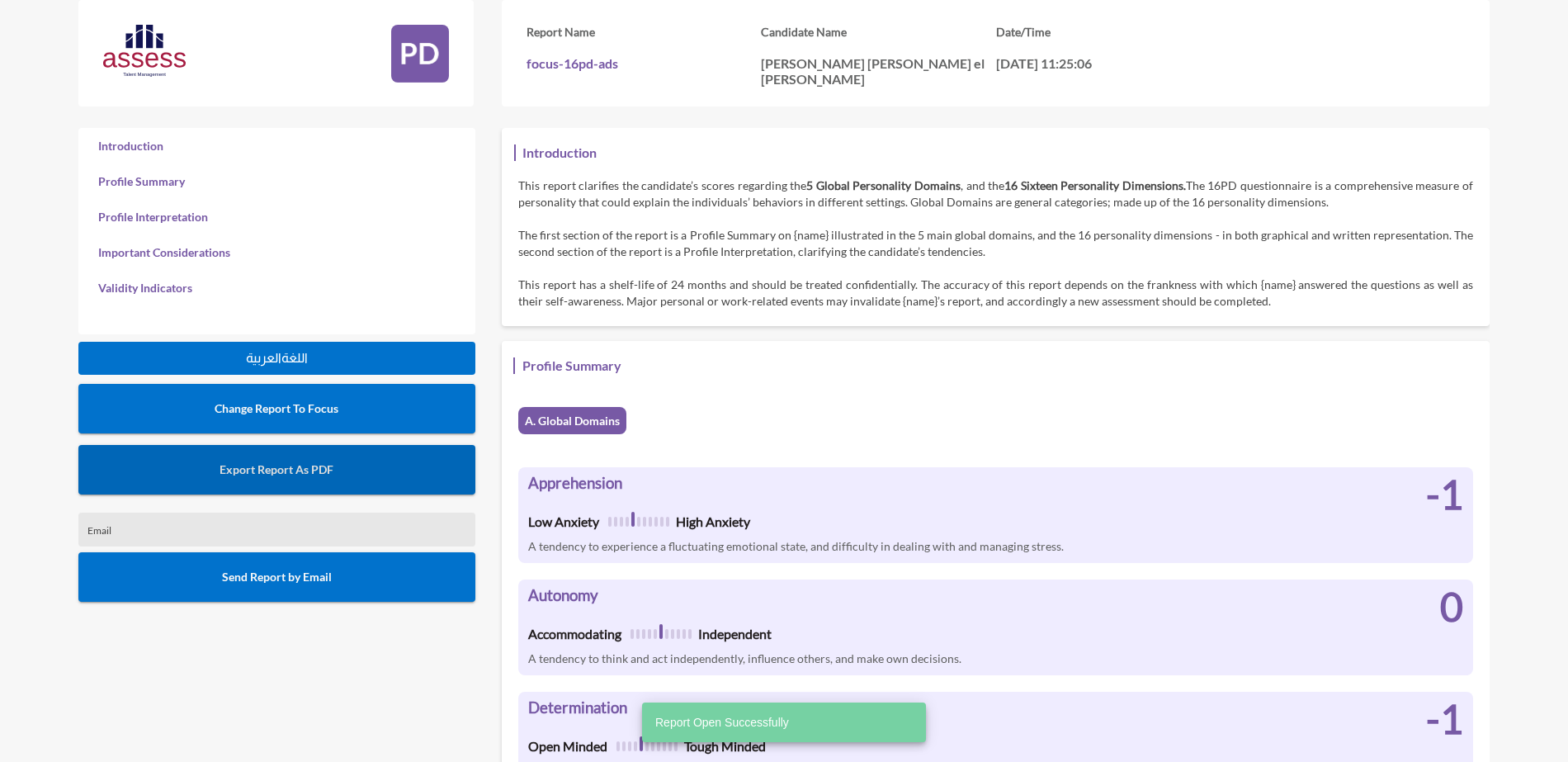
click at [298, 467] on span "Export Report As PDF" at bounding box center [276, 469] width 114 height 14
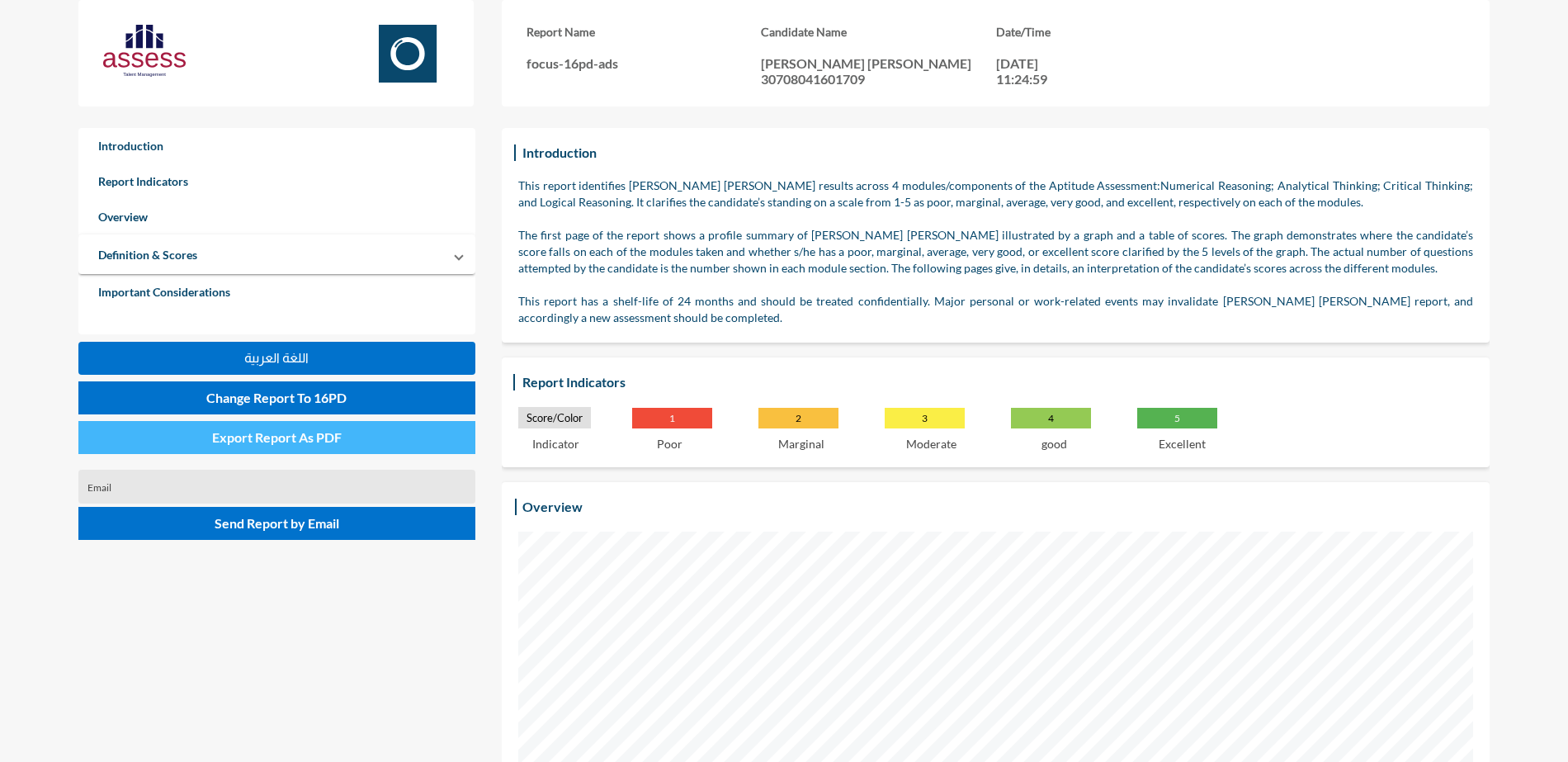
click at [335, 440] on span "Export Report As PDF" at bounding box center [277, 437] width 129 height 16
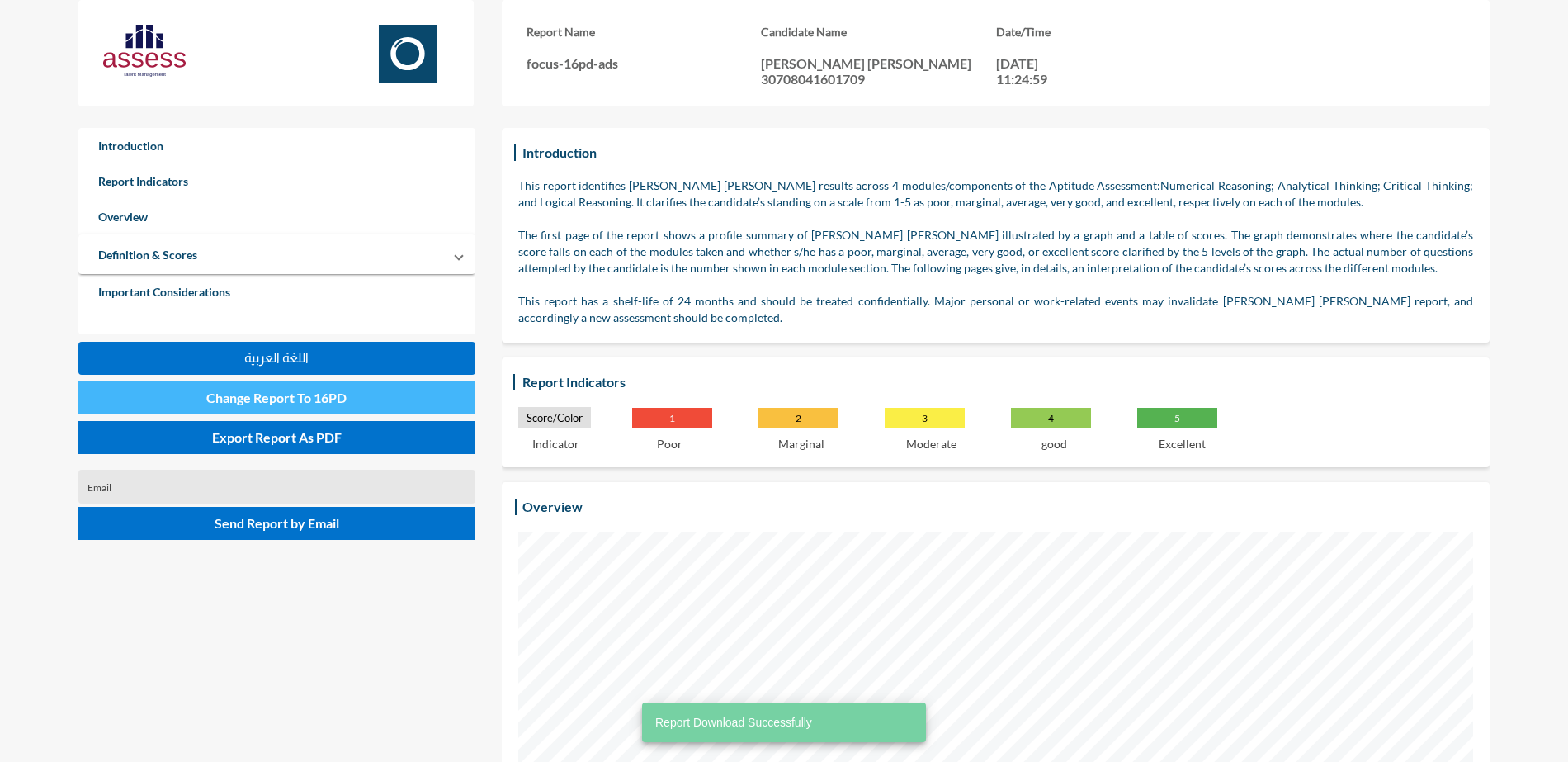
click at [332, 407] on button "Change Report To 16PD" at bounding box center [277, 397] width 397 height 33
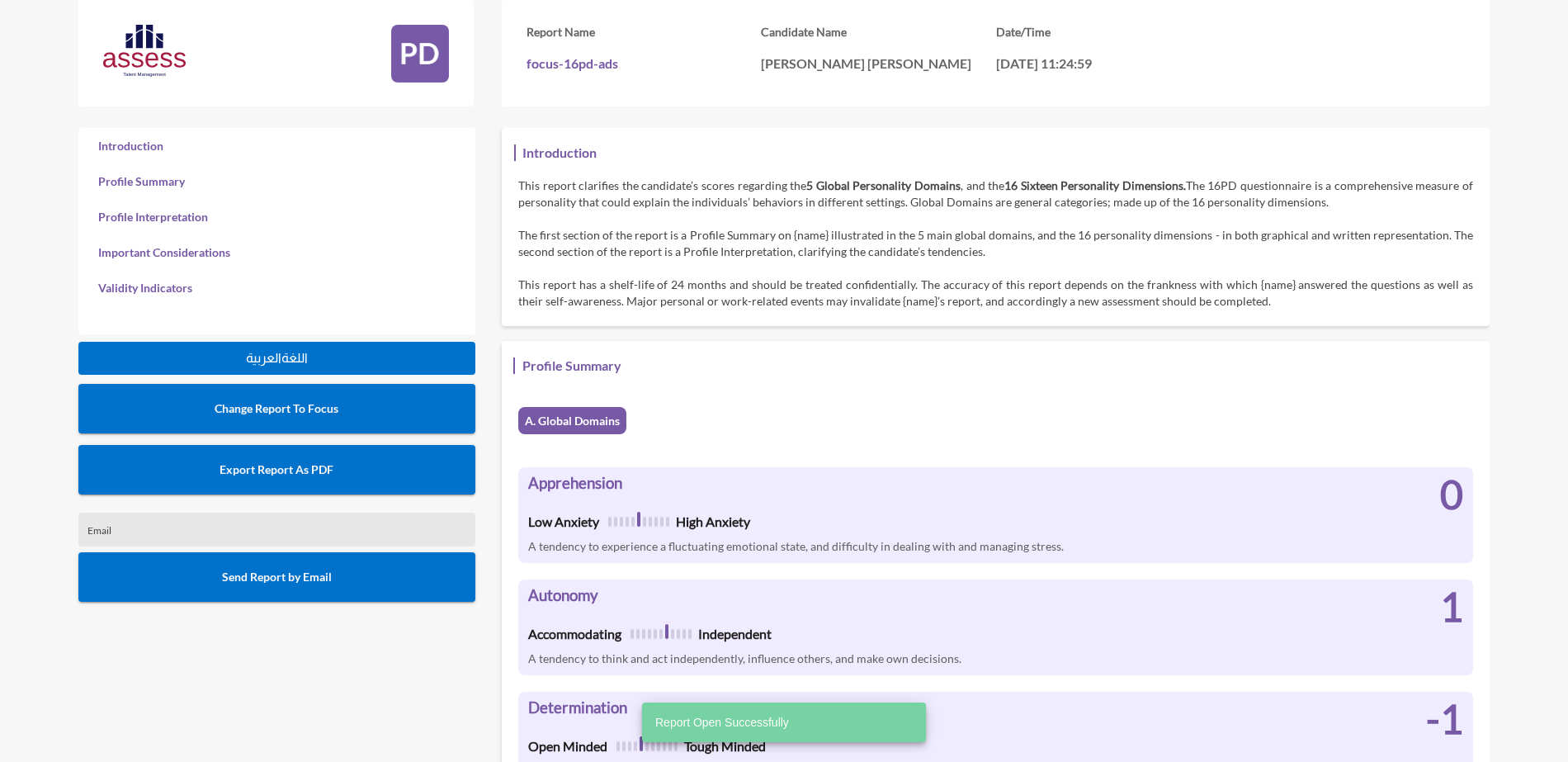
scroll to position [762, 1568]
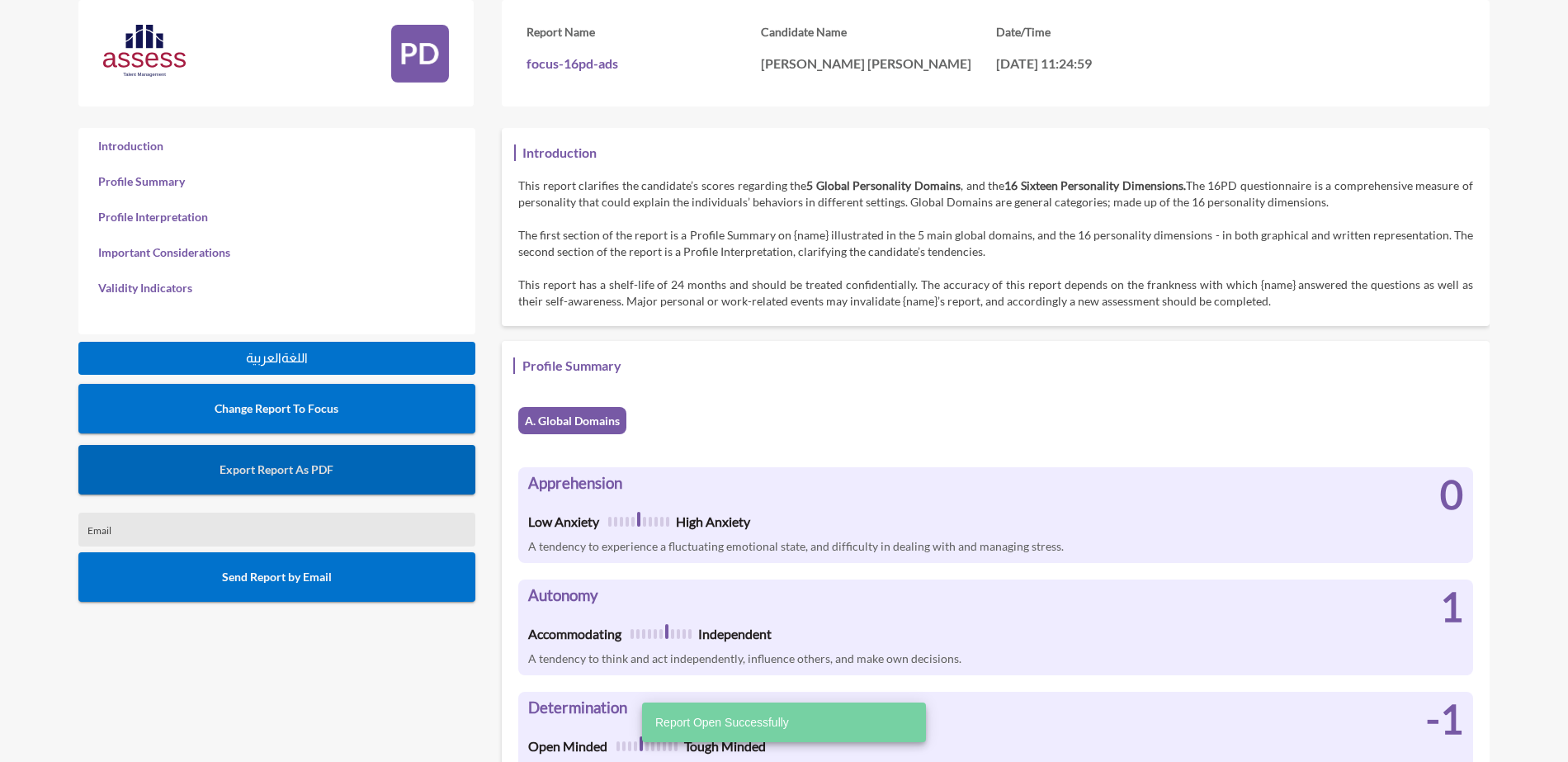
click at [335, 460] on button "Export Report As PDF" at bounding box center [277, 470] width 397 height 50
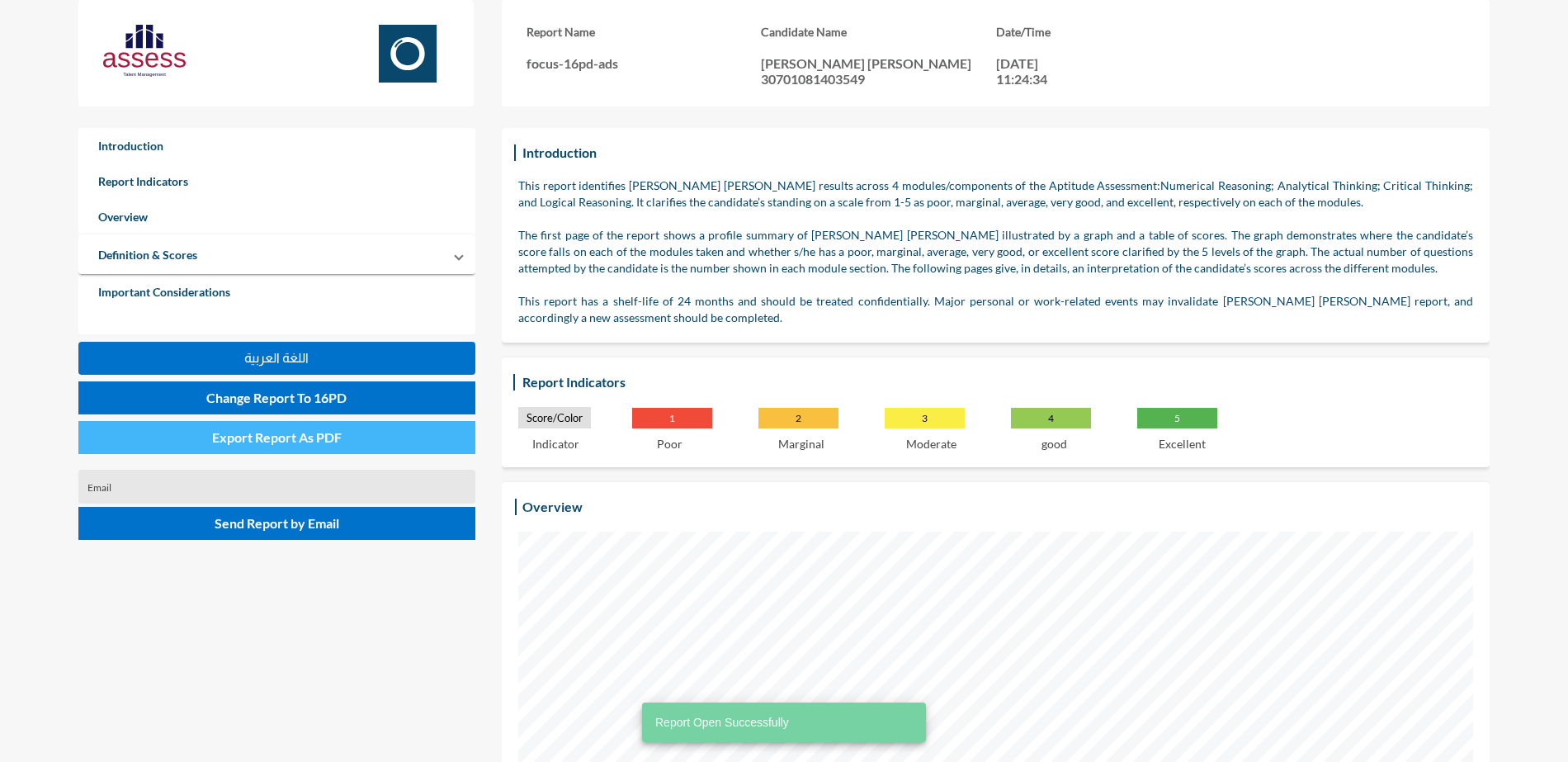
click at [274, 439] on span "Export Report As PDF" at bounding box center [277, 437] width 129 height 16
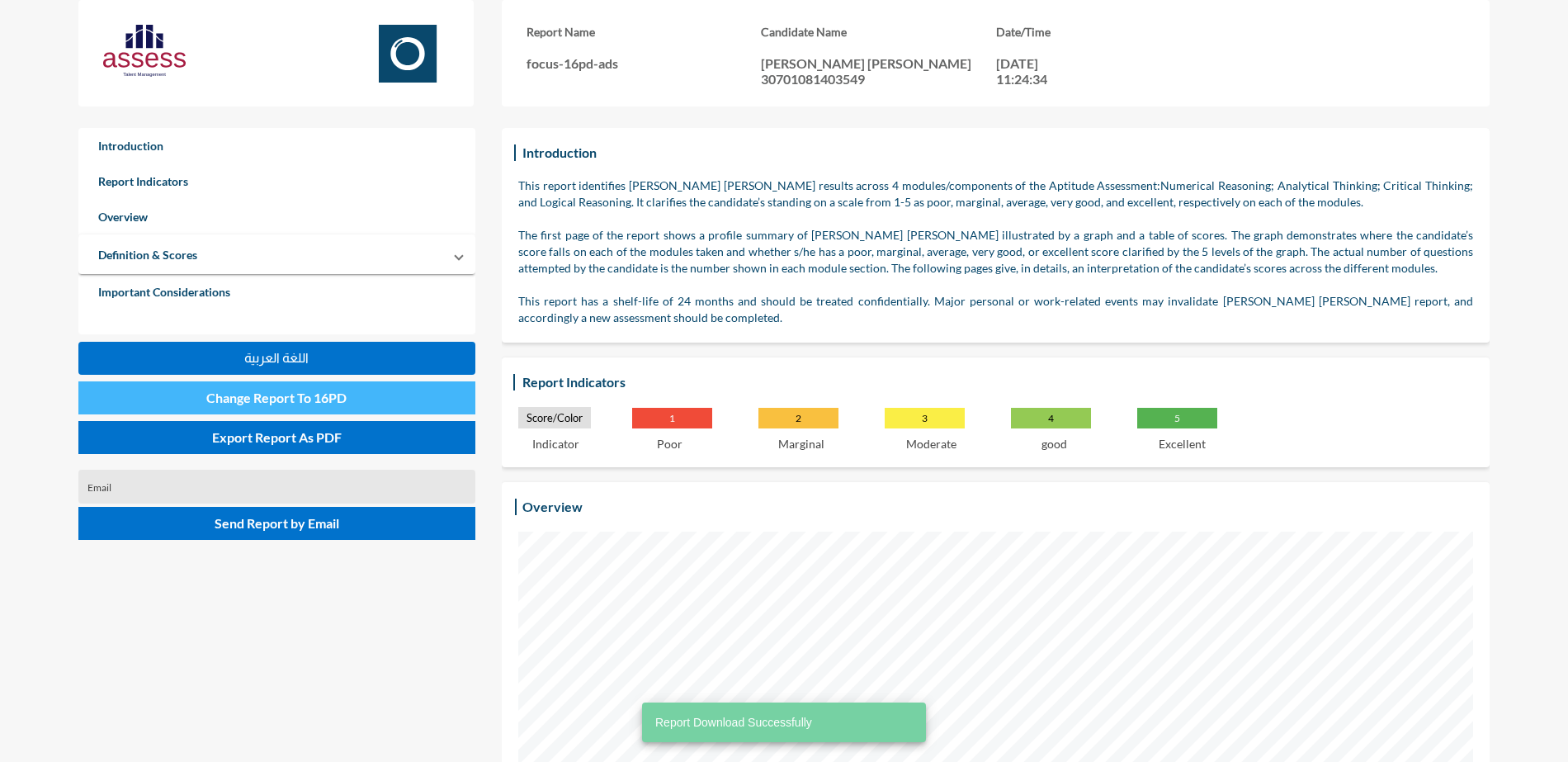
click at [325, 407] on button "Change Report To 16PD" at bounding box center [277, 397] width 397 height 33
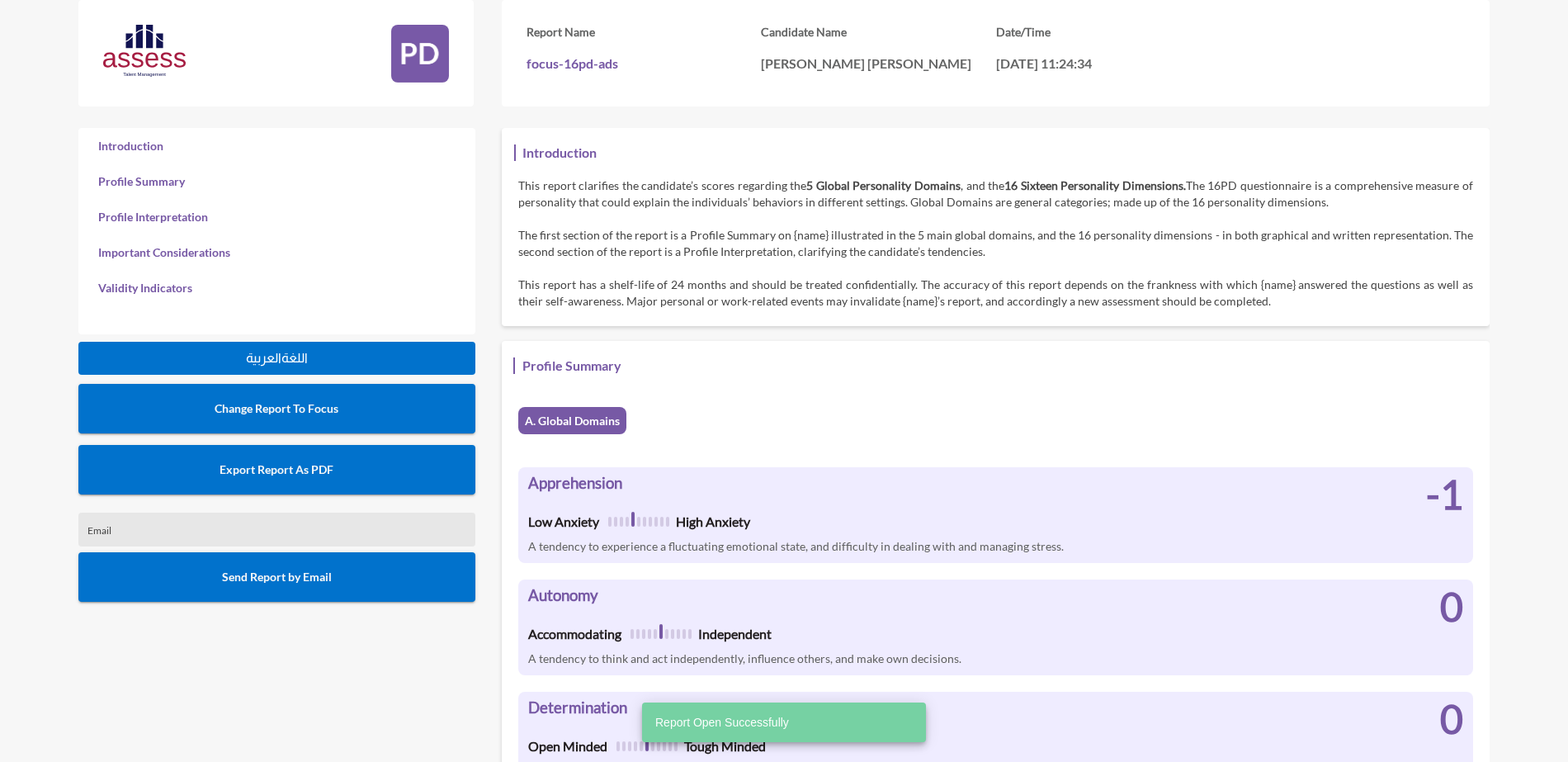
scroll to position [762, 1568]
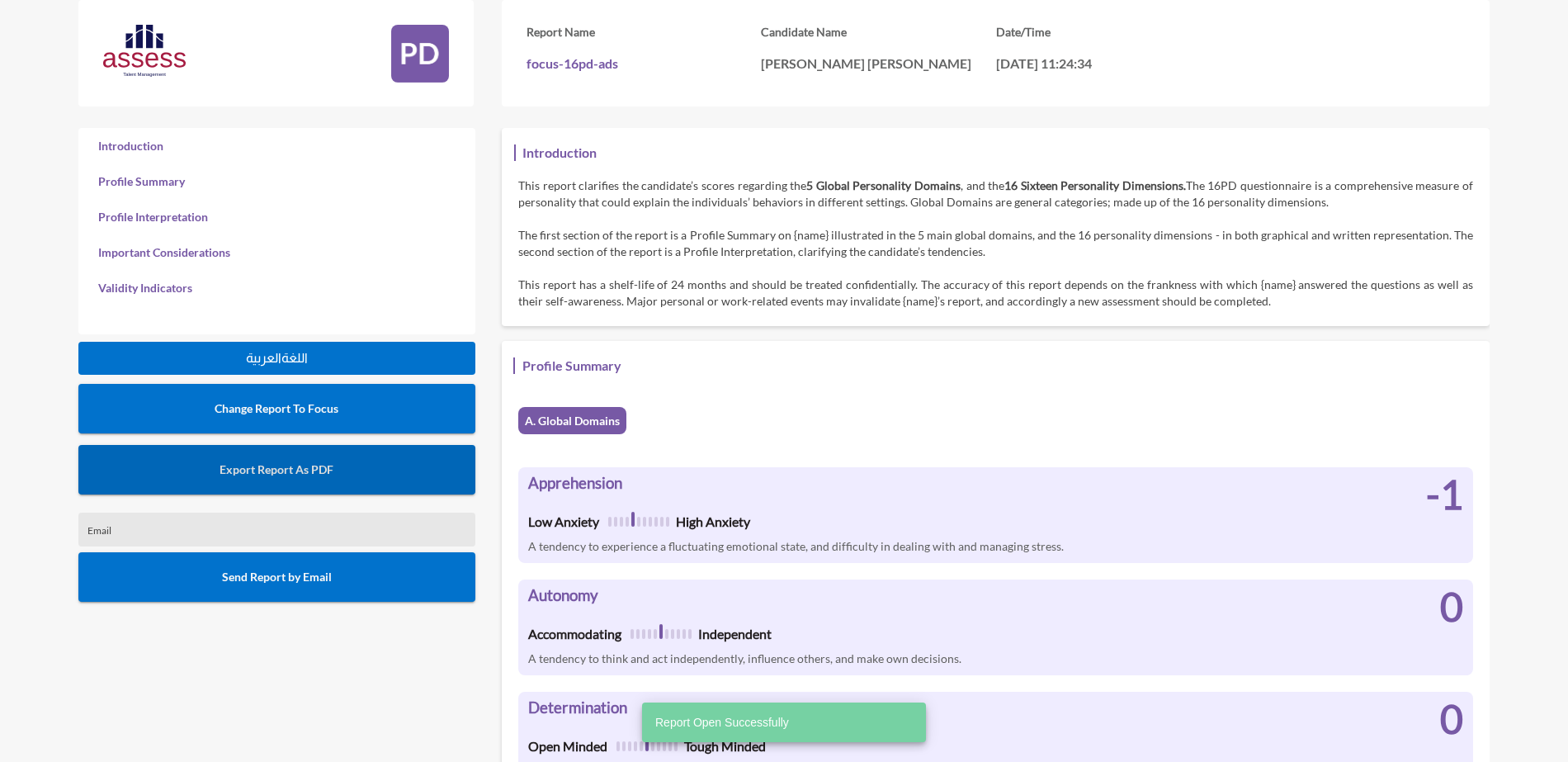
click at [371, 479] on button "Export Report As PDF" at bounding box center [277, 470] width 397 height 50
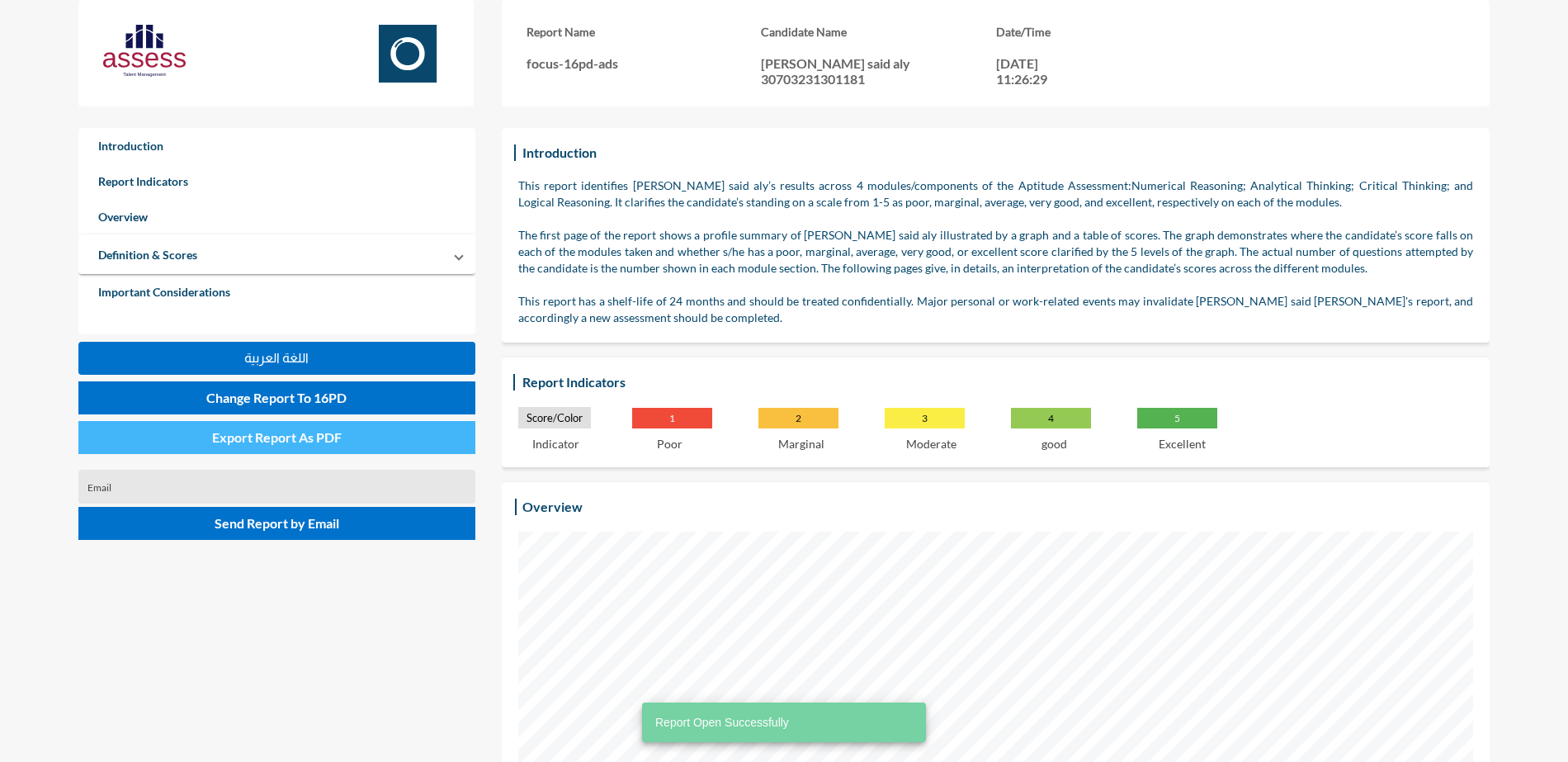
click at [251, 442] on span "Export Report As PDF" at bounding box center [277, 437] width 129 height 16
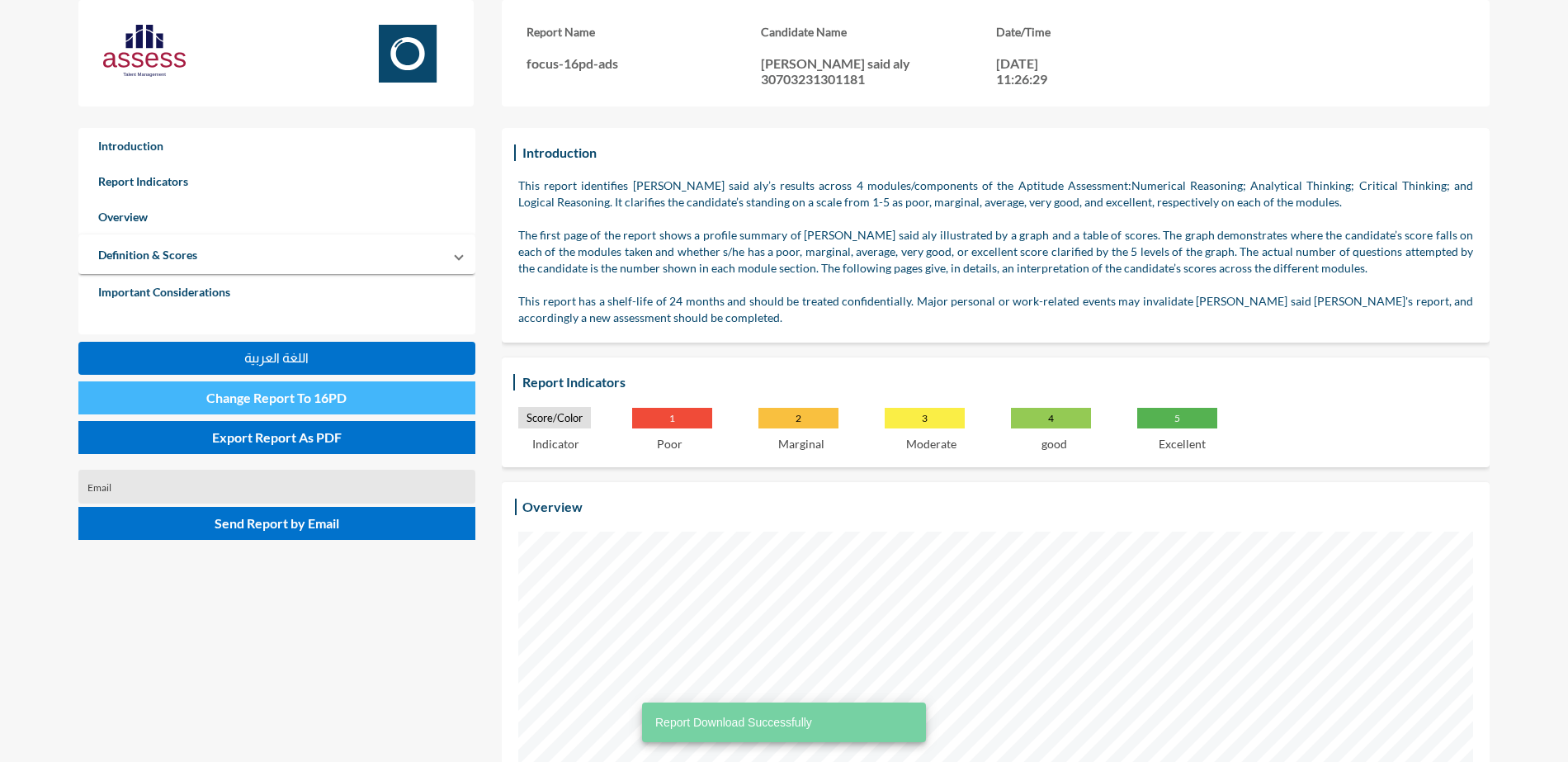
click at [324, 412] on button "Change Report To 16PD" at bounding box center [277, 397] width 397 height 33
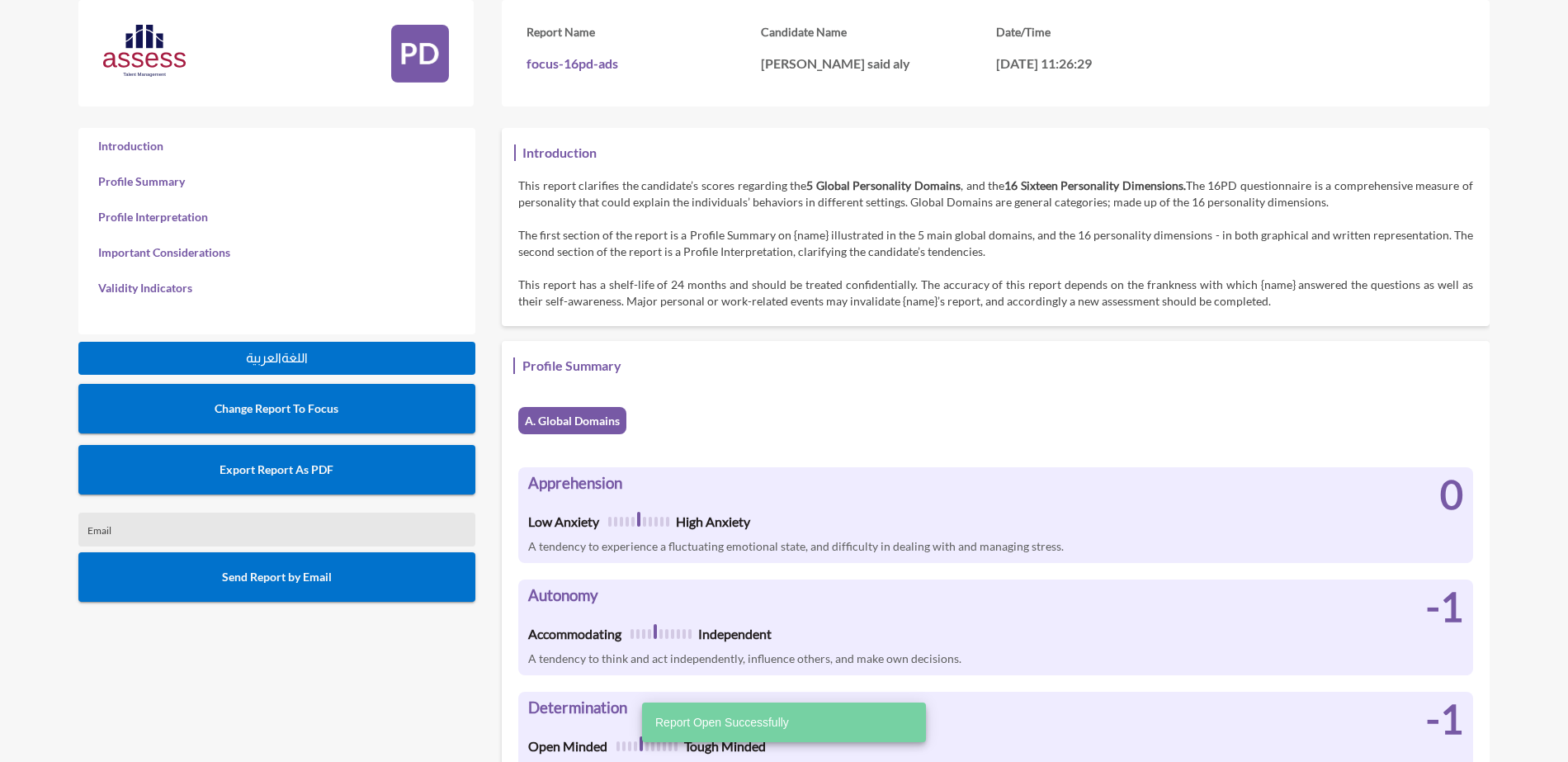
scroll to position [762, 1568]
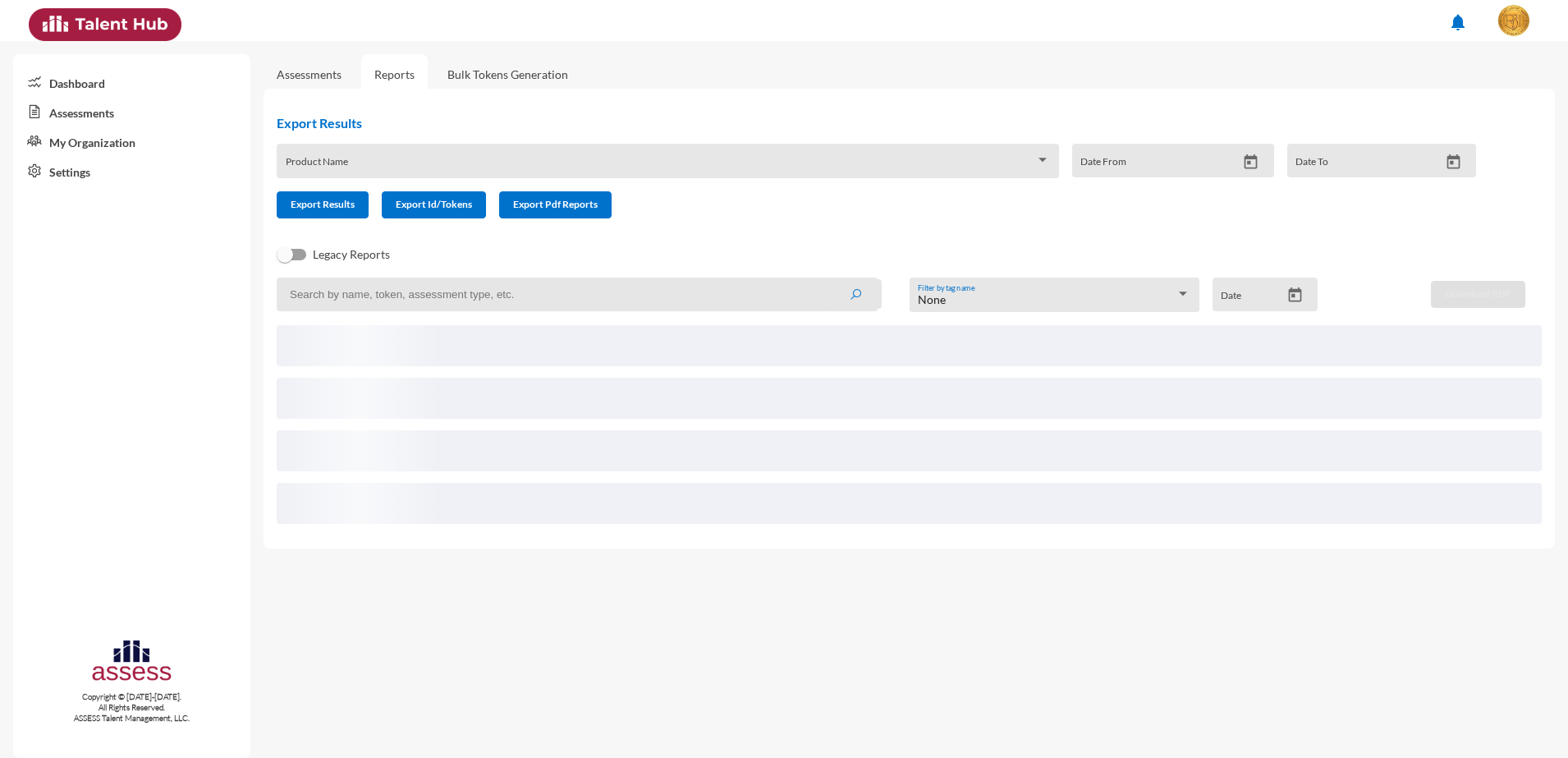
click at [498, 157] on div "Product Name" at bounding box center [668, 166] width 766 height 26
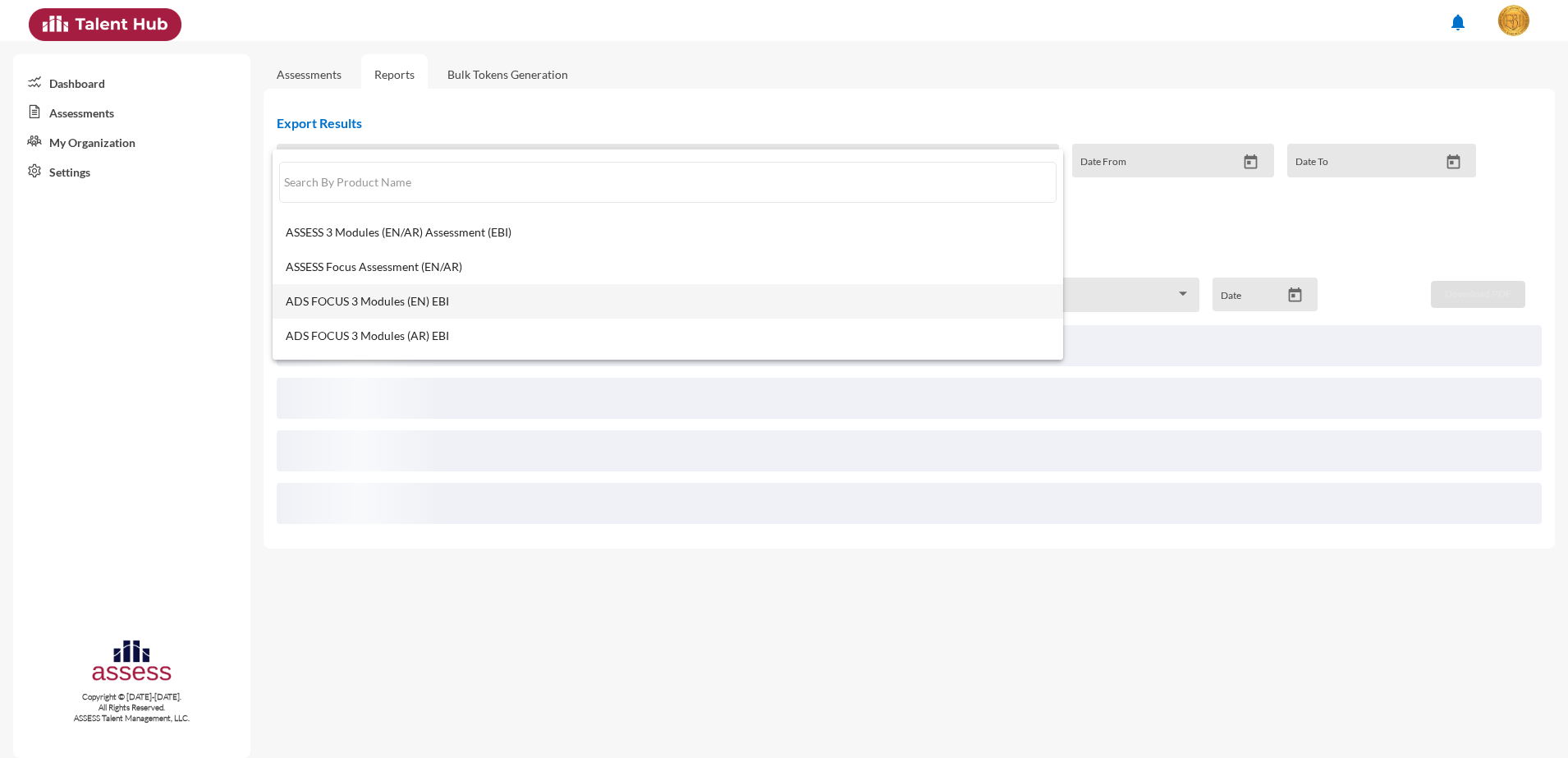
click at [489, 312] on mat-option "ADS FOCUS 3 Modules (EN) EBI" at bounding box center [668, 301] width 791 height 35
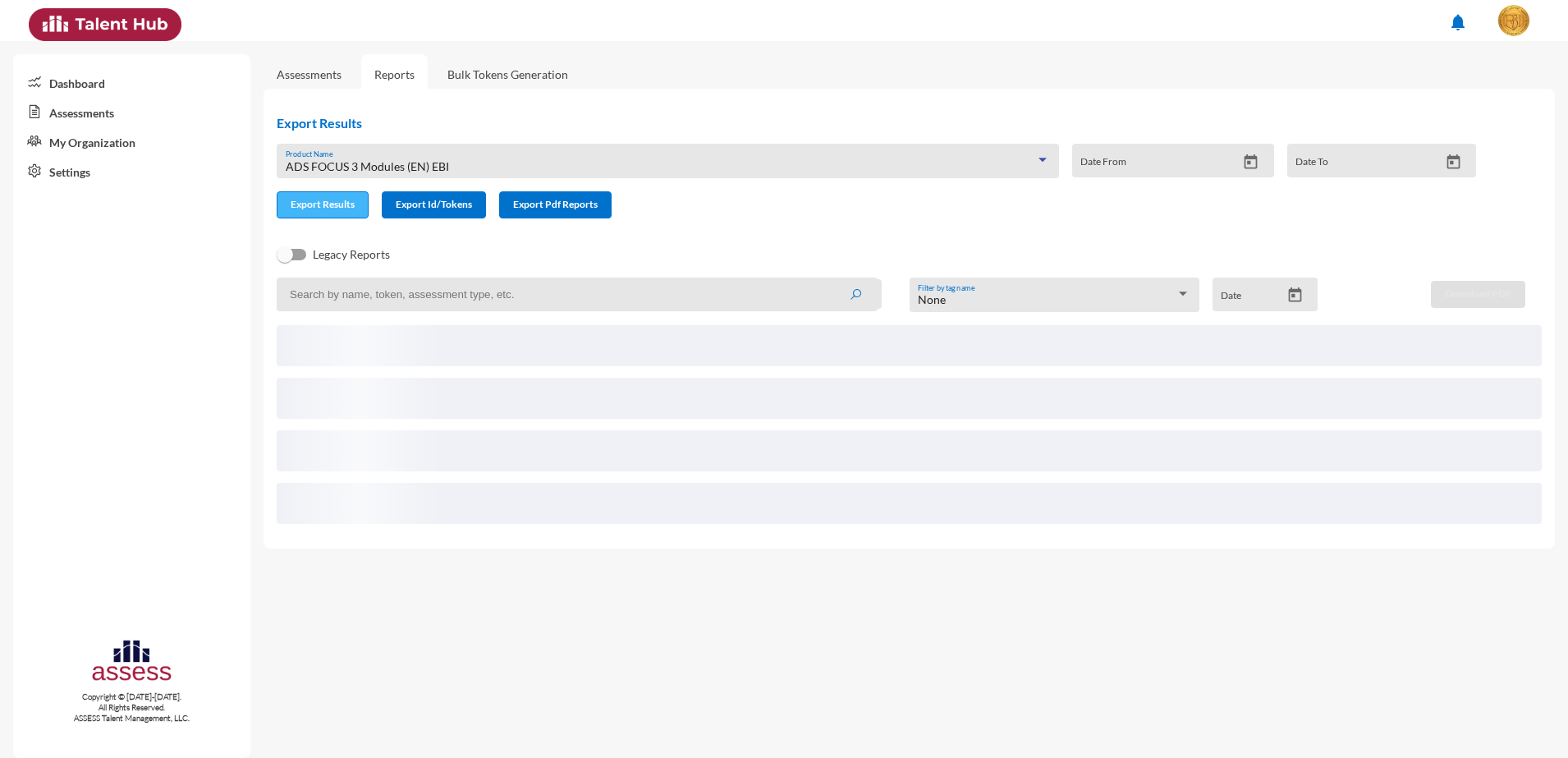
click at [327, 201] on span "Export Results" at bounding box center [322, 204] width 64 height 12
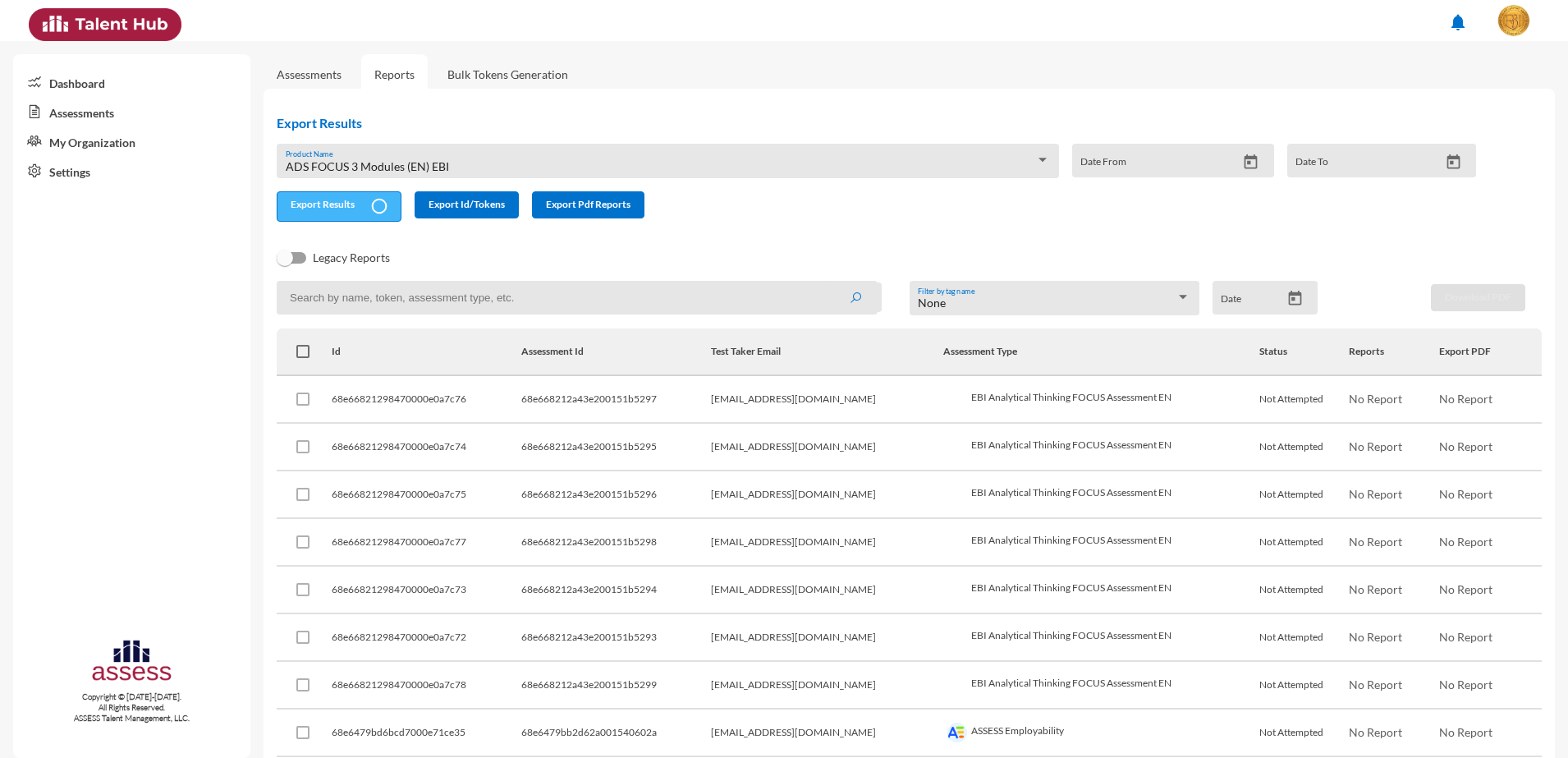
click at [322, 210] on span "Export Results" at bounding box center [322, 204] width 64 height 12
click at [392, 155] on div "ADS FOCUS 3 Modules (EN) EBI Product Name" at bounding box center [668, 166] width 766 height 26
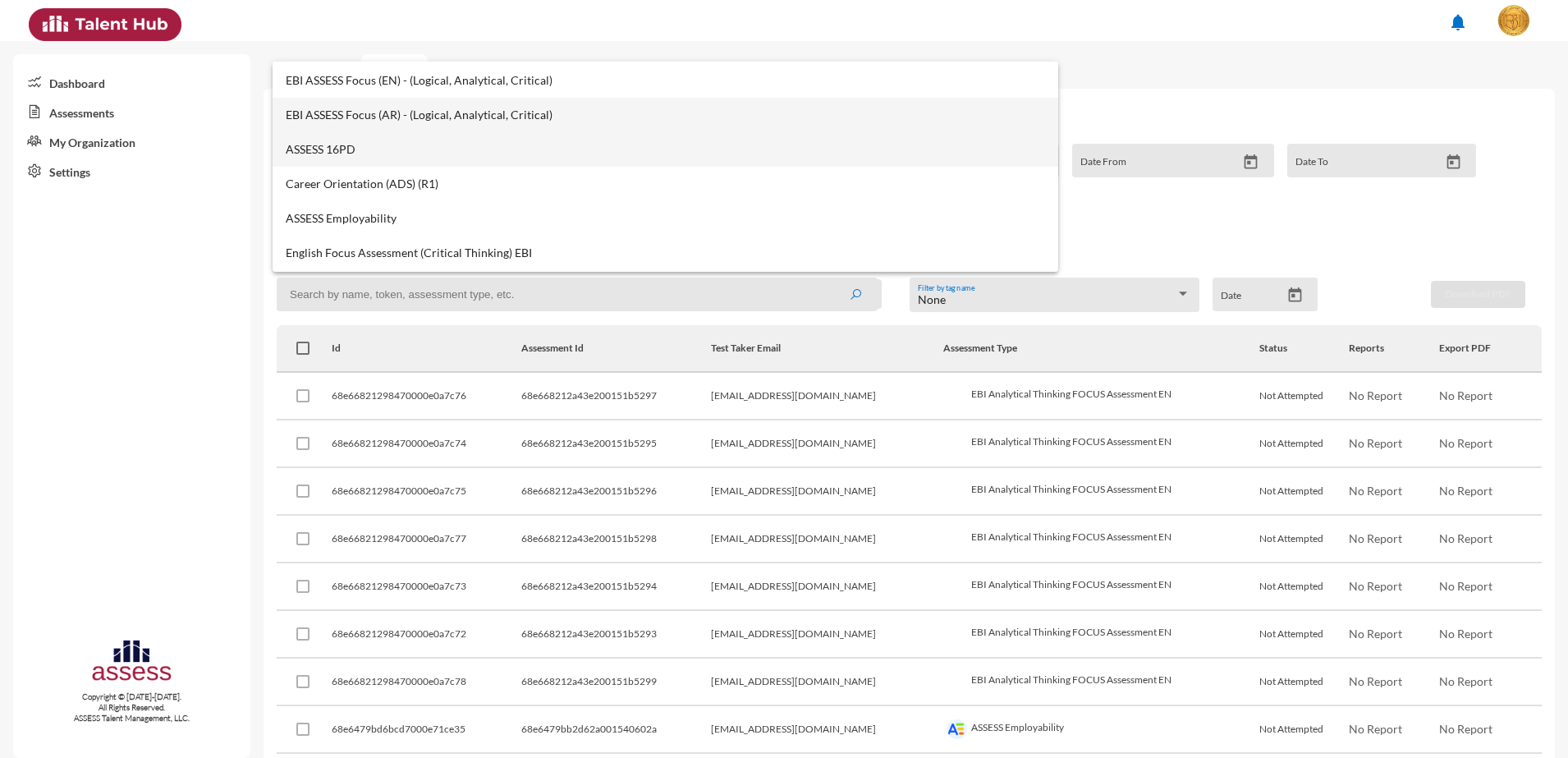
scroll to position [513, 0]
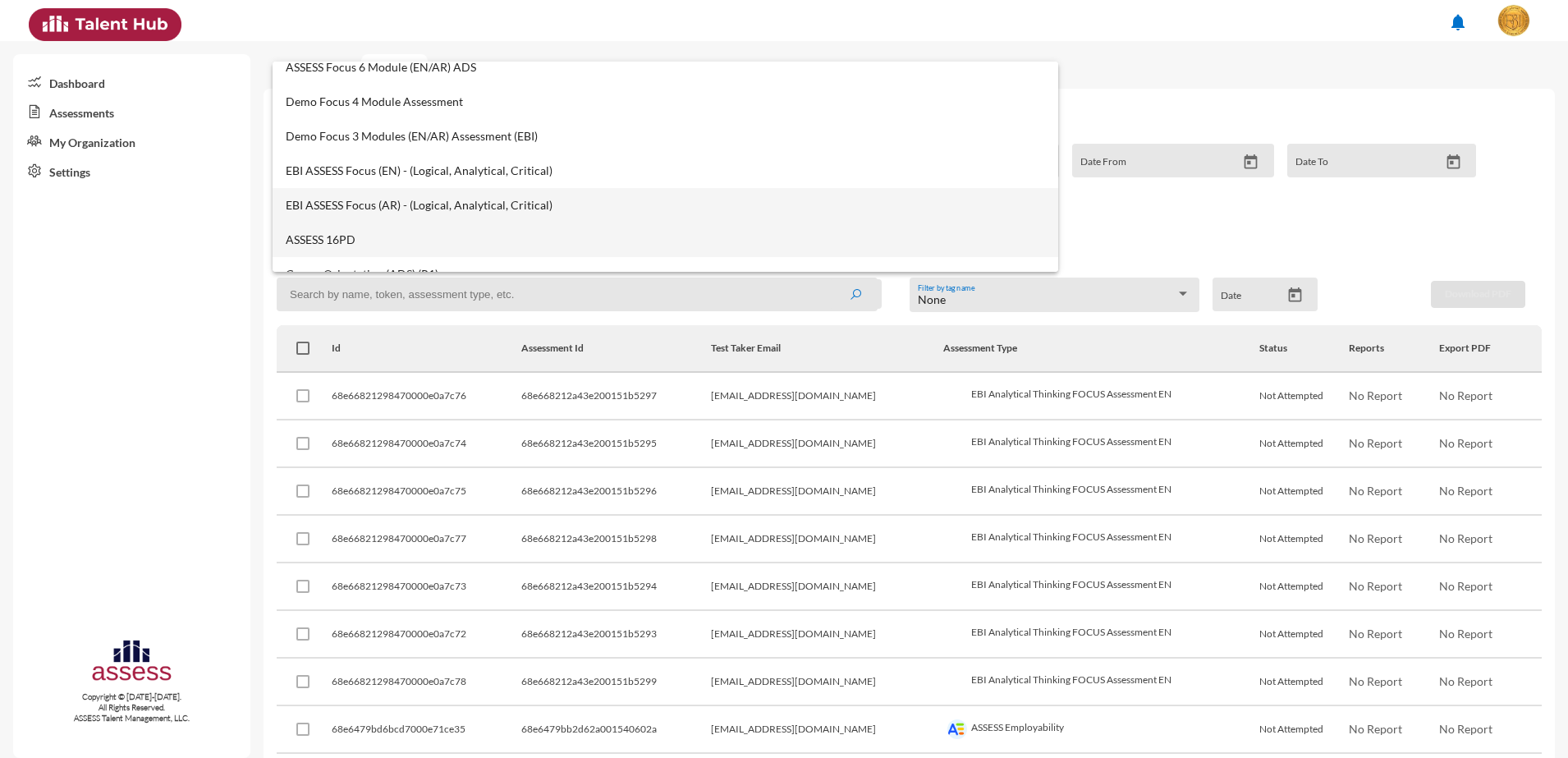
click at [410, 147] on div "ASSESS 3 Modules (EN/AR) Assessment (EBI) ASSESS Focus Assessment (EN/AR) ADS F…" at bounding box center [665, 166] width 785 height 211
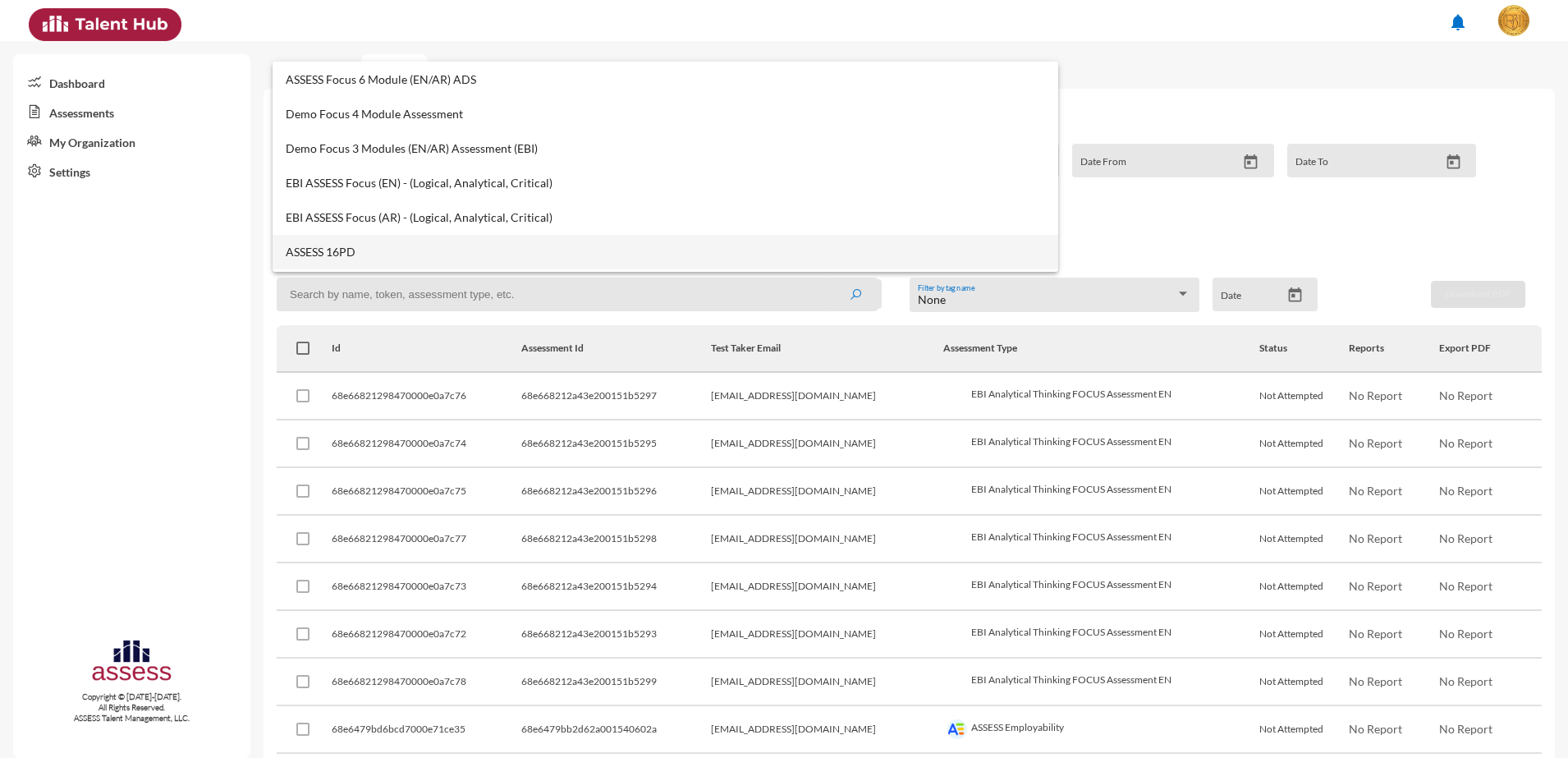
click at [368, 243] on mat-option "ASSESS 16PD" at bounding box center [665, 252] width 785 height 35
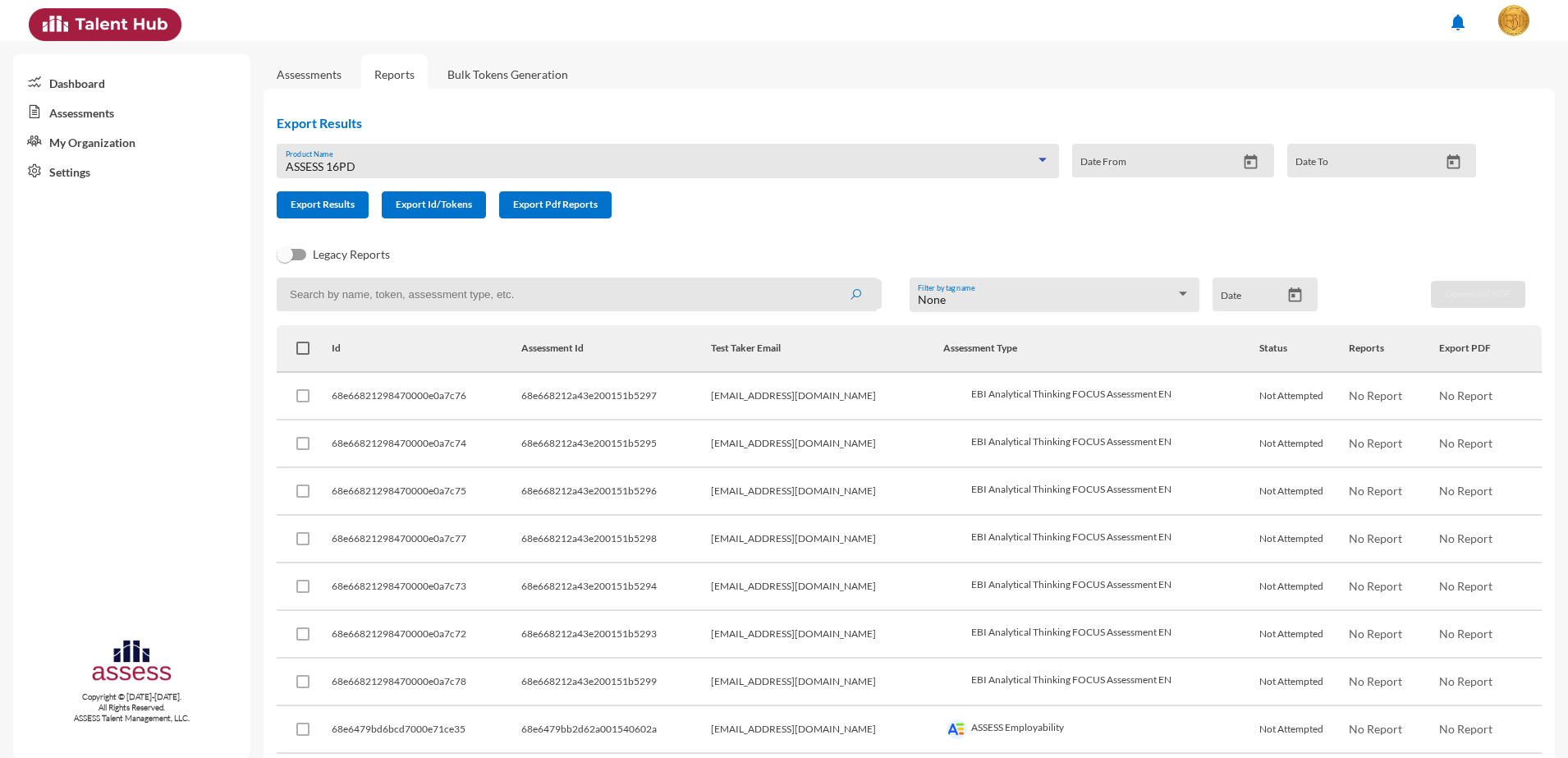
click at [1293, 288] on icon "Open calendar" at bounding box center [1294, 295] width 17 height 17
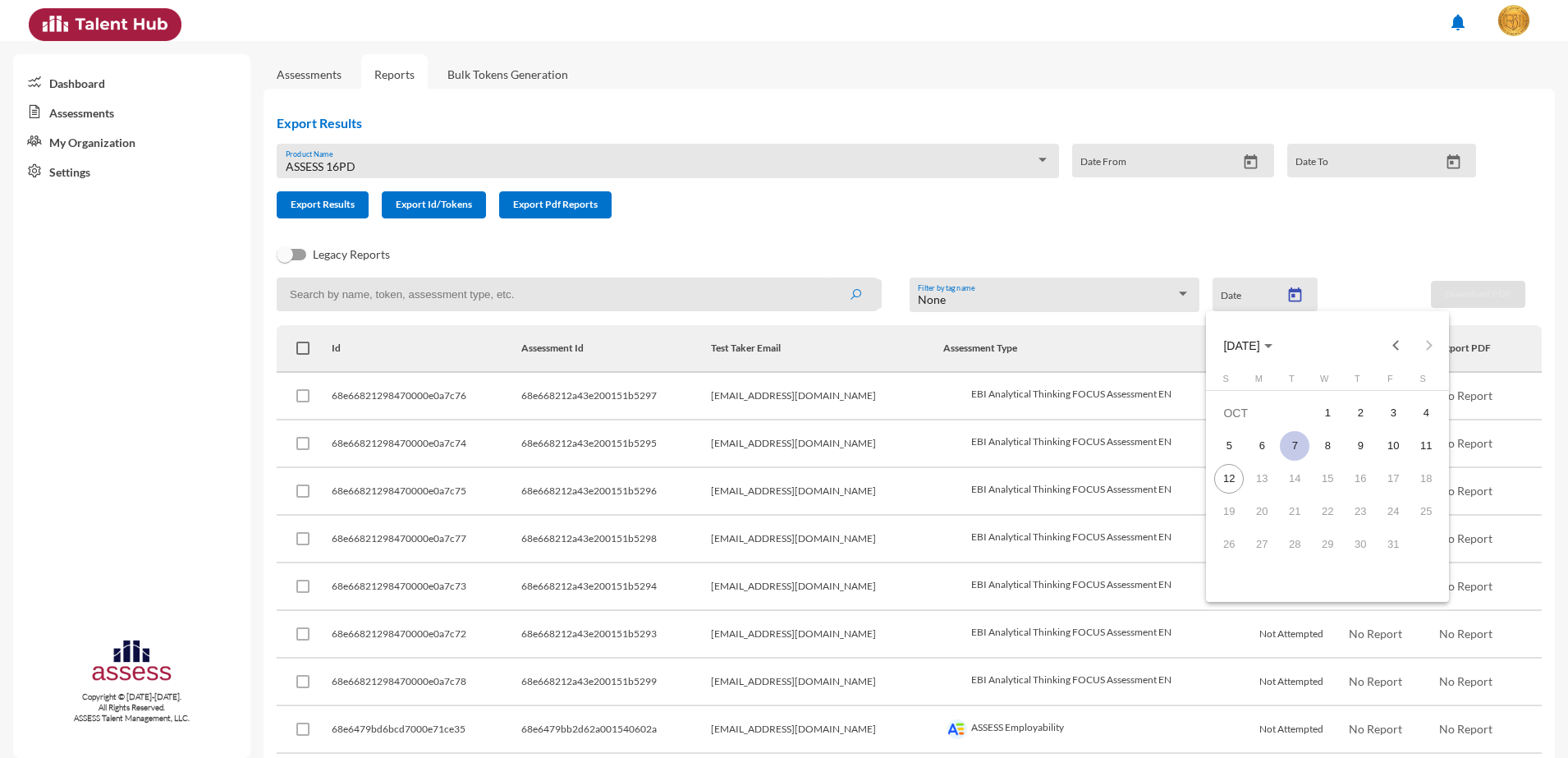
click at [1293, 438] on div "7" at bounding box center [1295, 446] width 30 height 30
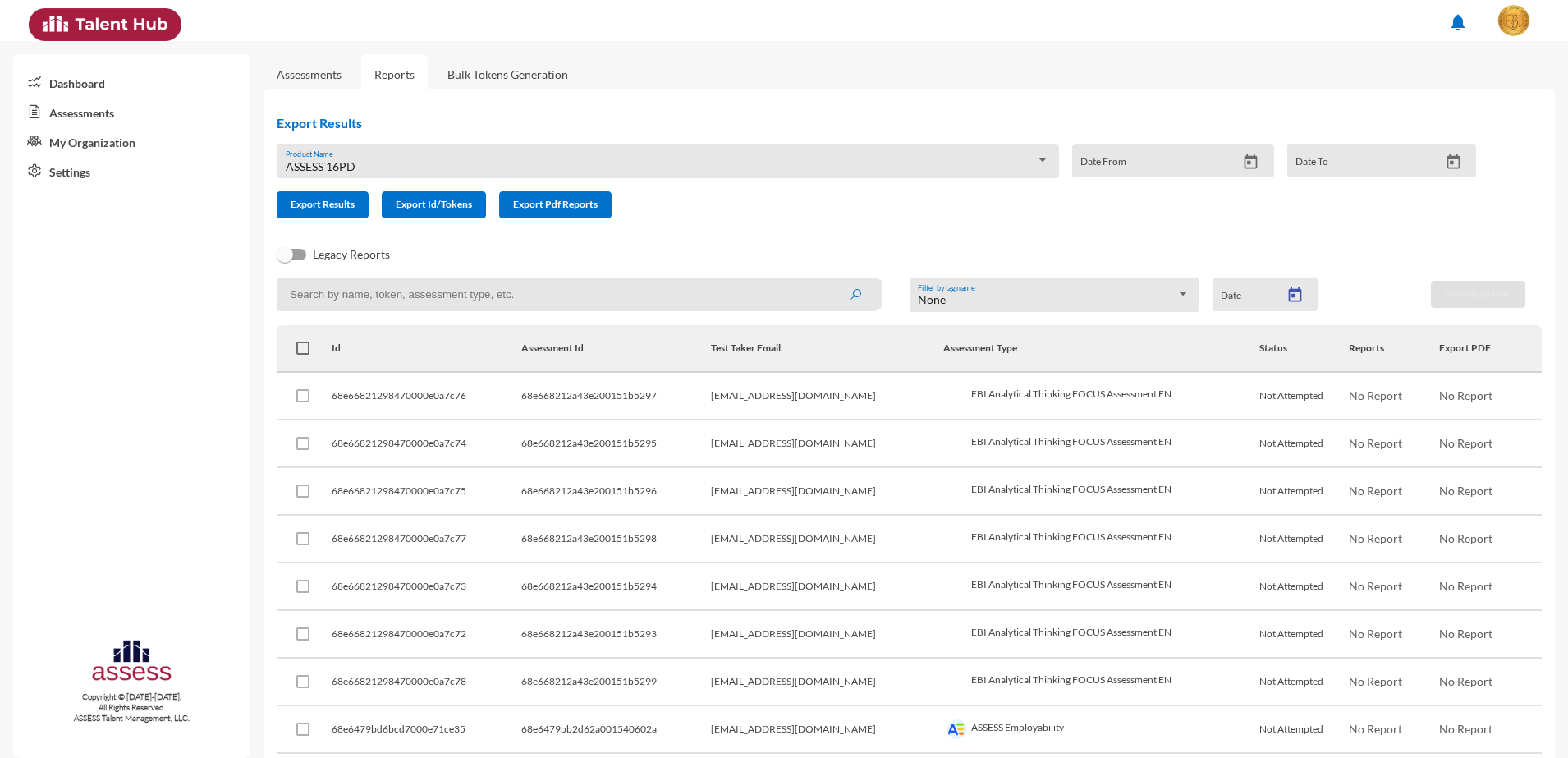
type input "10/7/2025"
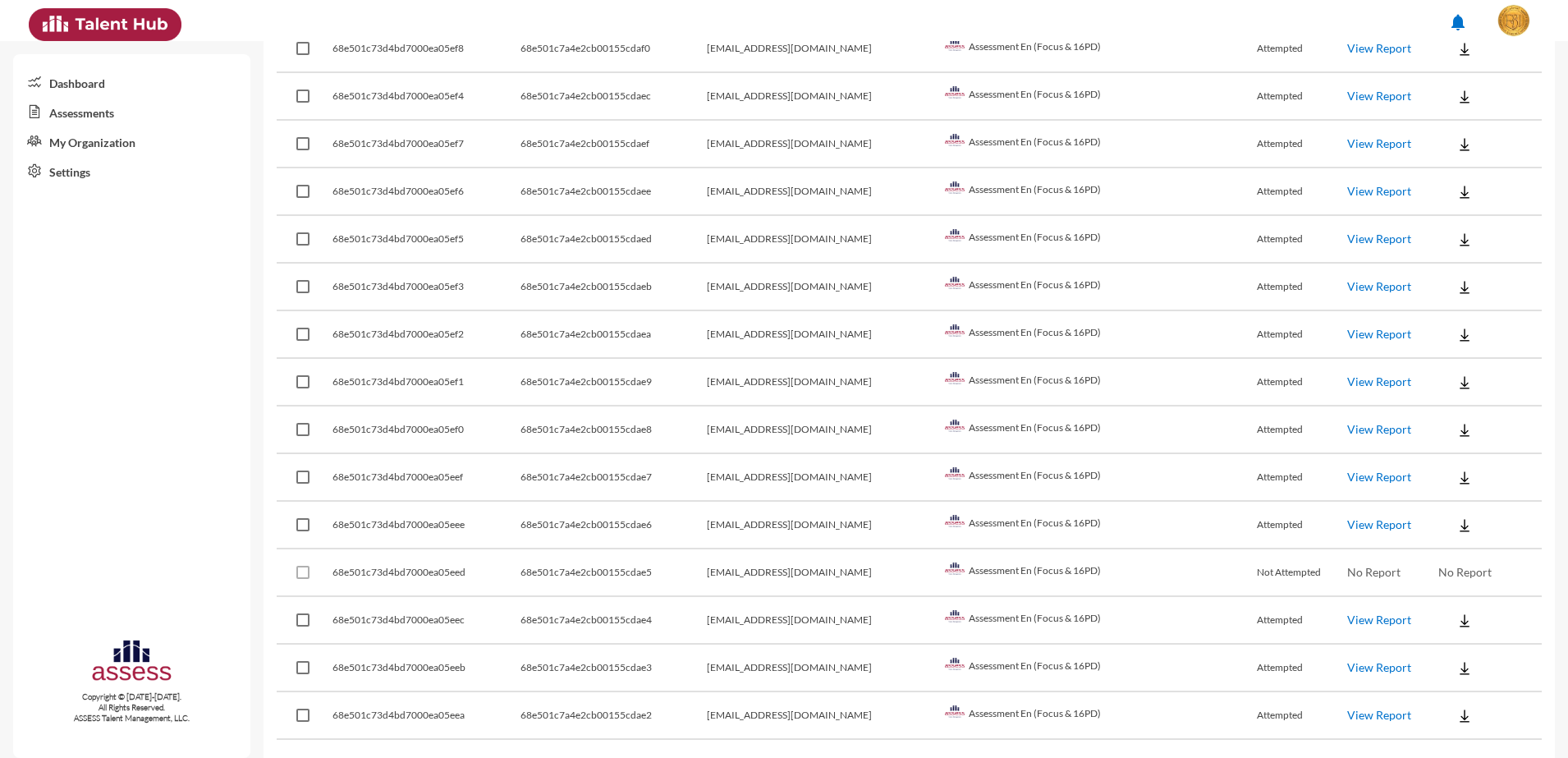
scroll to position [636, 0]
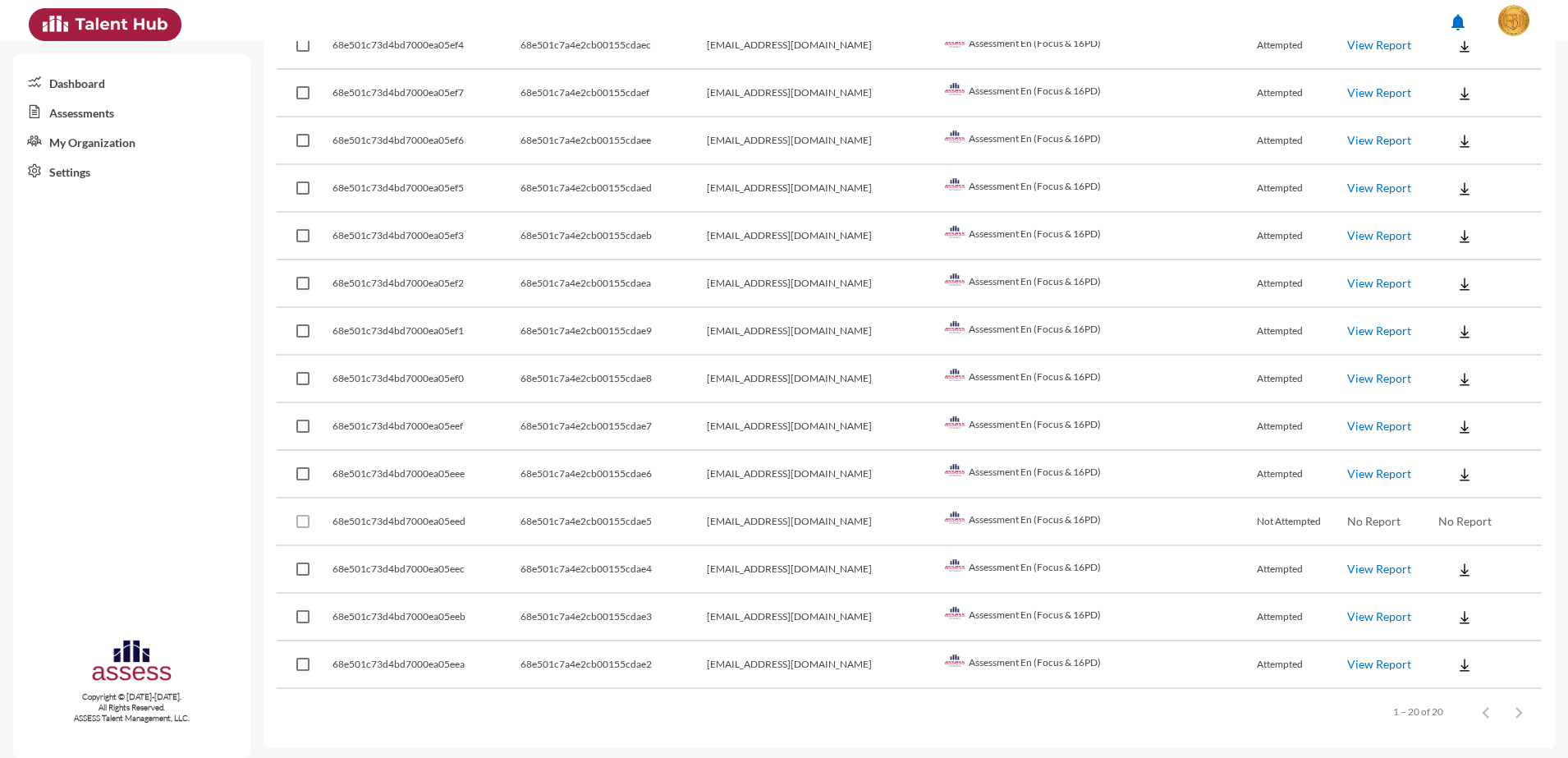
click at [1348, 477] on link "View Report" at bounding box center [1379, 473] width 64 height 14
click at [1351, 431] on link "View Report" at bounding box center [1379, 426] width 64 height 14
click at [1348, 565] on link "View Report" at bounding box center [1379, 568] width 64 height 14
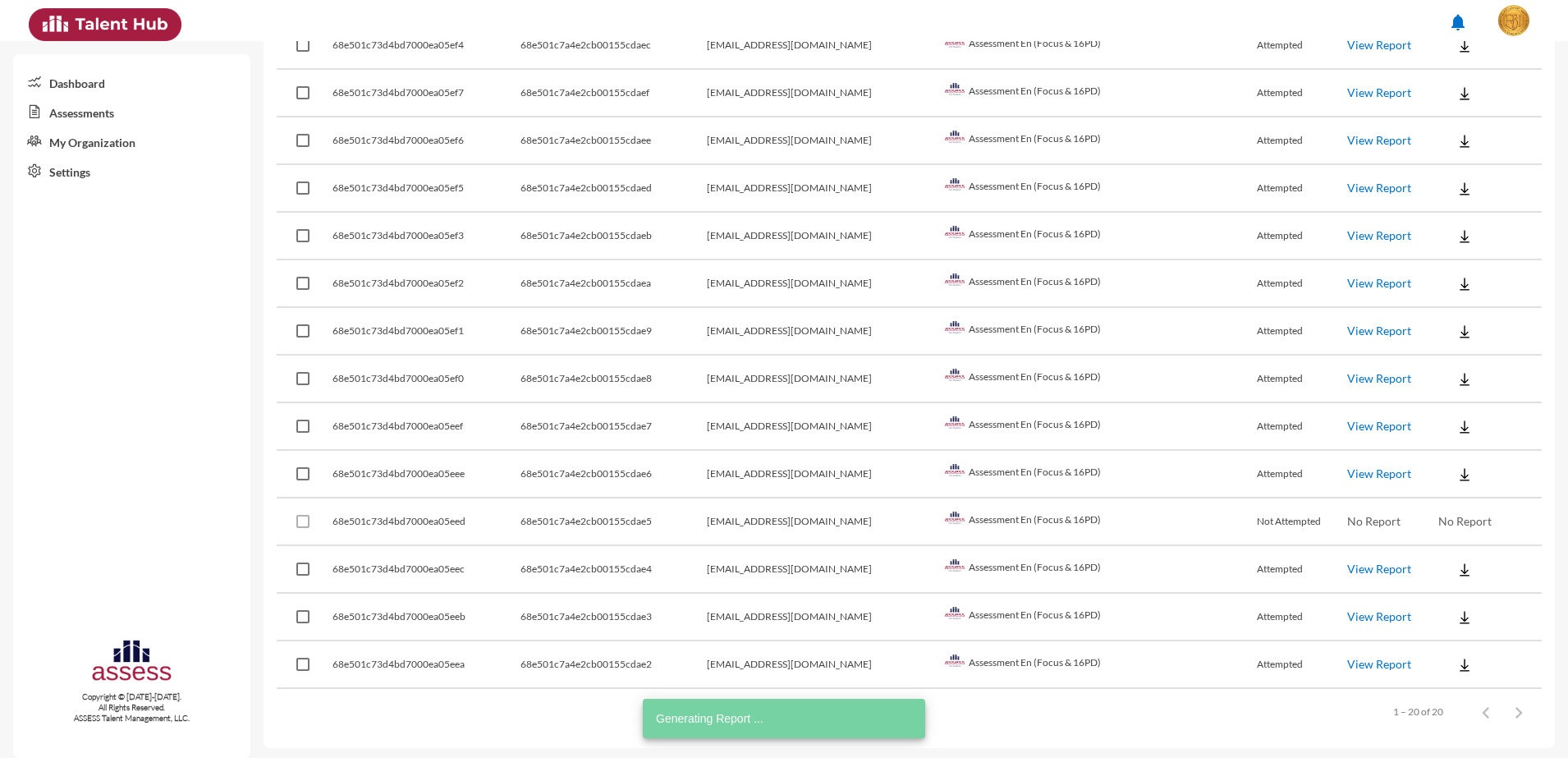
click at [1352, 614] on link "View Report" at bounding box center [1379, 617] width 64 height 14
click at [1358, 621] on link "View Report" at bounding box center [1379, 617] width 64 height 14
click at [1355, 660] on link "View Report" at bounding box center [1379, 664] width 64 height 14
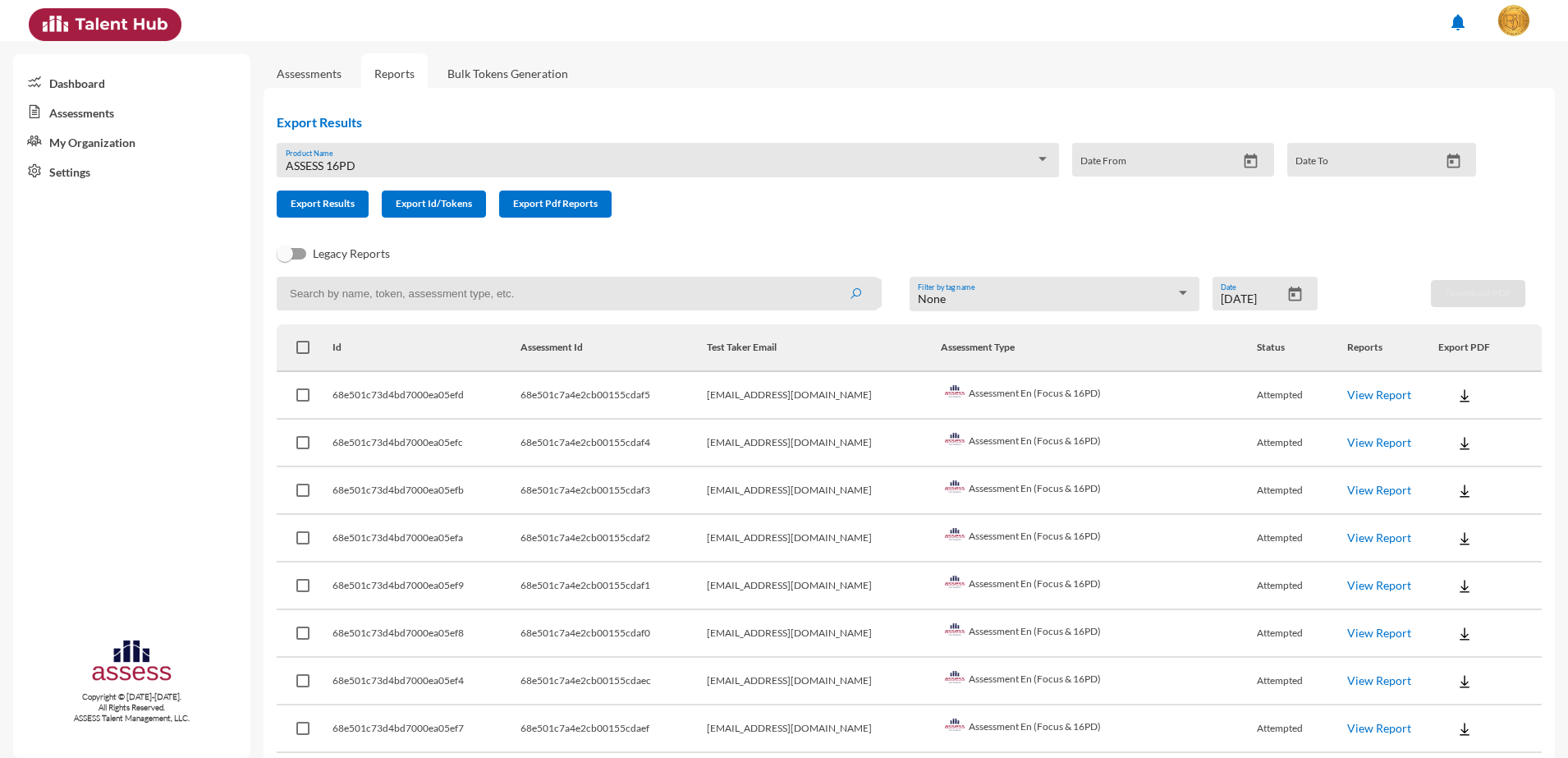
scroll to position [0, 0]
click at [528, 153] on div "ASSESS 16PD Product Name" at bounding box center [668, 166] width 766 height 26
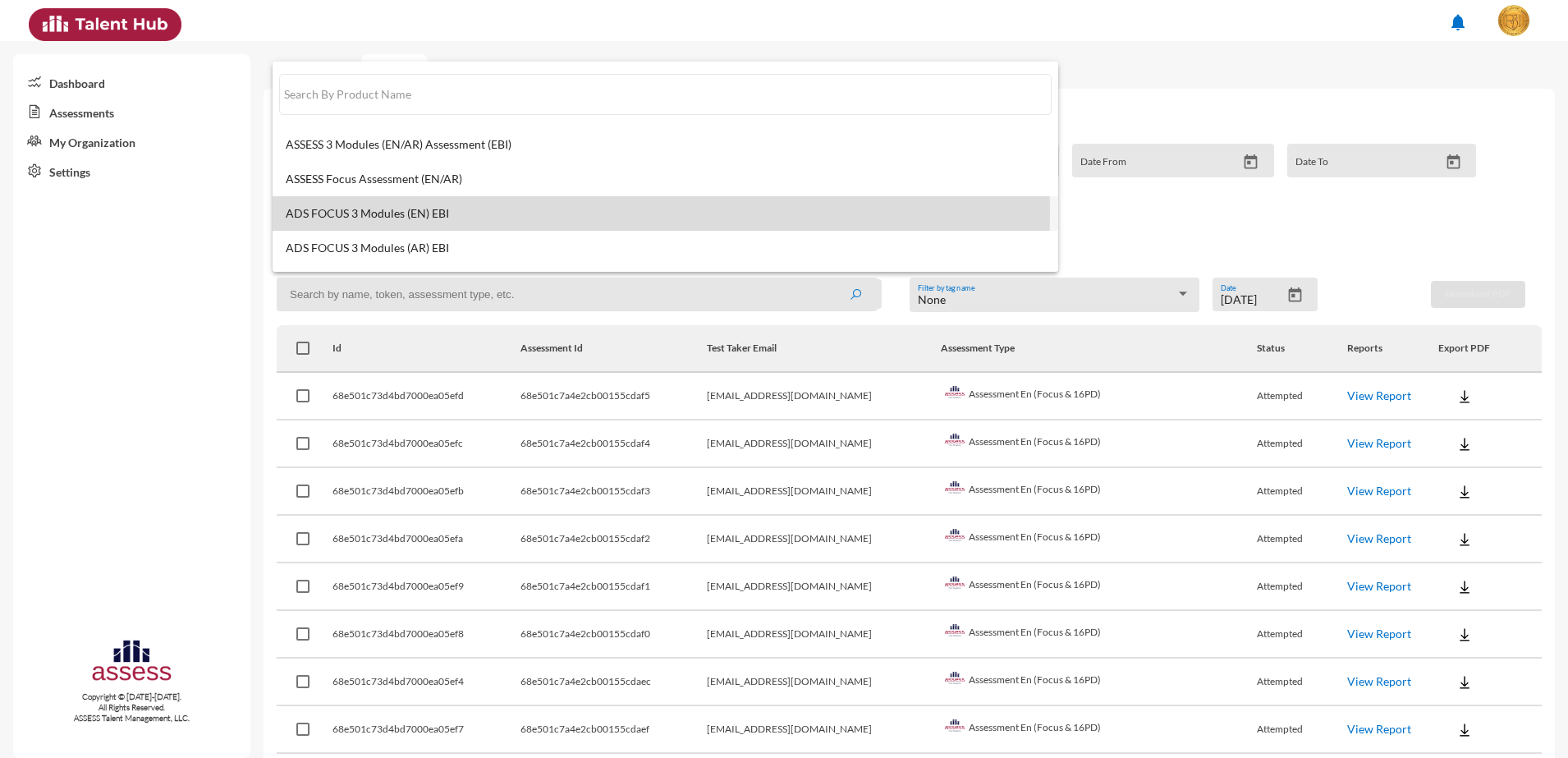
click at [508, 211] on span "ADS FOCUS 3 Modules (EN) EBI" at bounding box center [665, 212] width 760 height 13
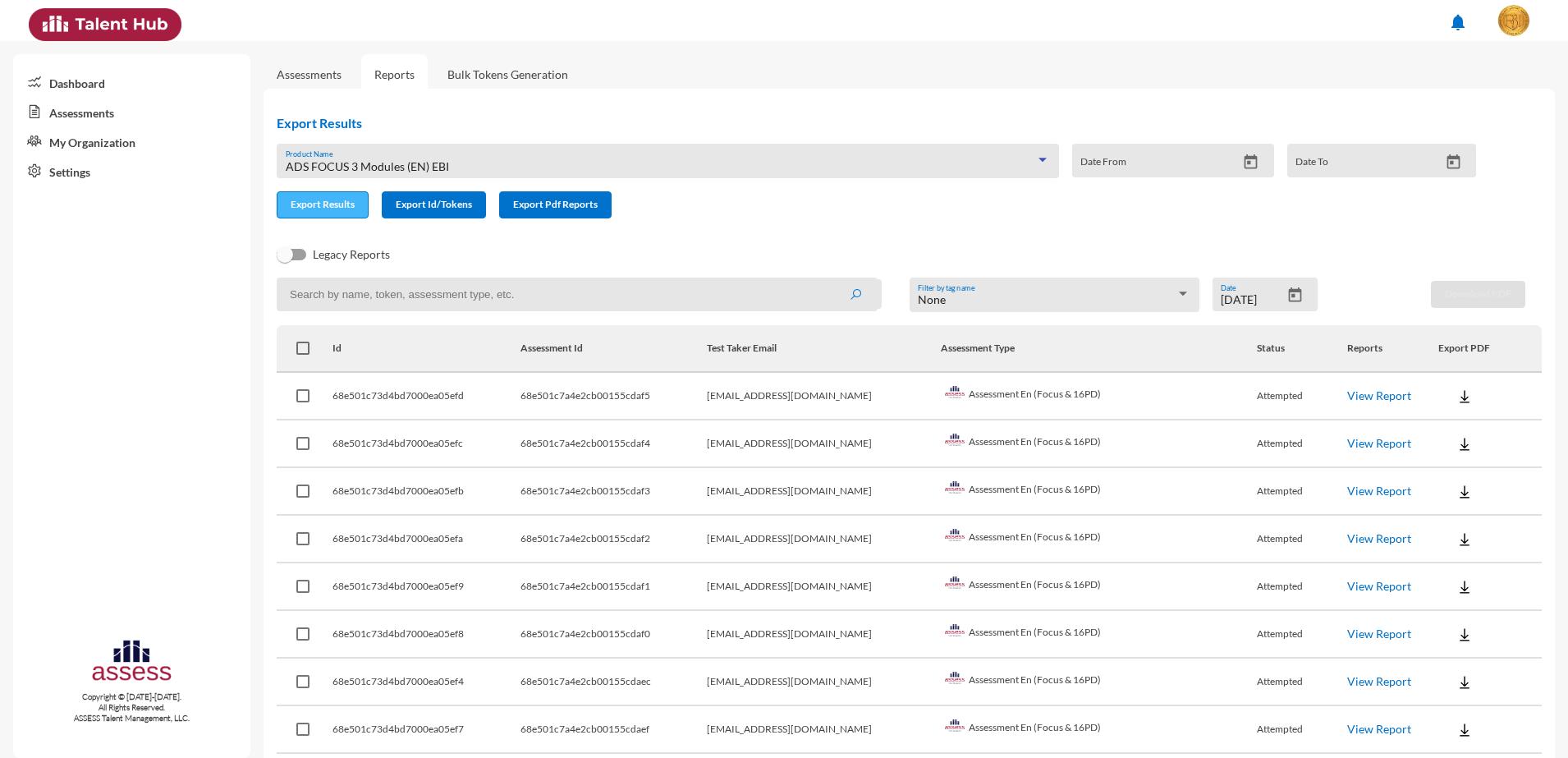
click at [336, 205] on span "Export Results" at bounding box center [322, 204] width 64 height 12
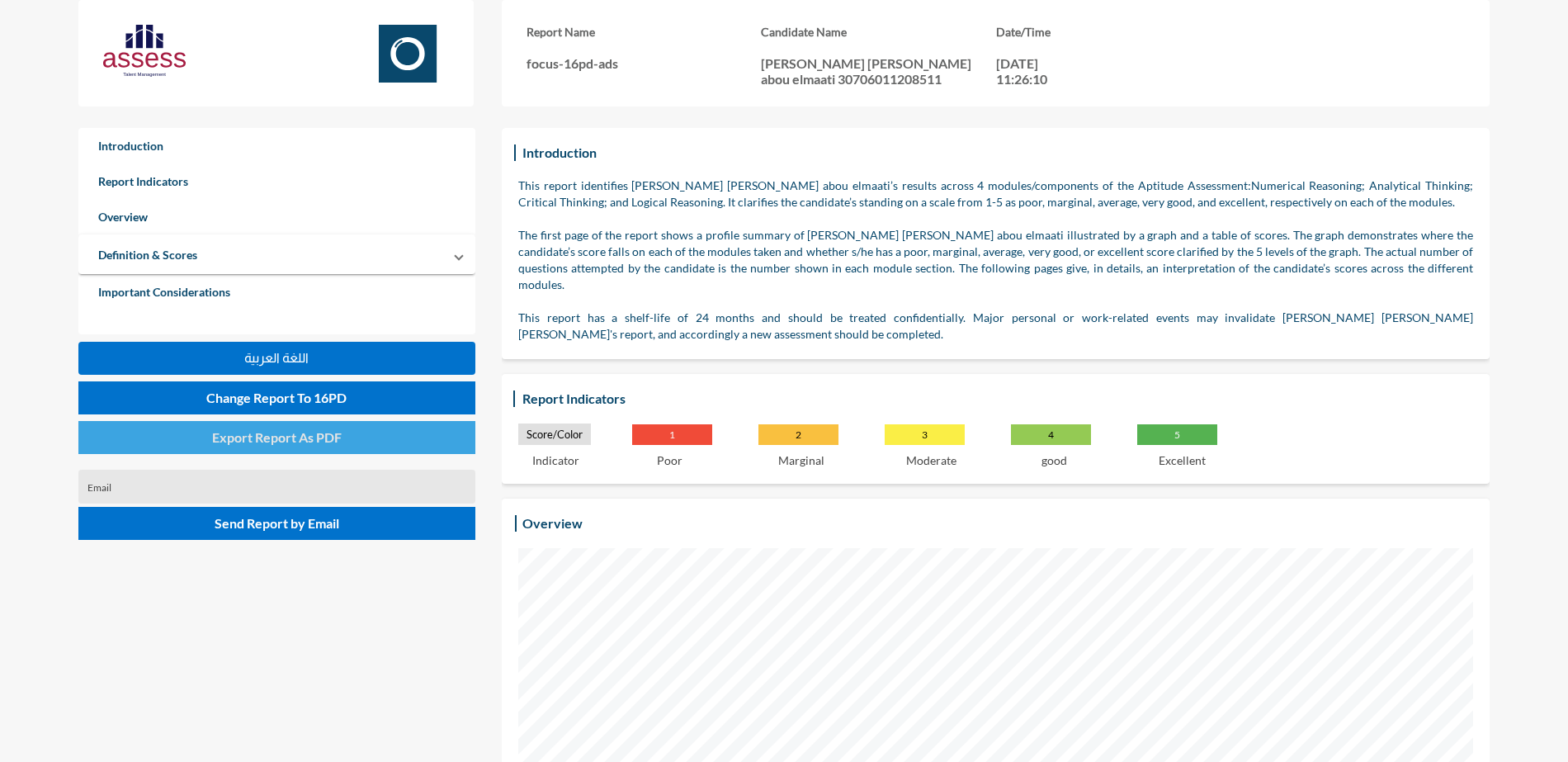
click at [274, 436] on span "Export Report As PDF" at bounding box center [277, 437] width 129 height 16
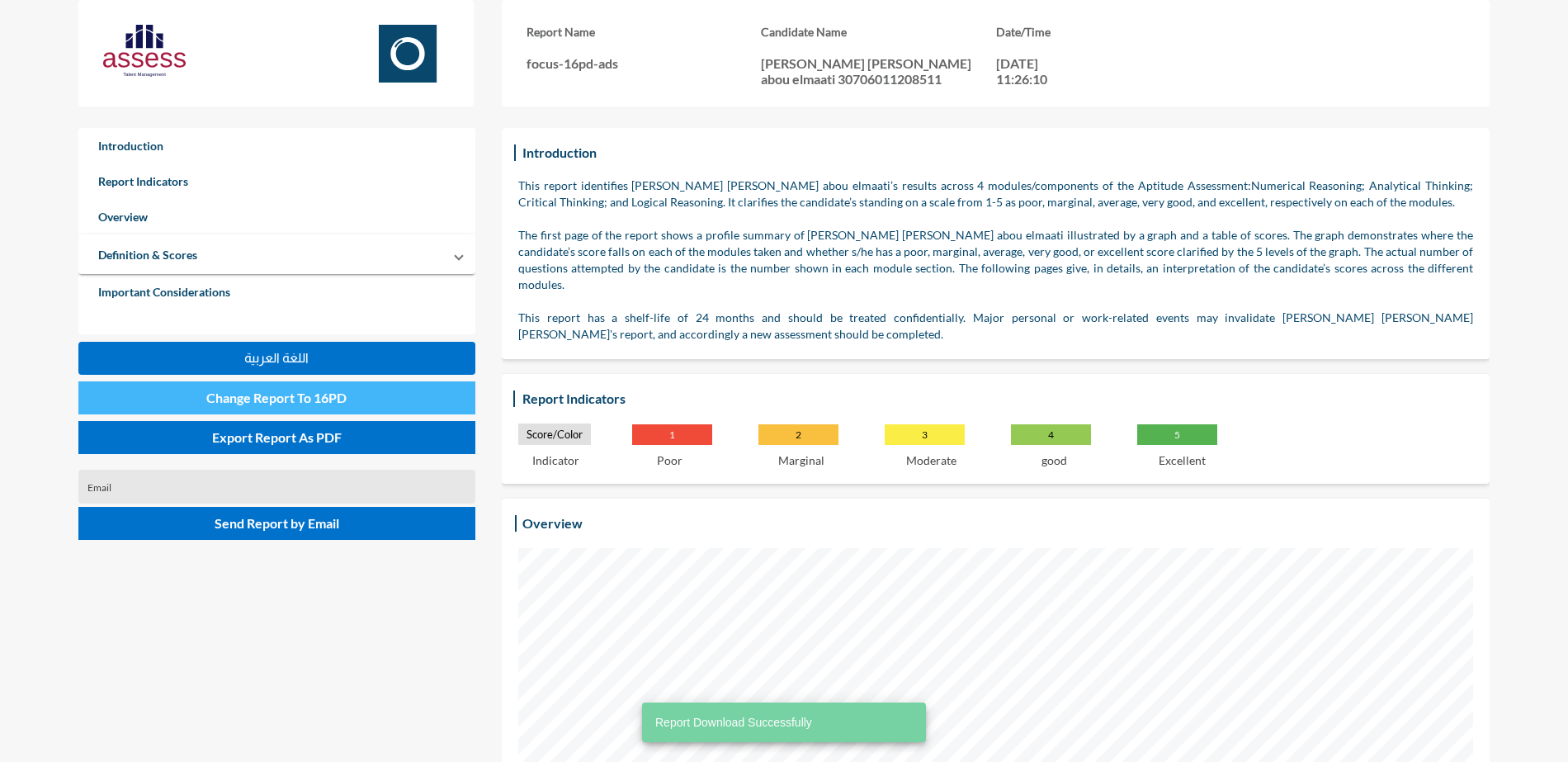
click at [375, 402] on button "Change Report To 16PD" at bounding box center [277, 397] width 397 height 33
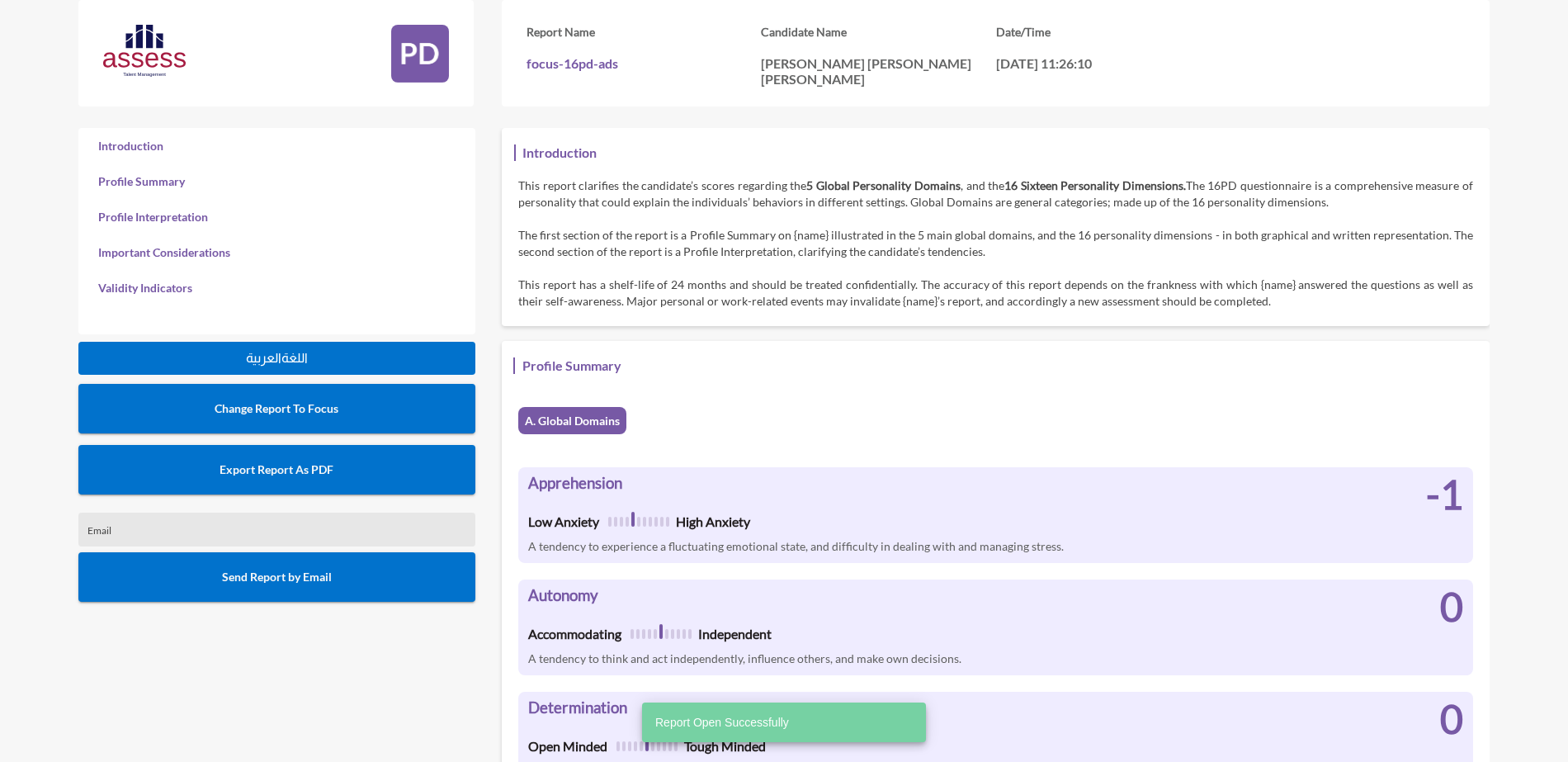
scroll to position [762, 1568]
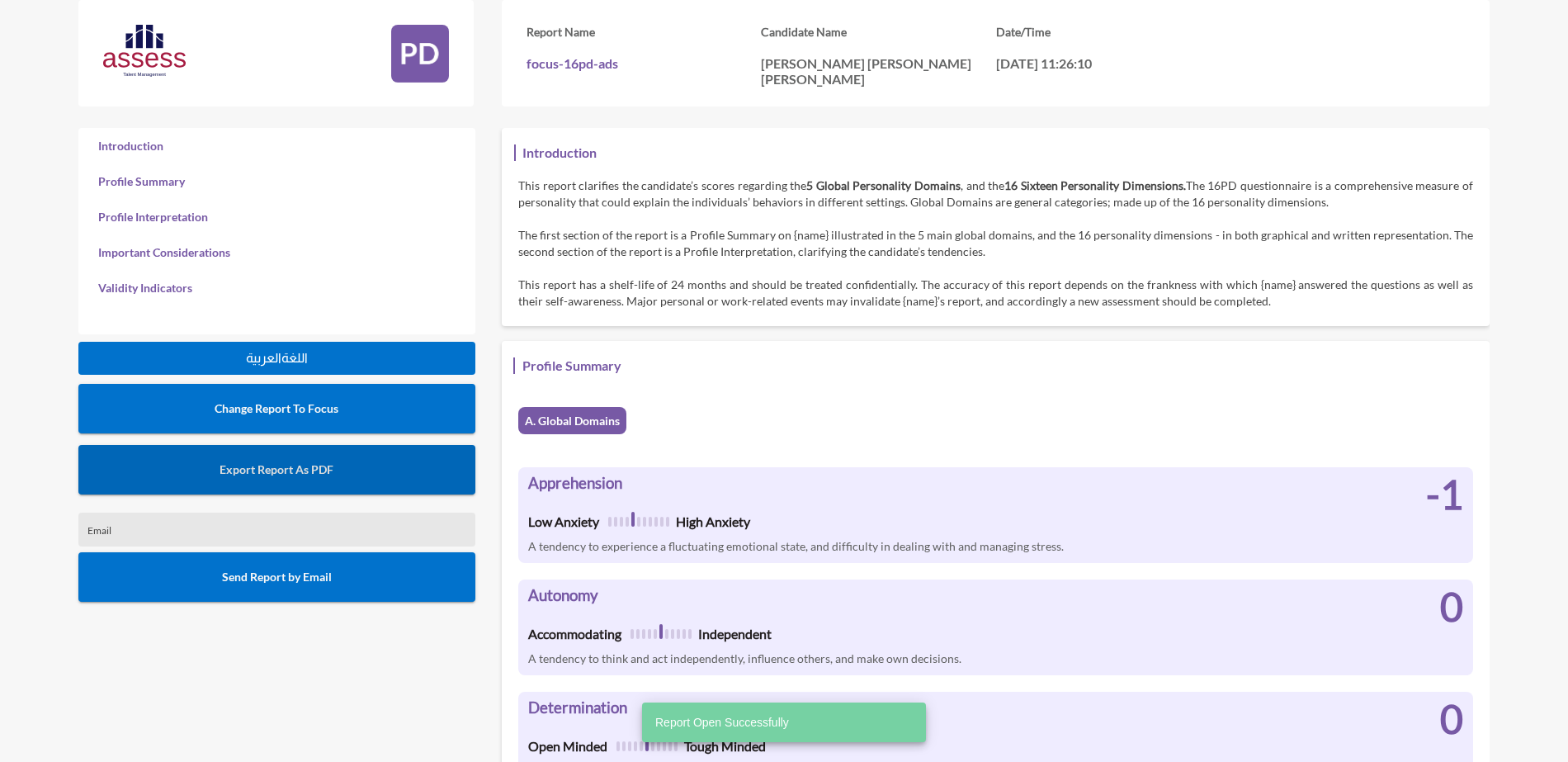
click at [315, 477] on button "Export Report As PDF" at bounding box center [277, 470] width 397 height 50
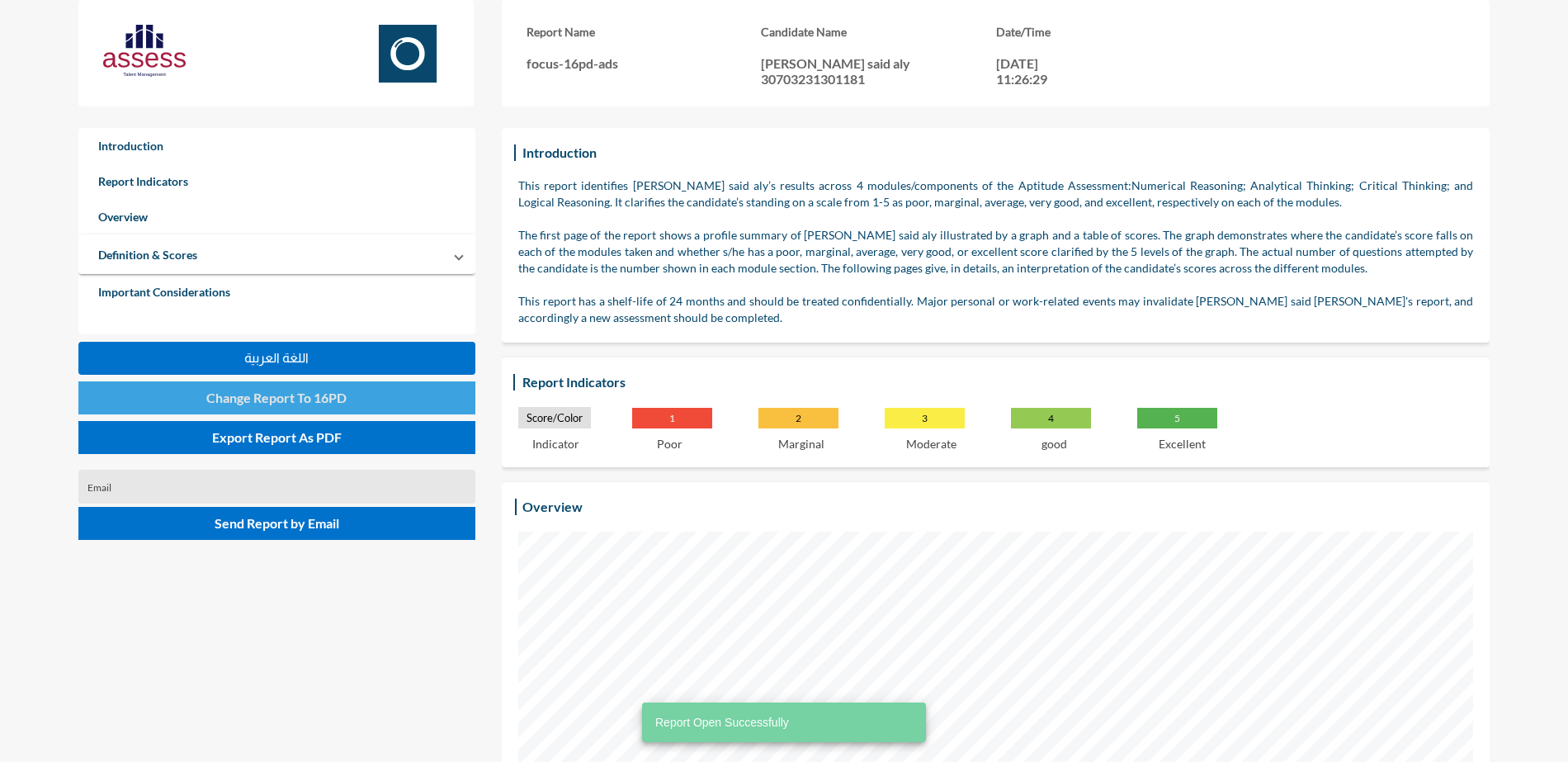
click at [389, 405] on button "Change Report To 16PD" at bounding box center [277, 397] width 397 height 33
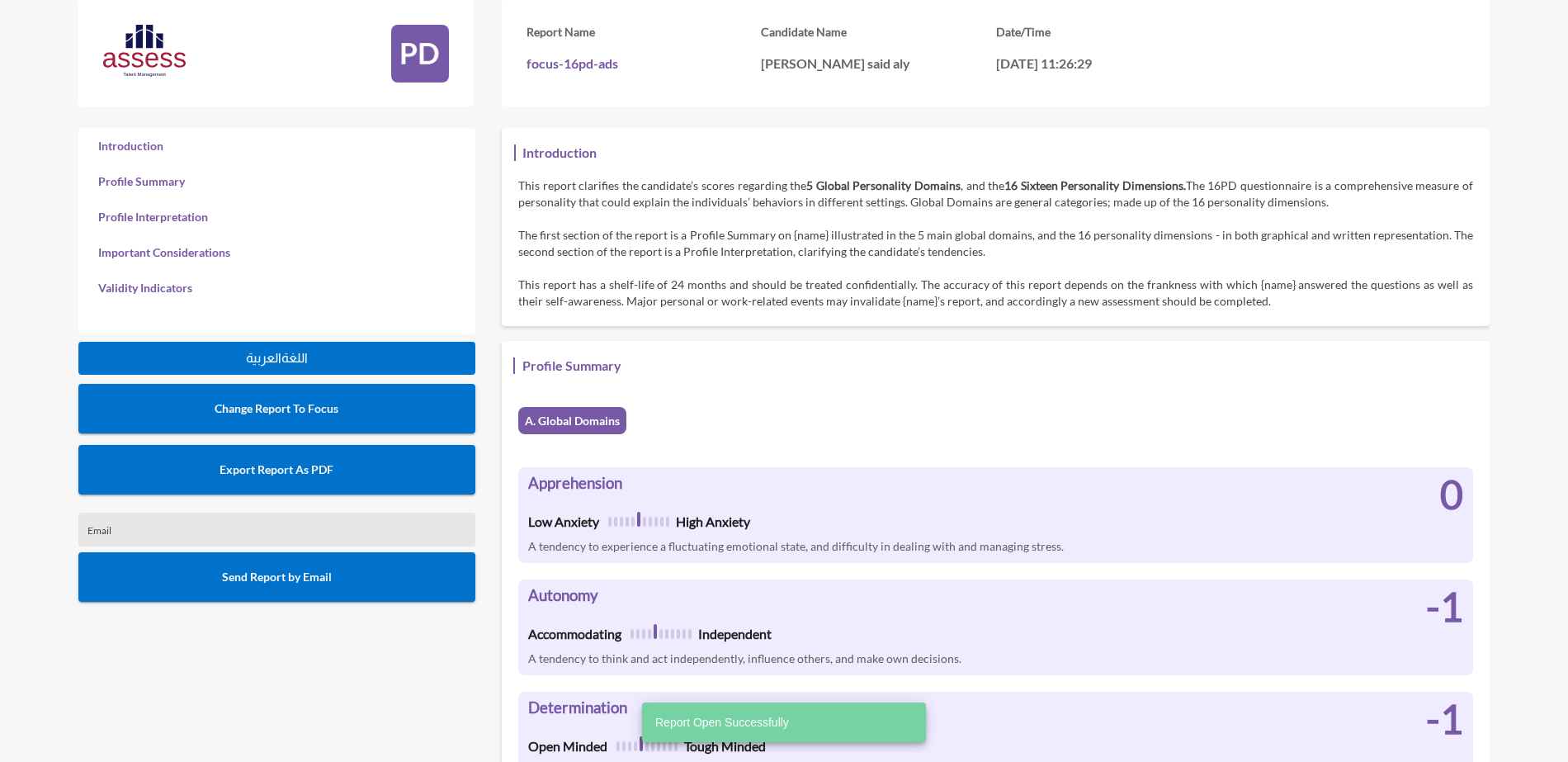
scroll to position [762, 1568]
click at [341, 461] on button "Export Report As PDF" at bounding box center [277, 470] width 397 height 50
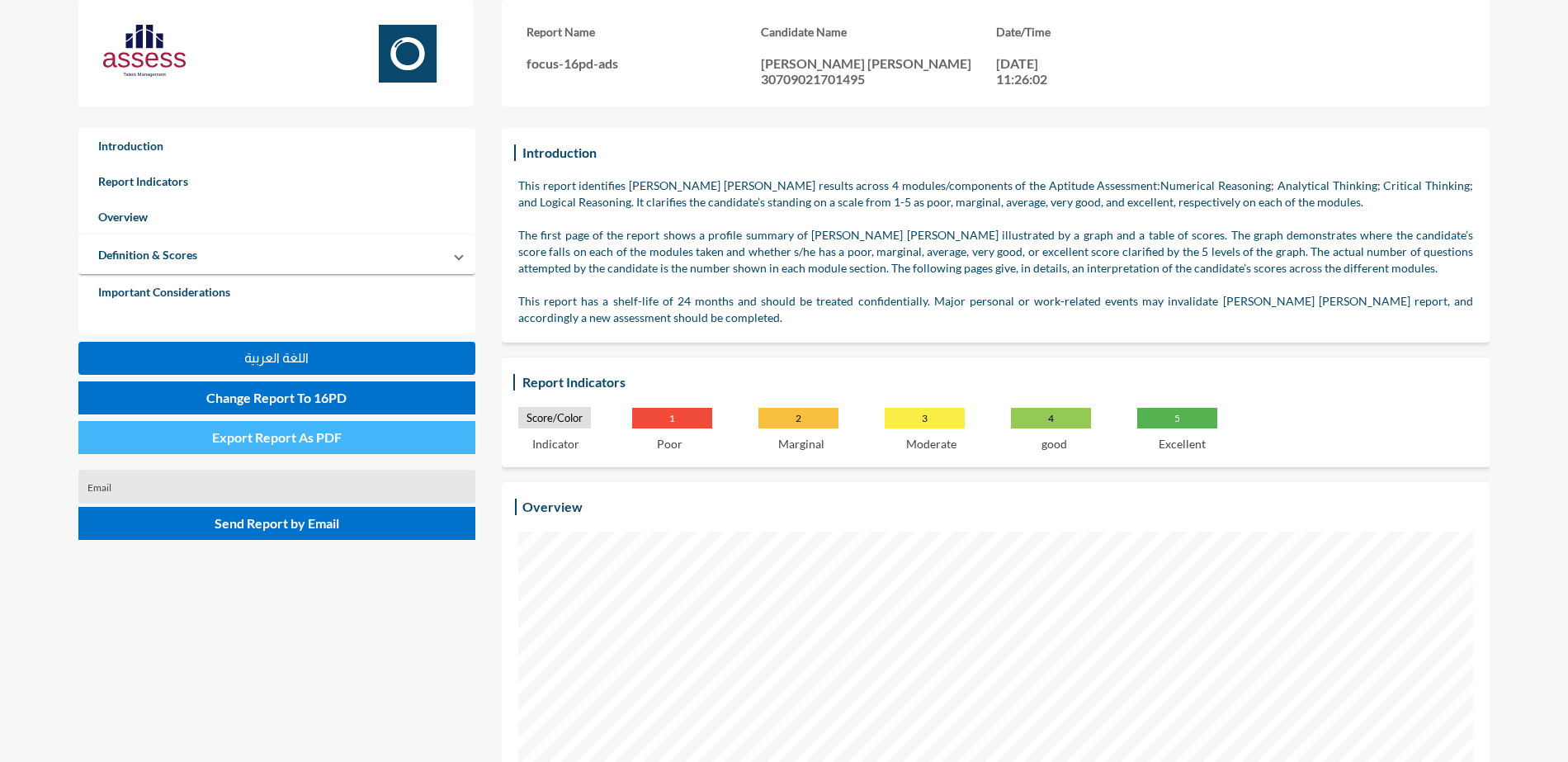
click at [218, 447] on button "Export Report As PDF" at bounding box center [277, 437] width 397 height 33
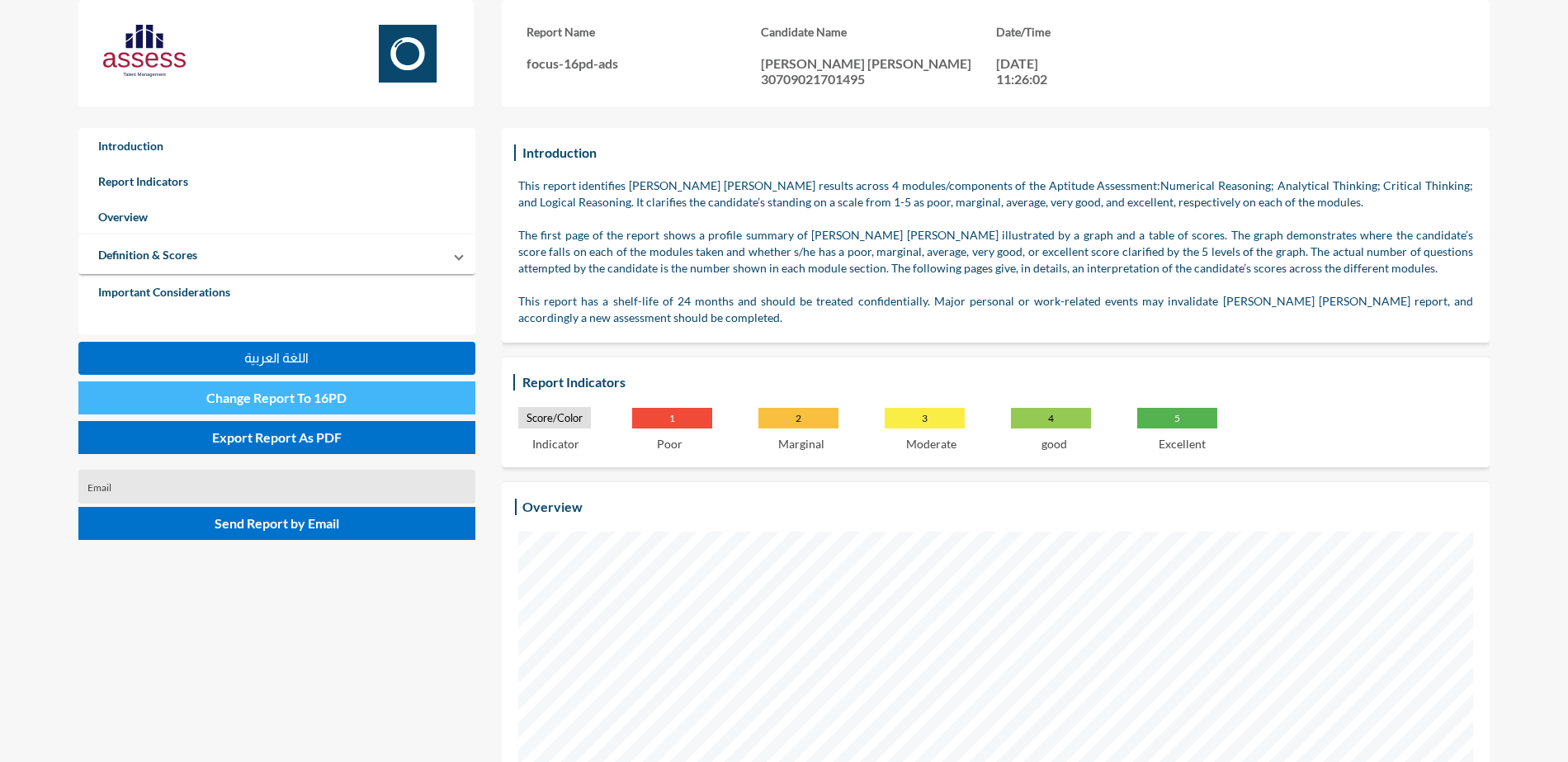
click at [364, 399] on button "Change Report To 16PD" at bounding box center [277, 397] width 397 height 33
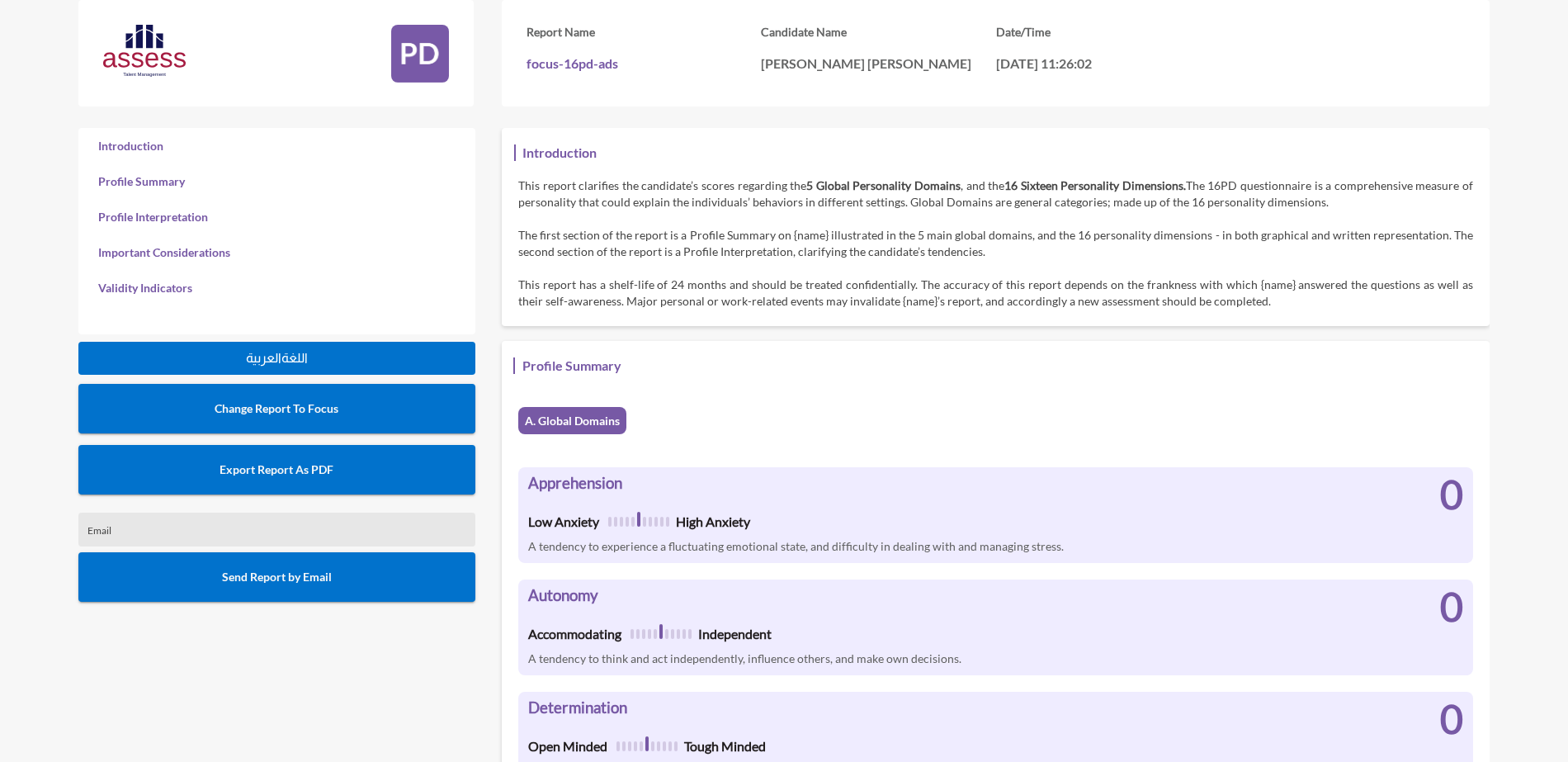
click at [350, 483] on button "Export Report As PDF" at bounding box center [277, 470] width 397 height 50
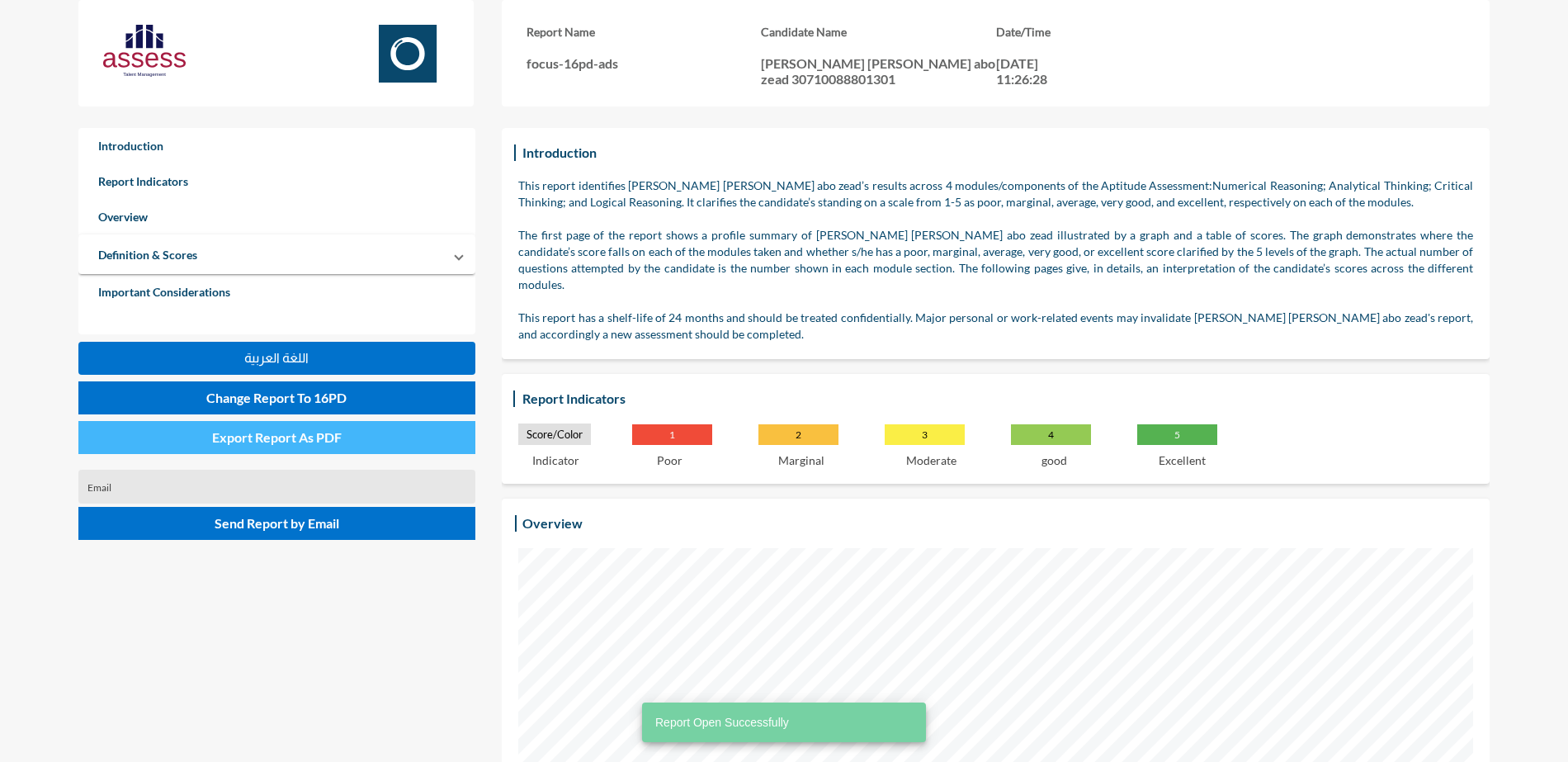
click at [356, 443] on button "Export Report As PDF" at bounding box center [277, 437] width 397 height 33
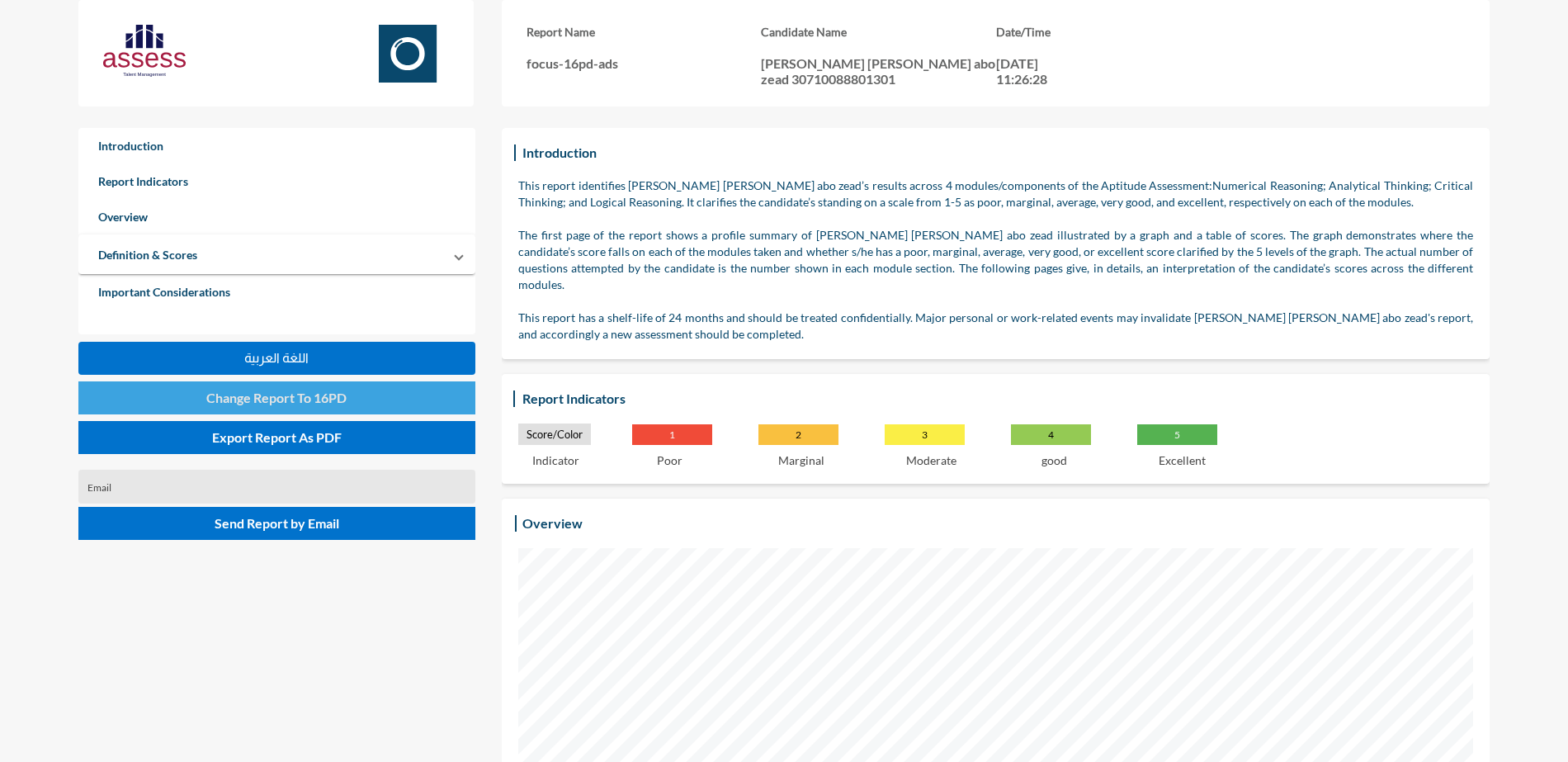
click at [335, 393] on span "Change Report To 16PD" at bounding box center [276, 397] width 140 height 16
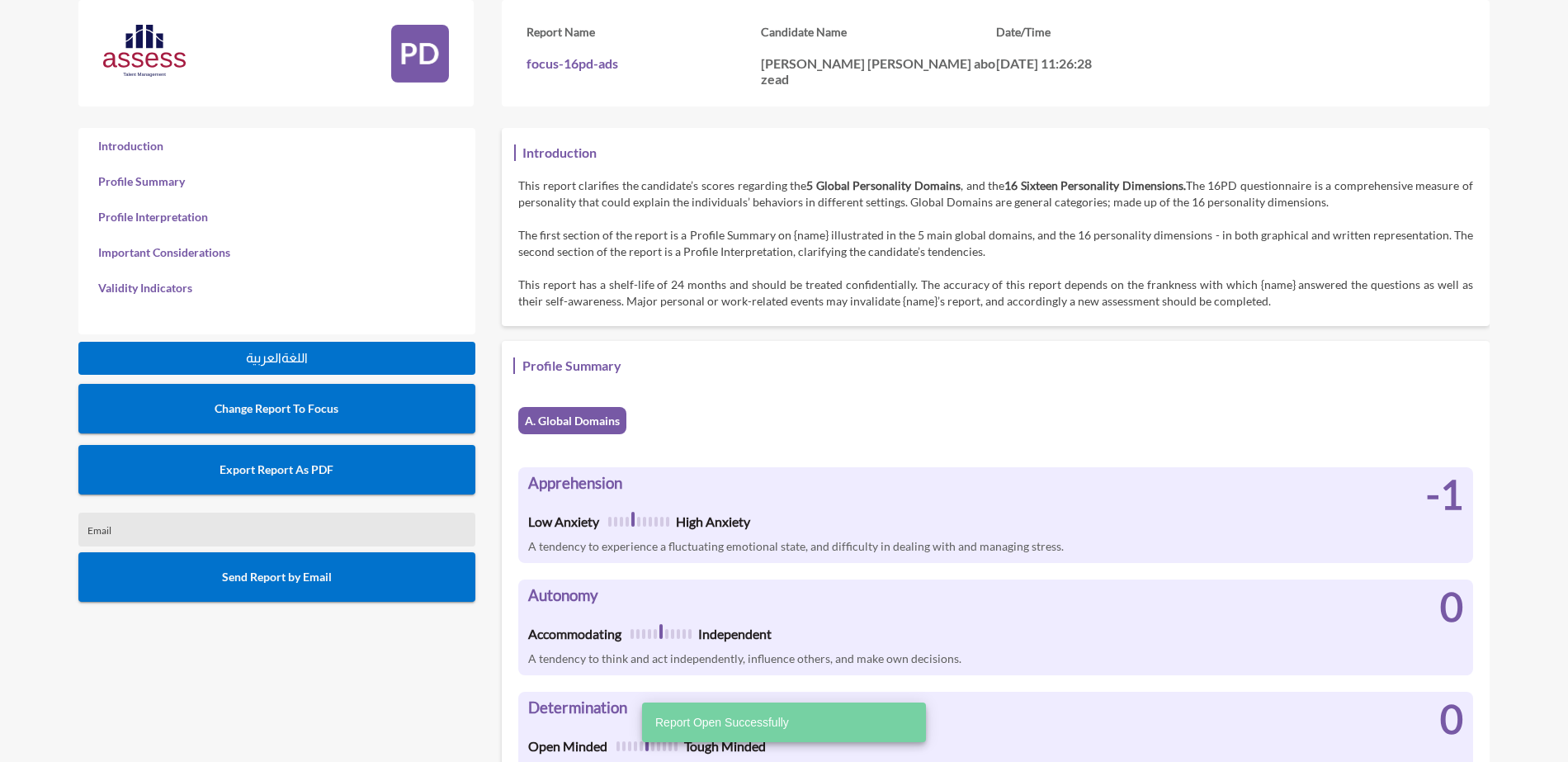
scroll to position [762, 1568]
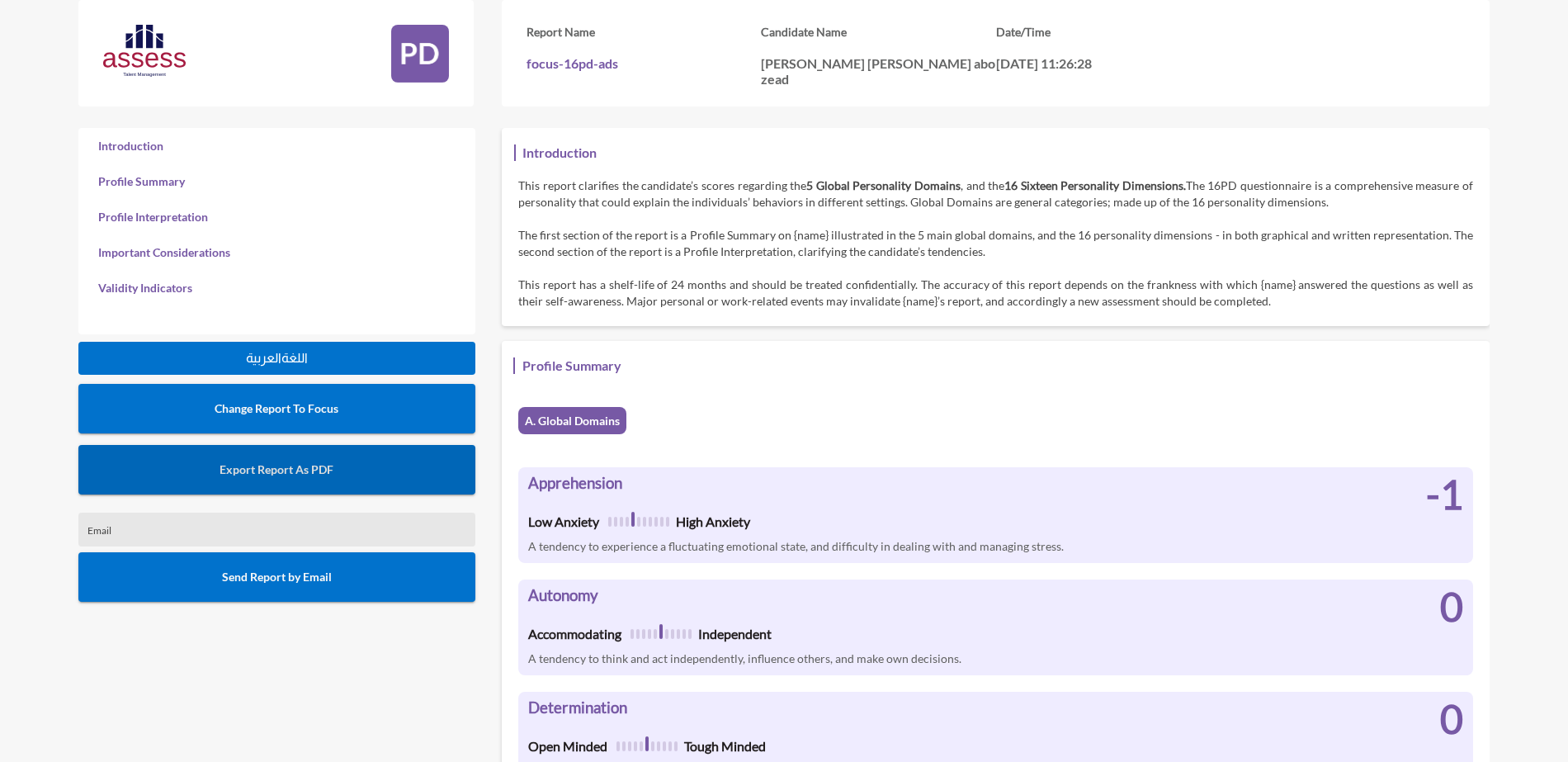
click at [296, 456] on button "Export Report As PDF" at bounding box center [277, 470] width 397 height 50
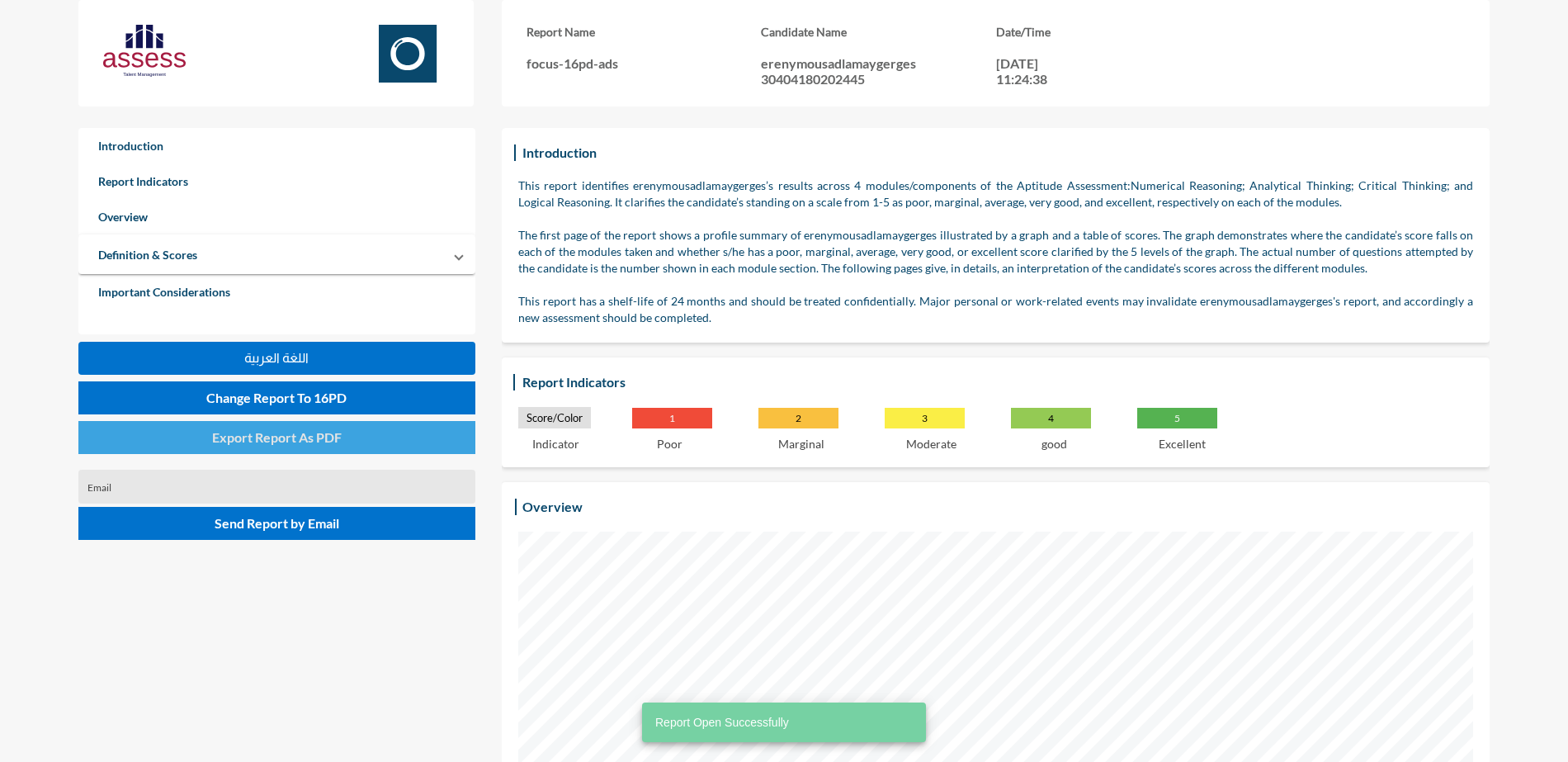
click at [381, 444] on button "Export Report As PDF" at bounding box center [277, 437] width 397 height 33
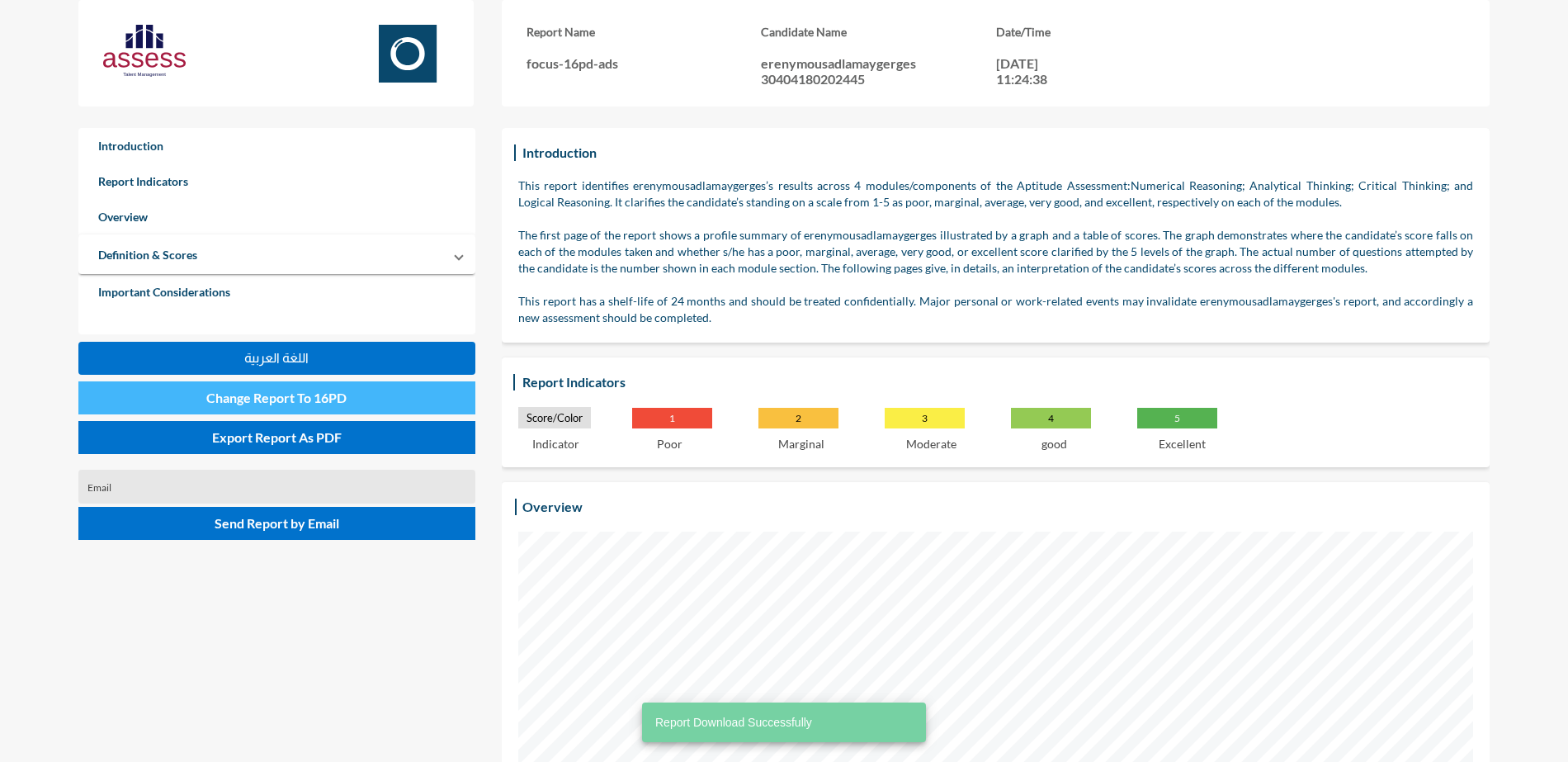
click at [313, 398] on span "Change Report To 16PD" at bounding box center [276, 397] width 140 height 16
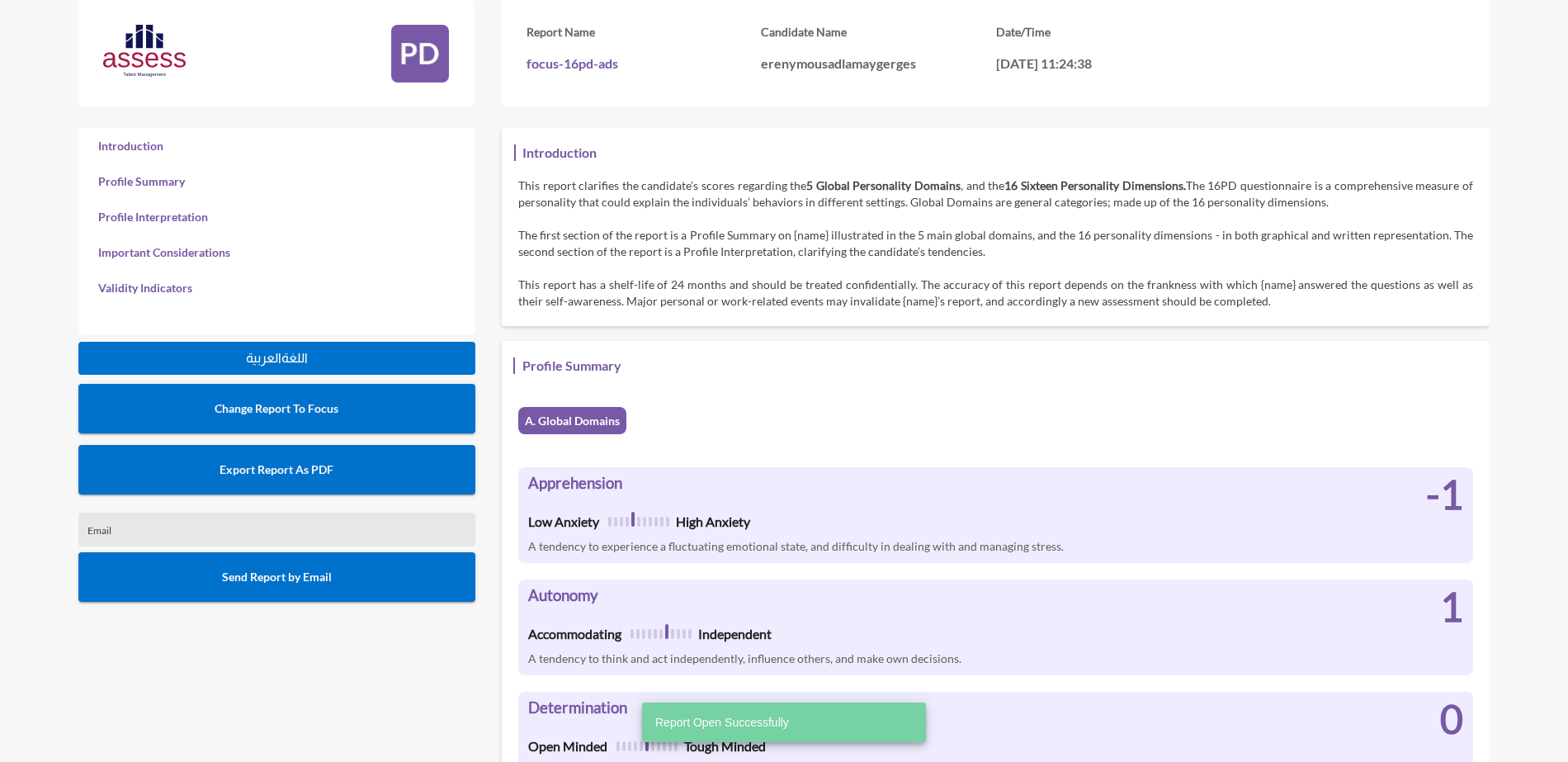
scroll to position [762, 1568]
click at [361, 460] on button "Export Report As PDF" at bounding box center [277, 470] width 397 height 50
